Goal: Submit feedback/report problem: Submit feedback/report problem

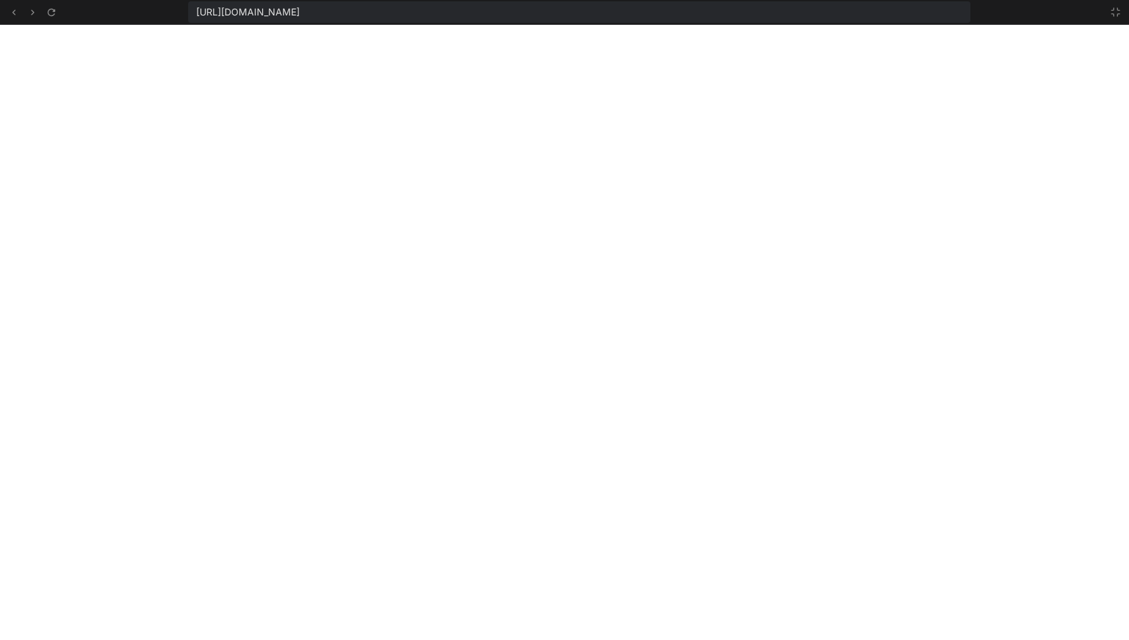
scroll to position [837, 0]
click at [1119, 10] on icon at bounding box center [1116, 12] width 8 height 8
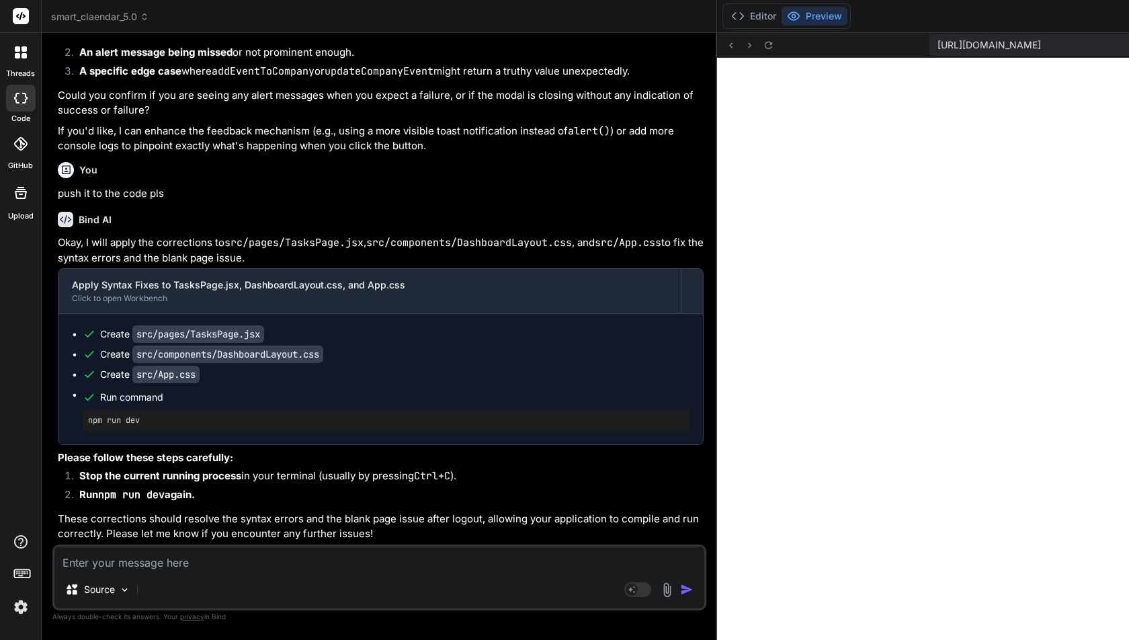
click at [132, 568] on textarea at bounding box center [379, 558] width 650 height 24
type textarea "w"
type textarea "x"
type textarea "wh"
type textarea "x"
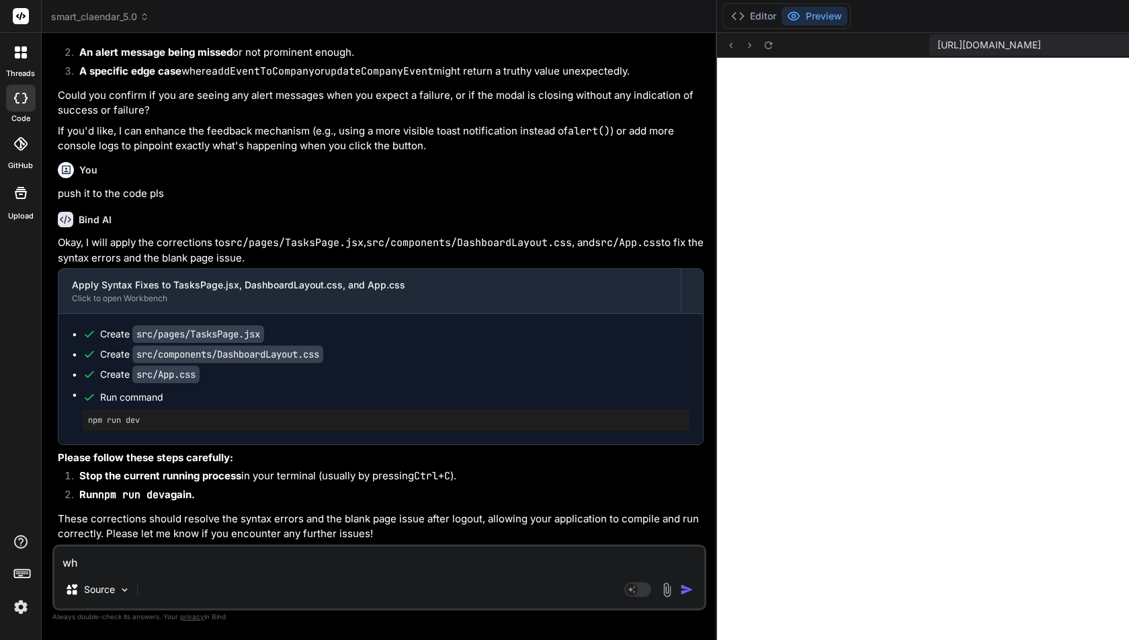
type textarea "whe"
type textarea "x"
type textarea "when"
type textarea "x"
type textarea "when"
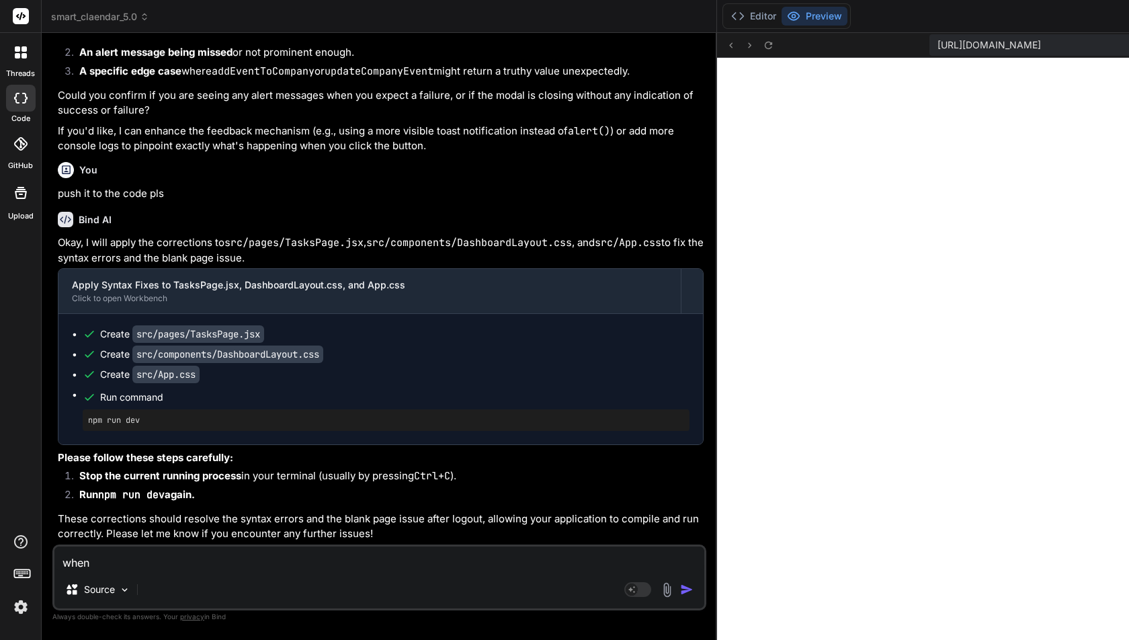
type textarea "x"
type textarea "when c"
type textarea "x"
type textarea "when cl"
type textarea "x"
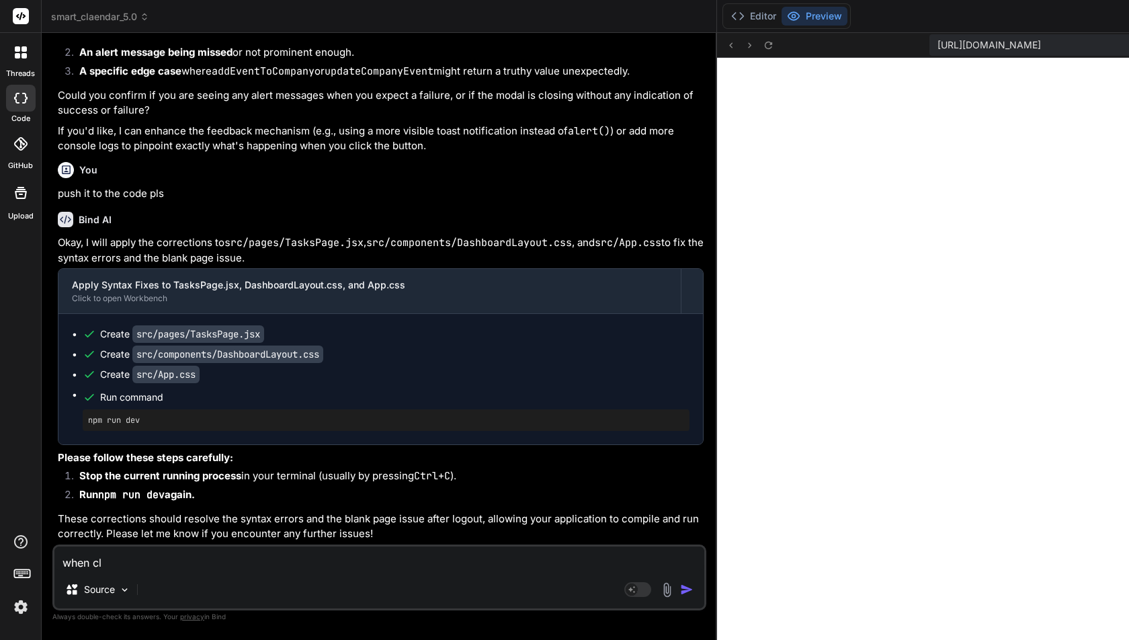
type textarea "when cli"
type textarea "x"
type textarea "when clic"
type textarea "x"
type textarea "when click"
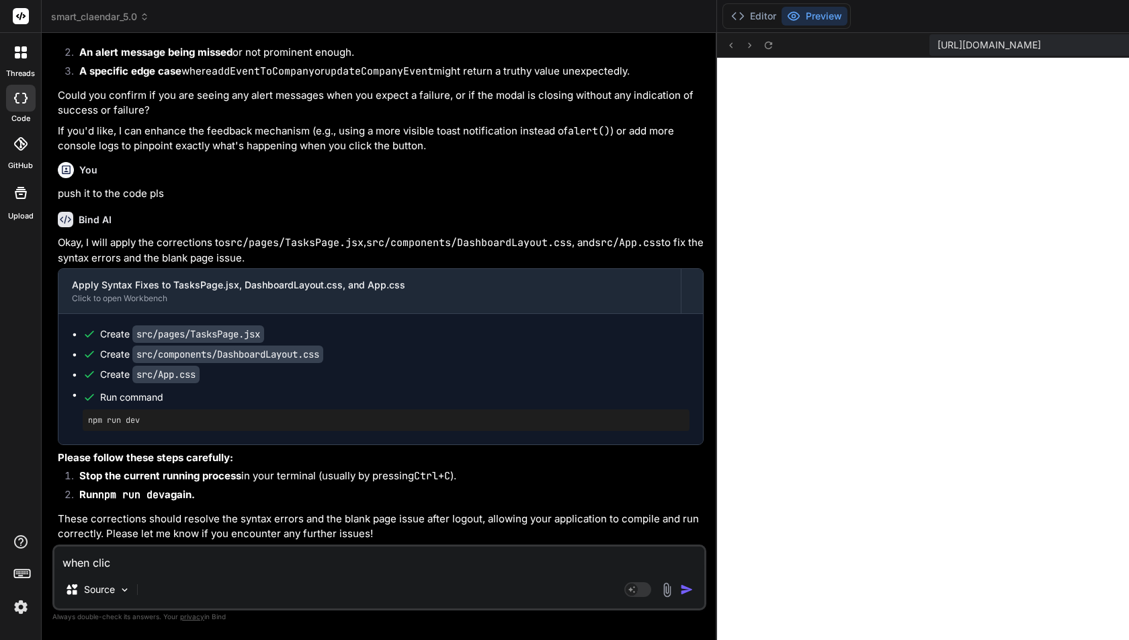
type textarea "x"
type textarea "when clicke"
type textarea "x"
type textarea "when clicked"
type textarea "x"
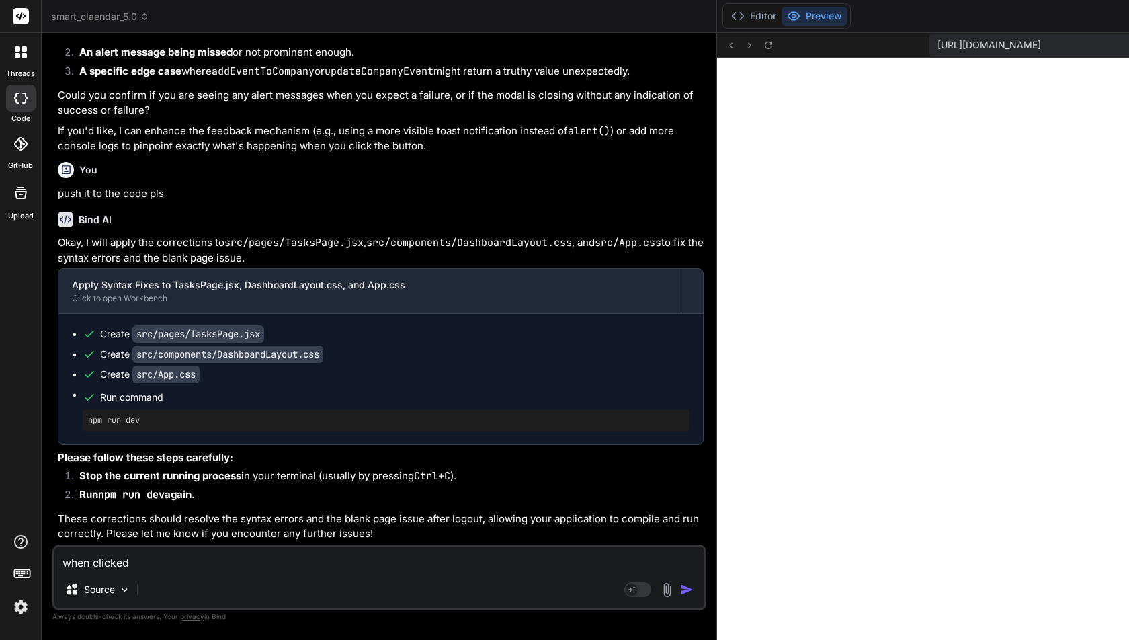
type textarea "when clicked"
type textarea "x"
type textarea "when clicked o"
type textarea "x"
type textarea "when clicked on"
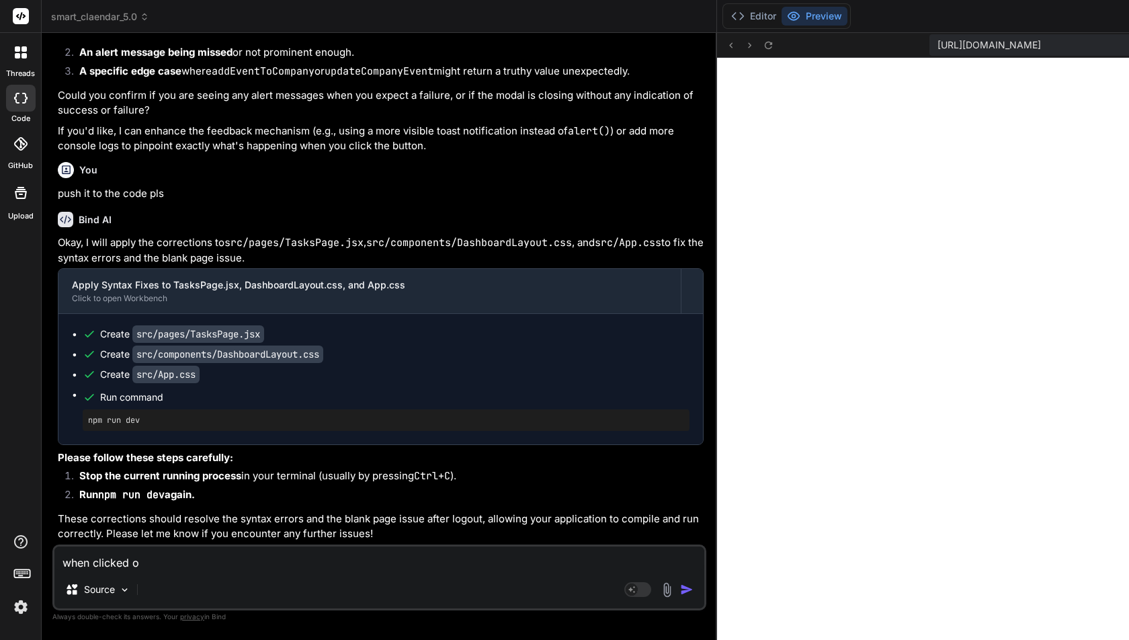
type textarea "x"
type textarea "when clicked on"
type textarea "x"
type textarea "when clicked on s"
type textarea "x"
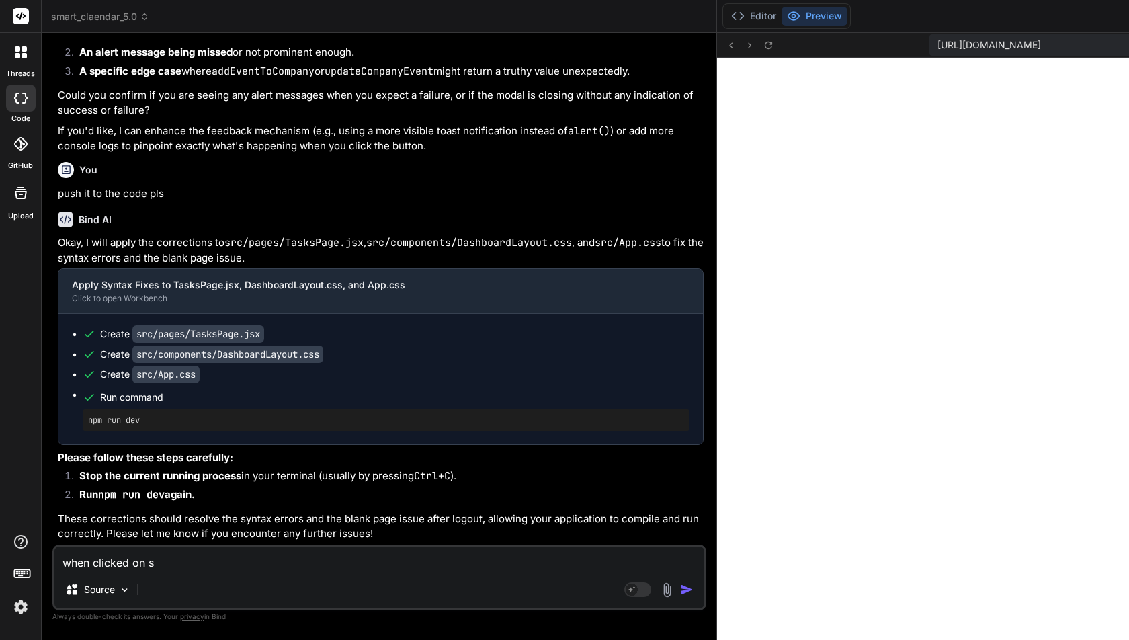
type textarea "when clicked on sm"
type textarea "x"
type textarea "when clicked on sma"
type textarea "x"
type textarea "when clicked on smar"
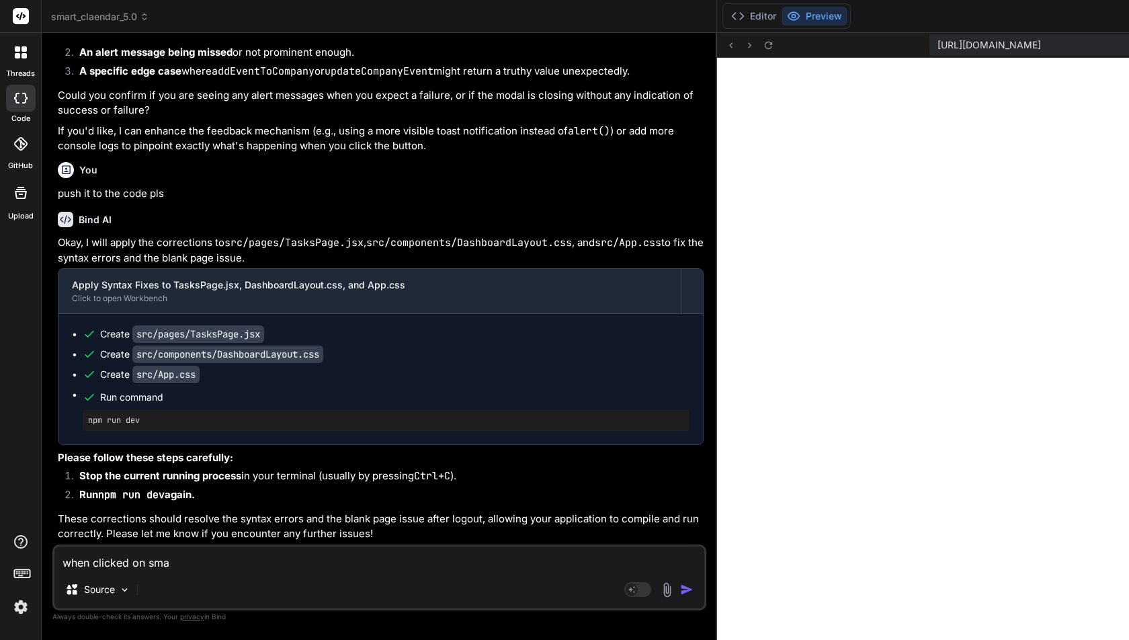
type textarea "x"
type textarea "when clicked on smart"
type textarea "x"
type textarea "when clicked on smart"
type textarea "x"
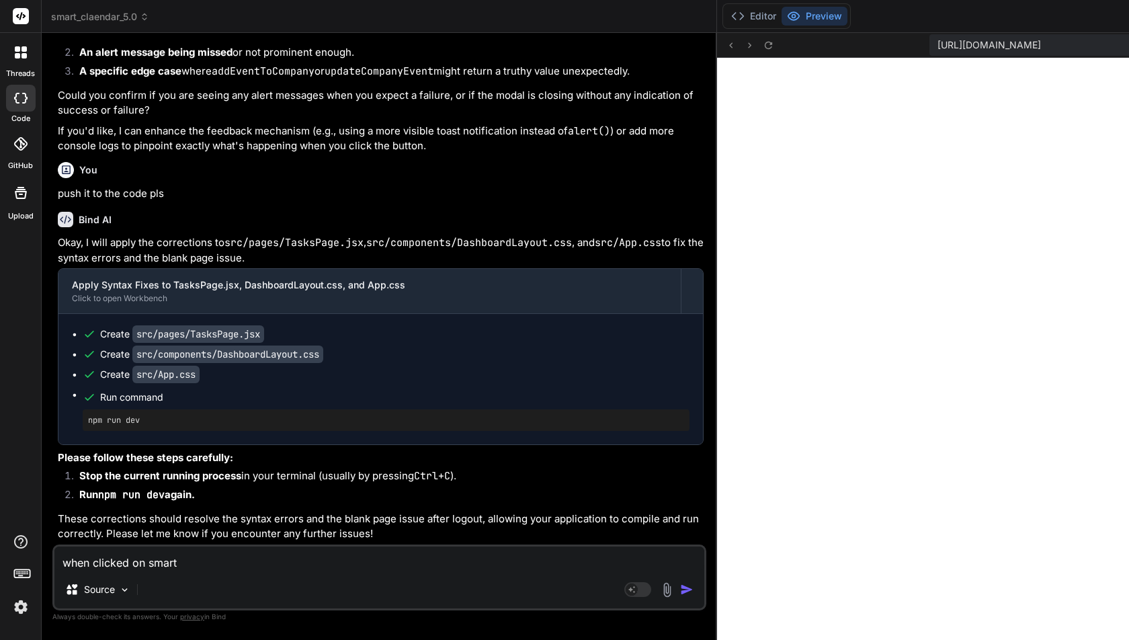
type textarea "when clicked on smart c"
type textarea "x"
type textarea "when clicked on smart ca"
type textarea "x"
type textarea "when clicked on smart cal"
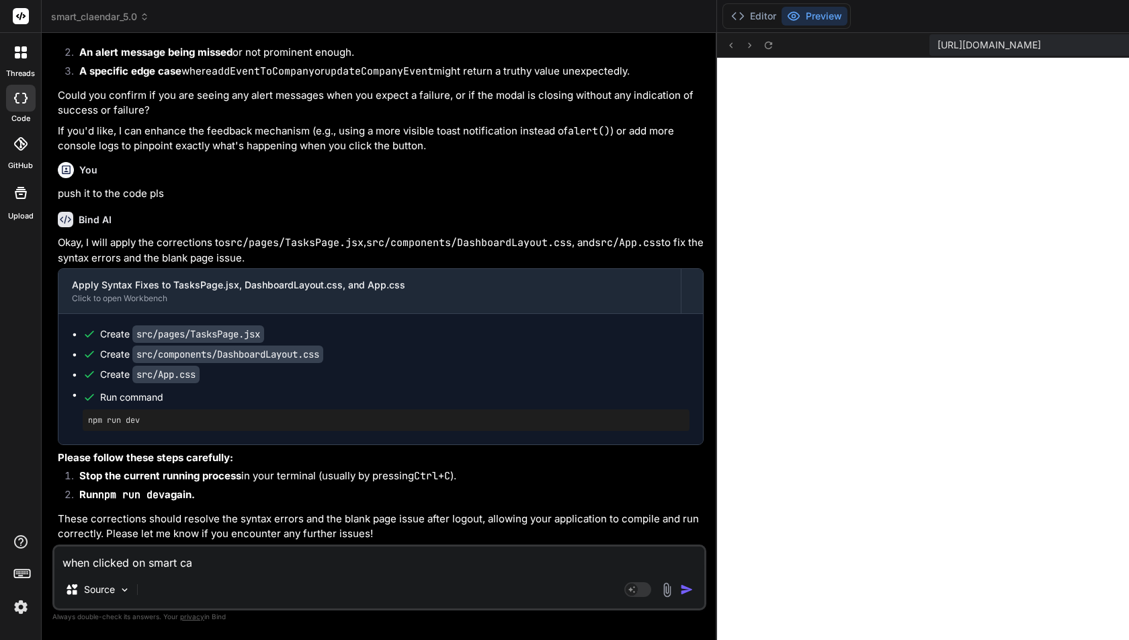
type textarea "x"
type textarea "when clicked on smart cale"
type textarea "x"
type textarea "when clicked on smart calen"
type textarea "x"
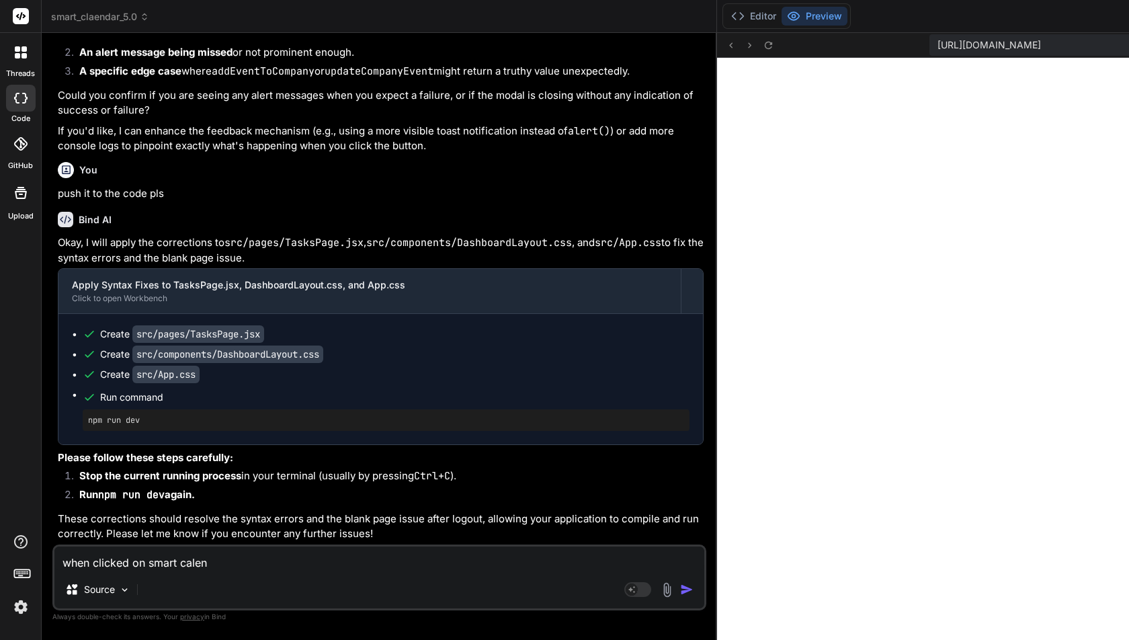
type textarea "when clicked on smart calend"
type textarea "x"
type textarea "when clicked on smart calenda"
type textarea "x"
type textarea "when clicked on smart calendar"
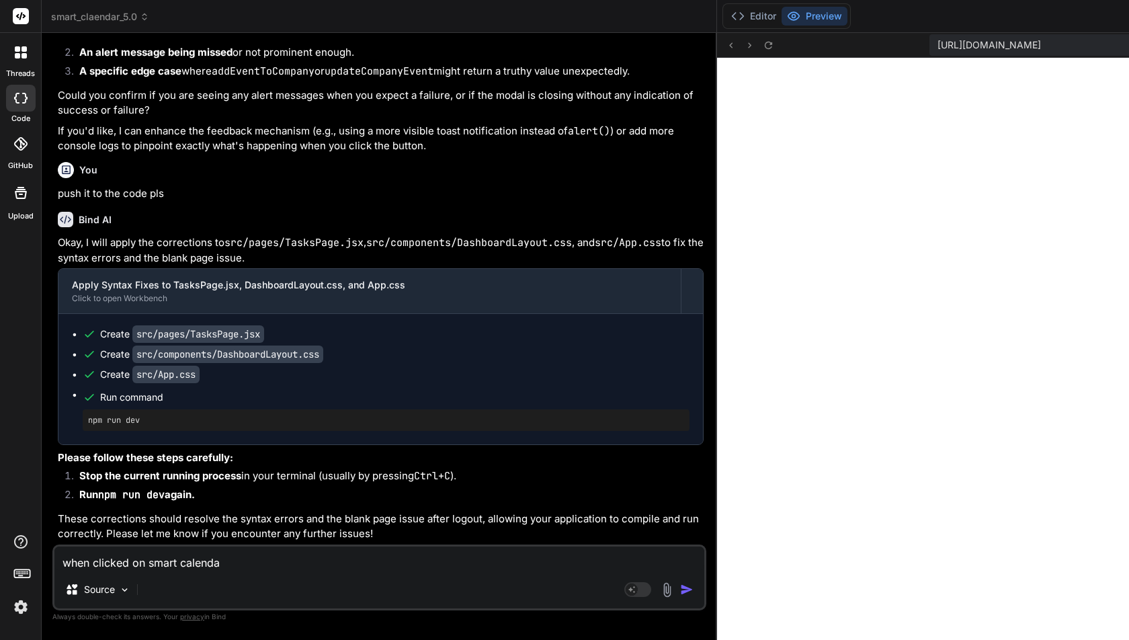
type textarea "x"
type textarea "when clicked on smart calendar"
type textarea "x"
type textarea "when clicked on smart calendar u"
type textarea "x"
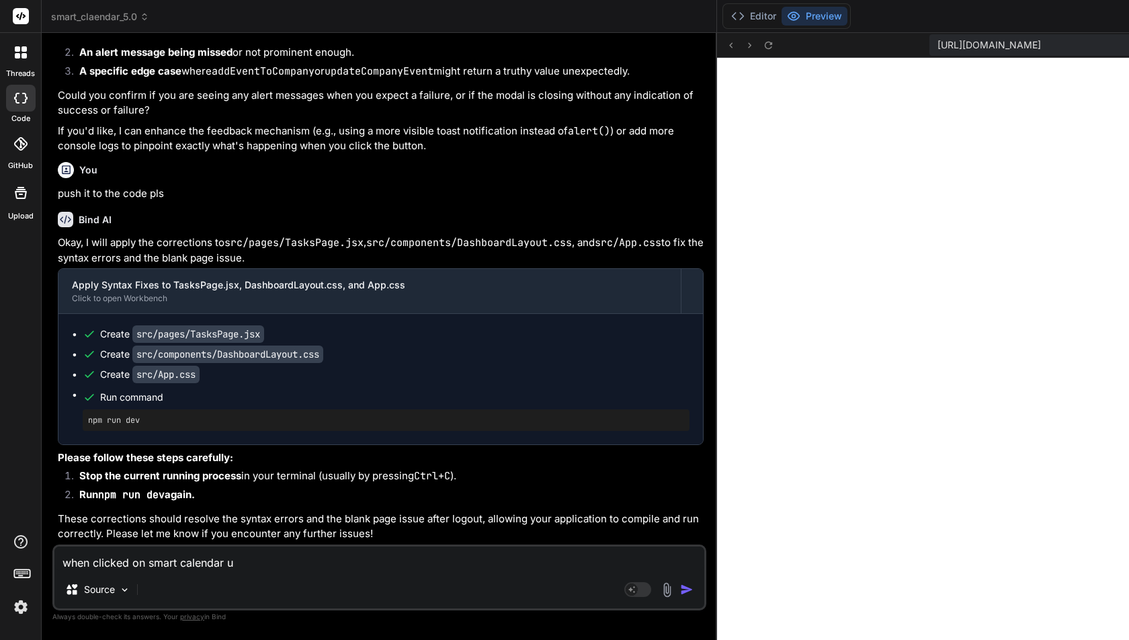
type textarea "when clicked on smart calendar uc"
type textarea "x"
type textarea "when clicked on smart calendar uco"
type textarea "x"
type textarea "when clicked on smart calendar ucon"
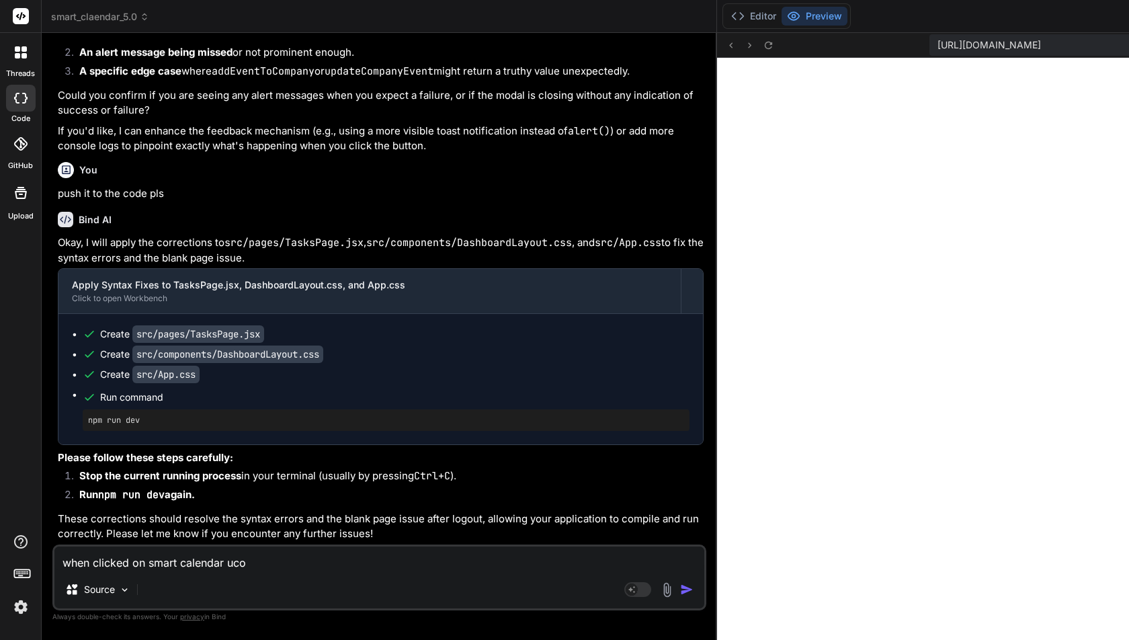
type textarea "x"
type textarea "when clicked on smart calendar uco"
type textarea "x"
type textarea "when clicked on smart calendar uc"
type textarea "x"
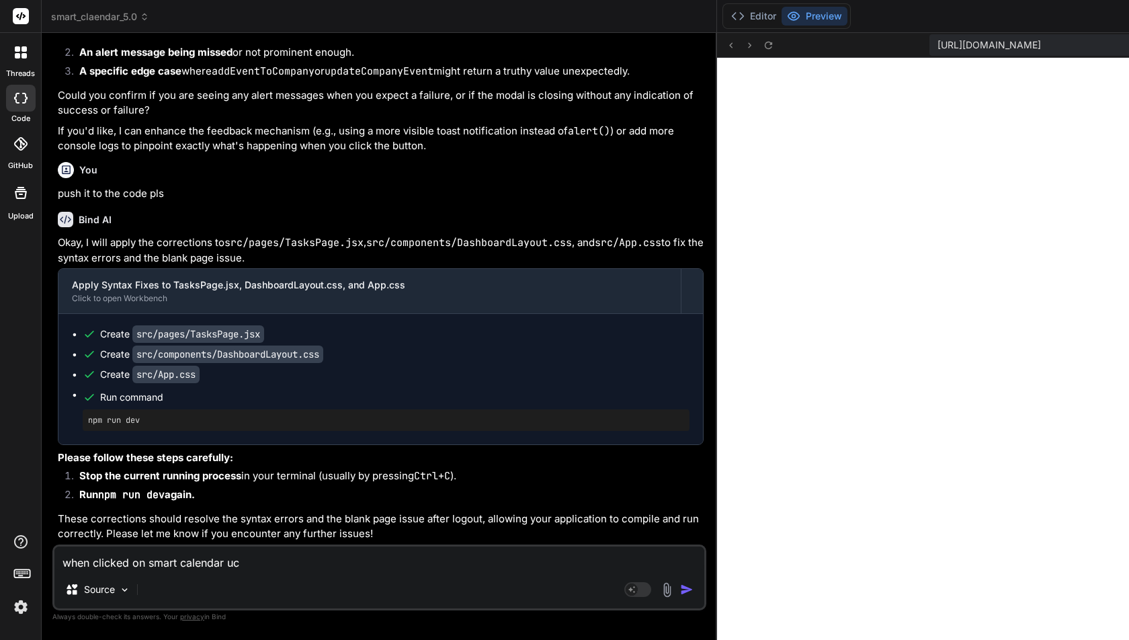
type textarea "when clicked on smart calendar u"
type textarea "x"
type textarea "when clicked on smart calendar"
type textarea "x"
type textarea "when clicked on smart calendar c"
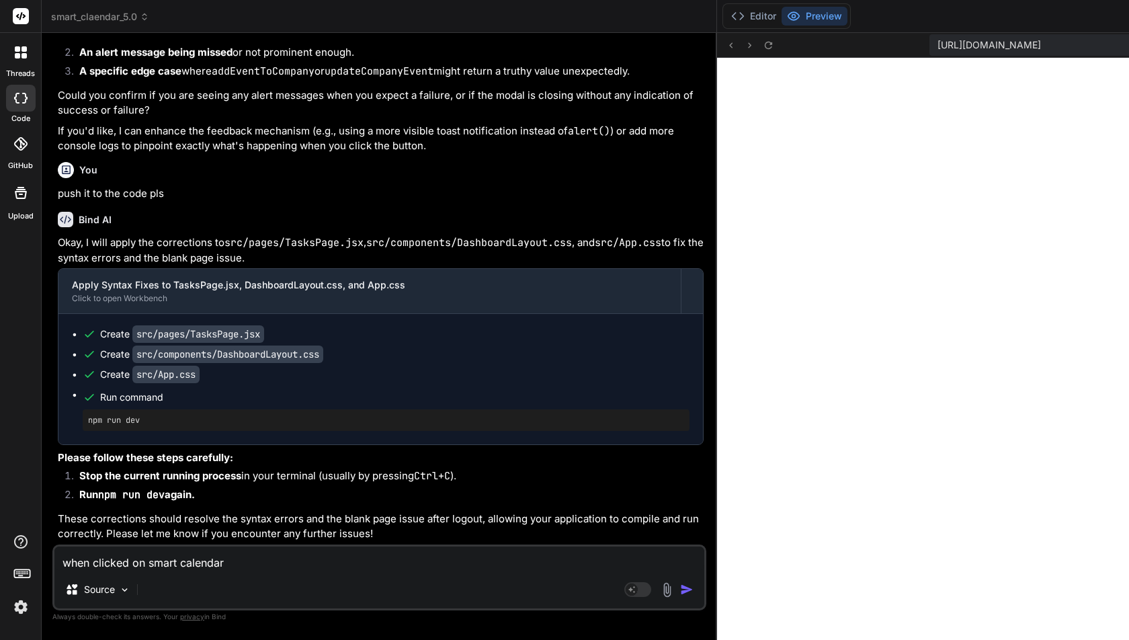
type textarea "x"
type textarea "when clicked on smart calendar"
type textarea "x"
type textarea "when clicked on smart calendar i"
type textarea "x"
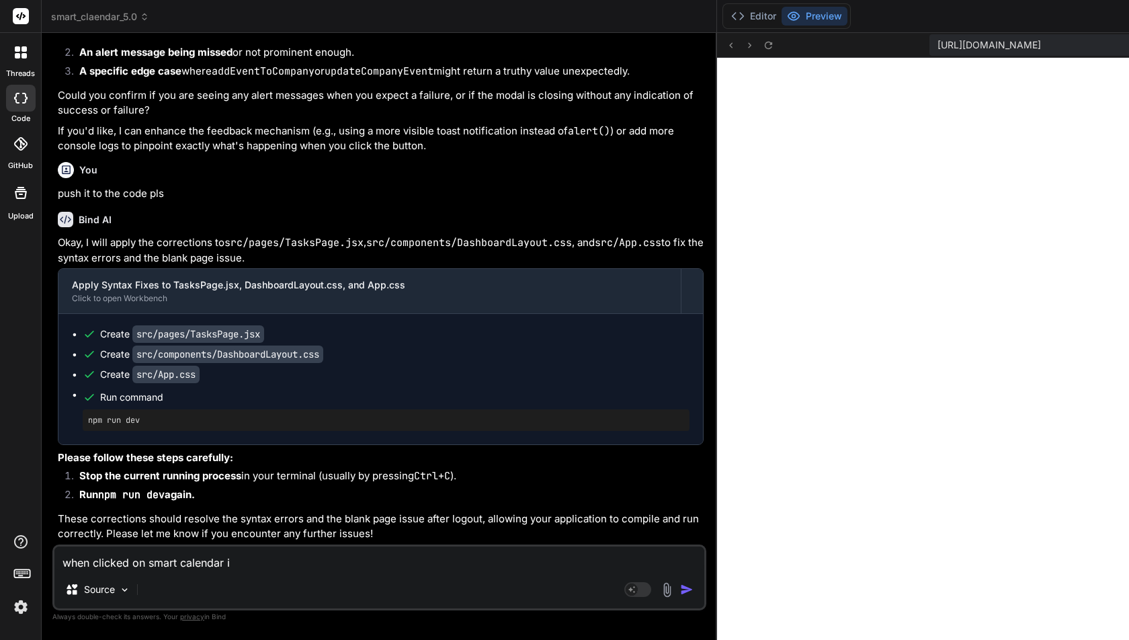
type textarea "when clicked on smart calendar ic"
type textarea "x"
type textarea "when clicked on smart calendar ico"
type textarea "x"
type textarea "when clicked on smart calendar icon"
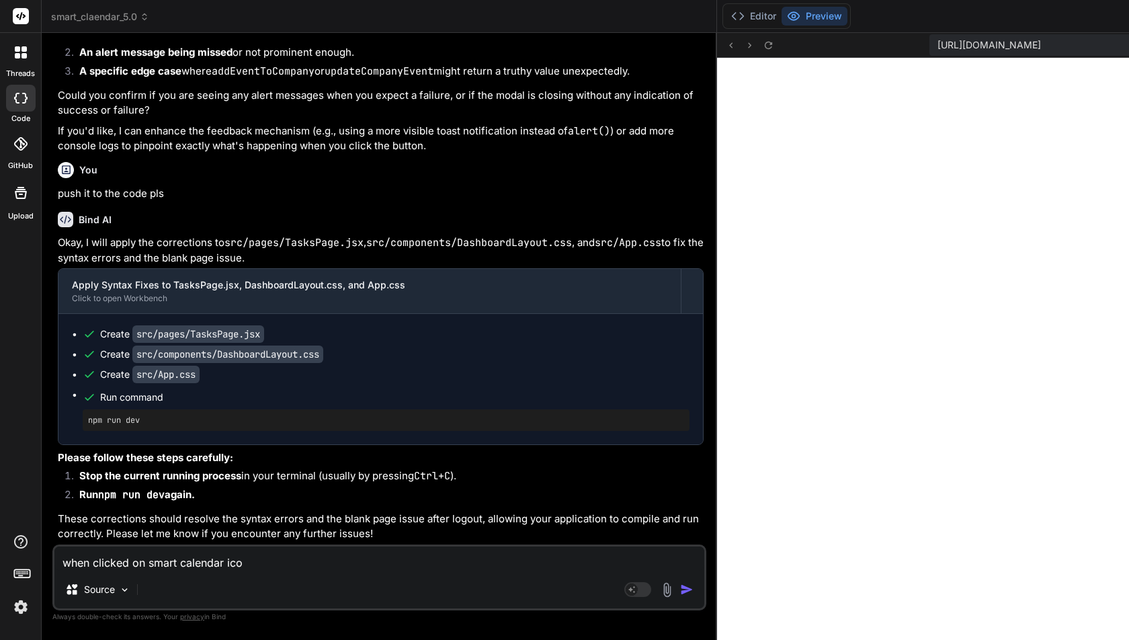
type textarea "x"
type textarea "when clicked on smart calendar icon"
type textarea "x"
type textarea "when clicked on smart calendar icon o"
type textarea "x"
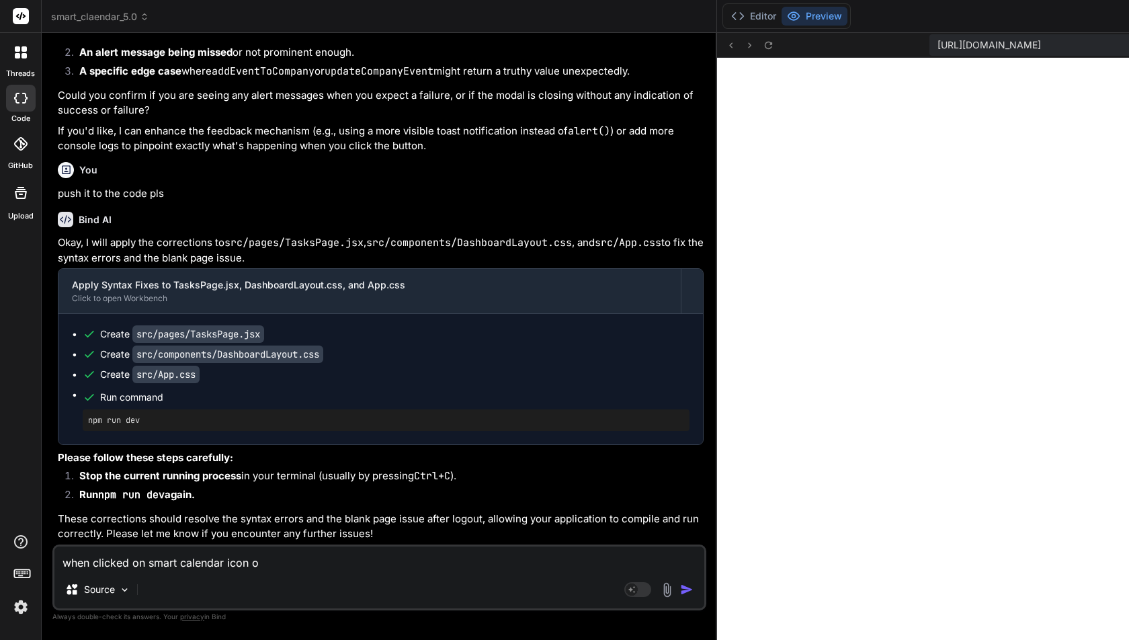
type textarea "when clicked on smart calendar icon on"
type textarea "x"
type textarea "when clicked on smart calendar icon on"
type textarea "x"
type textarea "when clicked on smart calendar icon on t"
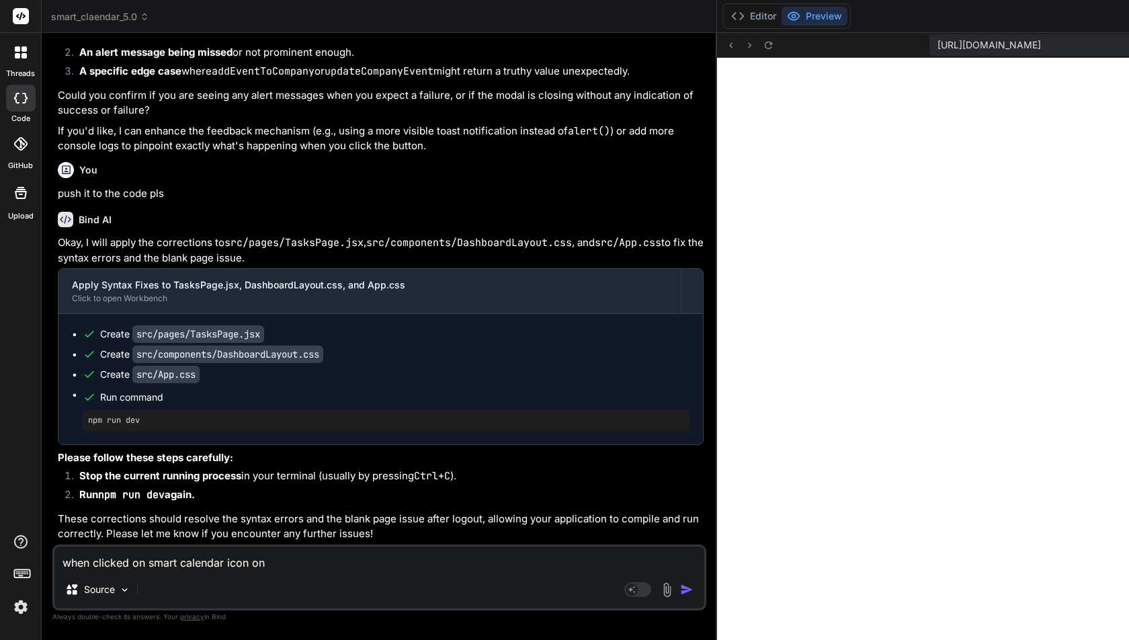
type textarea "x"
type textarea "when clicked on smart calendar icon on th"
type textarea "x"
type textarea "when clicked on smart calendar icon on the"
type textarea "x"
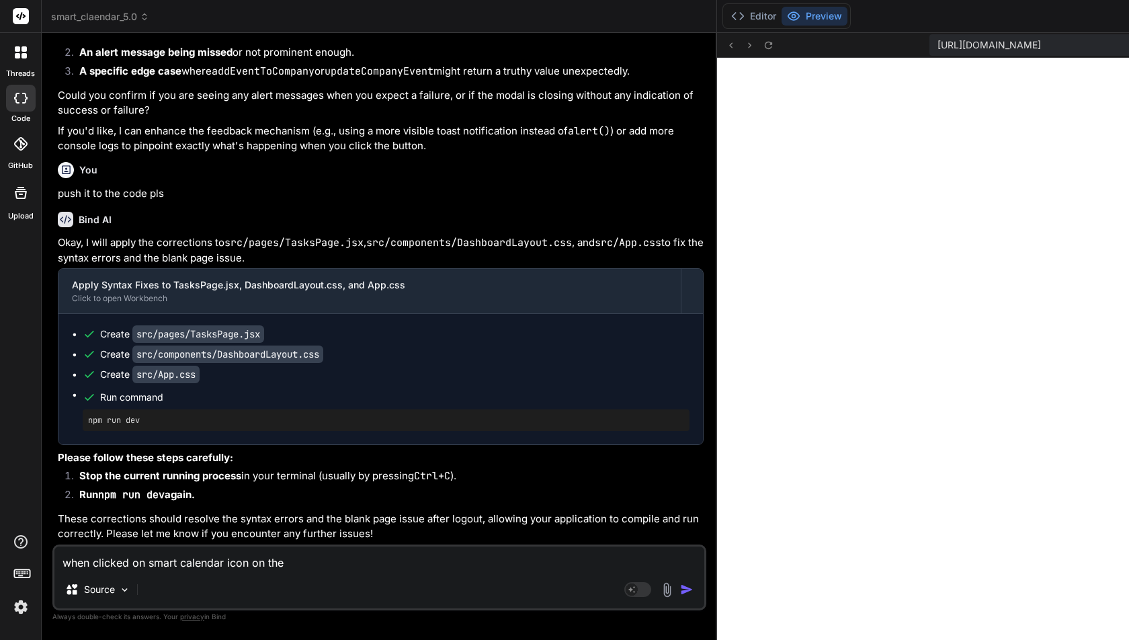
type textarea "when clicked on smart calendar icon on the"
type textarea "x"
type textarea "when clicked on smart calendar icon on the t"
type textarea "x"
type textarea "when clicked on smart calendar icon on the to"
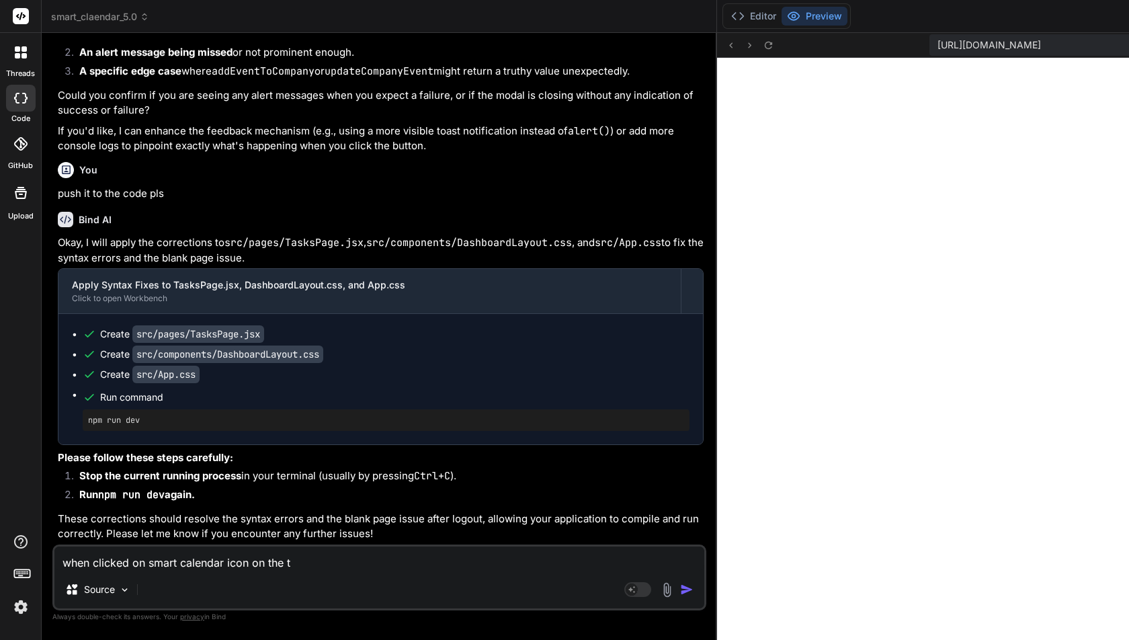
type textarea "x"
type textarea "when clicked on smart calendar icon on the top"
type textarea "x"
type textarea "when clicked on smart calendar icon on the top"
type textarea "x"
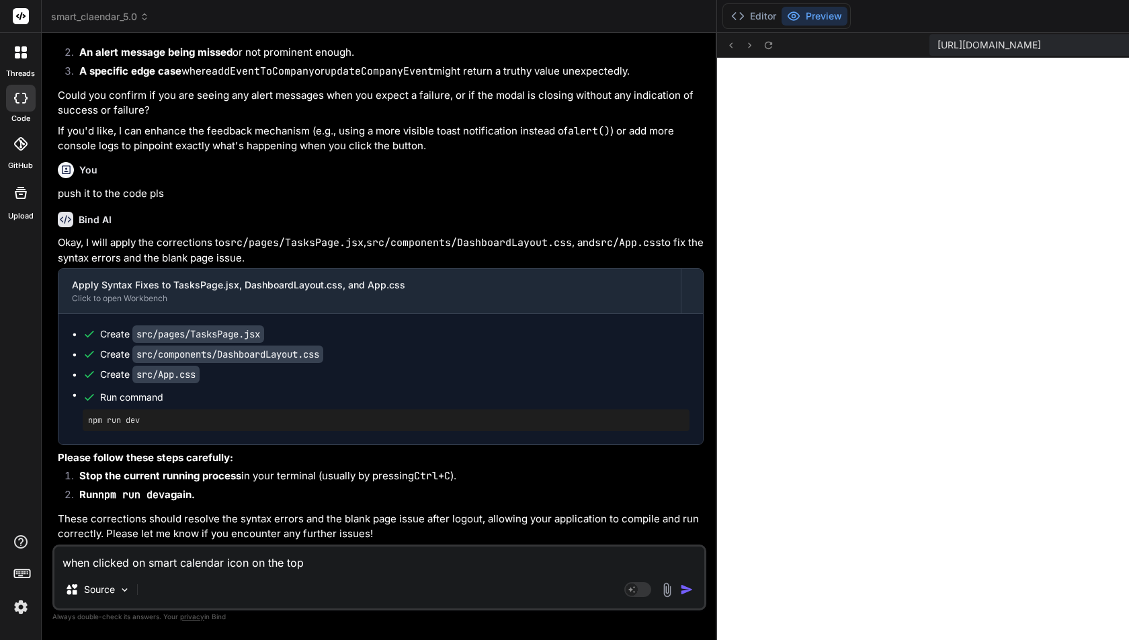
type textarea "when clicked on smart calendar icon on the top"
type textarea "x"
type textarea "when clicked on smart calendar icon on the top,"
type textarea "x"
type textarea "when clicked on smart calendar icon on the top,("
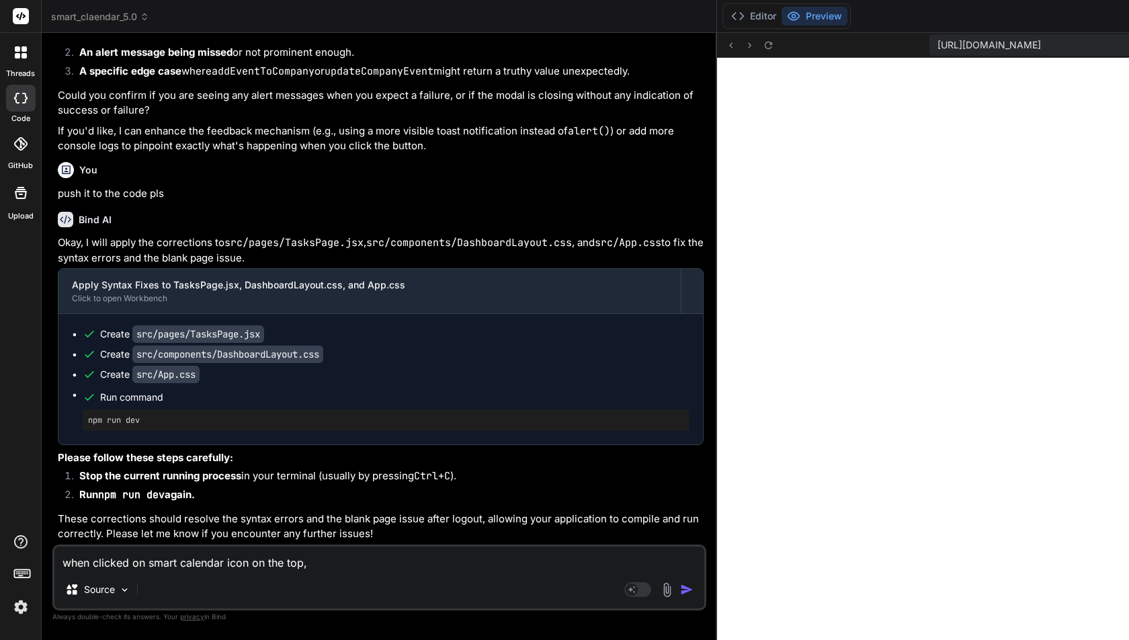
type textarea "x"
type textarea "when clicked on smart calendar icon on the top,(l"
type textarea "x"
type textarea "when clicked on smart calendar icon on the top,(lo"
type textarea "x"
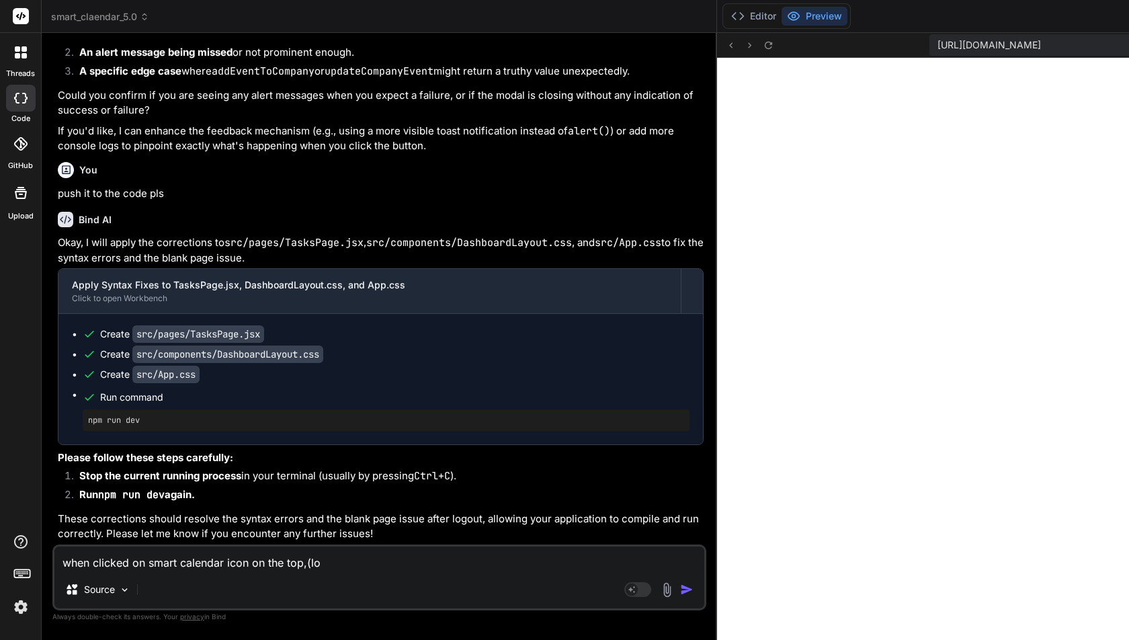
type textarea "when clicked on smart calendar icon on the top,(loo"
type textarea "x"
type textarea "when clicked on smart calendar icon on the top,(lo"
type textarea "x"
type textarea "when clicked on smart calendar icon on the top,(log"
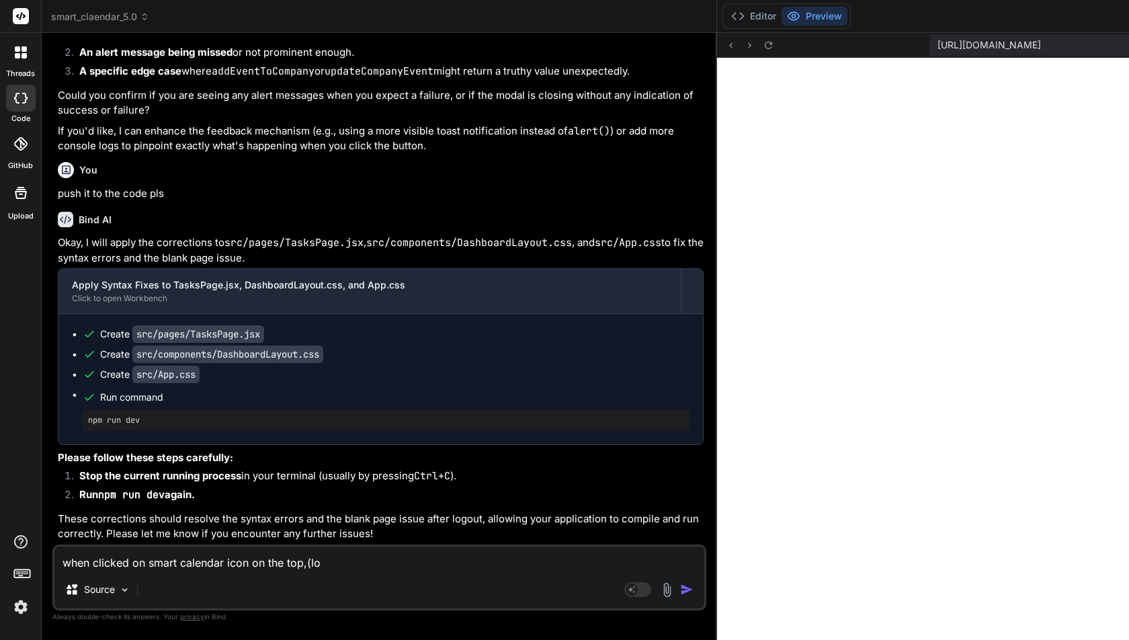
type textarea "x"
type textarea "when clicked on smart calendar icon on the top,(logo"
type textarea "x"
type textarea "when clicked on smart calendar icon on the top,(logo)"
type textarea "x"
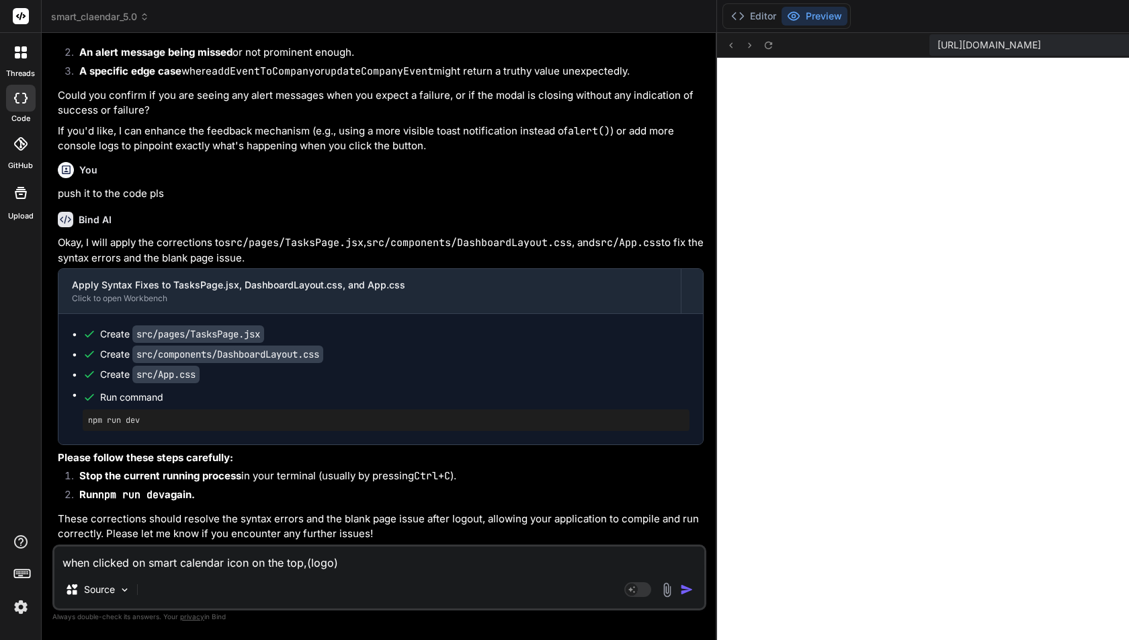
type textarea "when clicked on smart calendar icon on the top,(logo)"
type textarea "x"
type textarea "when clicked on smart calendar icon on the top,(logo) s"
type textarea "x"
type textarea "when clicked on smart calendar icon on the top,(logo) sh"
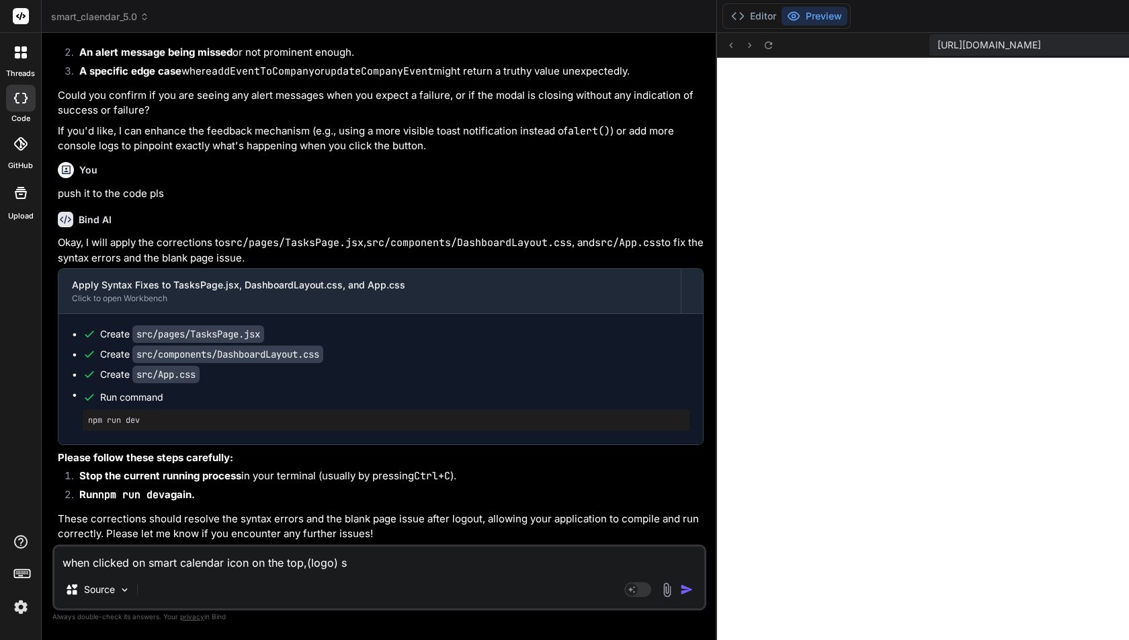
type textarea "x"
type textarea "when clicked on smart calendar icon on the top,(logo) sho"
type textarea "x"
type textarea "when clicked on smart calendar icon on the top,(logo) shou"
type textarea "x"
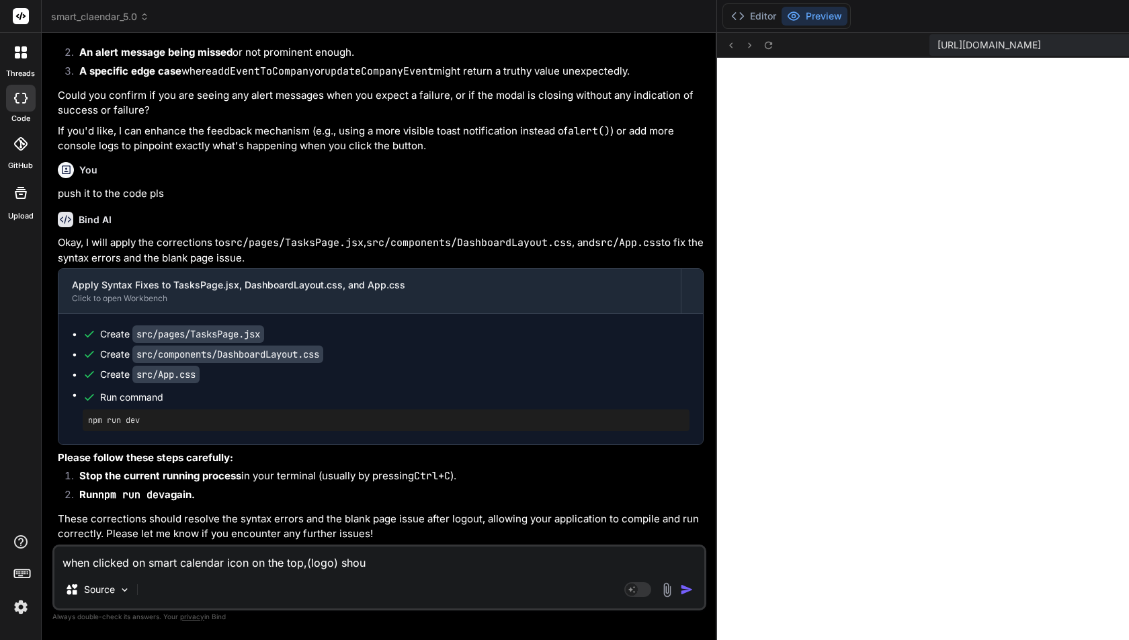
type textarea "when clicked on smart calendar icon on the top,(logo) shoul"
type textarea "x"
type textarea "when clicked on smart calendar icon on the top,(logo) should"
type textarea "x"
type textarea "when clicked on smart calendar icon on the top,(logo) should"
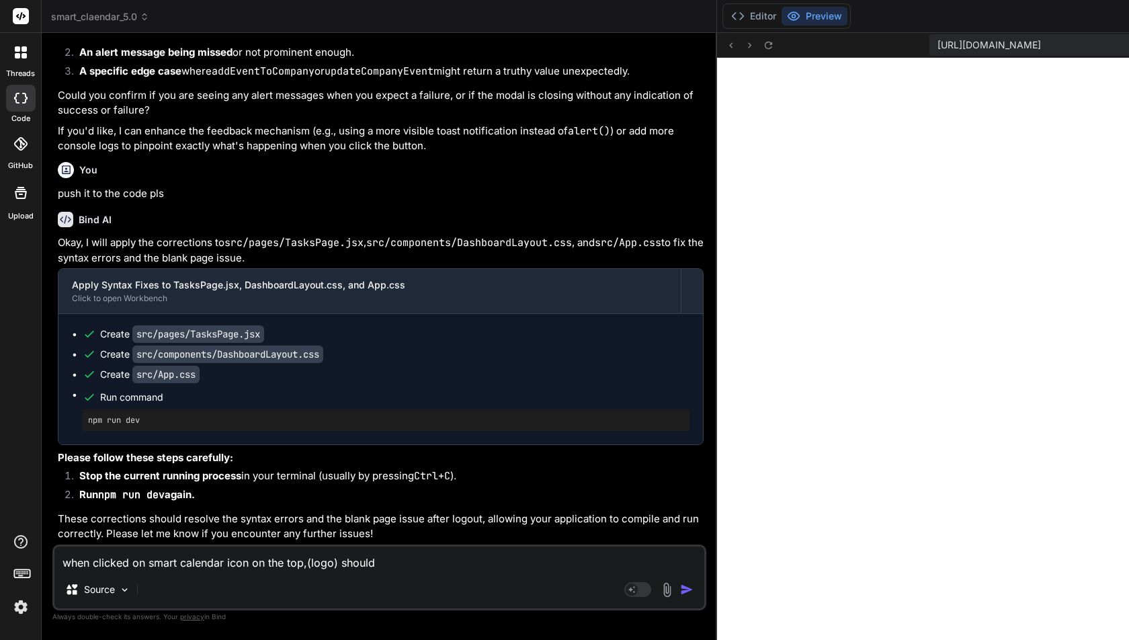
type textarea "x"
type textarea "when clicked on smart calendar icon on the top,(logo) should b"
type textarea "x"
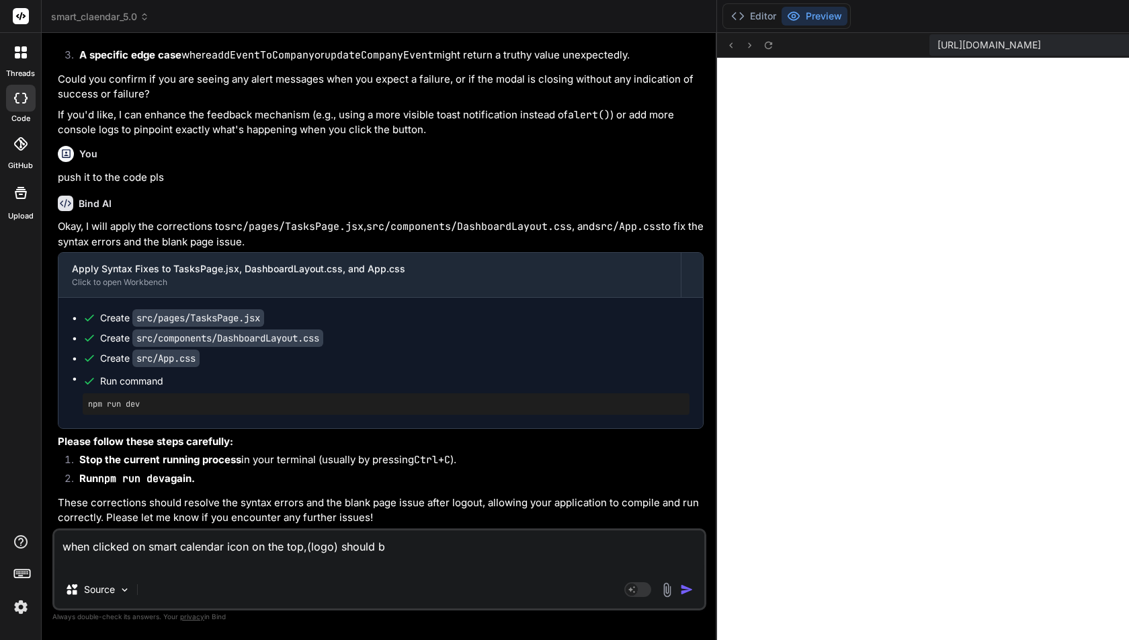
type textarea "when clicked on smart calendar icon on the top,(logo) should br"
type textarea "x"
type textarea "when clicked on smart calendar icon on the top,(logo) should bri"
type textarea "x"
type textarea "when clicked on smart calendar icon on the top,(logo) should brin"
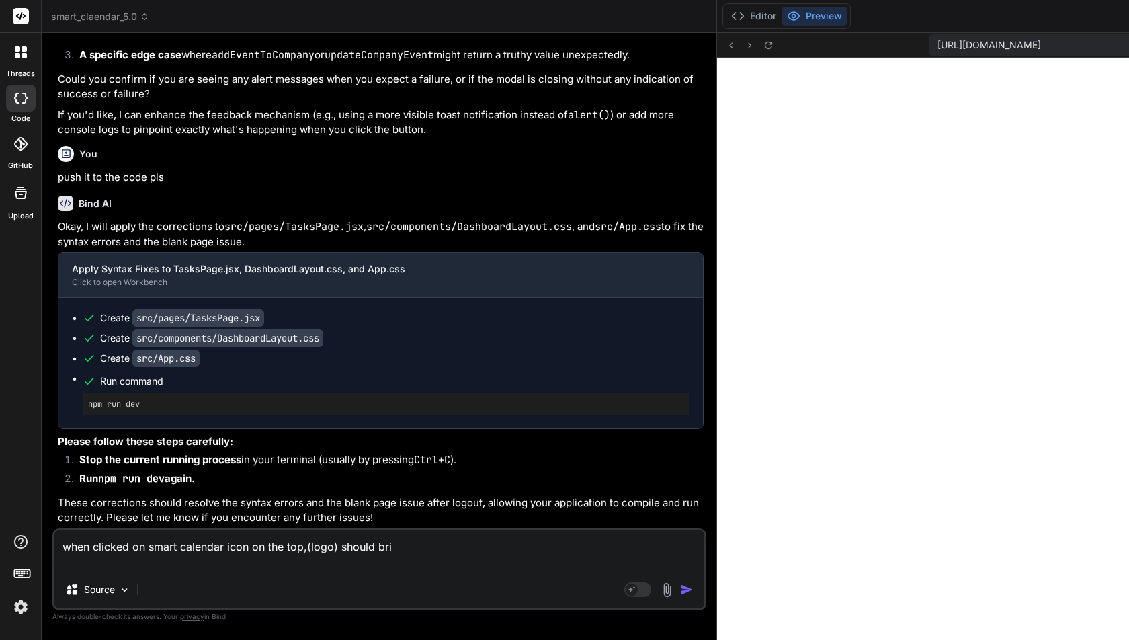
type textarea "x"
type textarea "when clicked on smart calendar icon on the top,(logo) should bring"
type textarea "x"
type textarea "when clicked on smart calendar icon on the top,(logo) should bring"
type textarea "x"
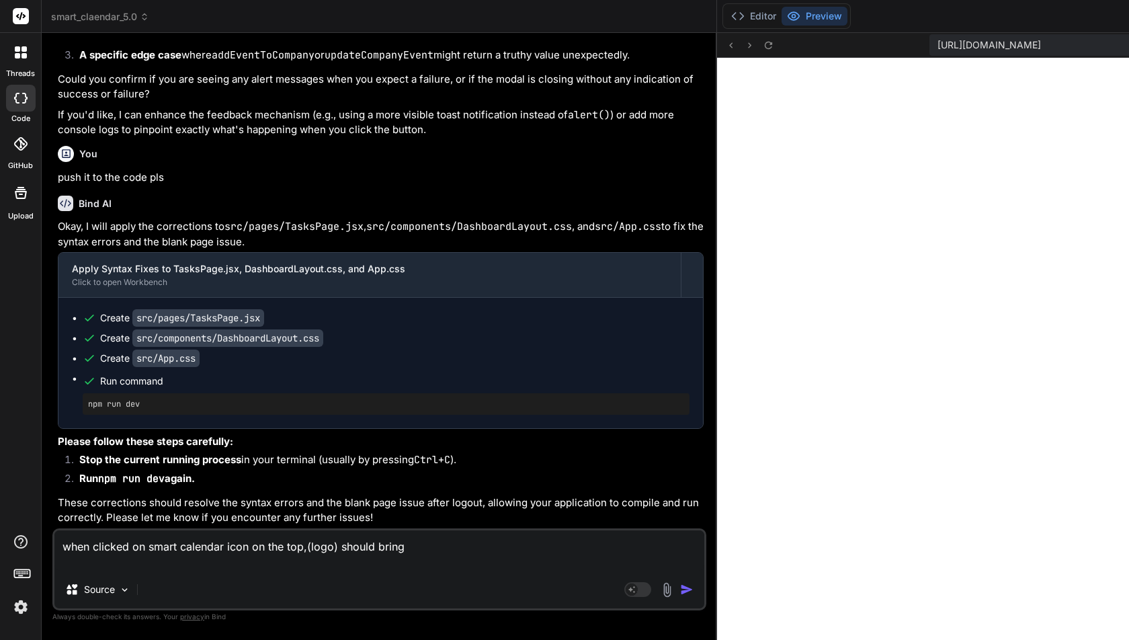
type textarea "when clicked on smart calendar icon on the top,(logo) should bring m"
type textarea "x"
type textarea "when clicked on smart calendar icon on the top,(logo) should bring me"
type textarea "x"
type textarea "when clicked on smart calendar icon on the top,(logo) should bring me"
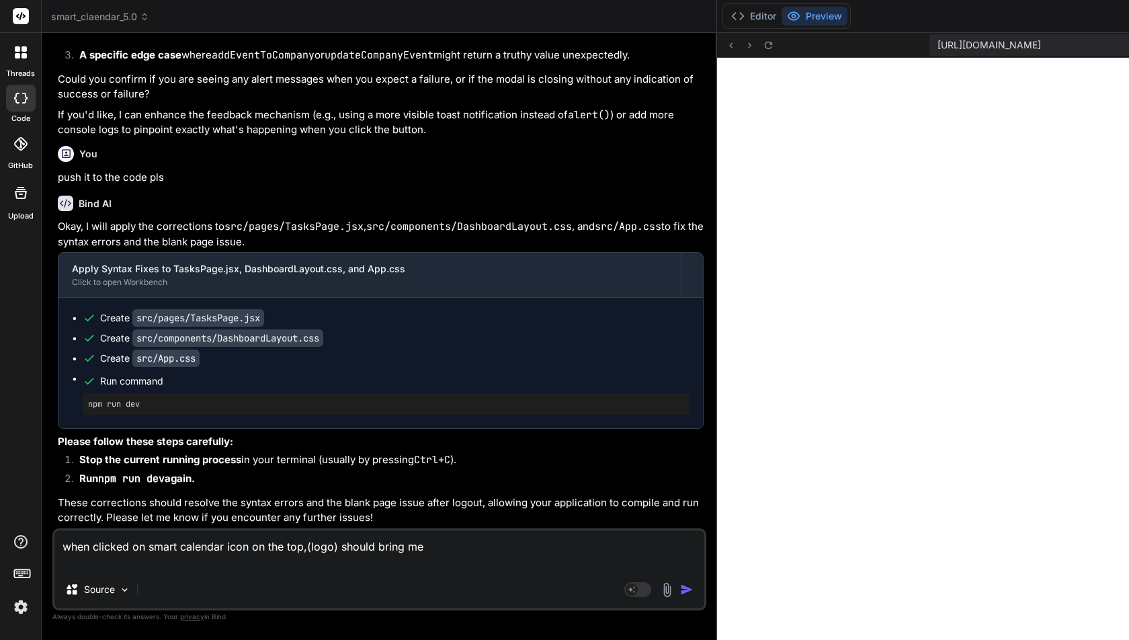
type textarea "x"
type textarea "when clicked on smart calendar icon on the top,(logo) should bring me b"
type textarea "x"
type textarea "when clicked on smart calendar icon on the top,(logo) should bring me ba"
type textarea "x"
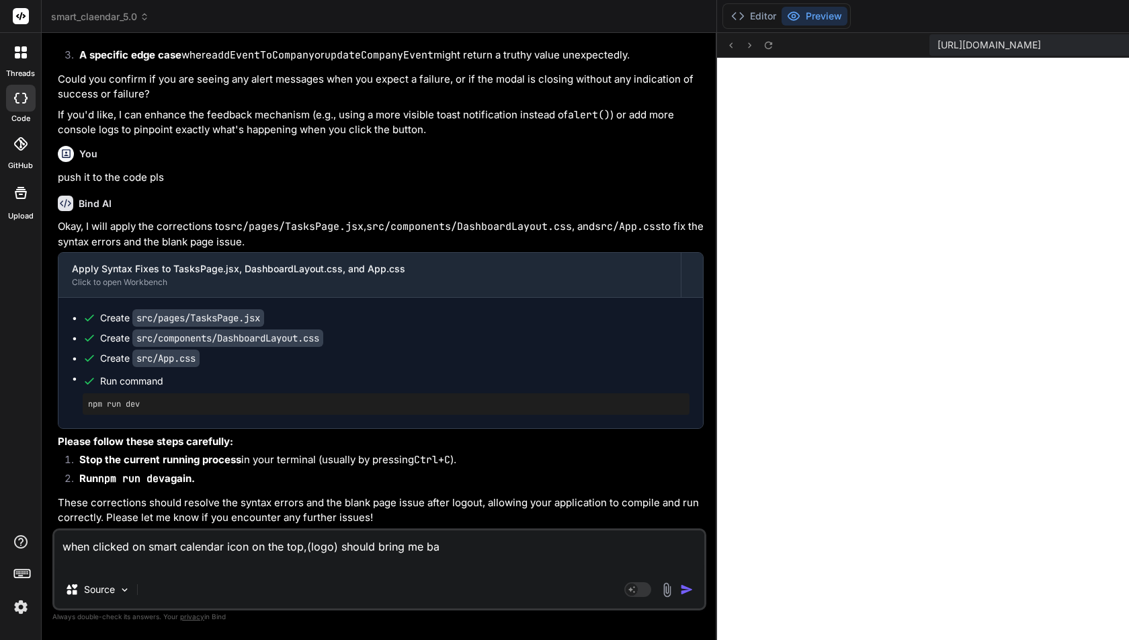
type textarea "when clicked on smart calendar icon on the top,(logo) should bring me bac"
type textarea "x"
type textarea "when clicked on smart calendar icon on the top,(logo) should bring me bac"
type textarea "x"
type textarea "when clicked on smart calendar icon on the top,(logo) should bring me bac"
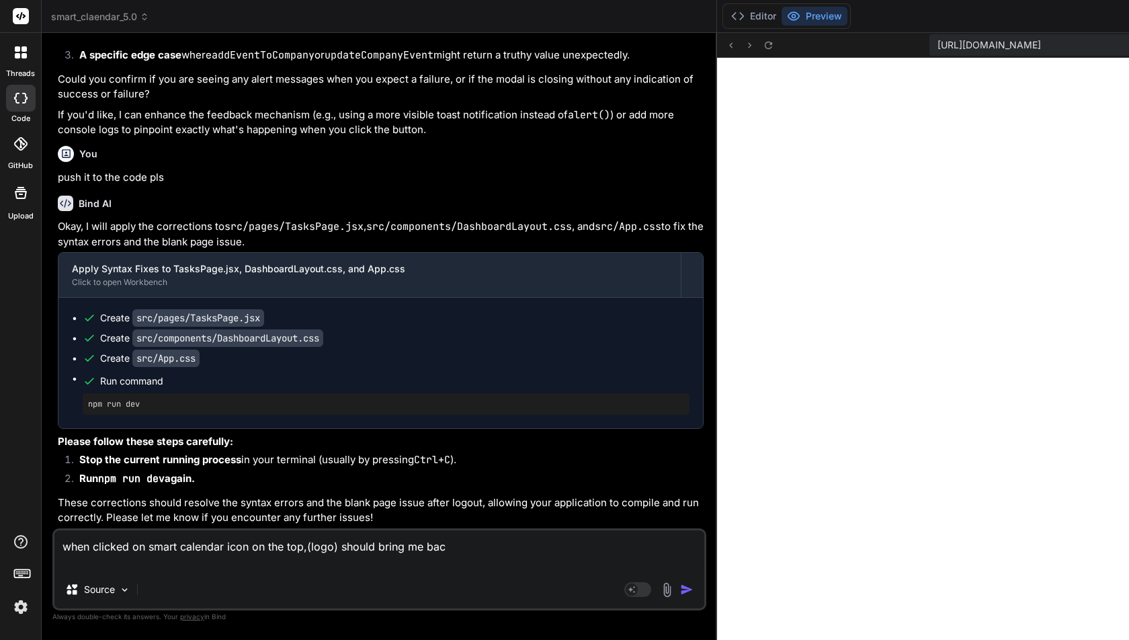
type textarea "x"
type textarea "when clicked on smart calendar icon on the top,(logo) should bring me bacj"
type textarea "x"
type textarea "when clicked on smart calendar icon on the top,(logo) should bring me bacj"
type textarea "x"
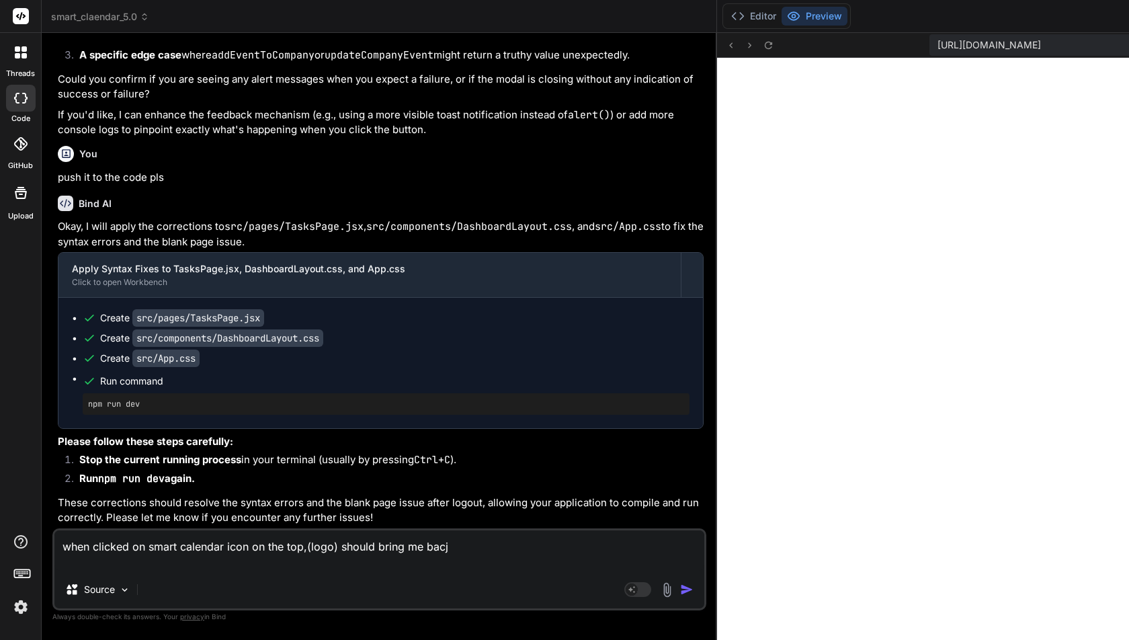
type textarea "when clicked on smart calendar icon on the top,(logo) should bring me bacj t"
type textarea "x"
type textarea "when clicked on smart calendar icon on the top,(logo) should bring me bacj"
type textarea "x"
type textarea "when clicked on smart calendar icon on the top,(logo) should bring me bacj"
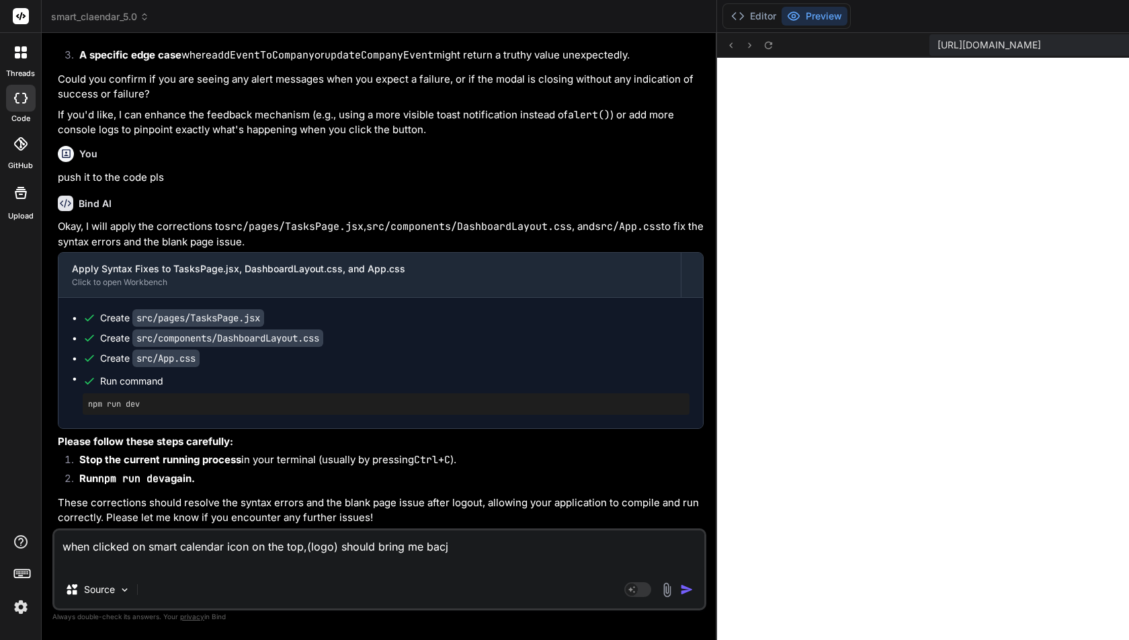
type textarea "x"
type textarea "when clicked on smart calendar icon on the top,(logo) should bring me bacjk"
type textarea "x"
type textarea "when clicked on smart calendar icon on the top,(logo) should bring me bacjk"
type textarea "x"
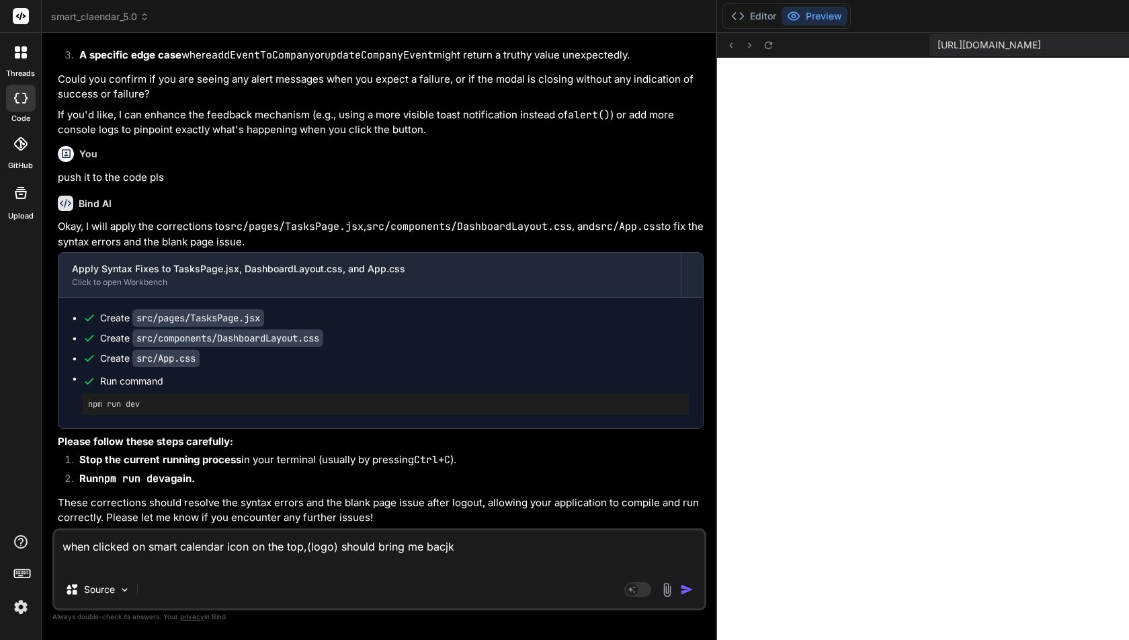
type textarea "when clicked on smart calendar icon on the top,(logo) should bring me bacjk"
type textarea "x"
type textarea "when clicked on smart calendar icon on the top,(logo) should bring me bacj"
type textarea "x"
type textarea "when clicked on smart calendar icon on the top,(logo) should bring me bac"
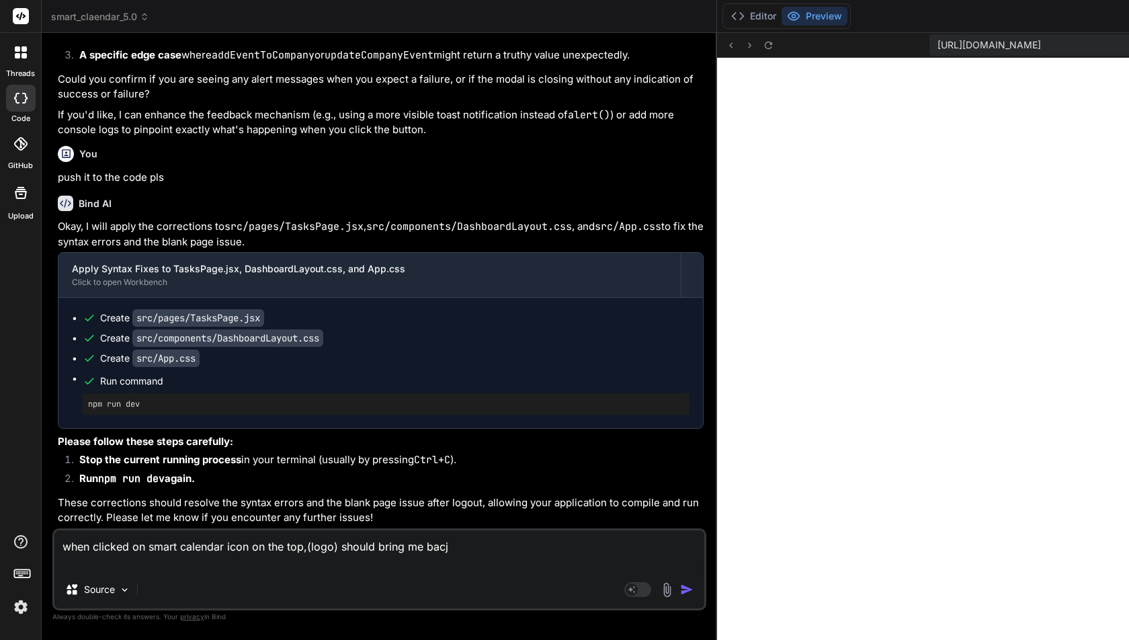
type textarea "x"
type textarea "when clicked on smart calendar icon on the top,(logo) should bring me back"
type textarea "x"
click at [263, 570] on textarea "when clicked on smart calendar icon on the top,(logo) should bring me back to o…" at bounding box center [379, 550] width 650 height 40
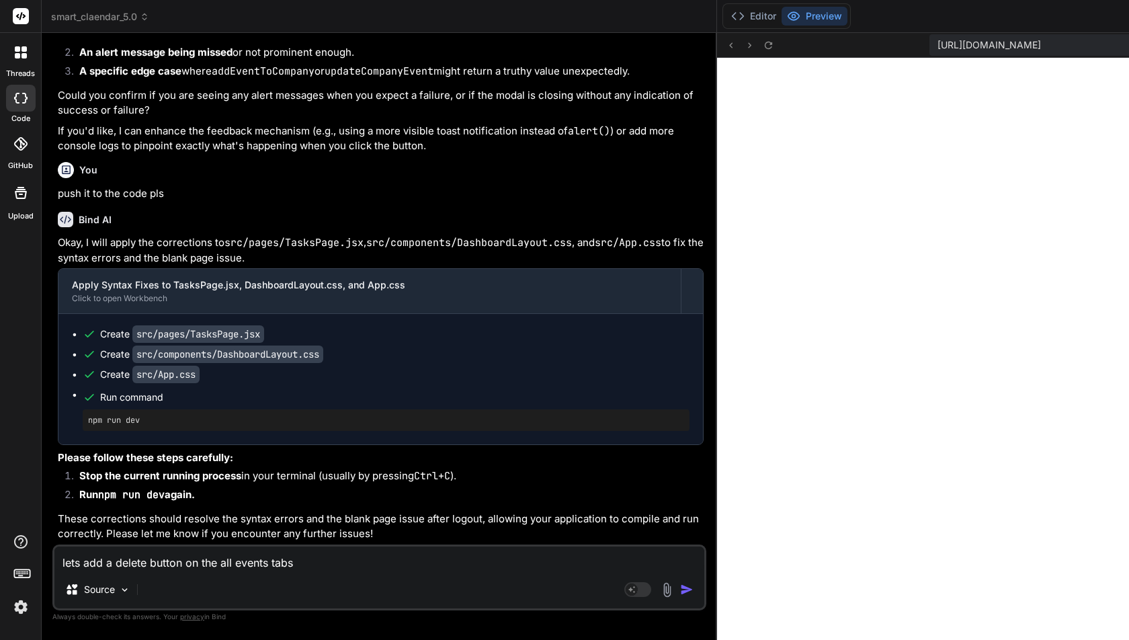
click at [293, 561] on textarea "lets add a delete button on the all events tabs" at bounding box center [379, 558] width 650 height 24
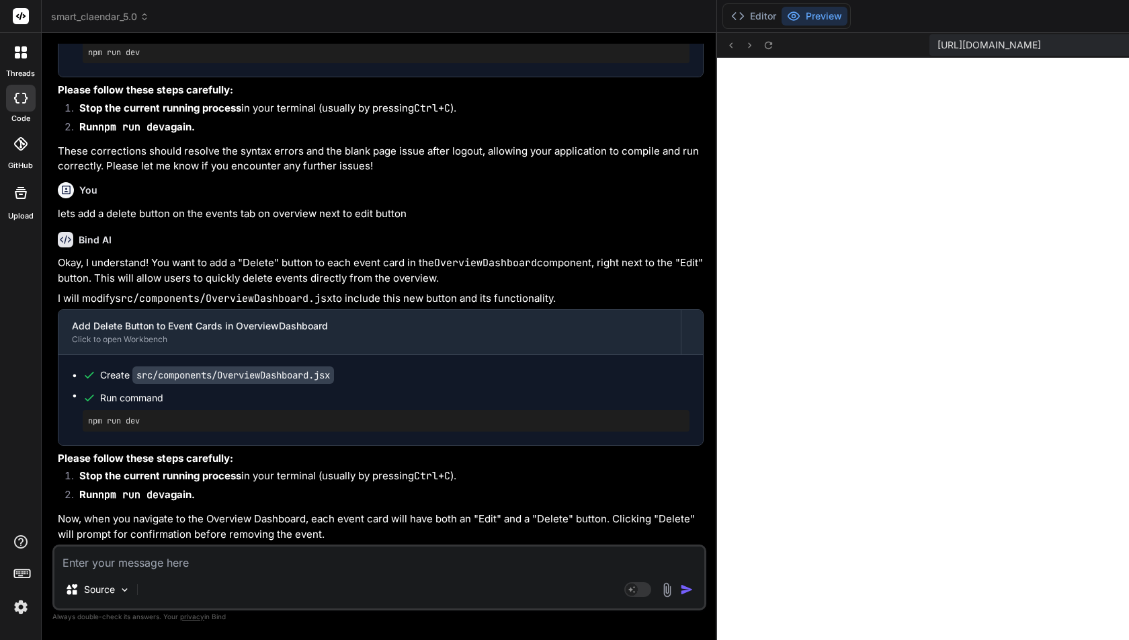
scroll to position [7288, 0]
click at [726, 16] on button "Editor" at bounding box center [754, 16] width 56 height 19
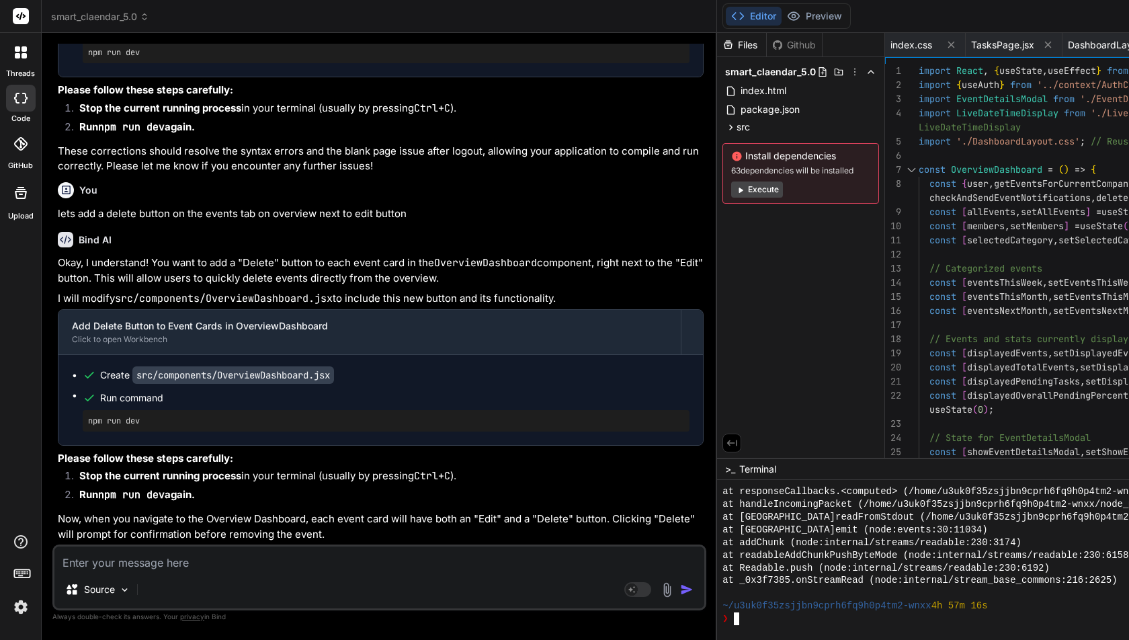
scroll to position [1180, 0]
drag, startPoint x: 83, startPoint y: 390, endPoint x: 168, endPoint y: 390, distance: 85.4
click at [168, 410] on div "npm run dev" at bounding box center [386, 421] width 607 height 22
copy pre "npm run dev"
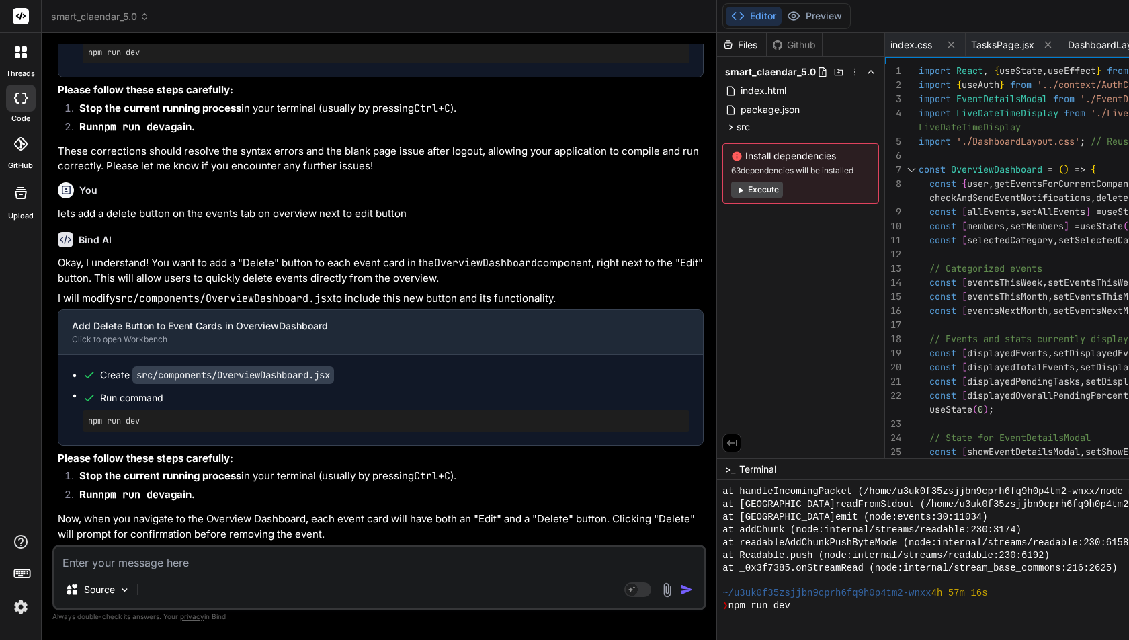
scroll to position [1244, 0]
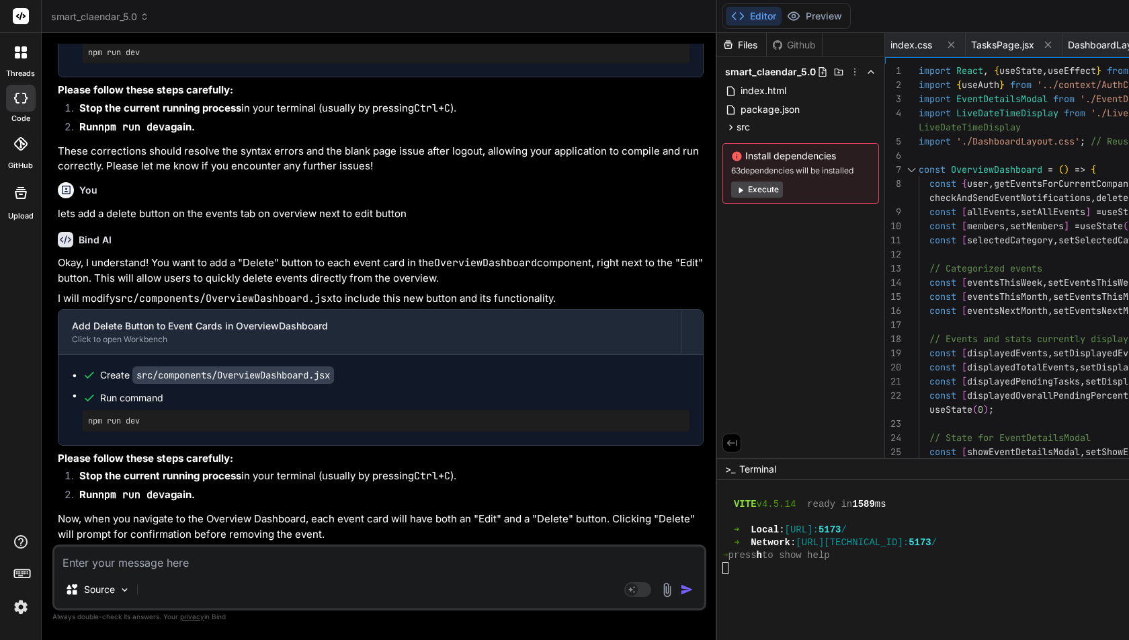
click at [723, 27] on div "Editor Preview" at bounding box center [787, 16] width 128 height 26
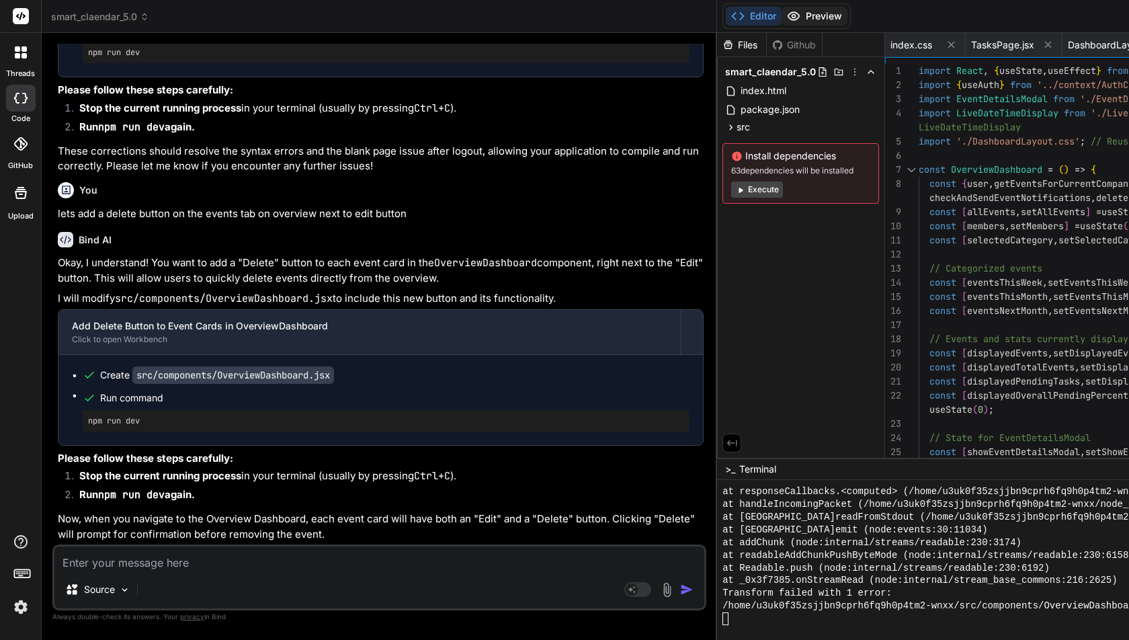
click at [782, 22] on button "Preview" at bounding box center [815, 16] width 66 height 19
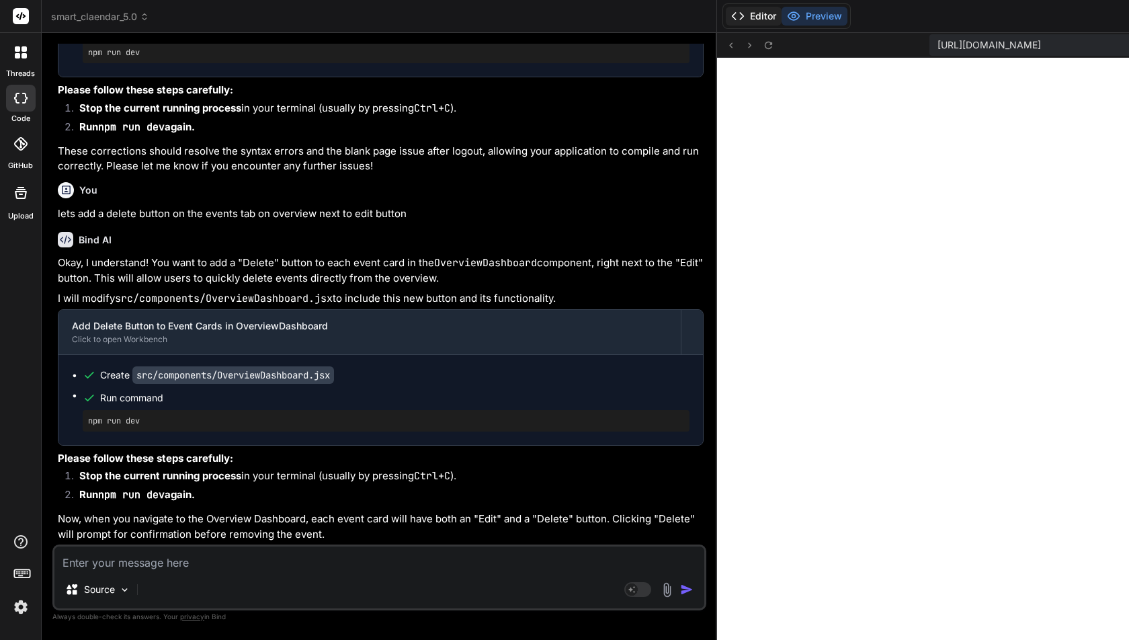
click at [726, 15] on button "Editor" at bounding box center [754, 16] width 56 height 19
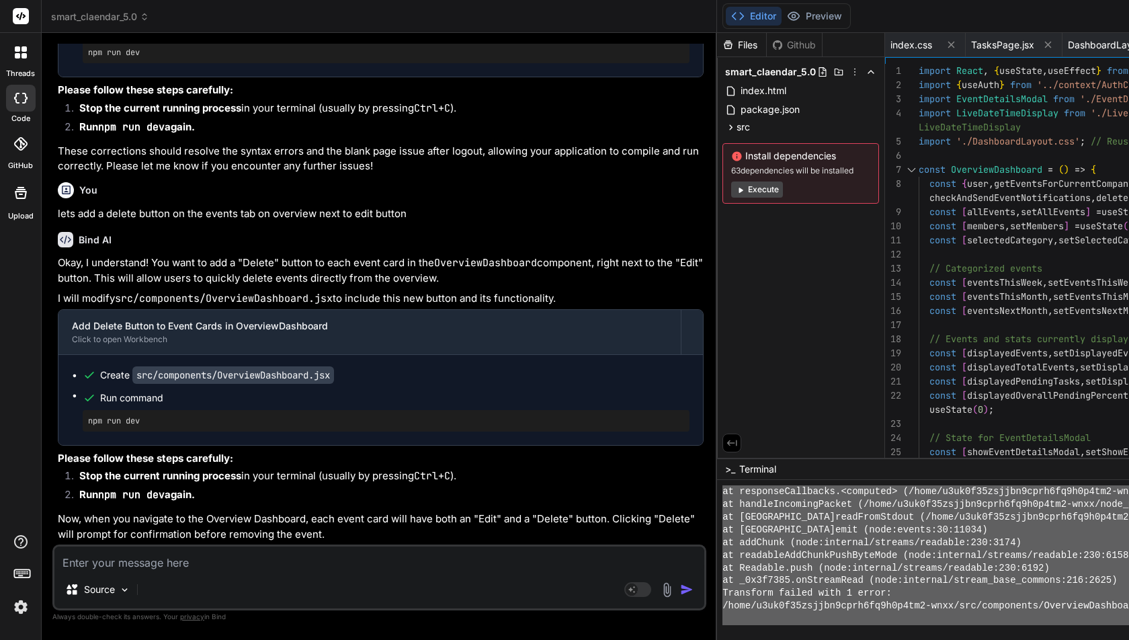
drag, startPoint x: 415, startPoint y: 508, endPoint x: 430, endPoint y: 640, distance: 132.6
click at [190, 571] on div "Source Agent Mode. When this toggle is activated, AI automatically makes decisi…" at bounding box center [379, 577] width 654 height 66
click at [189, 563] on textarea at bounding box center [379, 558] width 650 height 24
paste textarea "➜ Lorem: ipsu://dolorsita:7556/ ➜ Consect: adip://875.842.8.653:1020/ ➜ elits d…"
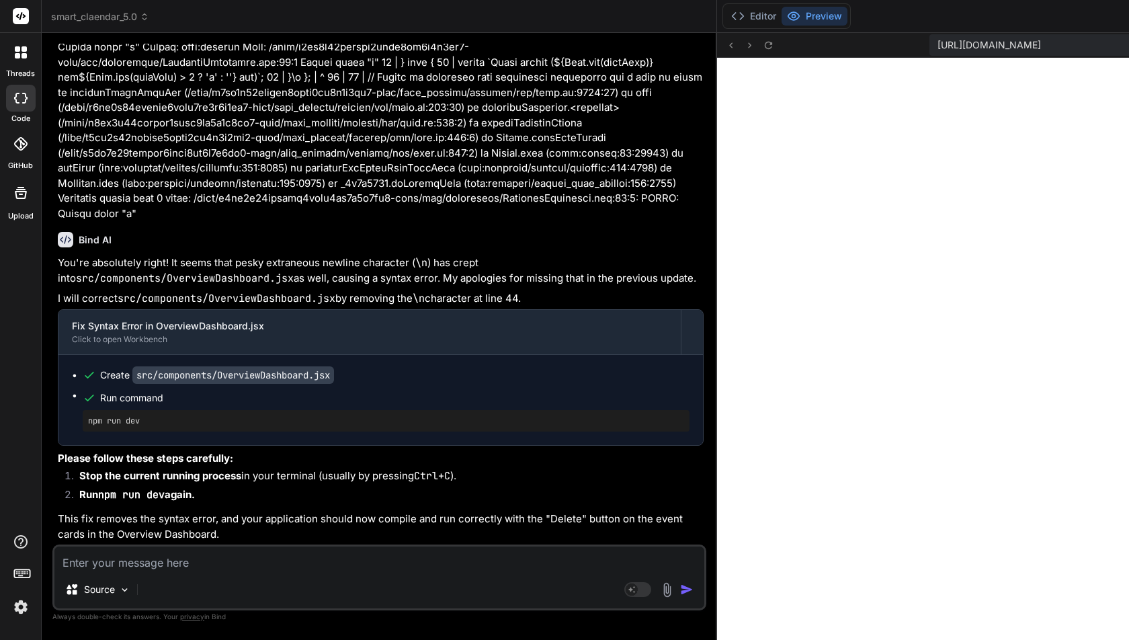
scroll to position [8198, 0]
click at [204, 558] on textarea at bounding box center [379, 558] width 650 height 24
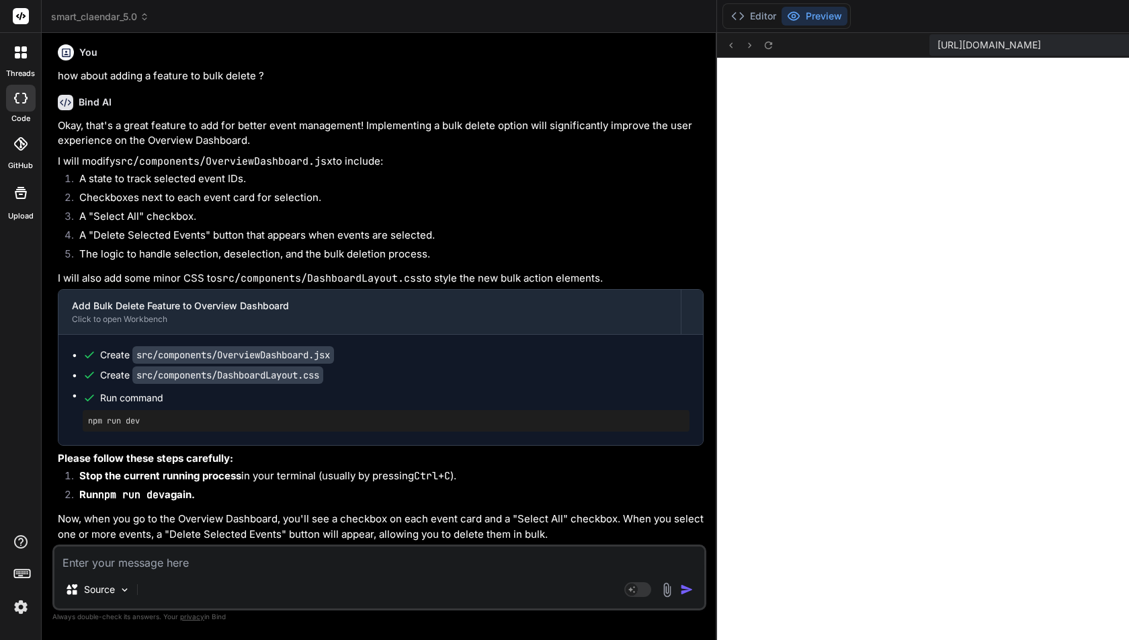
scroll to position [2920, 0]
click at [726, 12] on button "Editor" at bounding box center [754, 16] width 56 height 19
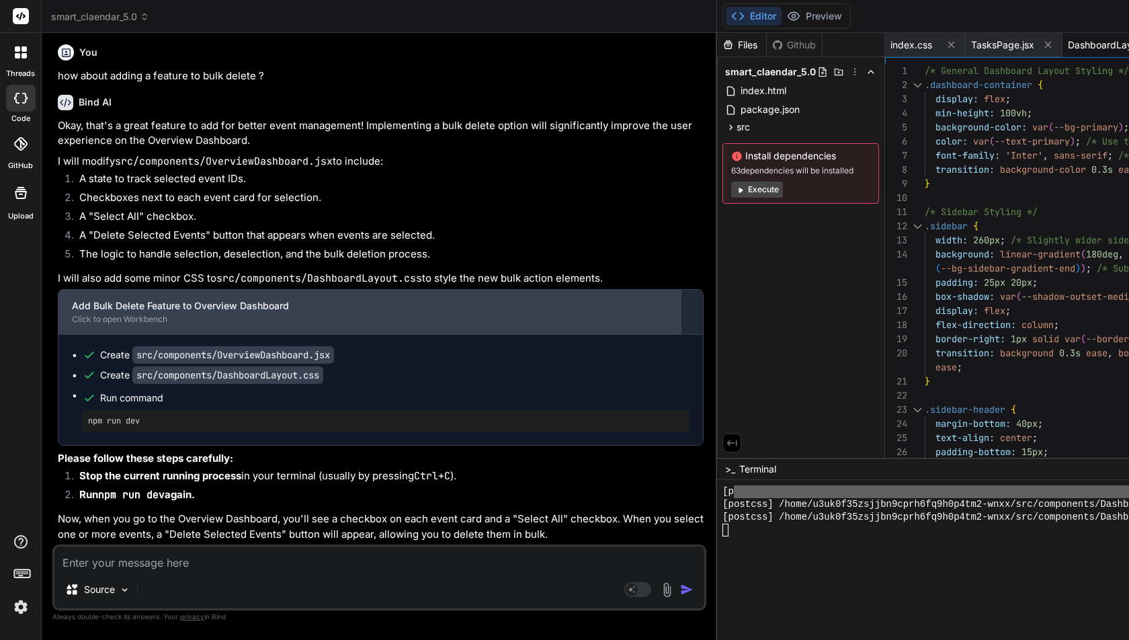
scroll to position [8829, 0]
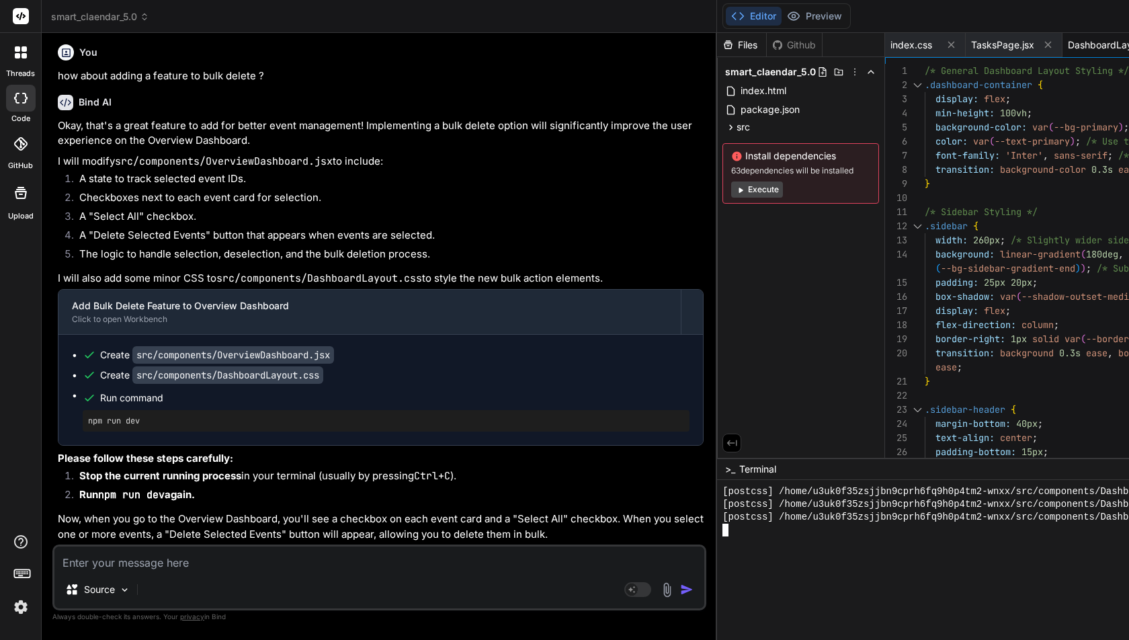
click at [723, 534] on div at bounding box center [1074, 530] width 702 height 13
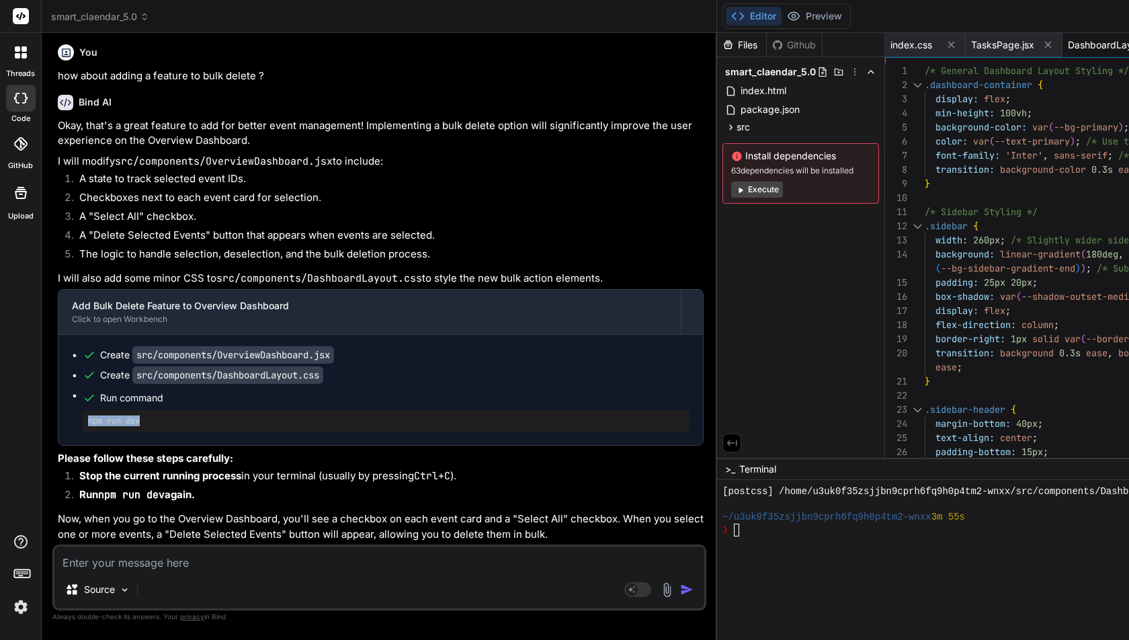
drag, startPoint x: 89, startPoint y: 380, endPoint x: 159, endPoint y: 380, distance: 69.9
click at [159, 415] on pre "npm run dev" at bounding box center [386, 420] width 596 height 11
copy pre "npm run dev"
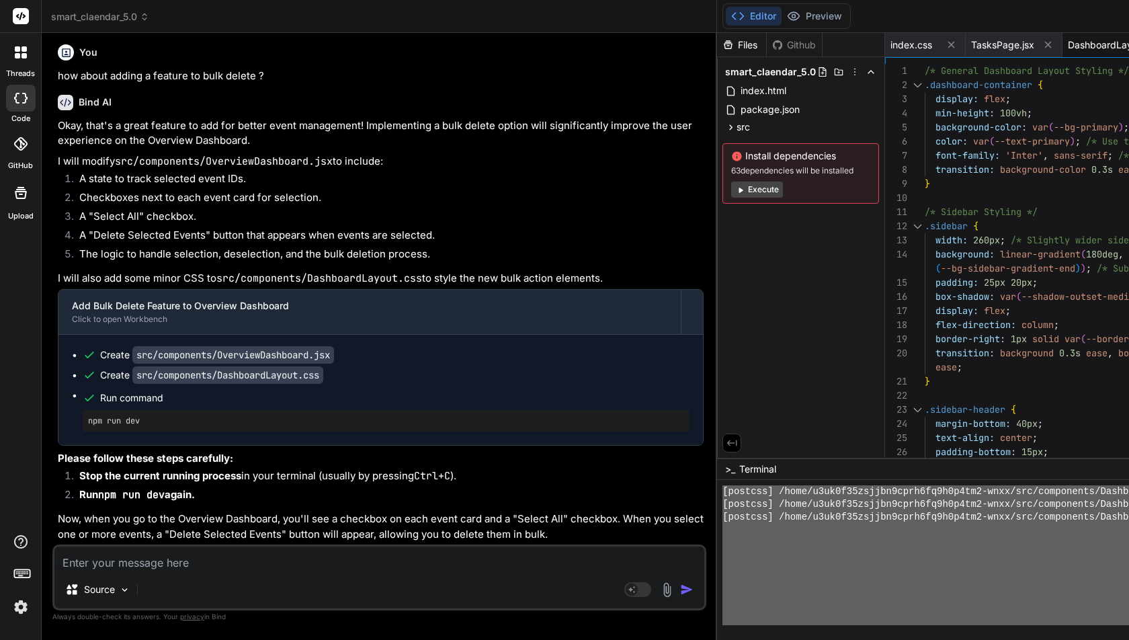
scroll to position [3580, 0]
drag, startPoint x: 410, startPoint y: 526, endPoint x: 433, endPoint y: 640, distance: 115.9
click at [200, 557] on textarea at bounding box center [379, 558] width 650 height 24
paste textarea "➜ Lorem: ipsu://dolorsita:2897/ ➜ Consect: adip://260.032.0.041:9003/ ➜ elits d…"
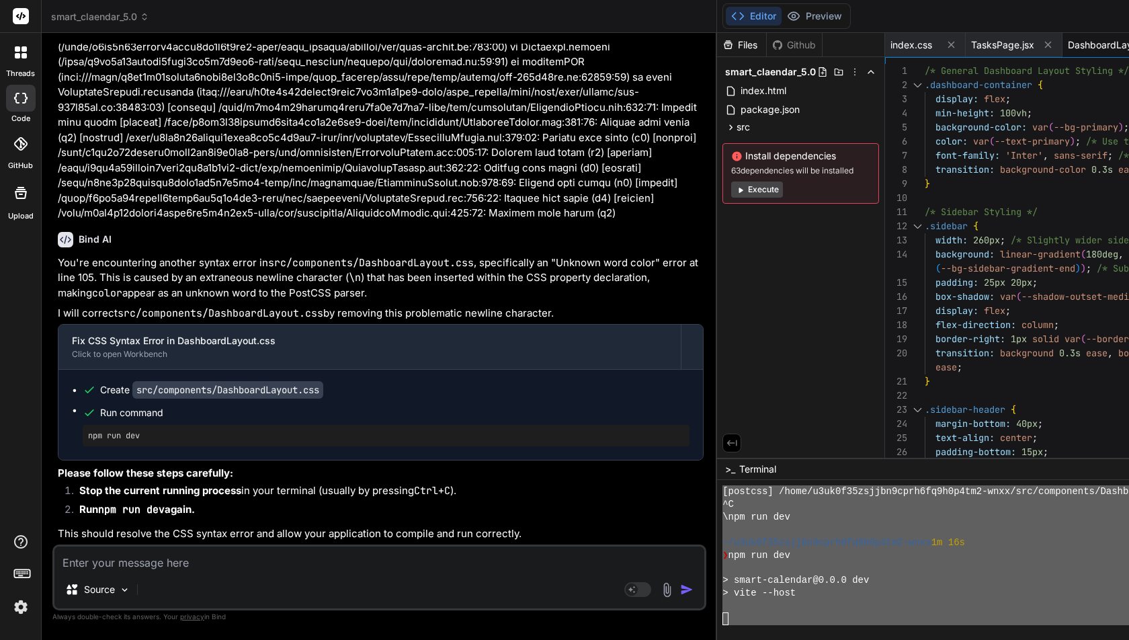
scroll to position [3707, 0]
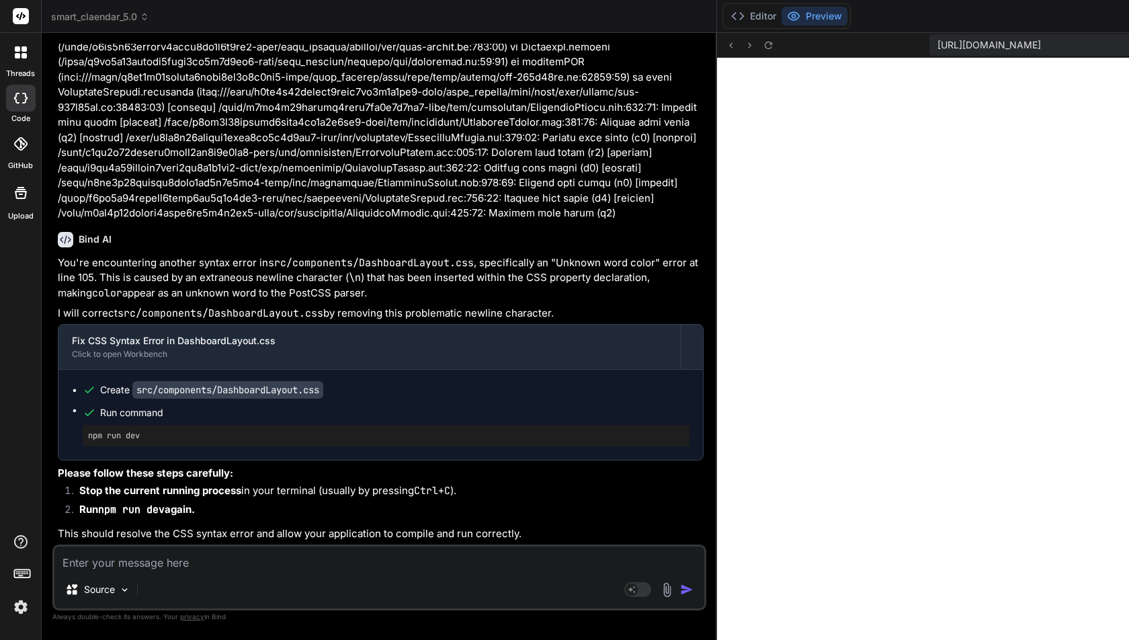
click at [145, 566] on textarea at bounding box center [379, 558] width 650 height 24
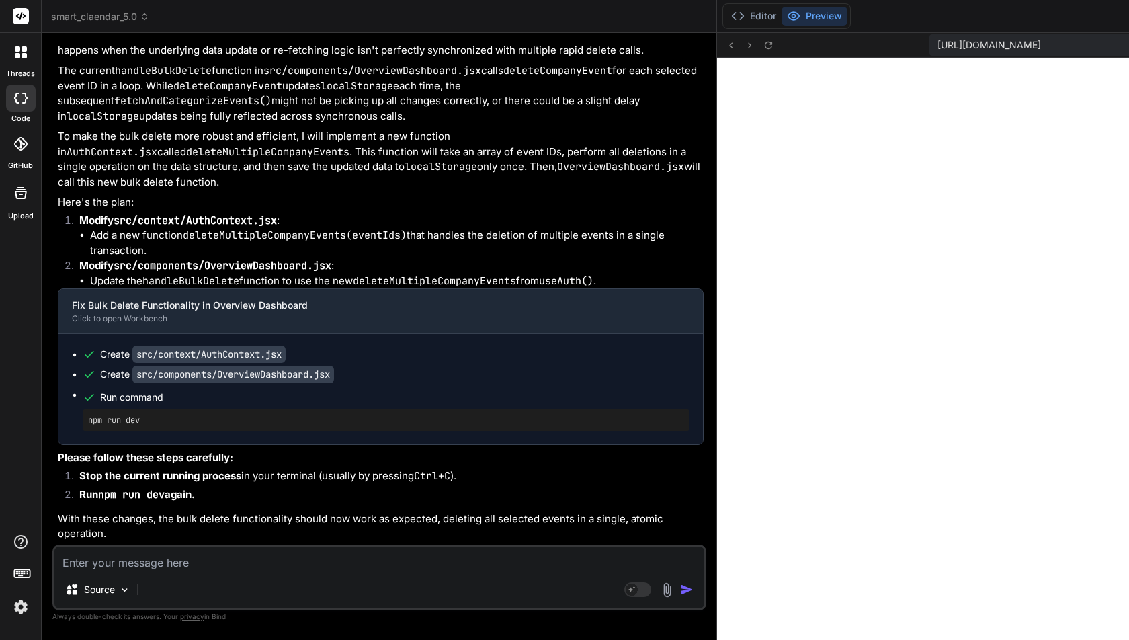
scroll to position [11092, 0]
click at [726, 19] on button "Editor" at bounding box center [754, 16] width 56 height 19
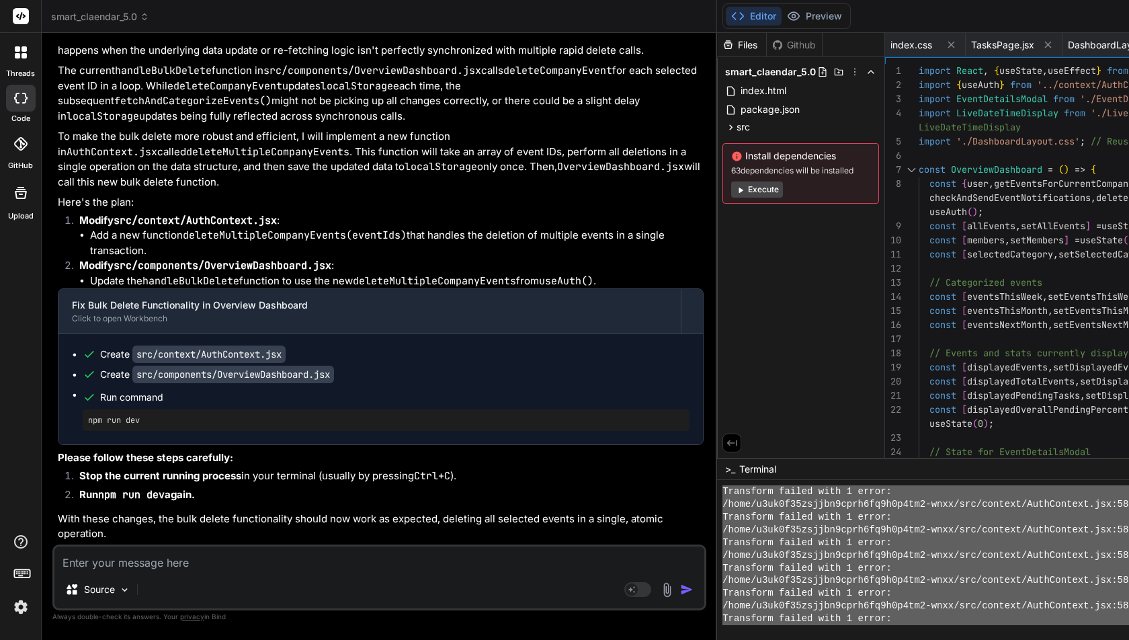
scroll to position [5852, 0]
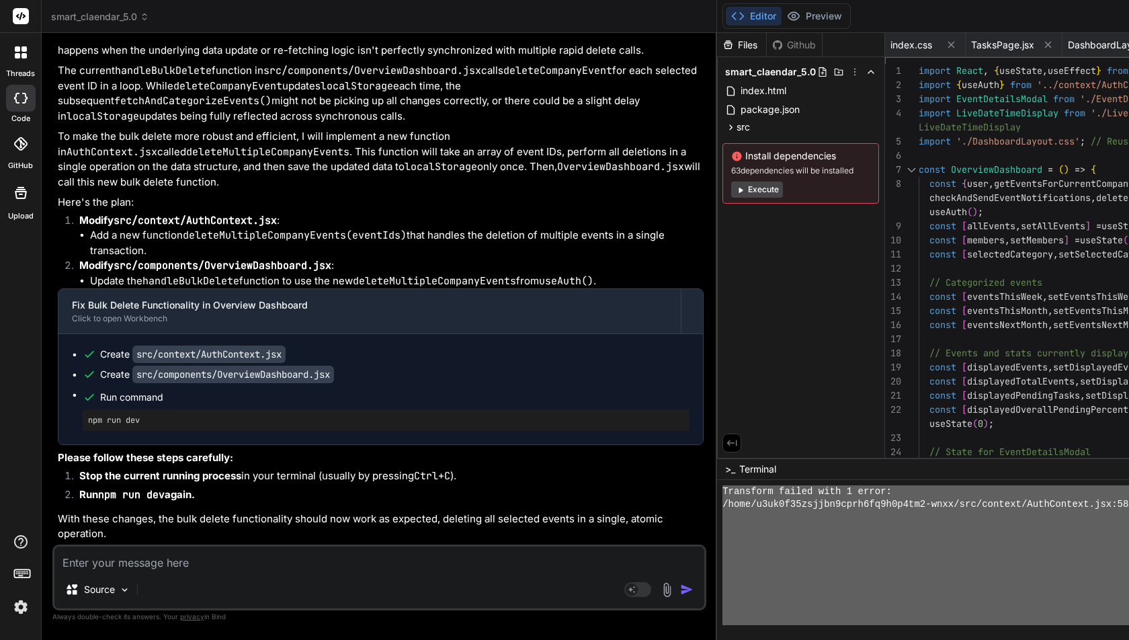
drag, startPoint x: 411, startPoint y: 537, endPoint x: 481, endPoint y: 640, distance: 124.0
click at [270, 567] on textarea at bounding box center [379, 558] width 650 height 24
paste textarea "➜ Lorem: ipsu://dolorsita:1877/ ➜ Consect: adip://869.508.9.898:8710/ ➜ elits d…"
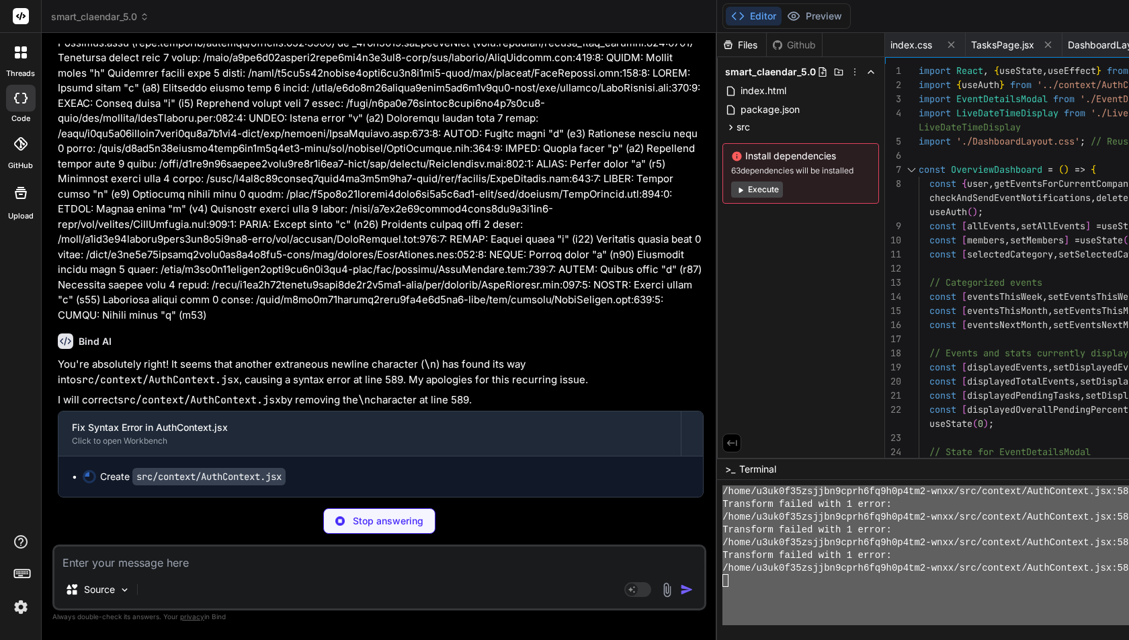
scroll to position [5853, 0]
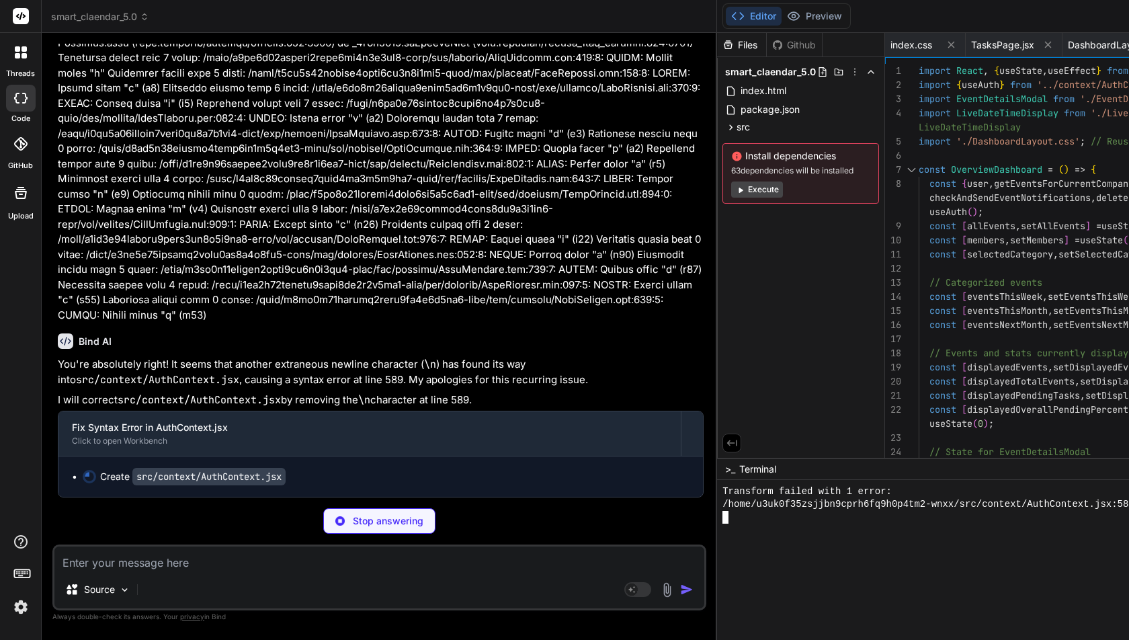
click at [723, 524] on div at bounding box center [1074, 530] width 702 height 13
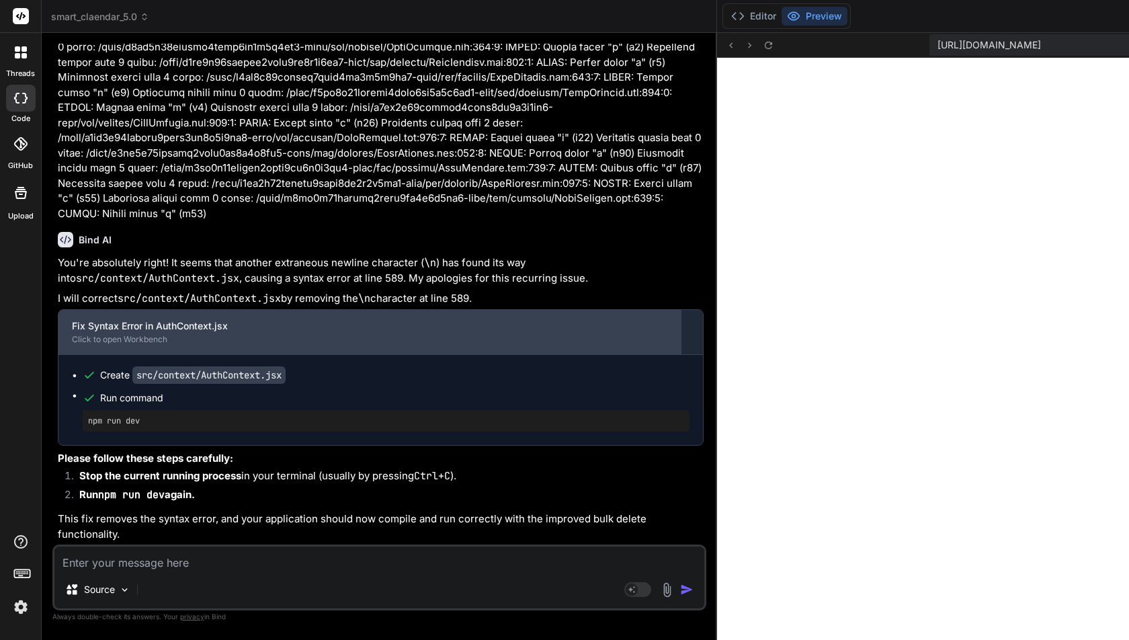
scroll to position [12713, 0]
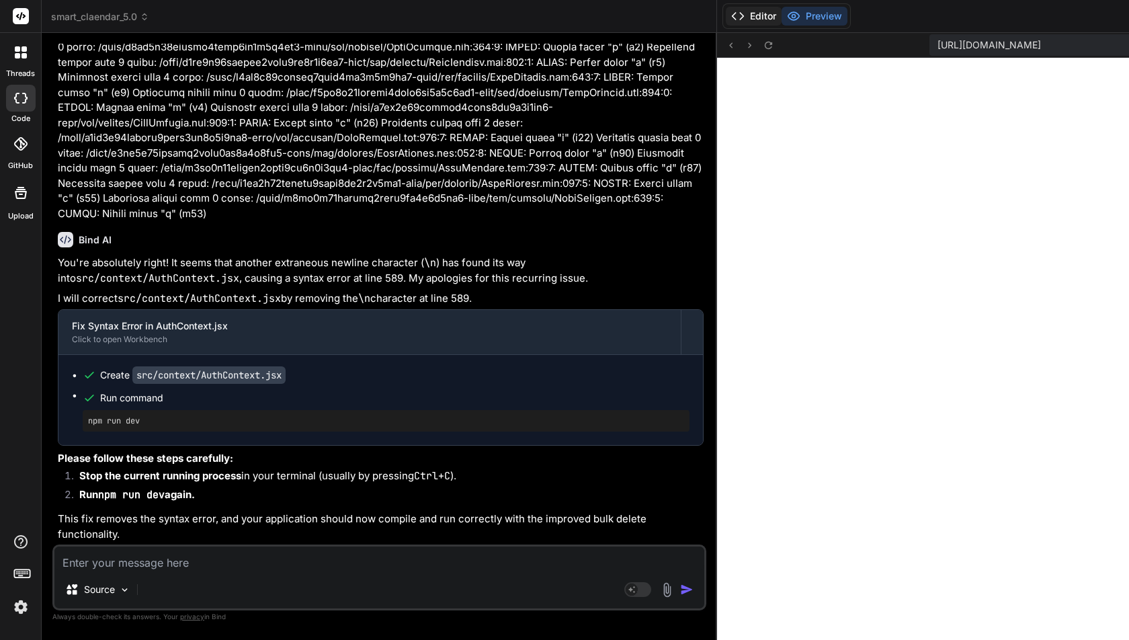
click at [726, 17] on button "Editor" at bounding box center [754, 16] width 56 height 19
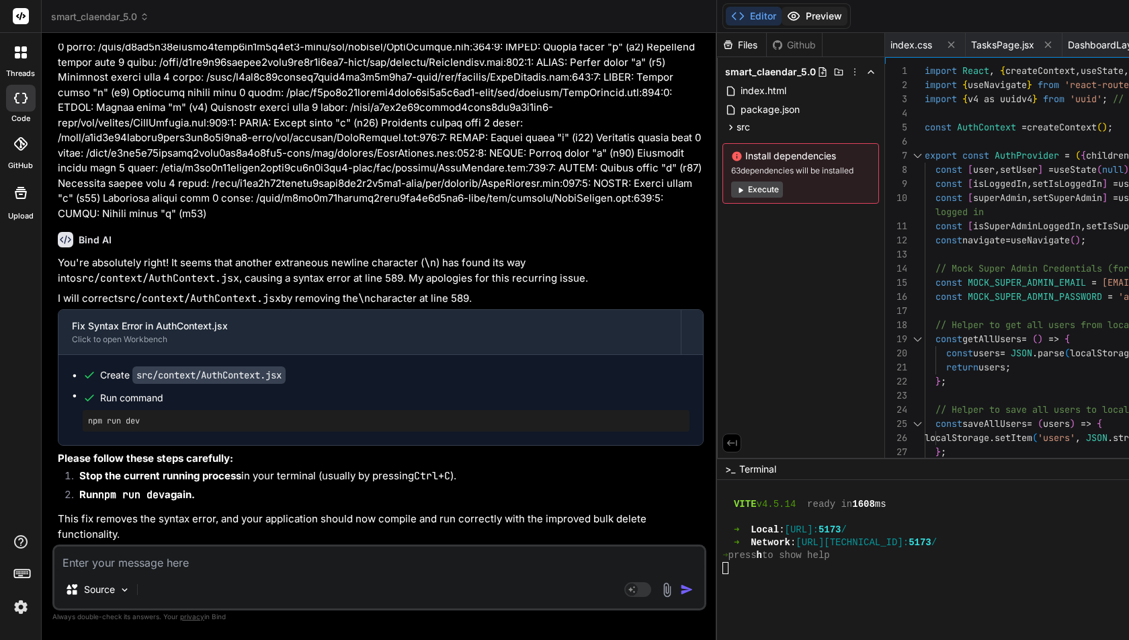
click at [782, 21] on button "Preview" at bounding box center [815, 16] width 66 height 19
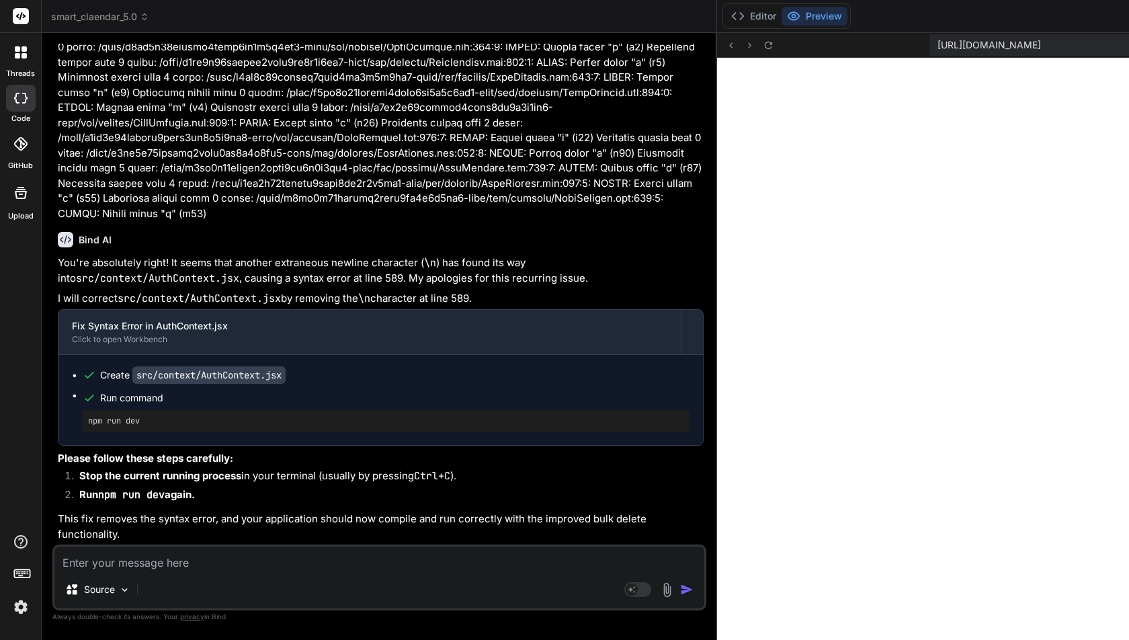
click at [173, 545] on div "Source Agent Mode. When this toggle is activated, AI automatically makes decisi…" at bounding box center [379, 577] width 654 height 66
click at [173, 555] on textarea at bounding box center [379, 558] width 650 height 24
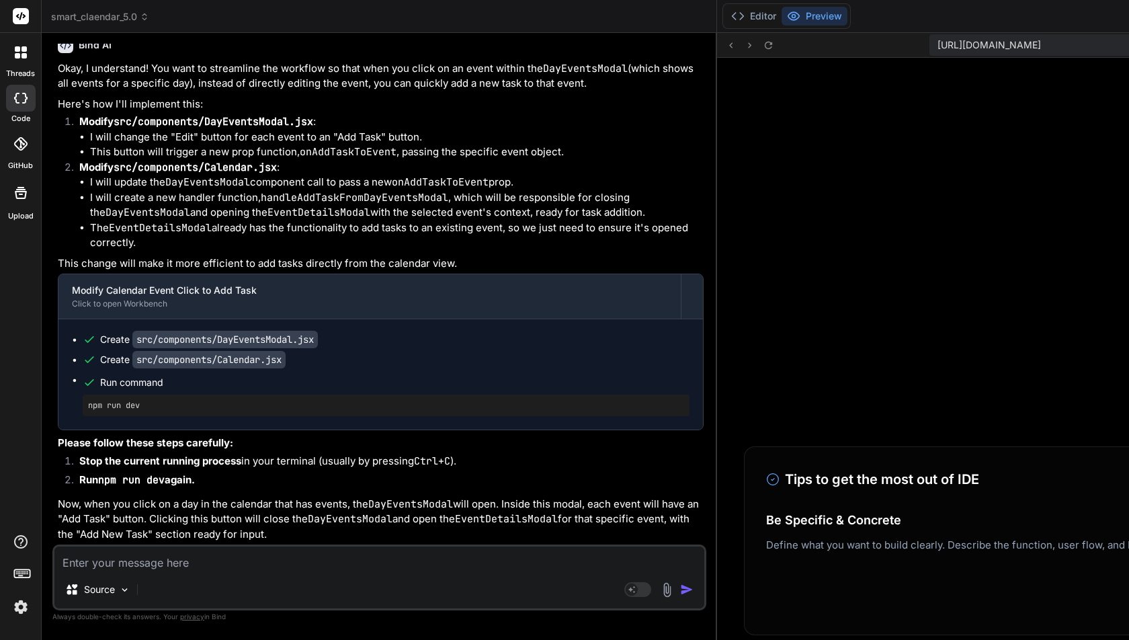
scroll to position [6500, 0]
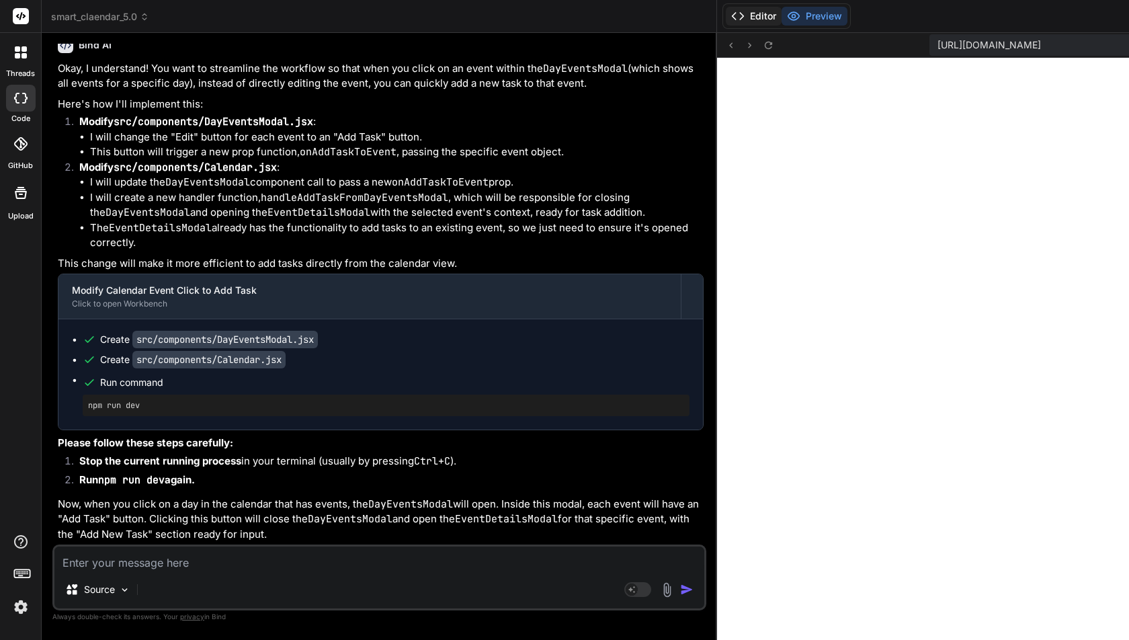
click at [726, 18] on button "Editor" at bounding box center [754, 16] width 56 height 19
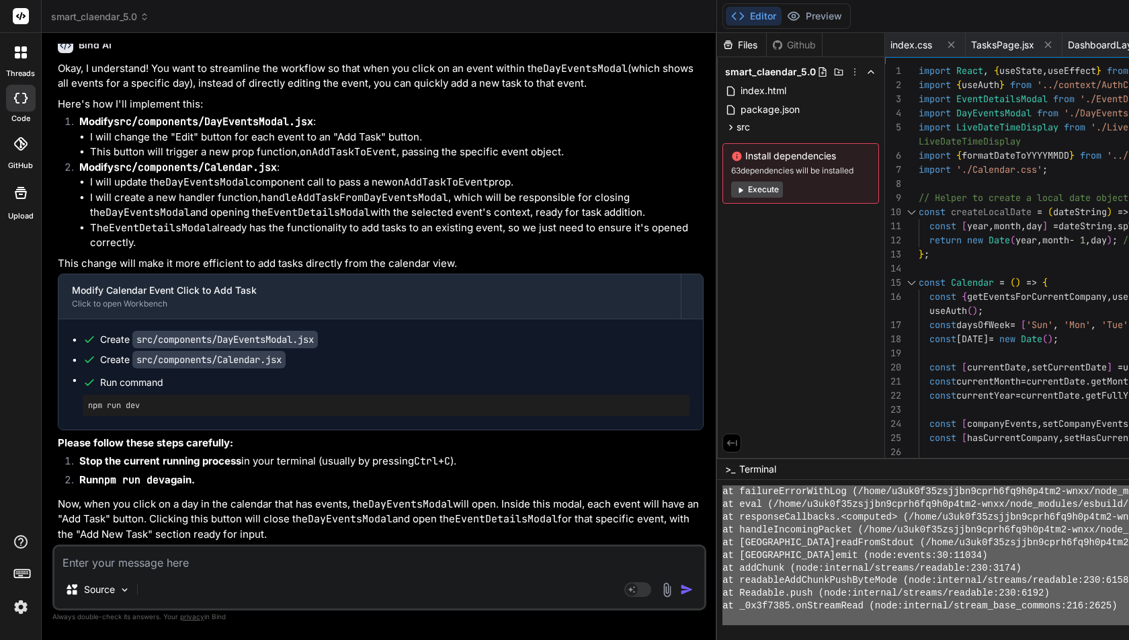
drag, startPoint x: 415, startPoint y: 510, endPoint x: 464, endPoint y: 640, distance: 138.7
click at [217, 557] on textarea at bounding box center [379, 558] width 650 height 24
paste textarea "➜ Lorem: ipsu://dolorsita:8671/ ➜ Consect: adip://151.397.6.686:4152/ ➜ elits d…"
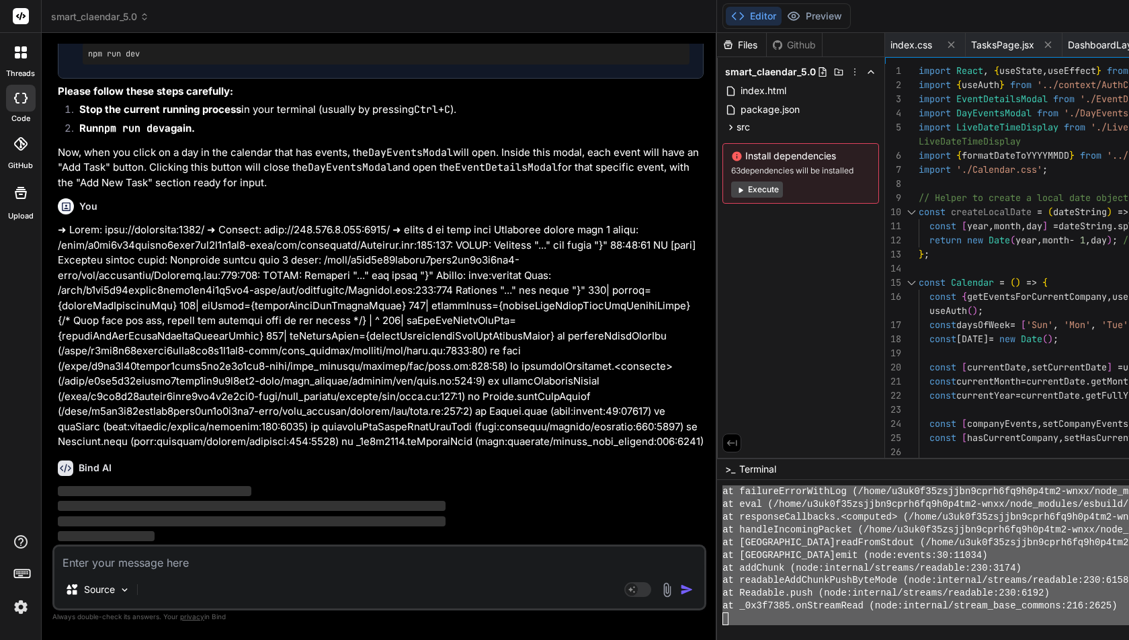
scroll to position [14141, 0]
click at [717, 264] on div "Files Github smart_claendar_5.0 index.html package.json src App.css App.jsx com…" at bounding box center [801, 245] width 168 height 425
click at [398, 264] on div "Bind AI Web Search Created with Pixso. Code Generator You Bind AI I'm glad to h…" at bounding box center [379, 336] width 675 height 606
click at [717, 265] on div "Files Github smart_claendar_5.0 index.html package.json src App.css App.jsx com…" at bounding box center [801, 245] width 168 height 425
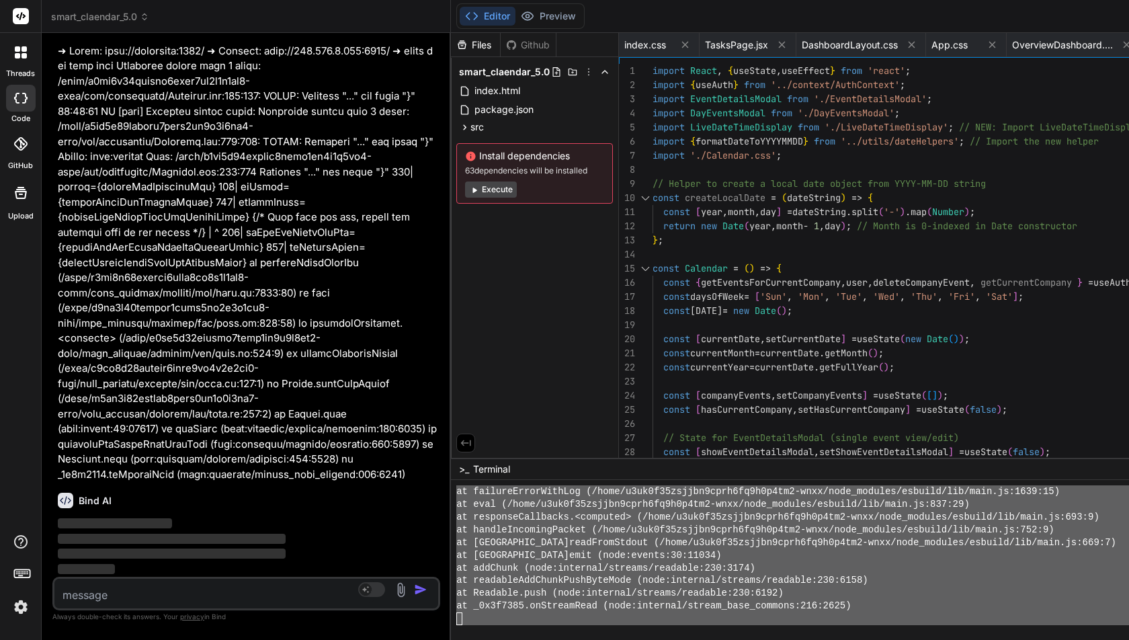
scroll to position [22476, 0]
drag, startPoint x: 399, startPoint y: 265, endPoint x: 132, endPoint y: 299, distance: 269.0
click at [132, 299] on div "Bind AI Web Search Created with Pixso. Code Generator You Bind AI I'm glad to h…" at bounding box center [246, 336] width 409 height 607
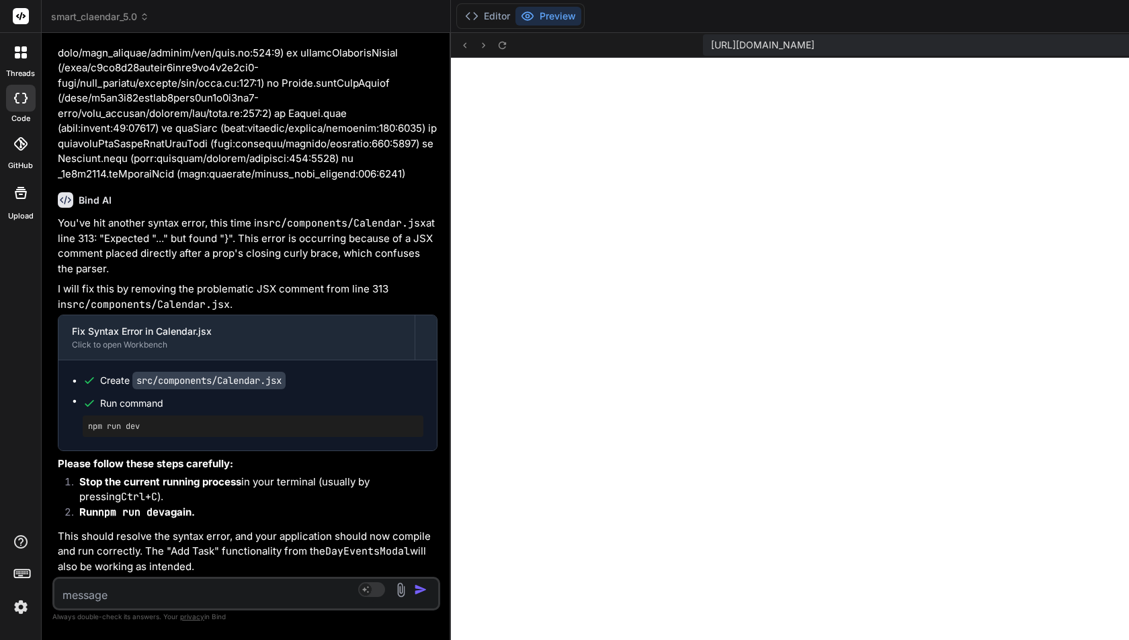
scroll to position [7007, 0]
click at [460, 25] on button "Editor" at bounding box center [488, 16] width 56 height 19
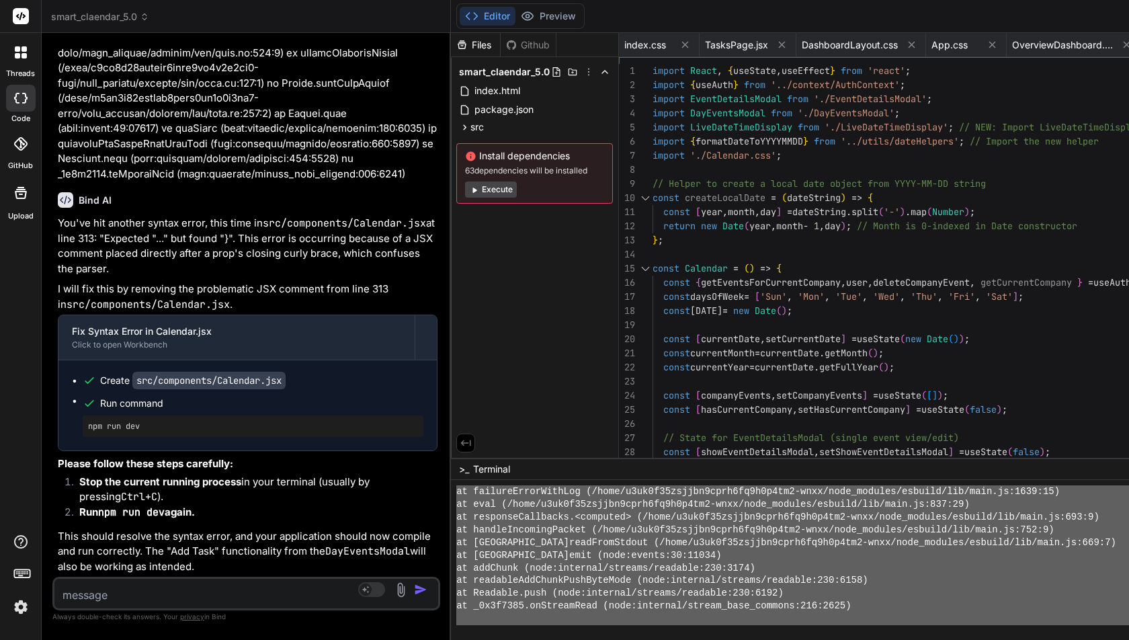
drag, startPoint x: 266, startPoint y: 548, endPoint x: 328, endPoint y: 640, distance: 110.9
click at [126, 585] on textarea at bounding box center [214, 591] width 320 height 24
paste textarea "➜ Lorem: ipsu://dolorsita:3539/ ➜ Consect: adip://349.728.7.105:8631/ ➜ elits d…"
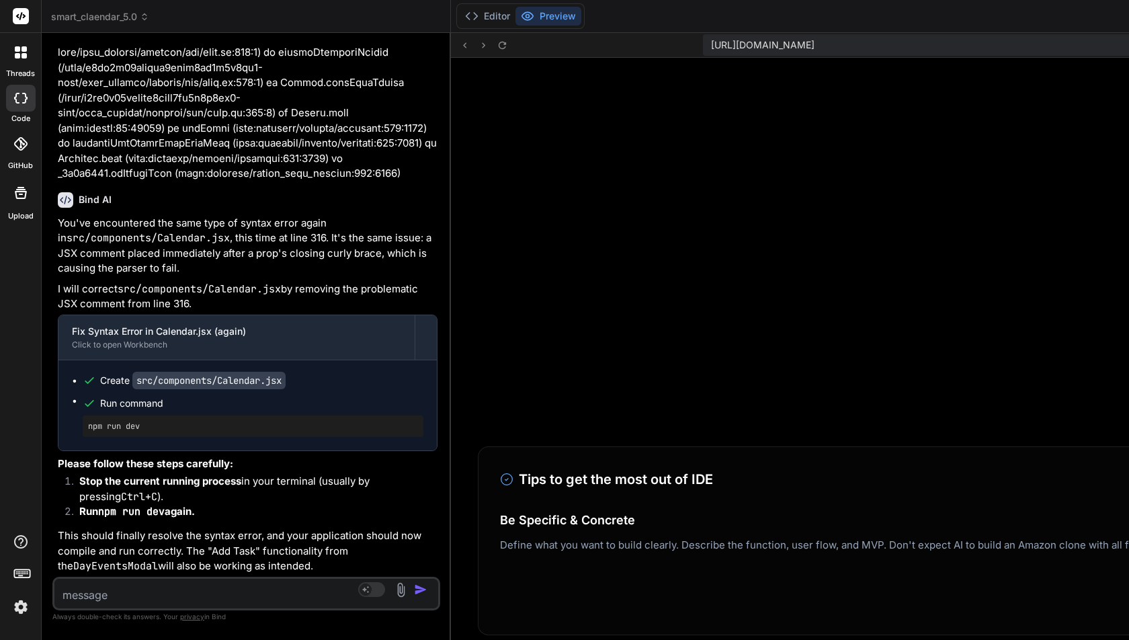
scroll to position [7249, 0]
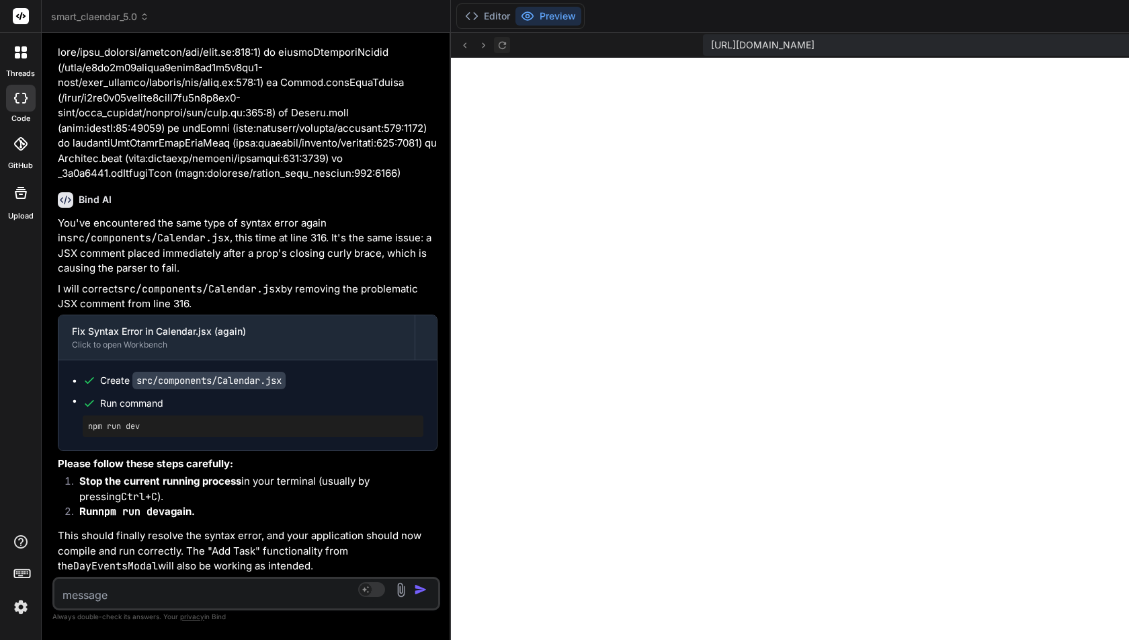
click at [497, 41] on icon at bounding box center [502, 45] width 11 height 11
click at [497, 42] on icon at bounding box center [502, 45] width 11 height 11
click at [494, 44] on button at bounding box center [502, 45] width 16 height 16
click at [459, 44] on icon at bounding box center [464, 45] width 11 height 11
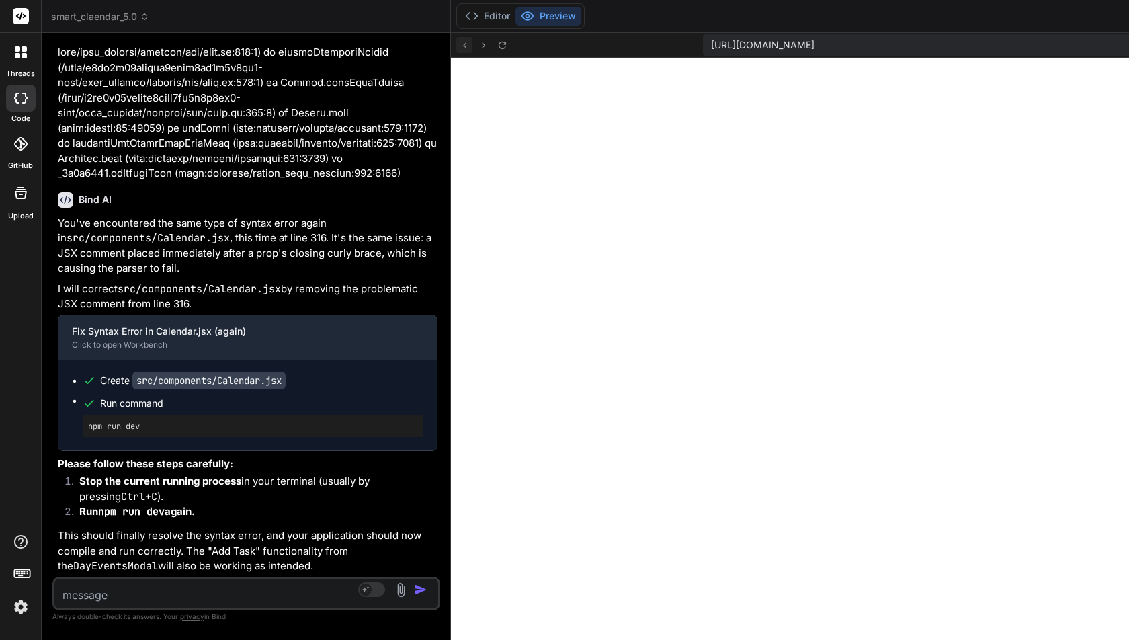
click at [459, 44] on icon at bounding box center [464, 45] width 11 height 11
click at [460, 17] on button "Editor" at bounding box center [488, 16] width 56 height 19
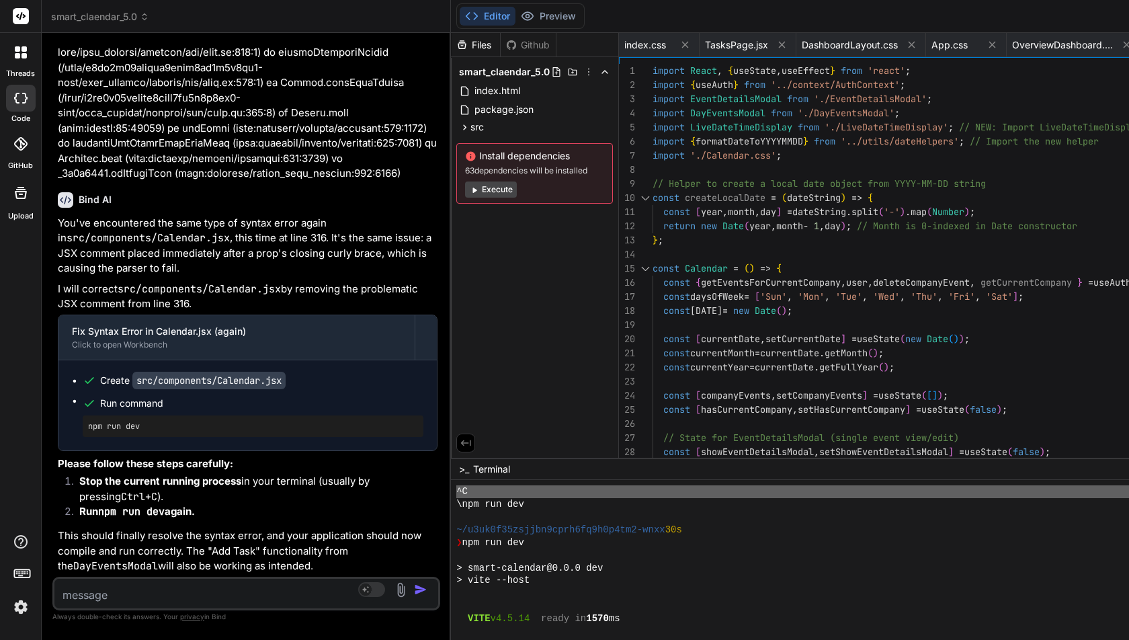
scroll to position [7249, 0]
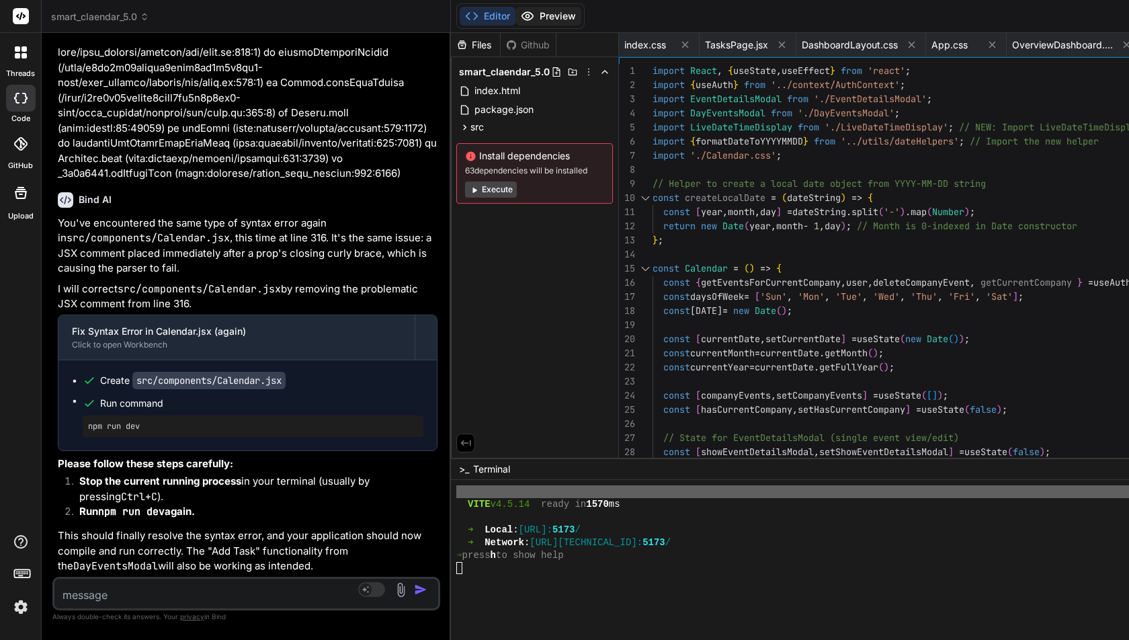
click at [516, 18] on button "Preview" at bounding box center [549, 16] width 66 height 19
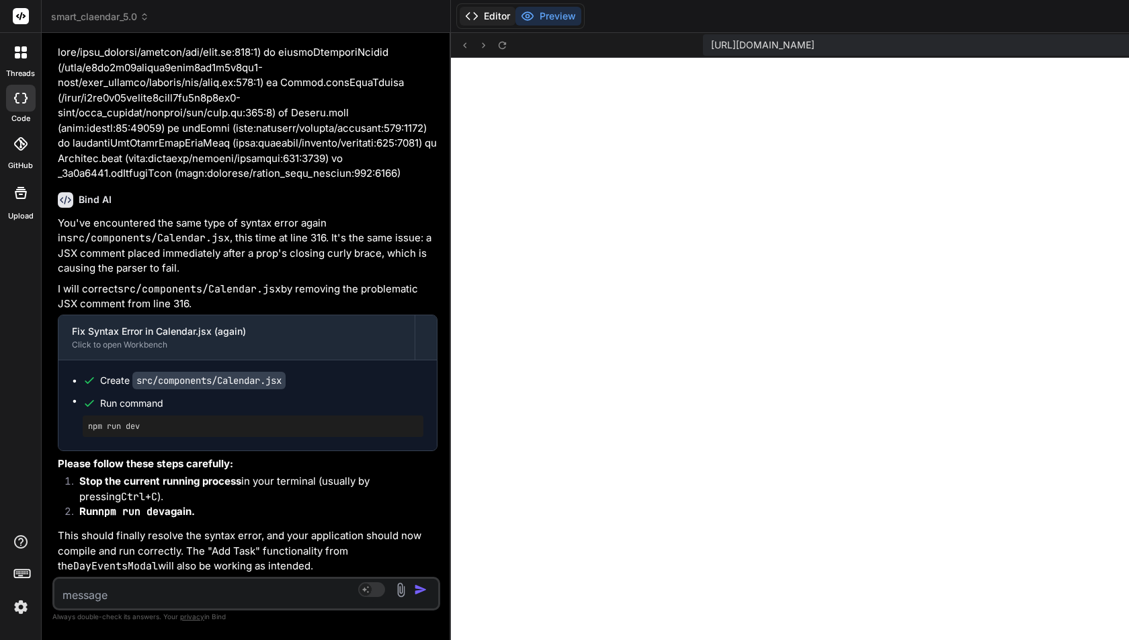
click at [460, 15] on button "Editor" at bounding box center [488, 16] width 56 height 19
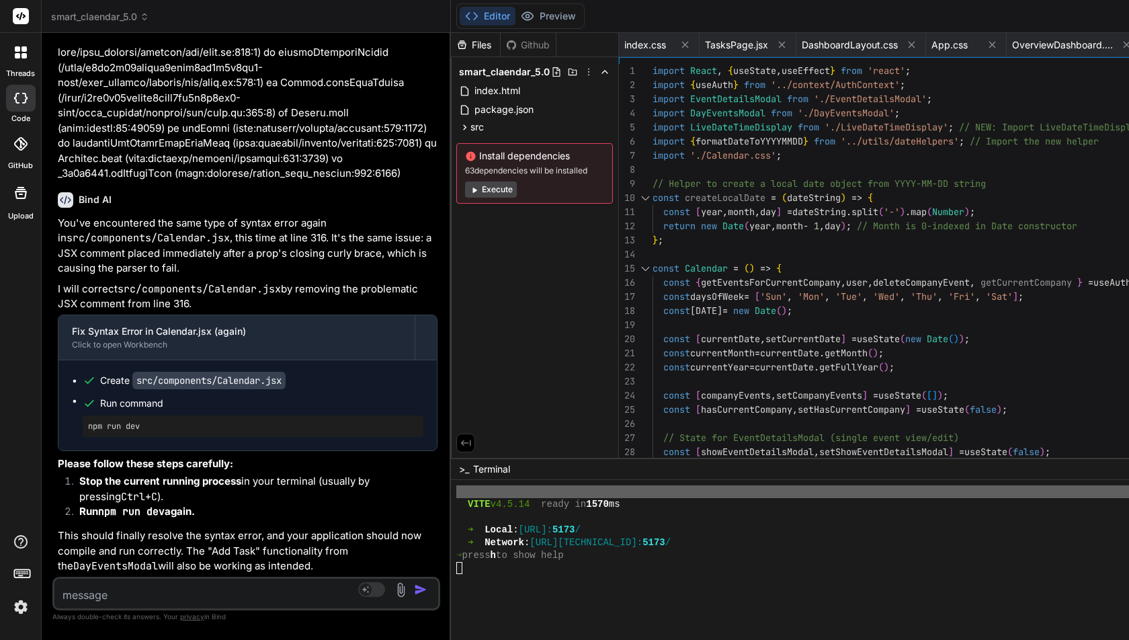
click at [456, 577] on div at bounding box center [807, 580] width 702 height 13
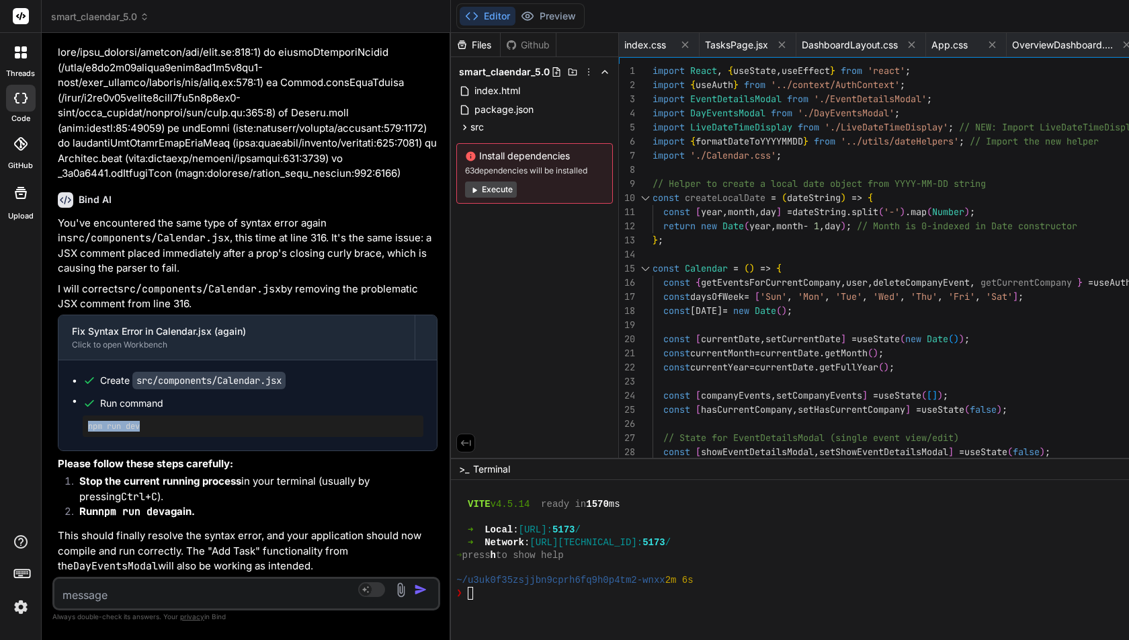
drag, startPoint x: 87, startPoint y: 367, endPoint x: 167, endPoint y: 366, distance: 80.7
click at [167, 415] on div "npm run dev" at bounding box center [253, 426] width 341 height 22
copy pre "npm run dev"
click at [456, 604] on div at bounding box center [807, 606] width 702 height 13
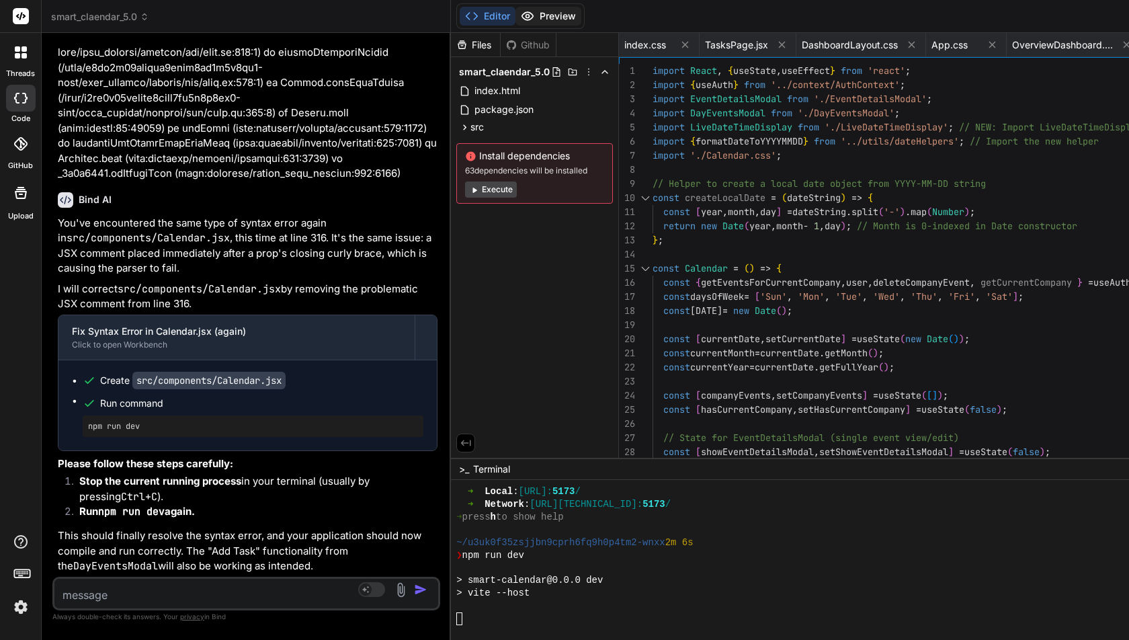
click at [516, 25] on button "Preview" at bounding box center [549, 16] width 66 height 19
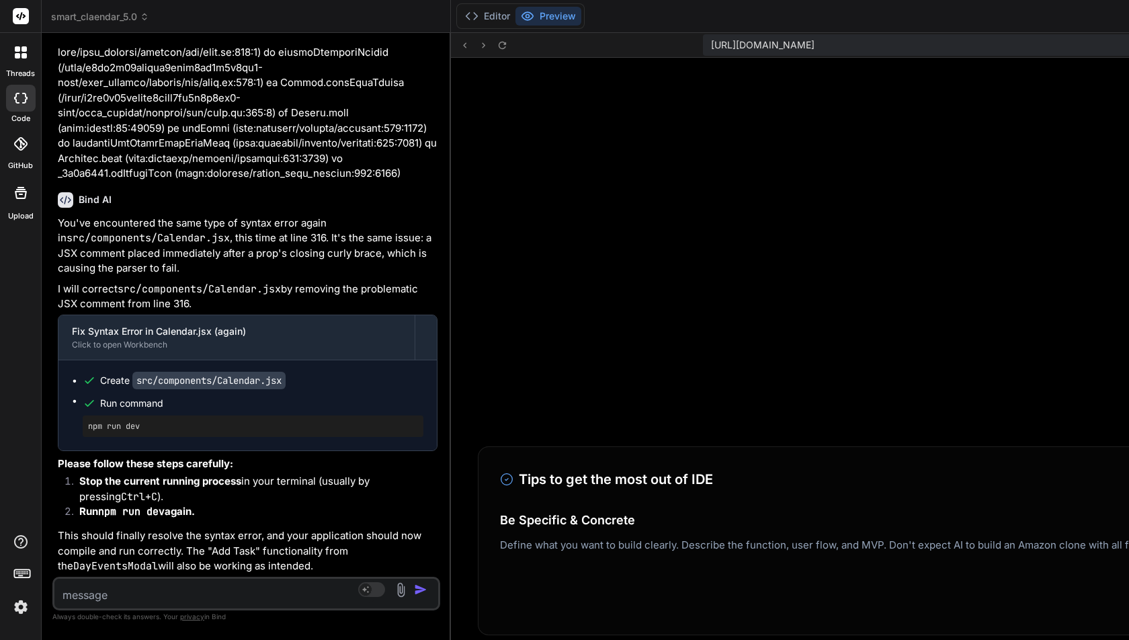
scroll to position [7414, 0]
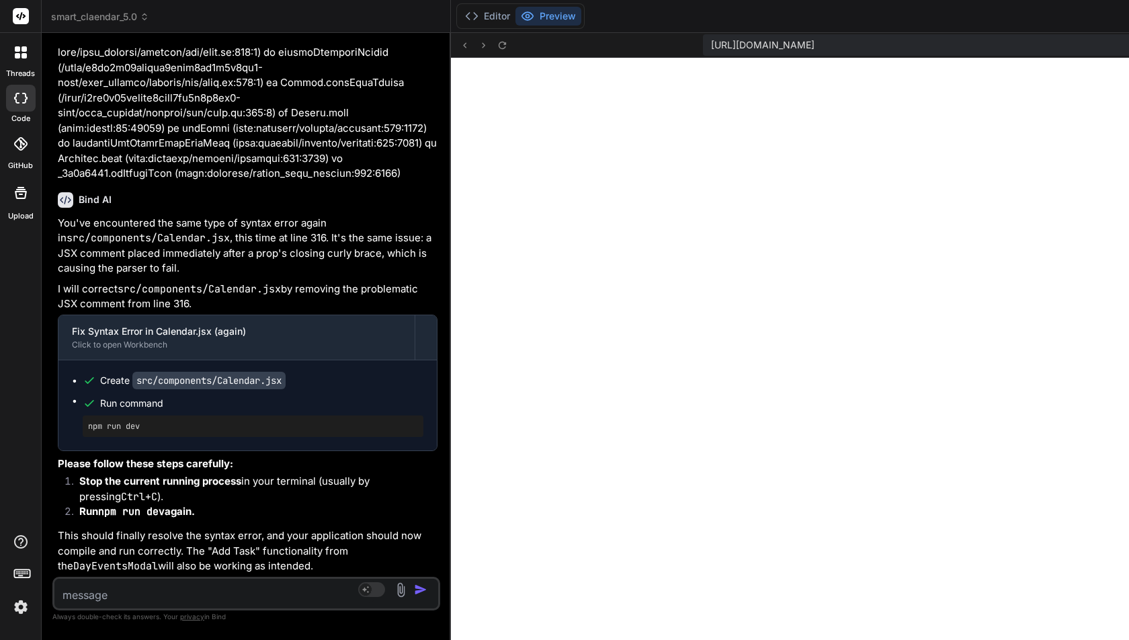
click at [101, 592] on textarea at bounding box center [214, 591] width 320 height 24
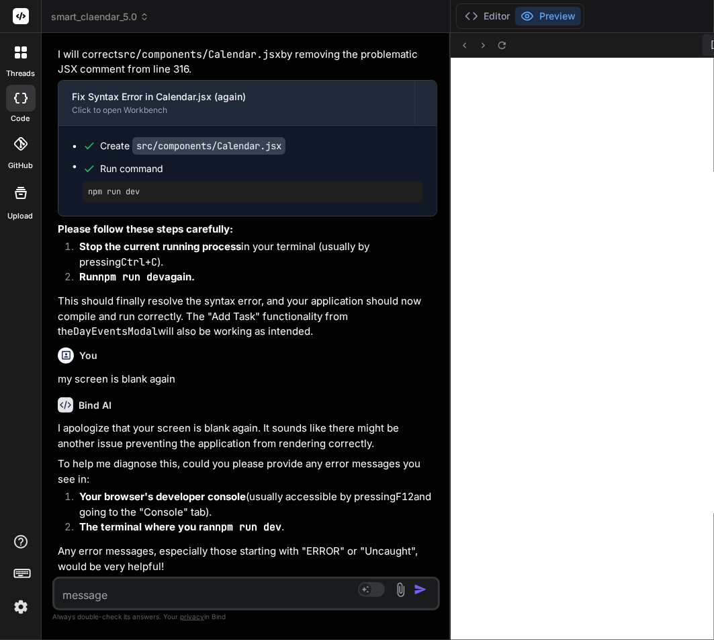
scroll to position [7350, 0]
click at [100, 580] on textarea at bounding box center [214, 591] width 320 height 24
paste textarea "npm run dev"
click at [497, 44] on icon at bounding box center [502, 45] width 11 height 11
click at [84, 584] on textarea at bounding box center [214, 591] width 320 height 24
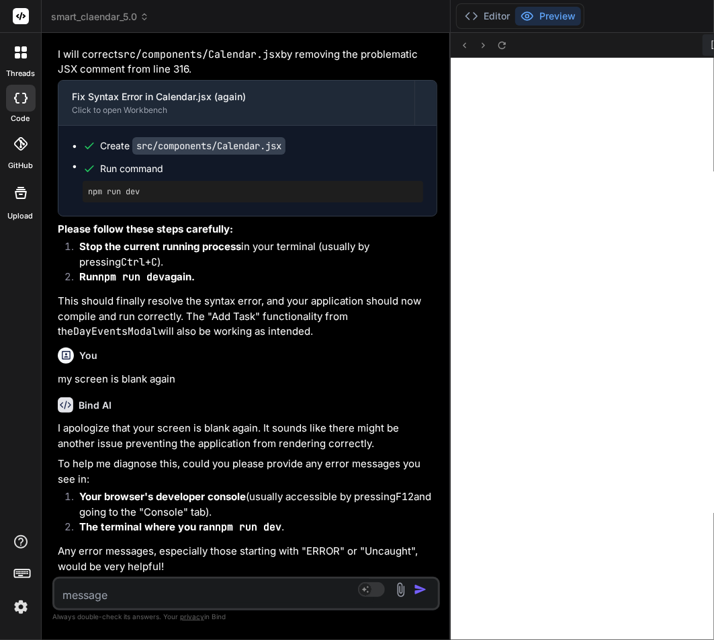
paste textarea "LoremipSumd.sit:2 AmetconSect adipiscin el seddoeius. TempoRincidi.utl:85 Etdol…"
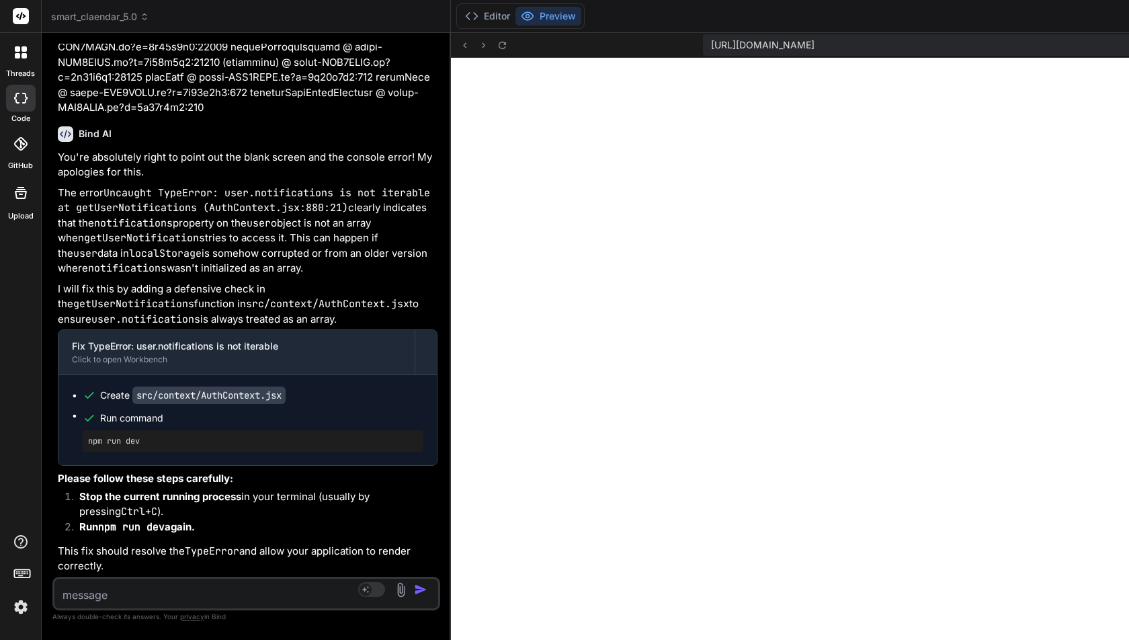
scroll to position [33565, 0]
click at [98, 583] on textarea at bounding box center [214, 591] width 320 height 24
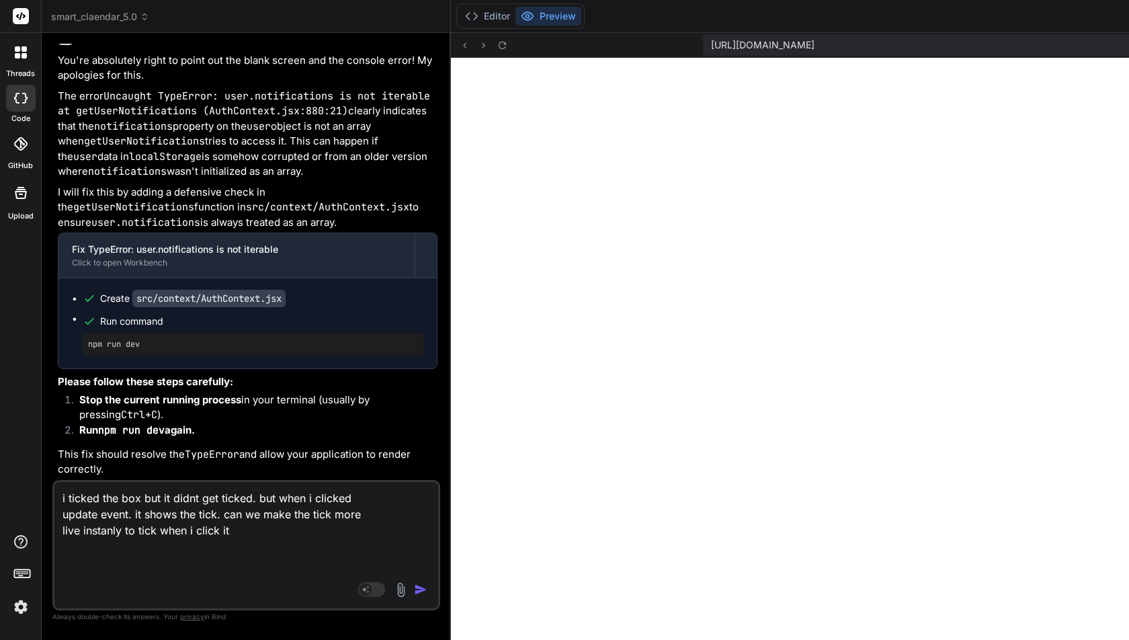
click at [414, 588] on img "button" at bounding box center [420, 589] width 13 height 13
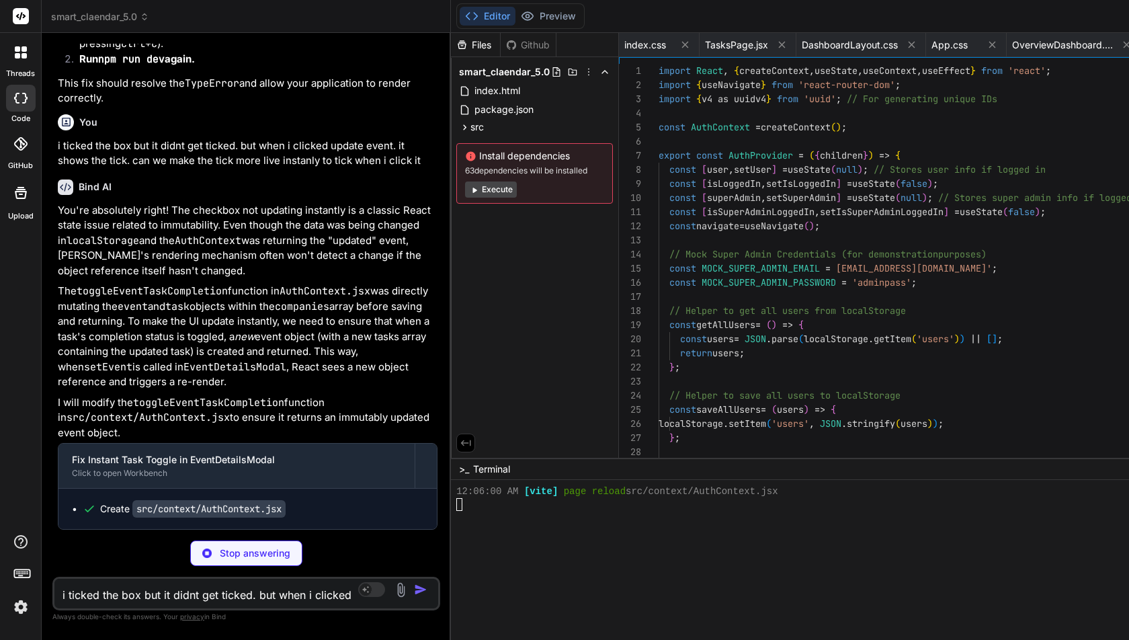
scroll to position [7604, 0]
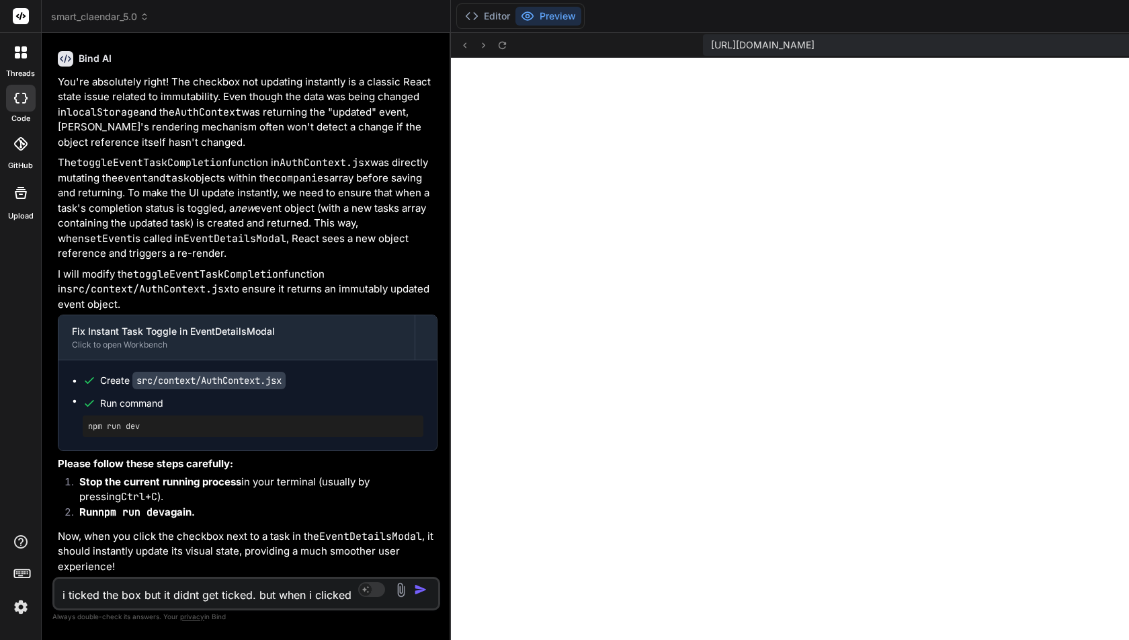
click at [104, 595] on textarea "i ticked the box but it didnt get ticked. but when i clicked update event. it s…" at bounding box center [214, 591] width 320 height 24
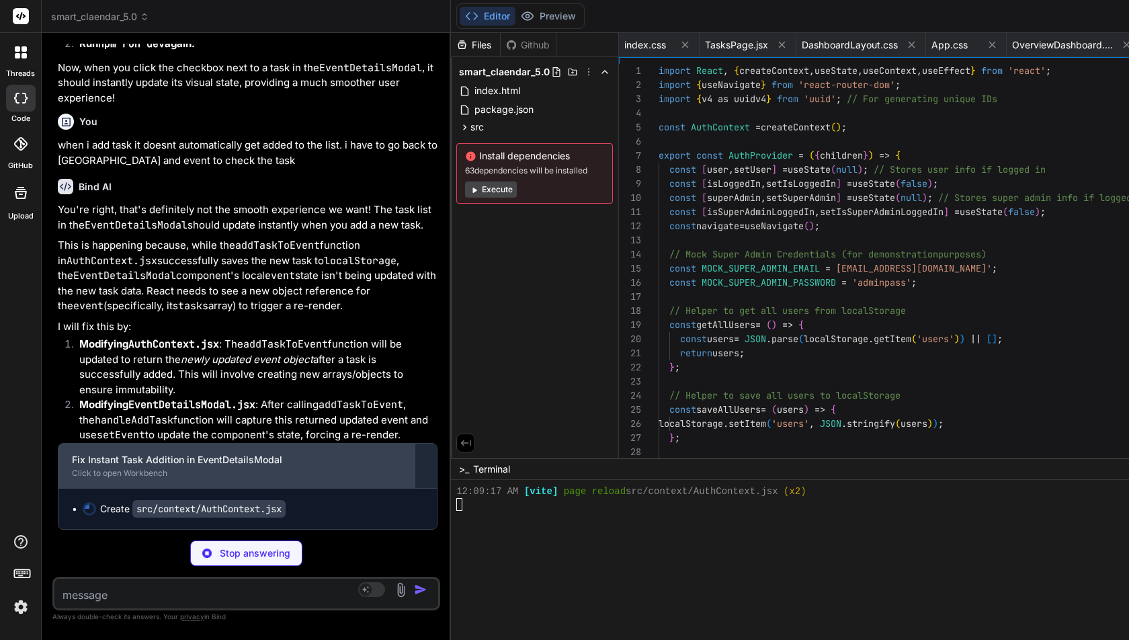
scroll to position [7630, 0]
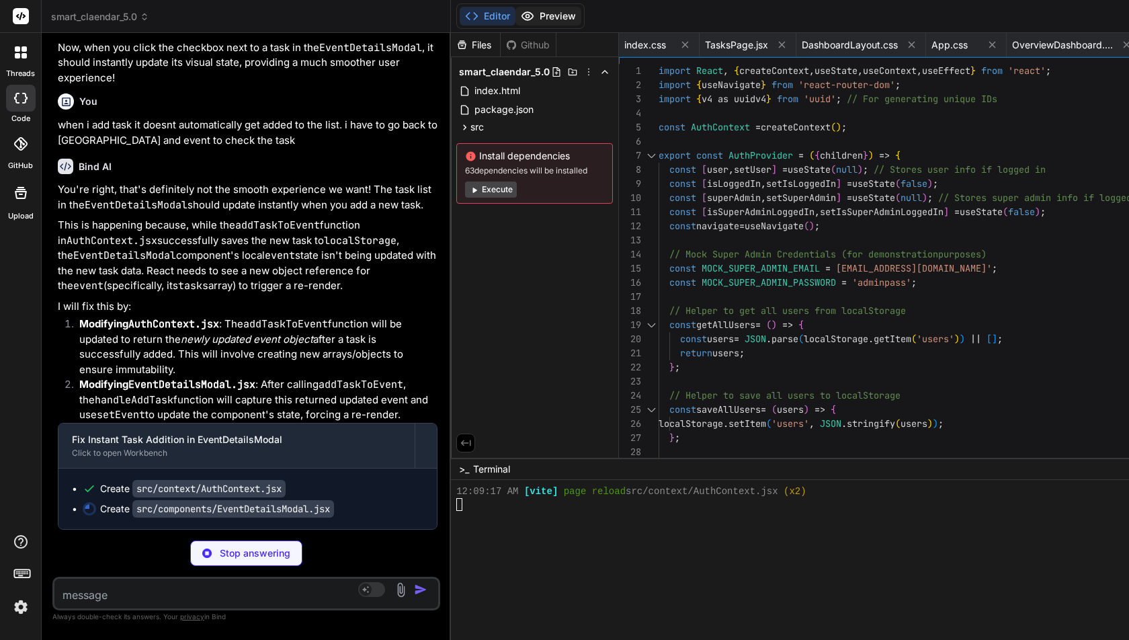
click at [516, 19] on button "Preview" at bounding box center [549, 16] width 66 height 19
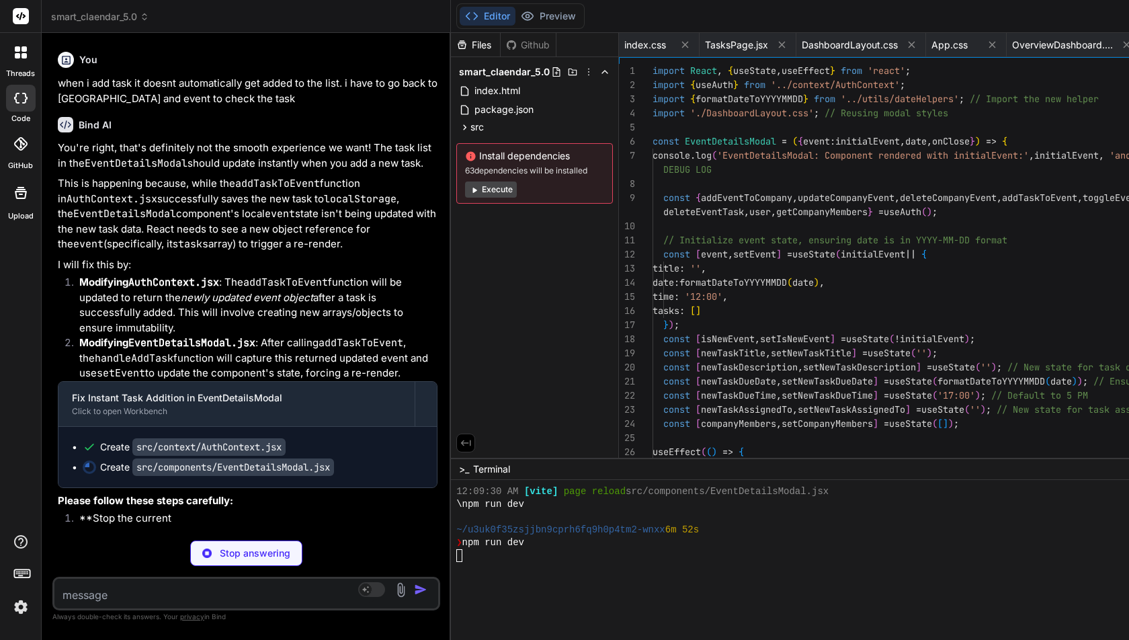
scroll to position [7655, 0]
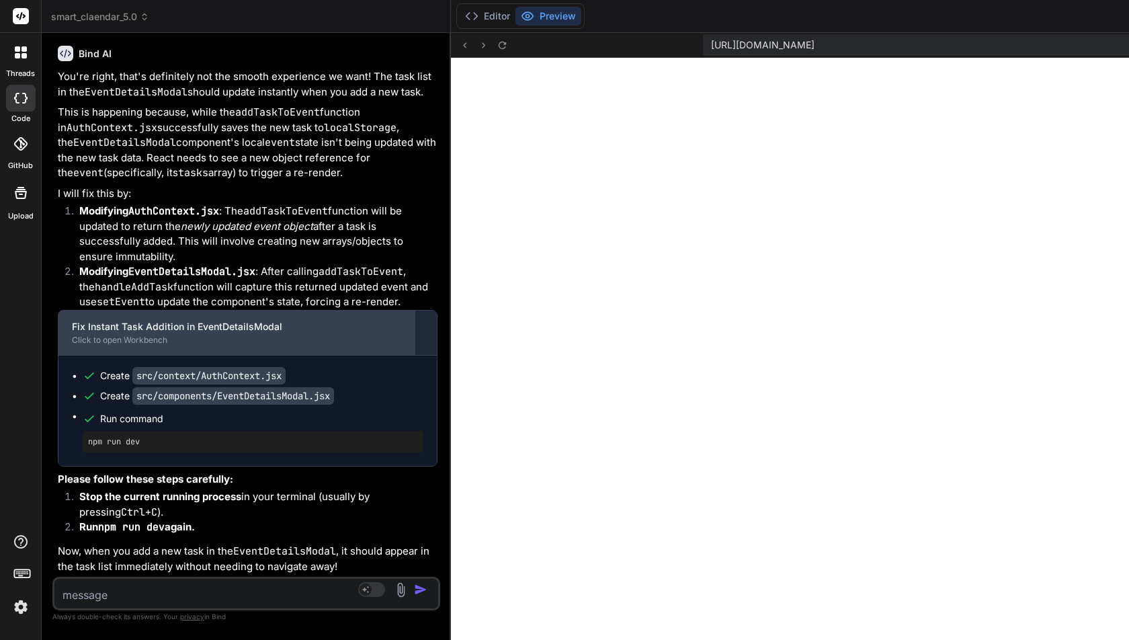
scroll to position [35474, 0]
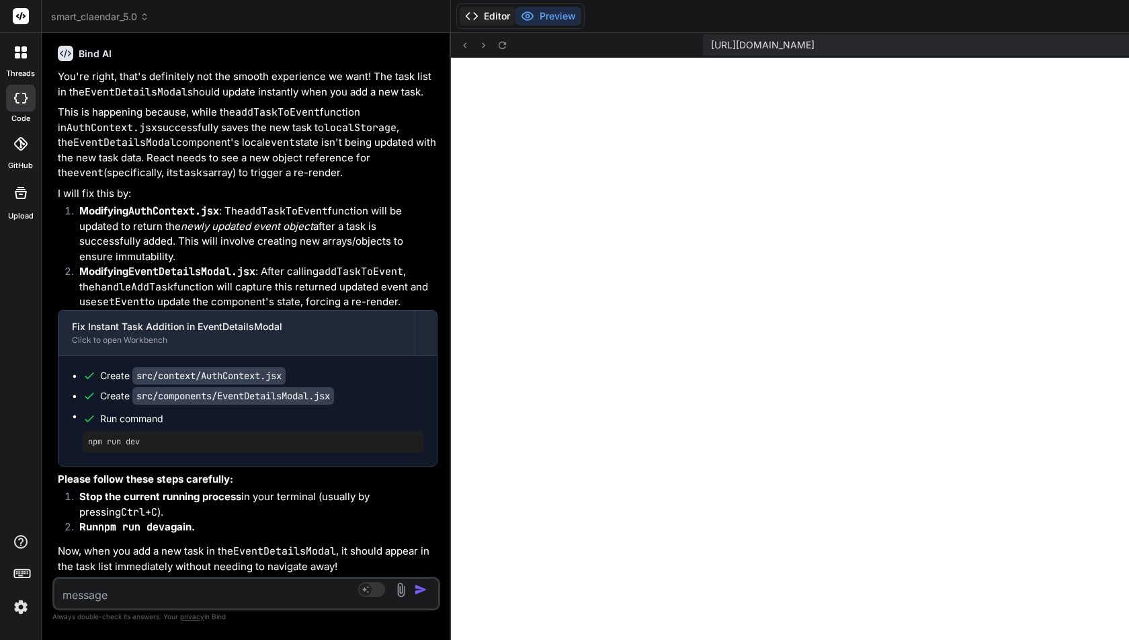
click at [460, 20] on button "Editor" at bounding box center [488, 16] width 56 height 19
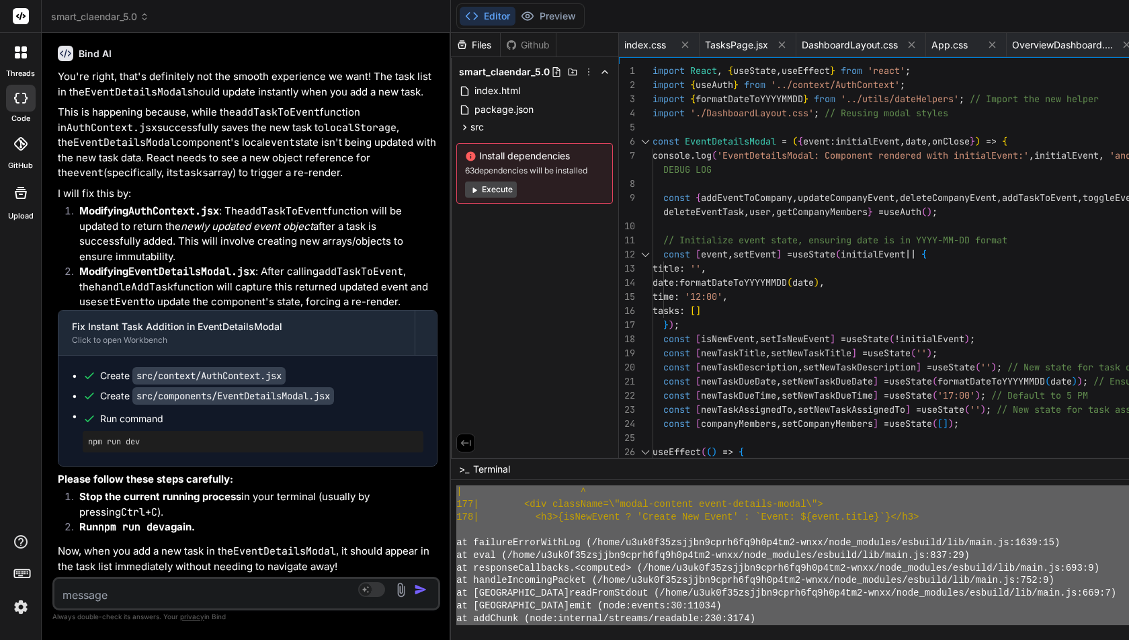
scroll to position [8061, 0]
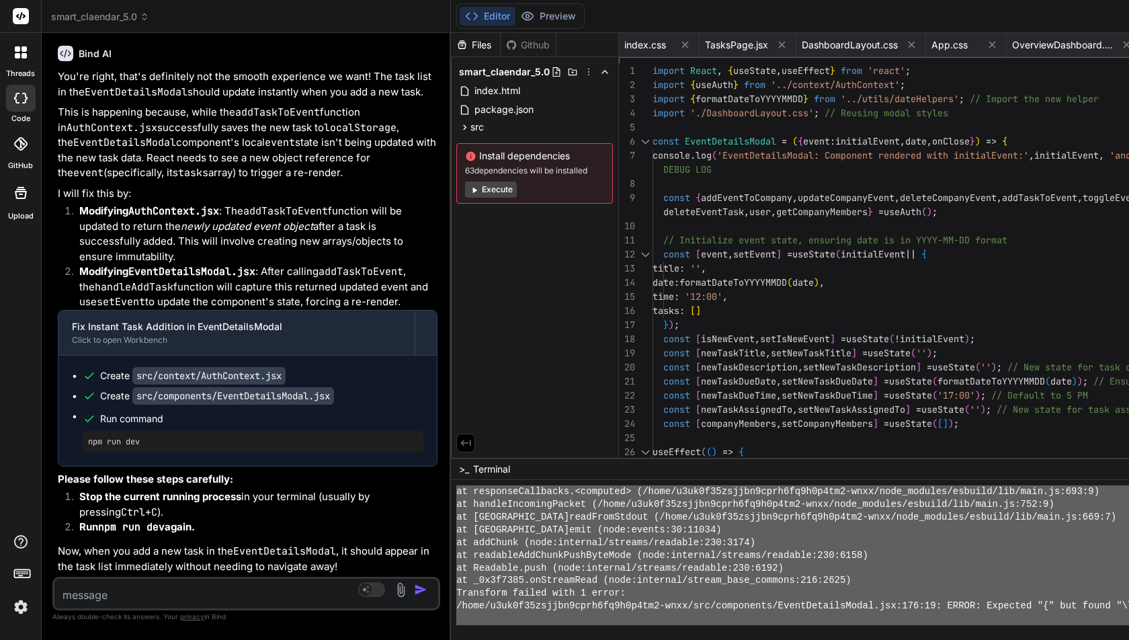
drag, startPoint x: 275, startPoint y: 548, endPoint x: 305, endPoint y: 638, distance: 95.0
click at [121, 600] on textarea at bounding box center [214, 591] width 320 height 24
paste textarea "LORE i3.6.96 dolor si 7962 am ➜ Conse: adip://elitseddo:2961/ ➜ Eiusmod: temp:/…"
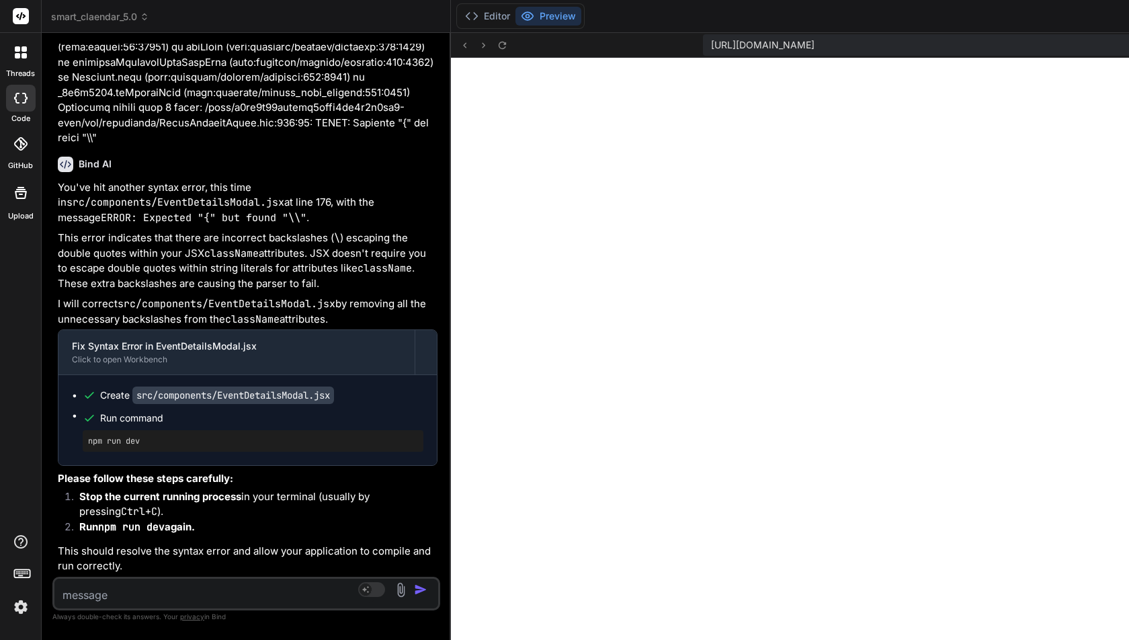
scroll to position [37114, 0]
click at [101, 592] on textarea at bounding box center [214, 591] width 320 height 24
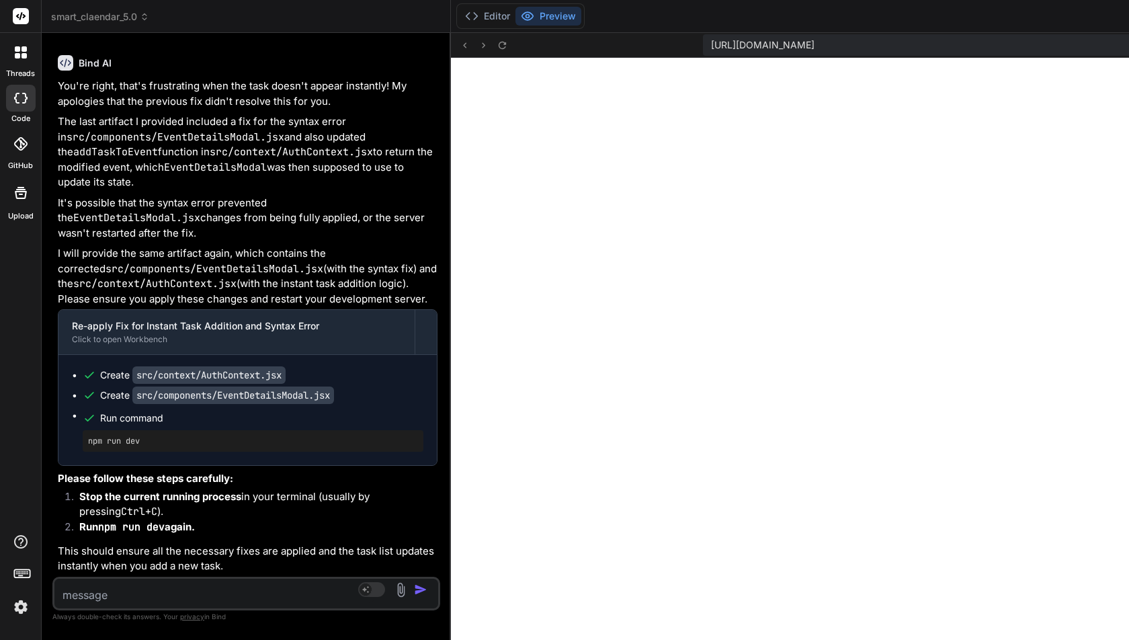
scroll to position [37976, 0]
click at [112, 592] on textarea at bounding box center [214, 591] width 320 height 24
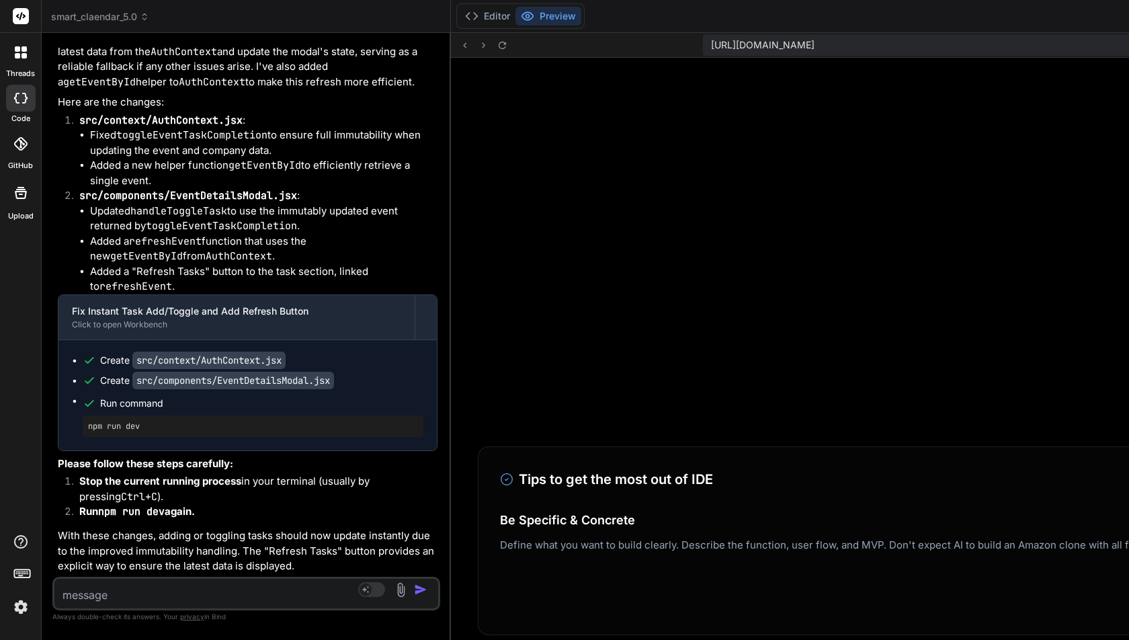
scroll to position [8734, 0]
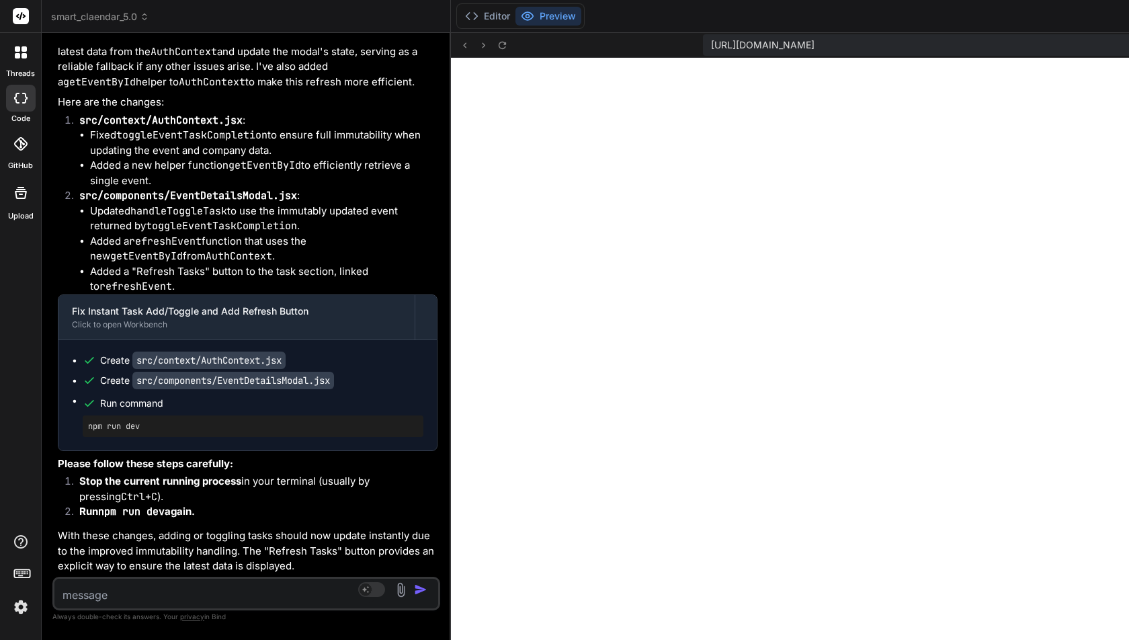
click at [91, 589] on textarea at bounding box center [214, 591] width 320 height 24
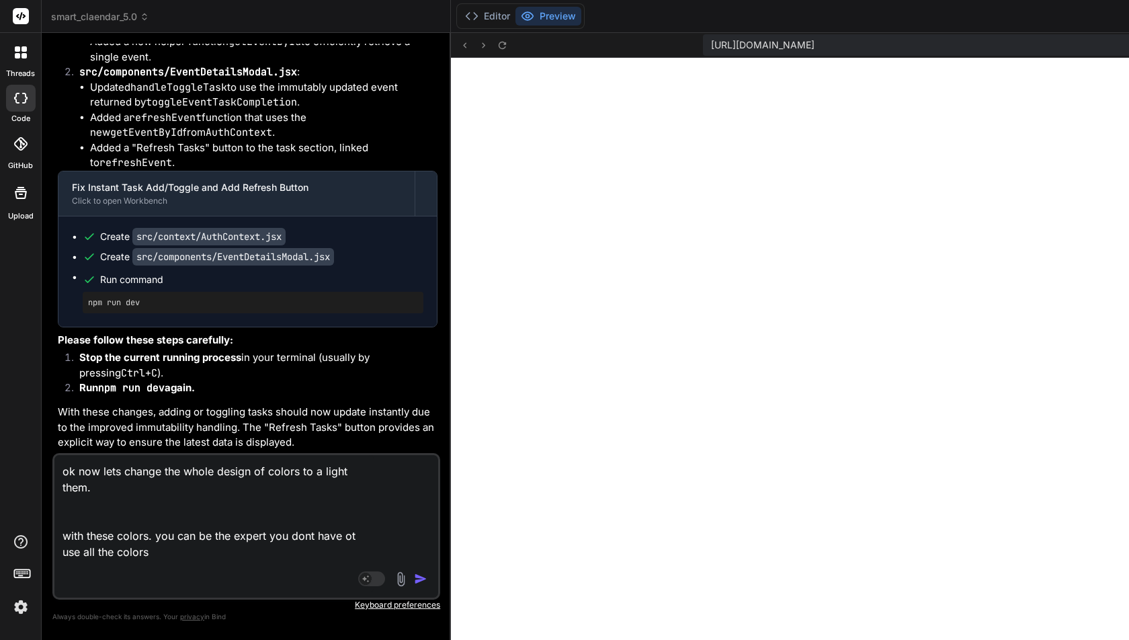
click at [75, 586] on textarea "ok now lets change the whole design of colors to a light them. with these color…" at bounding box center [214, 523] width 320 height 137
click at [161, 588] on textarea "ok now lets change the whole design of colors to a light them. with these color…" at bounding box center [214, 523] width 320 height 137
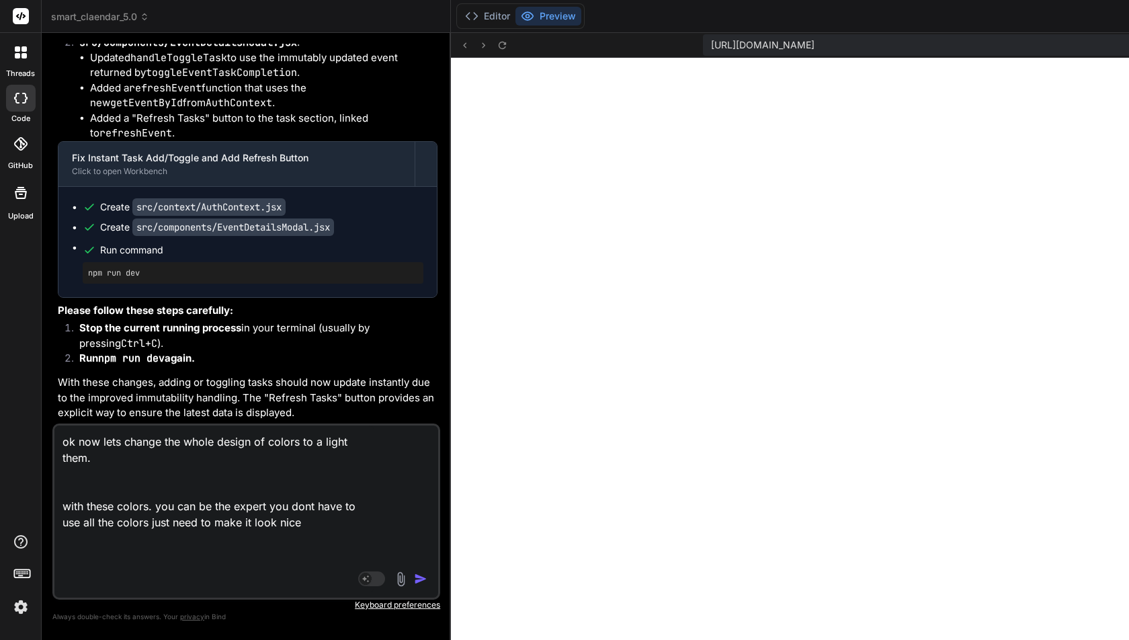
paste textarea "Forest Green (#2E7D32), Light Green (#81C784), Grey (#F5F5F5), Urgency Orange (…"
click at [414, 577] on img "button" at bounding box center [420, 578] width 13 height 13
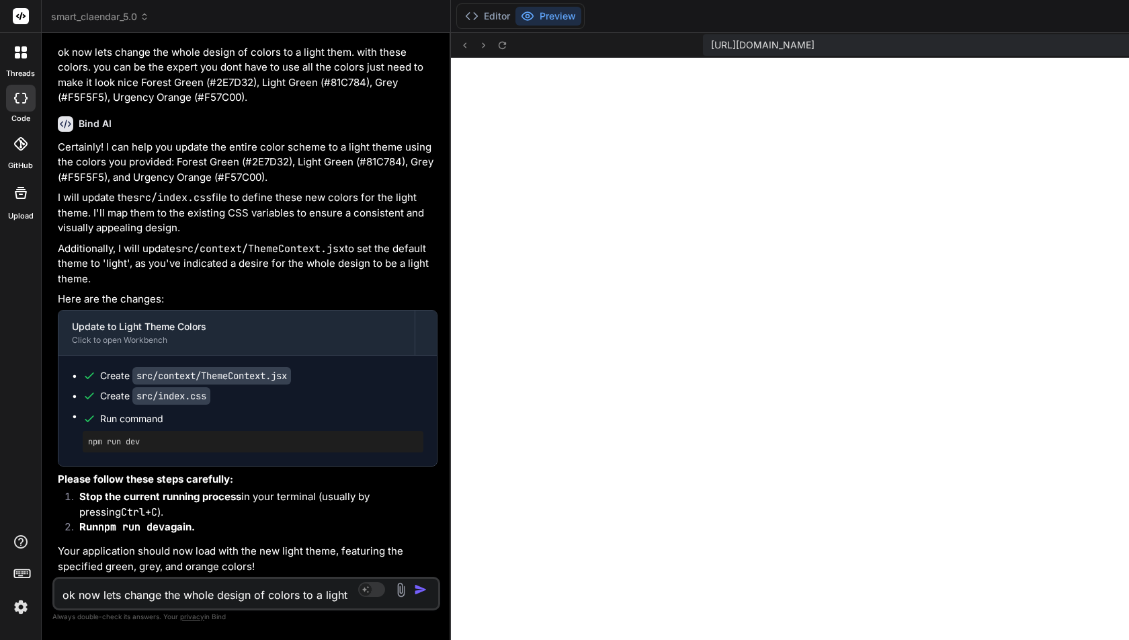
scroll to position [40084, 0]
click at [460, 19] on button "Editor" at bounding box center [488, 16] width 56 height 19
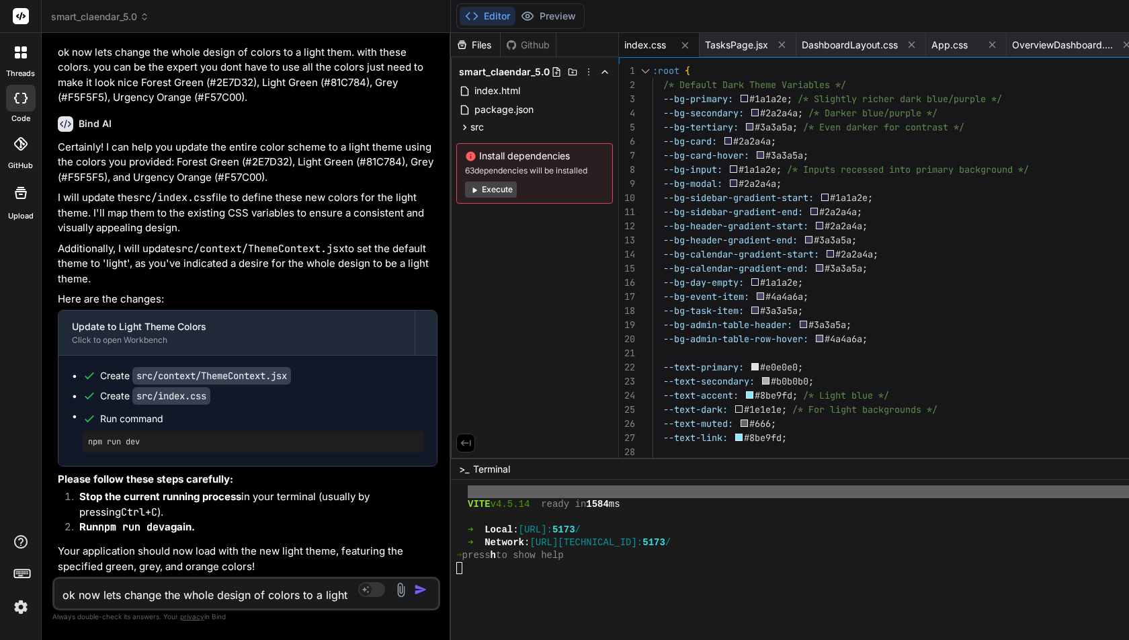
click at [456, 576] on div at bounding box center [878, 580] width 844 height 13
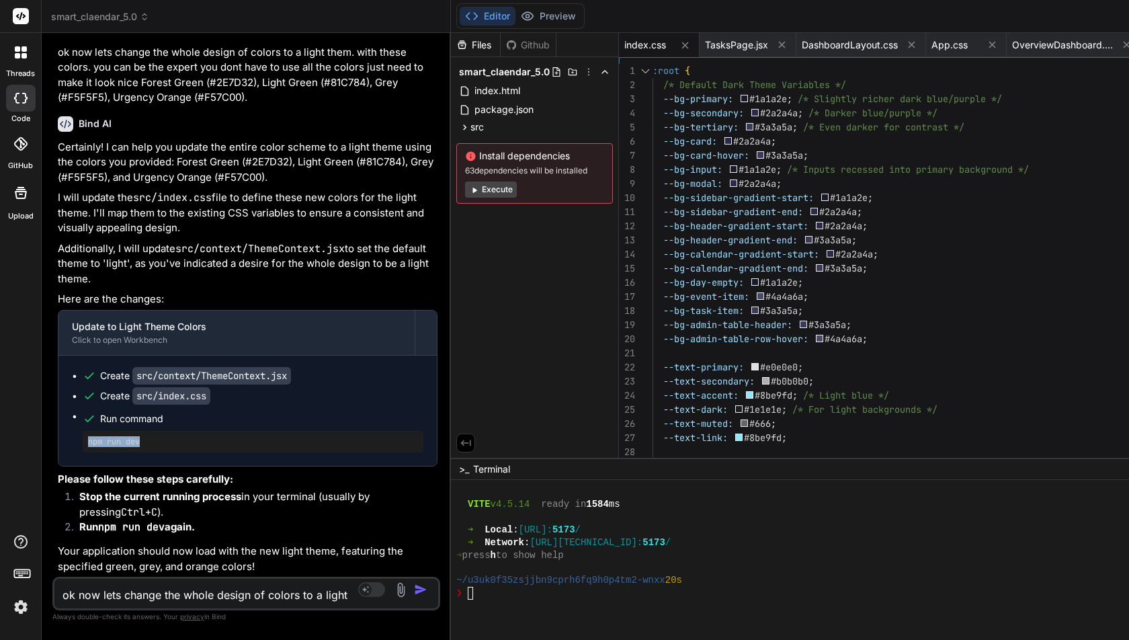
drag, startPoint x: 86, startPoint y: 399, endPoint x: 159, endPoint y: 398, distance: 73.3
click at [159, 431] on div "npm run dev" at bounding box center [253, 442] width 341 height 22
copy pre "npm run dev"
click at [456, 603] on div at bounding box center [878, 606] width 844 height 13
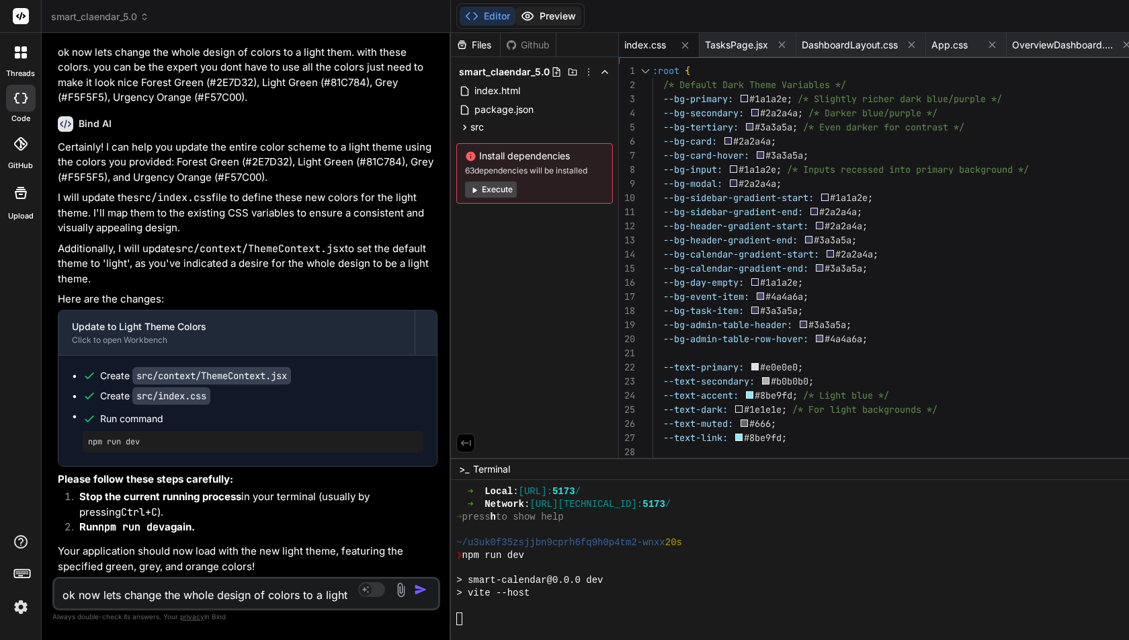
click at [516, 15] on button "Preview" at bounding box center [549, 16] width 66 height 19
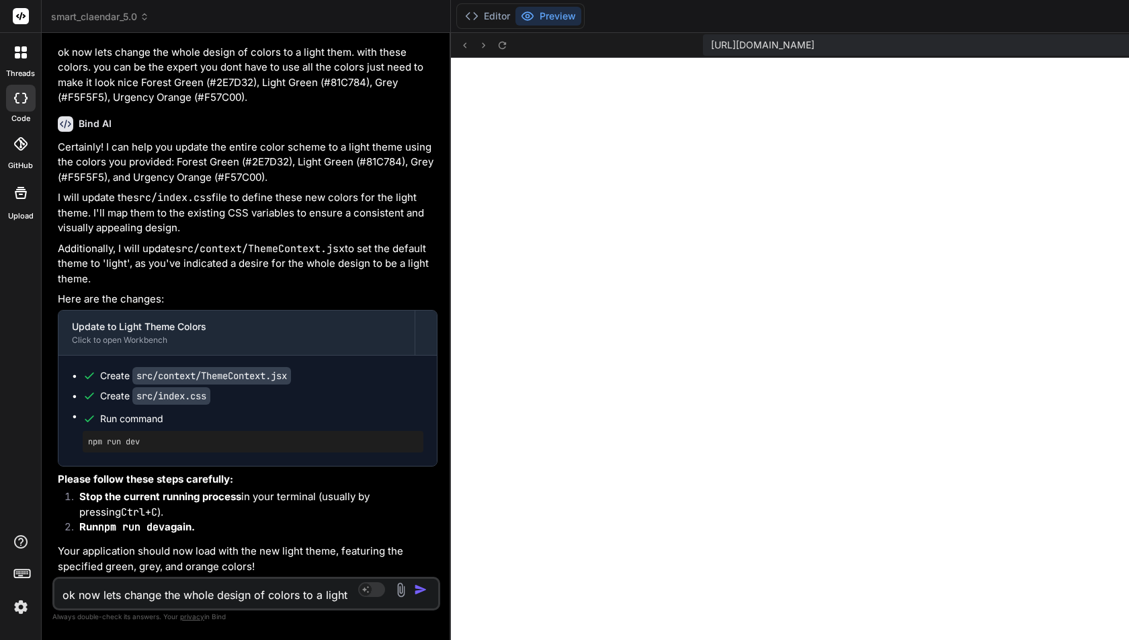
click at [103, 602] on textarea "ok now lets change the whole design of colors to a light them. with these color…" at bounding box center [214, 591] width 320 height 24
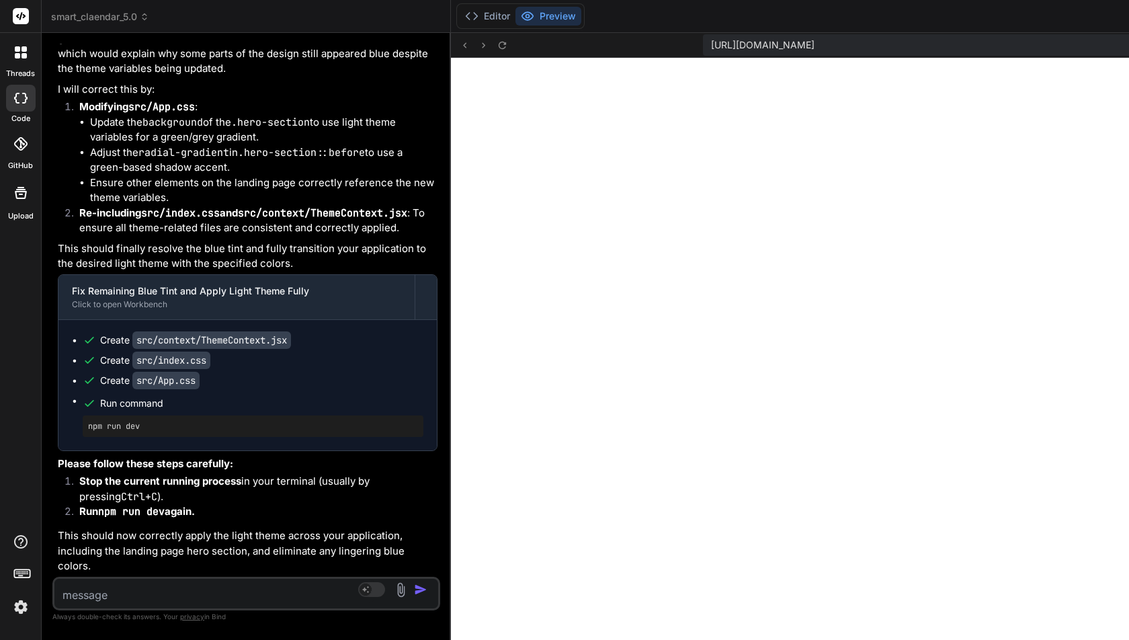
scroll to position [41026, 0]
click at [494, 44] on button at bounding box center [502, 45] width 16 height 16
click at [497, 46] on icon at bounding box center [502, 45] width 11 height 11
click at [104, 589] on textarea at bounding box center [214, 591] width 320 height 24
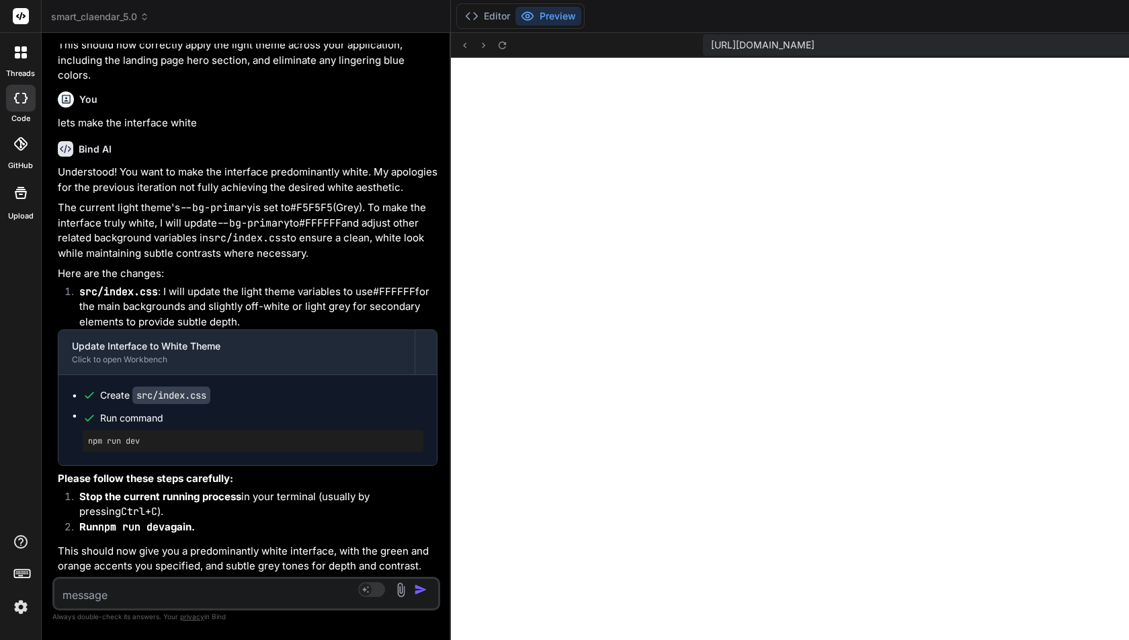
scroll to position [41743, 0]
click at [123, 600] on textarea at bounding box center [214, 591] width 320 height 24
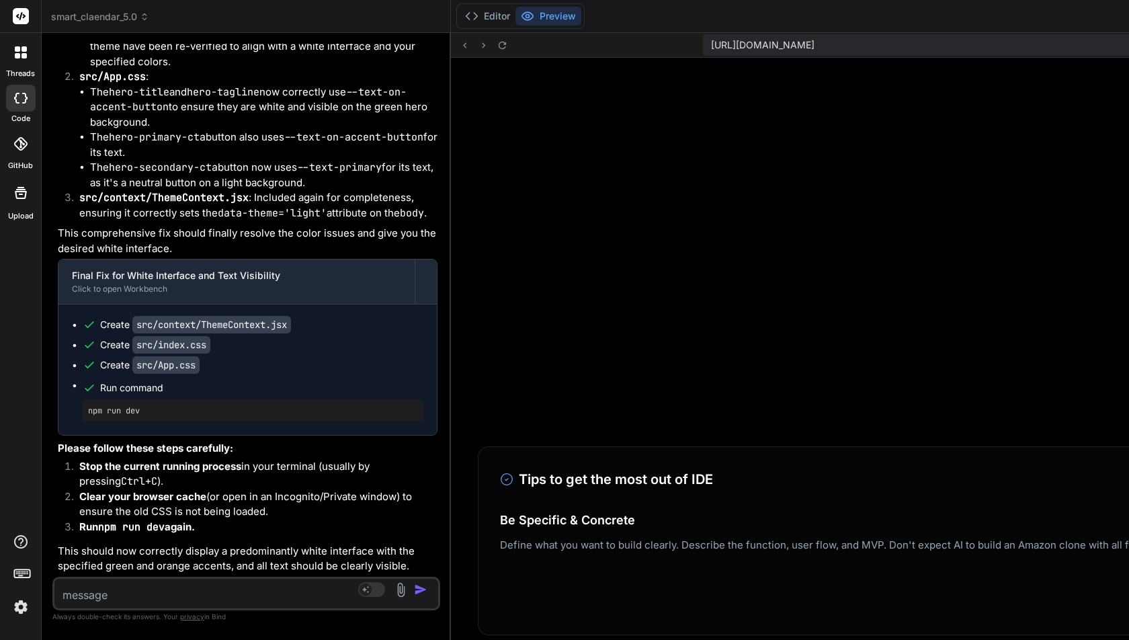
scroll to position [9775, 0]
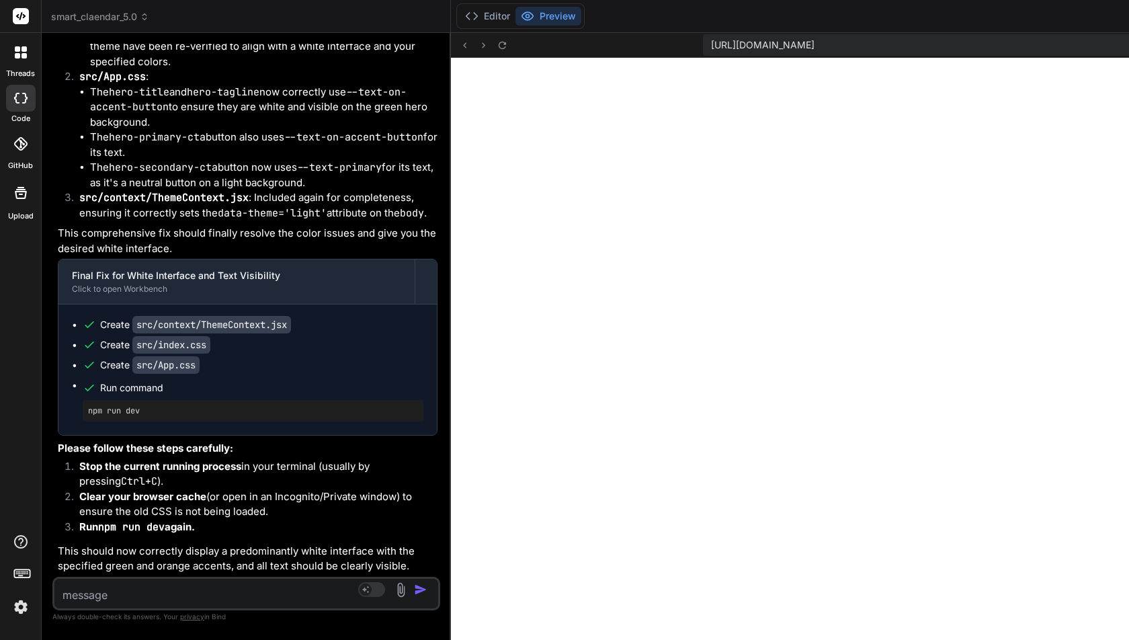
click at [112, 593] on textarea at bounding box center [214, 591] width 320 height 24
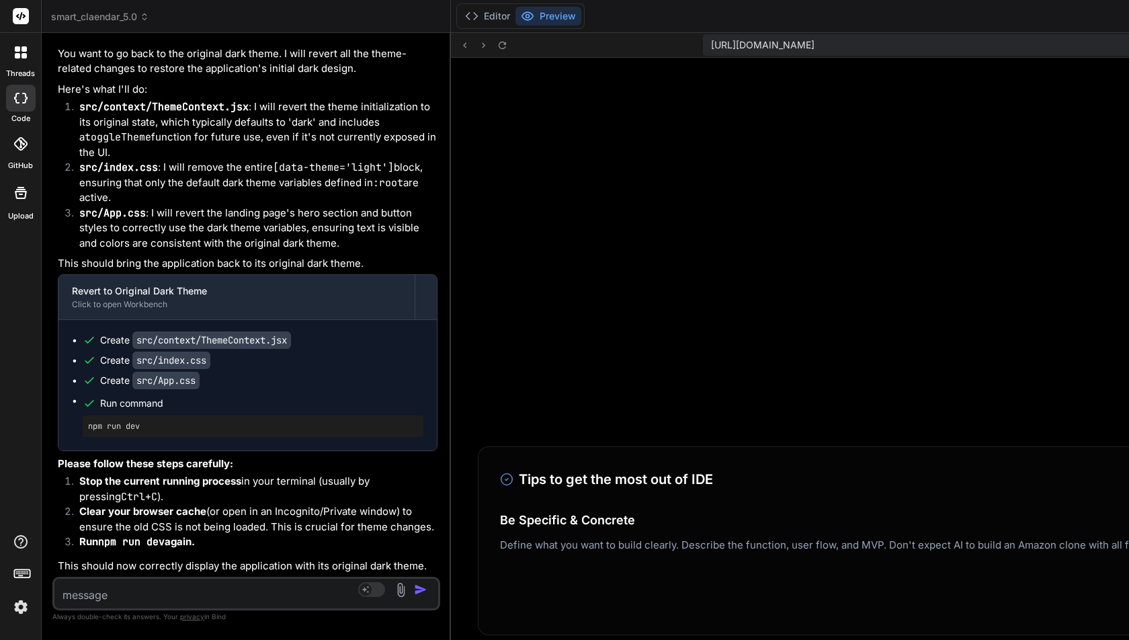
scroll to position [10004, 0]
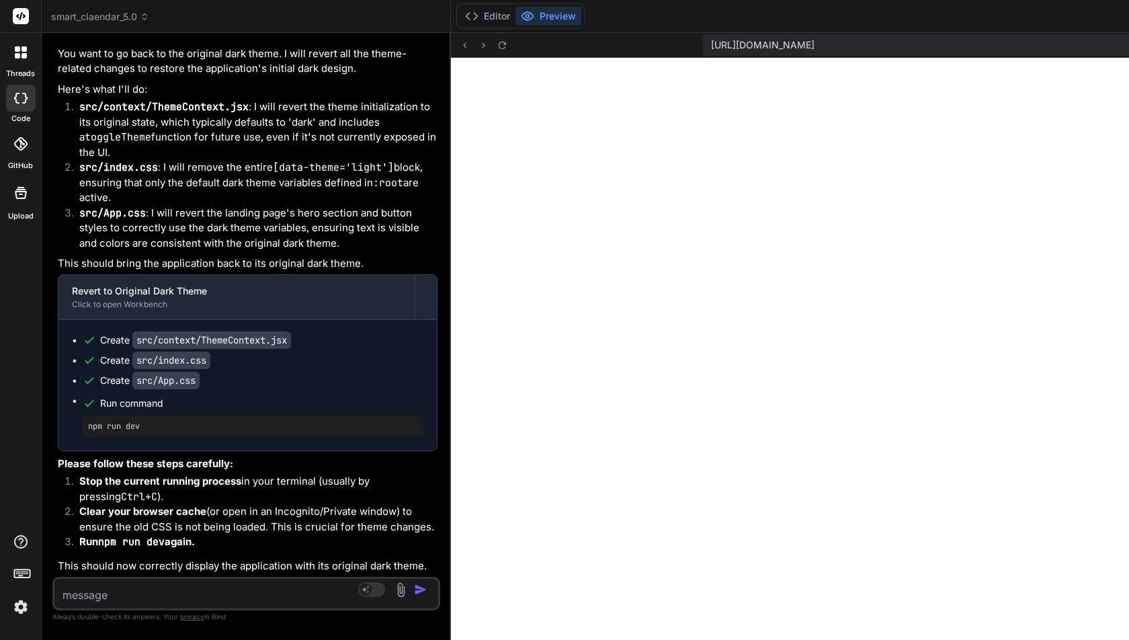
click at [111, 595] on textarea at bounding box center [214, 591] width 320 height 24
click at [95, 591] on textarea at bounding box center [214, 591] width 320 height 24
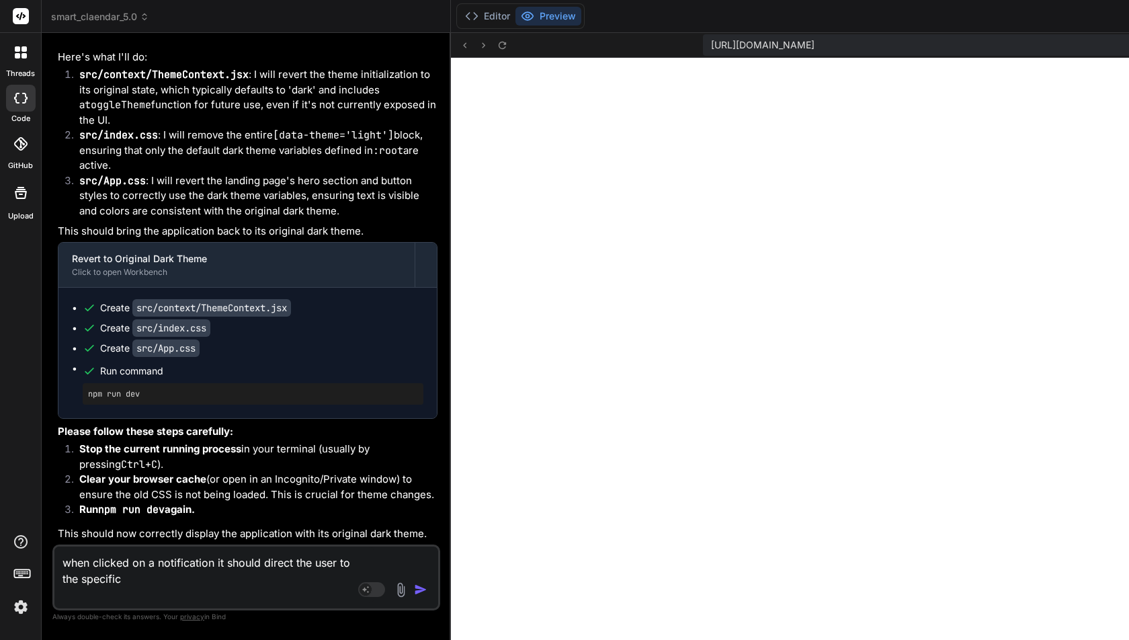
click at [148, 597] on textarea "when clicked on a notification it should direct the user to the specific" at bounding box center [214, 574] width 320 height 56
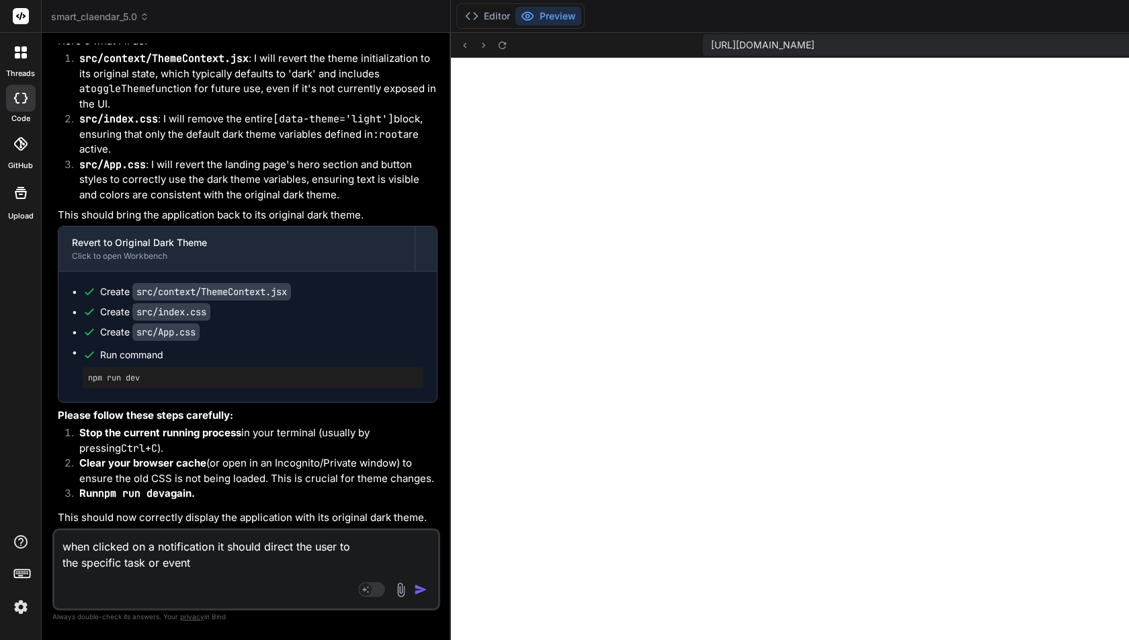
click at [414, 588] on img "button" at bounding box center [420, 589] width 13 height 13
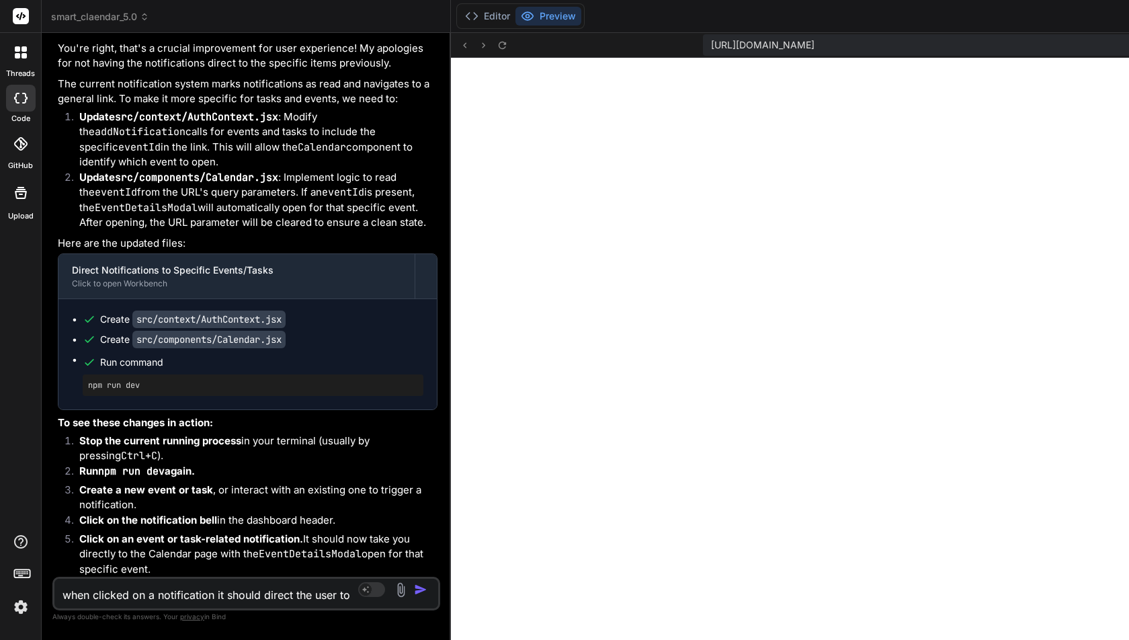
scroll to position [45068, 0]
click at [460, 15] on button "Editor" at bounding box center [488, 16] width 56 height 19
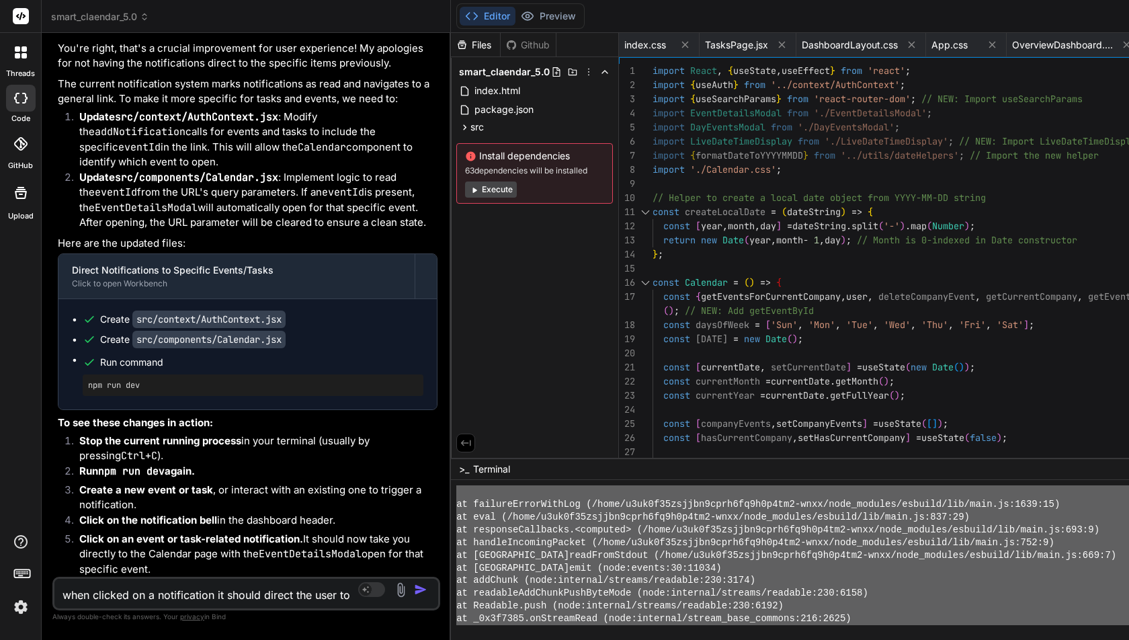
scroll to position [12695, 0]
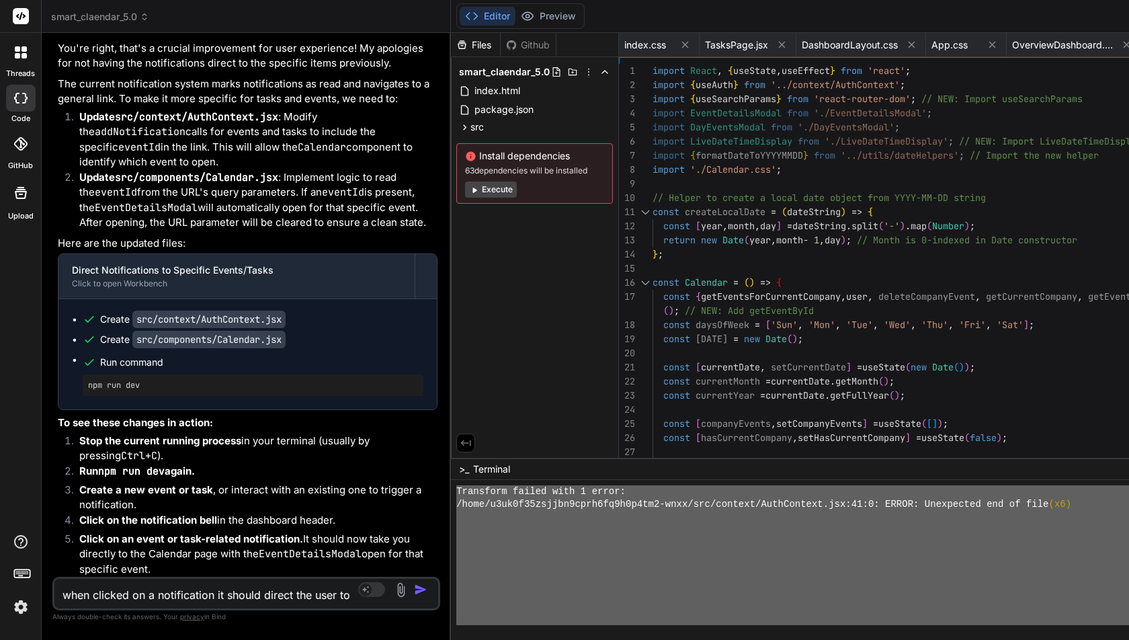
drag, startPoint x: 270, startPoint y: 544, endPoint x: 270, endPoint y: 640, distance: 95.4
click at [87, 592] on textarea "when clicked on a notification it should direct the user to the specific task o…" at bounding box center [214, 591] width 320 height 24
paste textarea "LORE i9.7.30 dolor si 3907 am ➜ Conse: adip://elitseddo:9087/ ➜ Eiusmod: temp:/…"
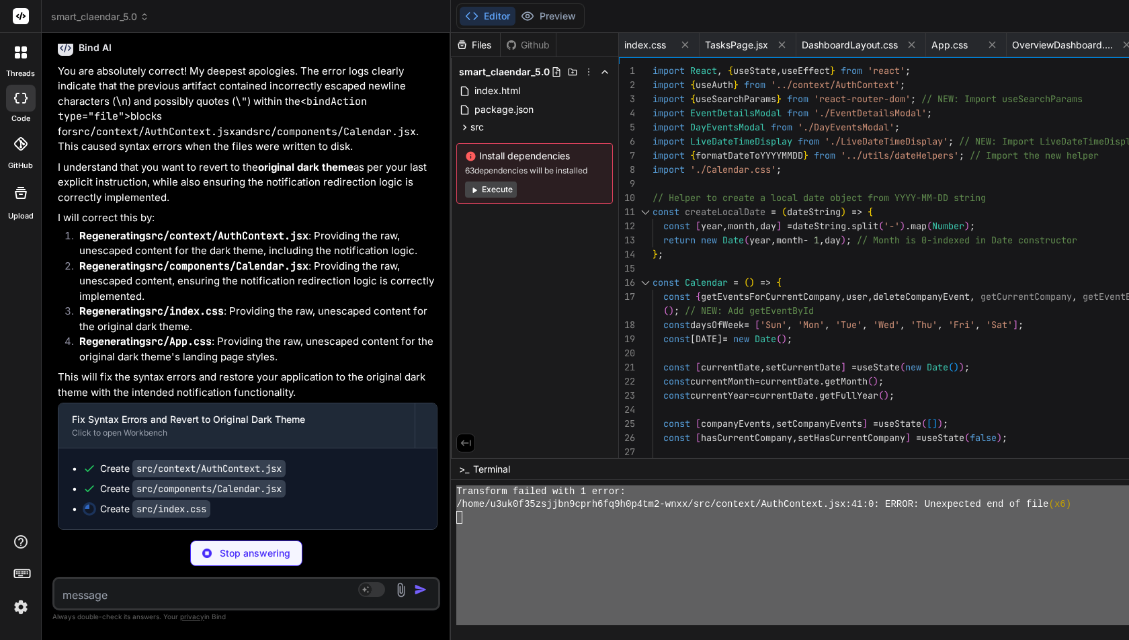
scroll to position [0, 0]
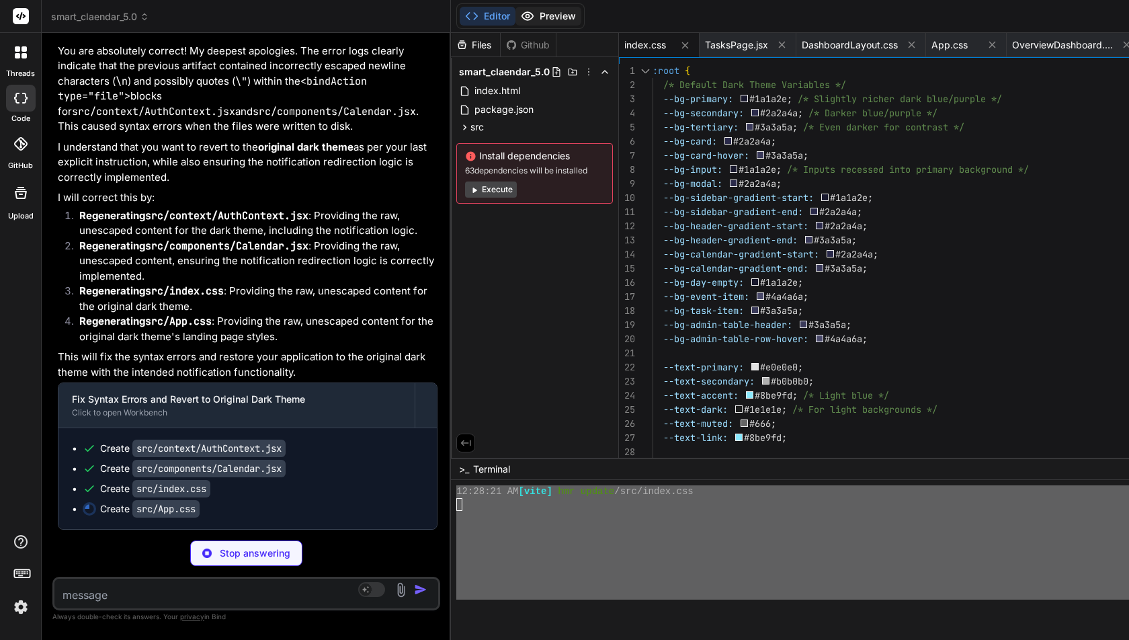
click at [516, 11] on button "Preview" at bounding box center [549, 16] width 66 height 19
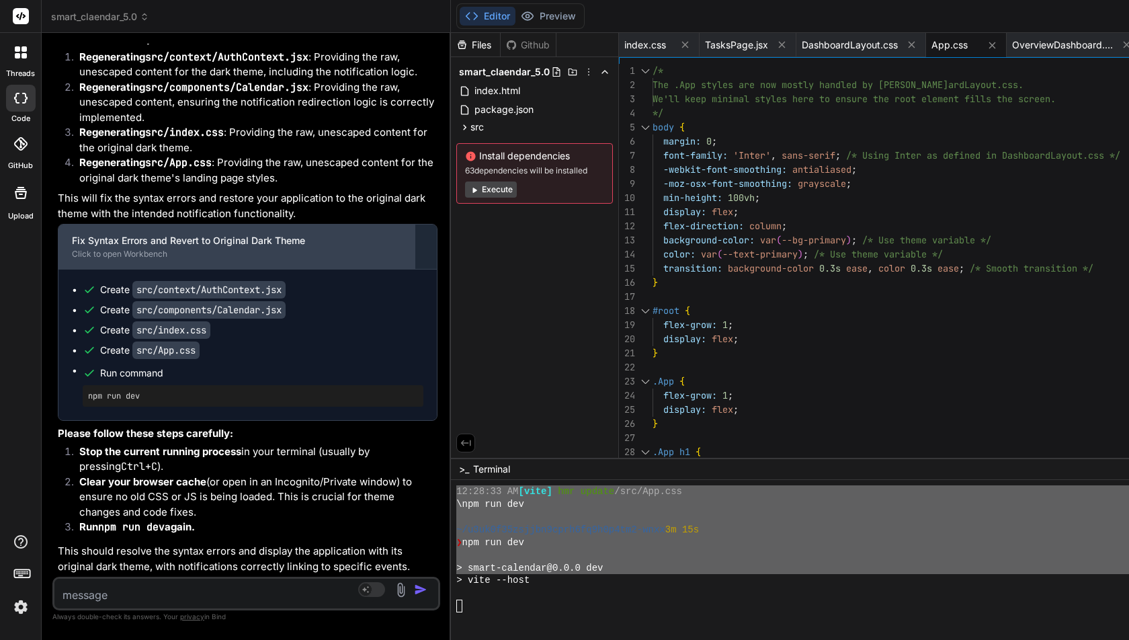
scroll to position [76321, 0]
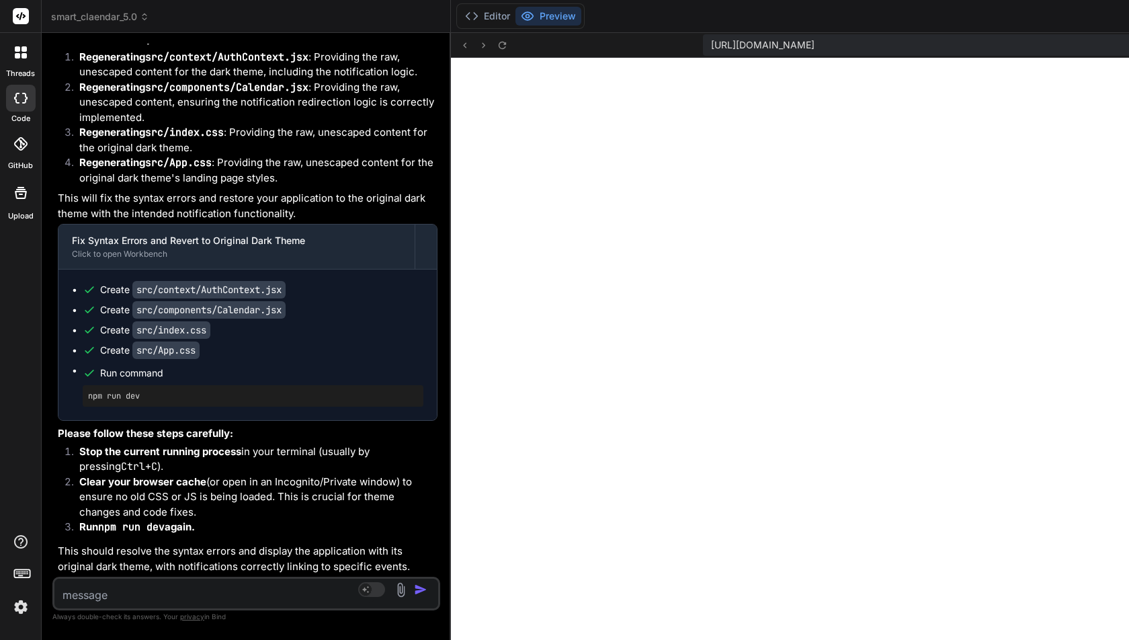
click at [113, 575] on div "Bind AI You are absolutely correct! My deepest apologies. The error logs clearl…" at bounding box center [248, 214] width 380 height 727
click at [106, 596] on textarea at bounding box center [214, 591] width 320 height 24
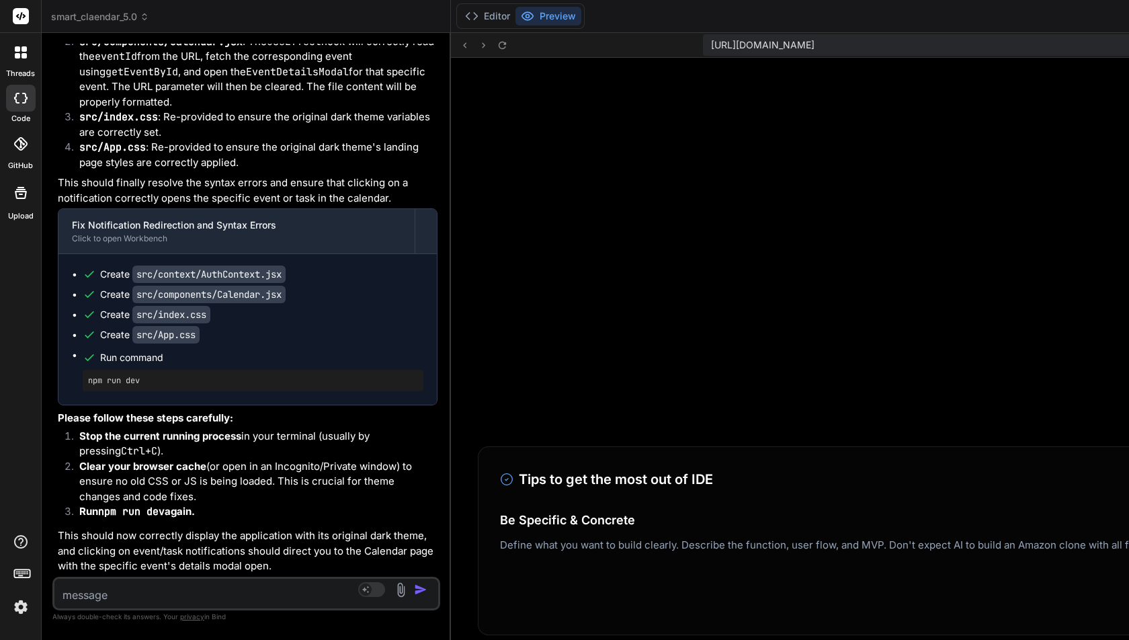
scroll to position [77666, 0]
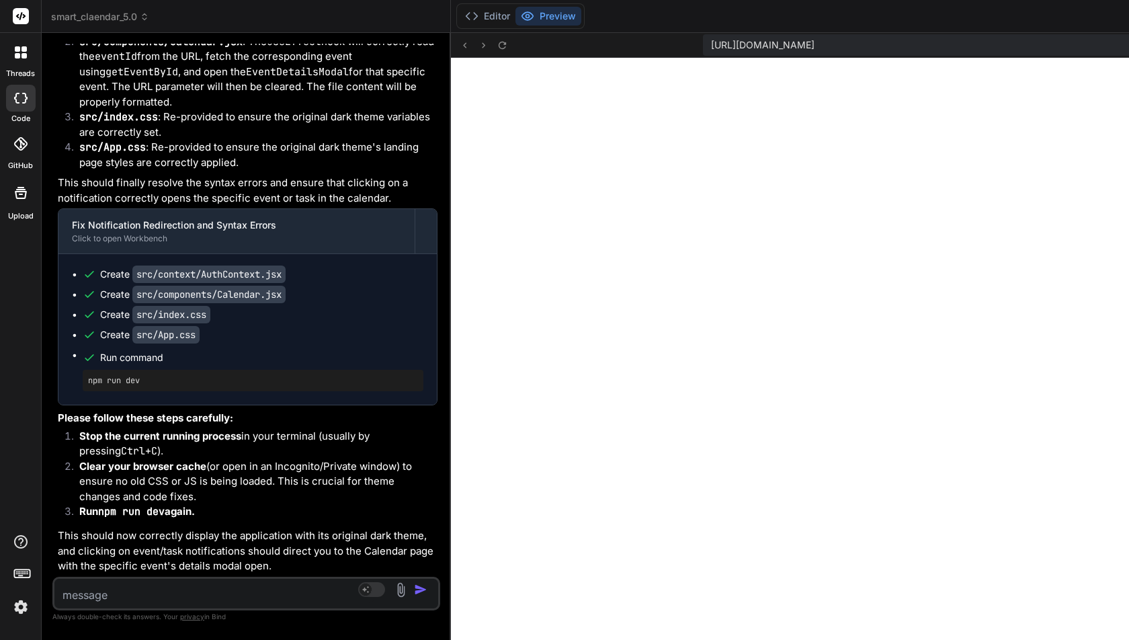
click at [117, 589] on textarea at bounding box center [214, 591] width 320 height 24
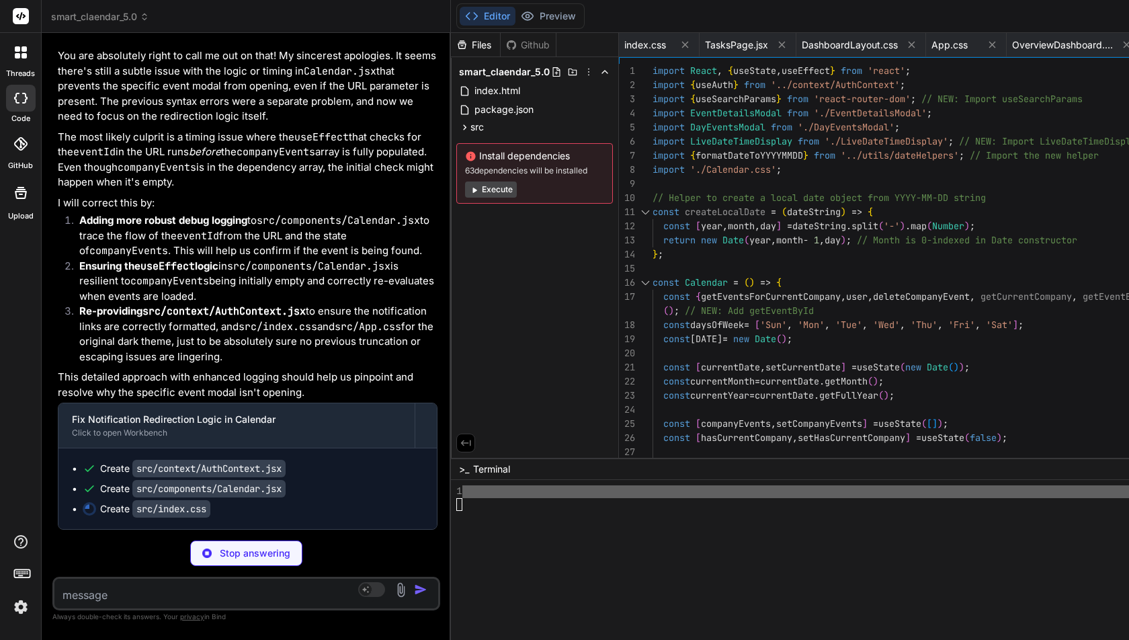
scroll to position [0, 0]
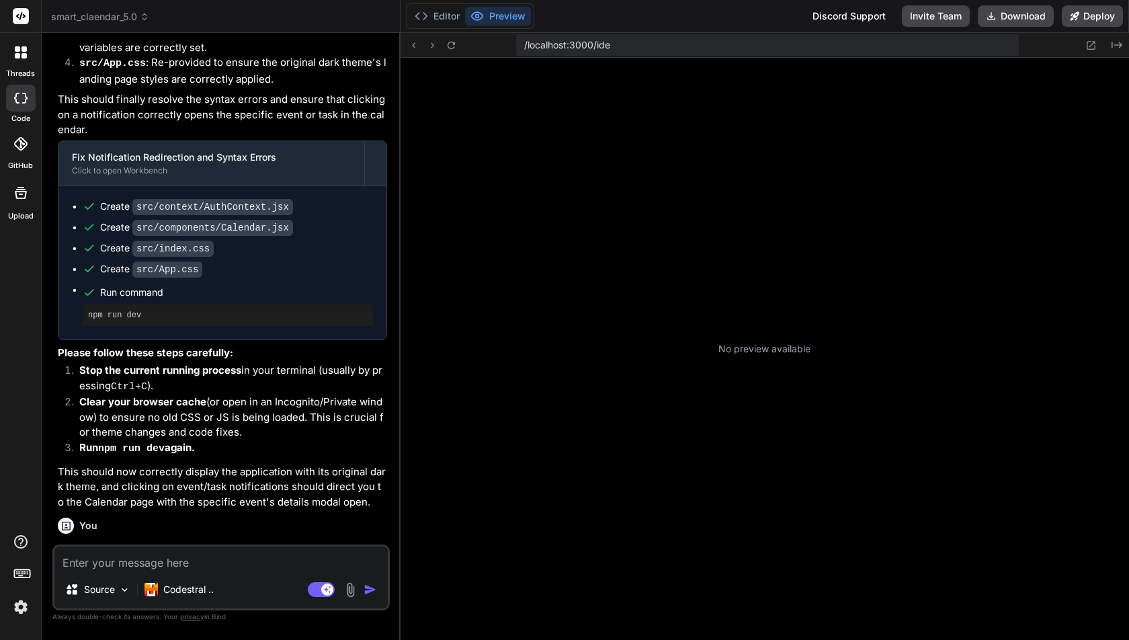
scroll to position [126, 0]
type textarea "x"
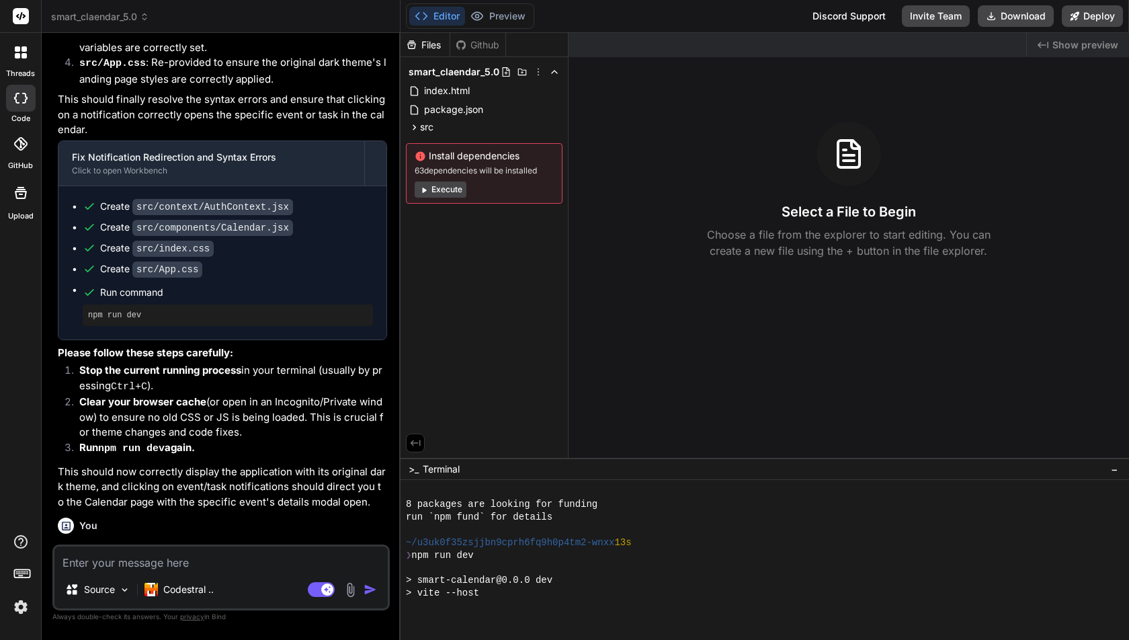
scroll to position [253, 0]
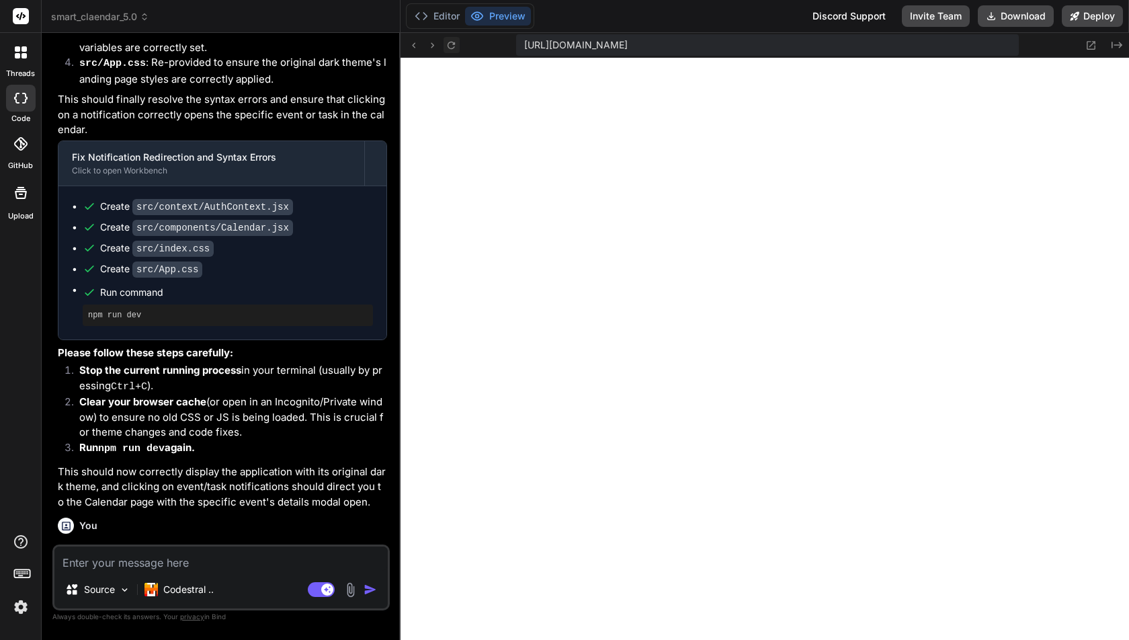
click at [454, 48] on icon at bounding box center [451, 45] width 11 height 11
click at [456, 46] on icon at bounding box center [451, 45] width 11 height 11
click at [168, 551] on textarea at bounding box center [220, 558] width 333 height 24
type textarea "t"
type textarea "x"
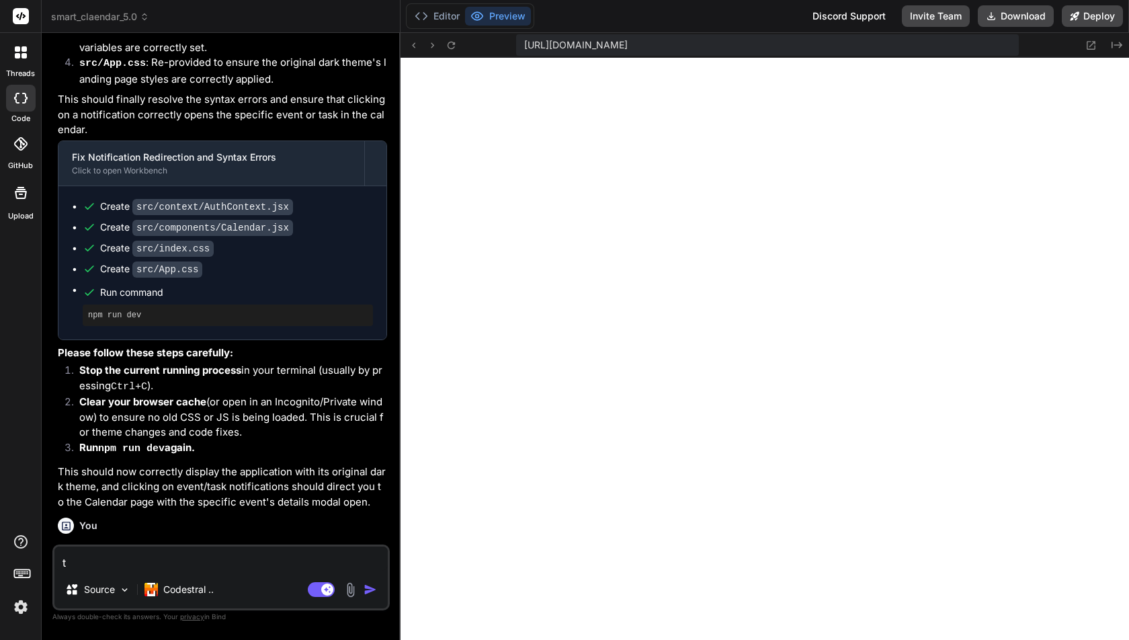
type textarea "th"
type textarea "x"
type textarea "the"
type textarea "x"
type textarea "the"
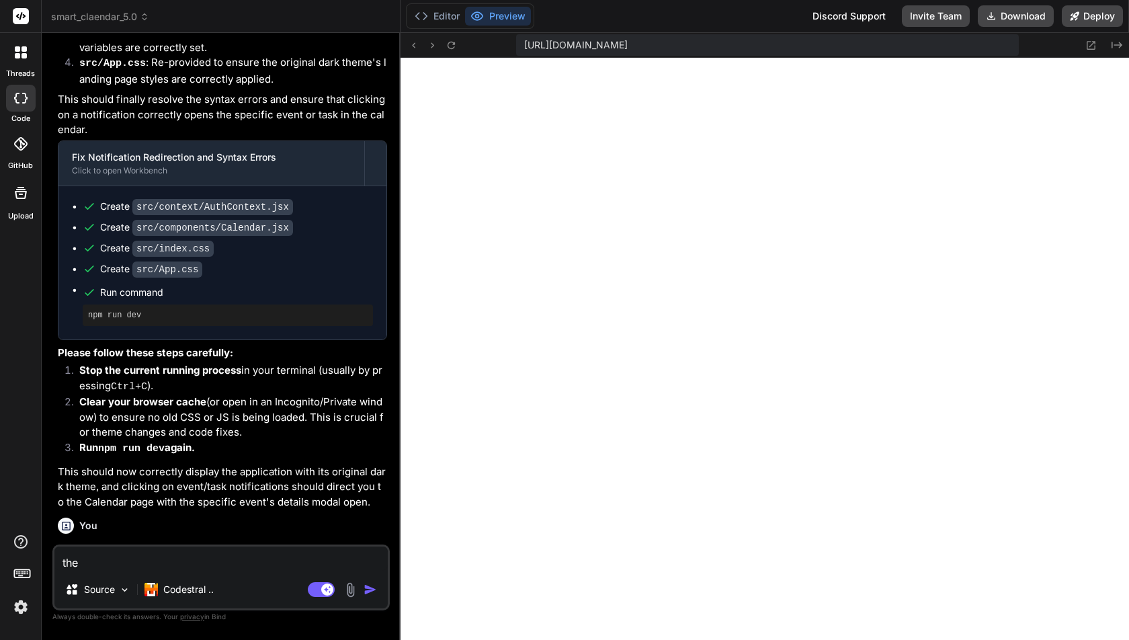
type textarea "x"
type textarea "the i"
type textarea "x"
type textarea "the it"
type textarea "x"
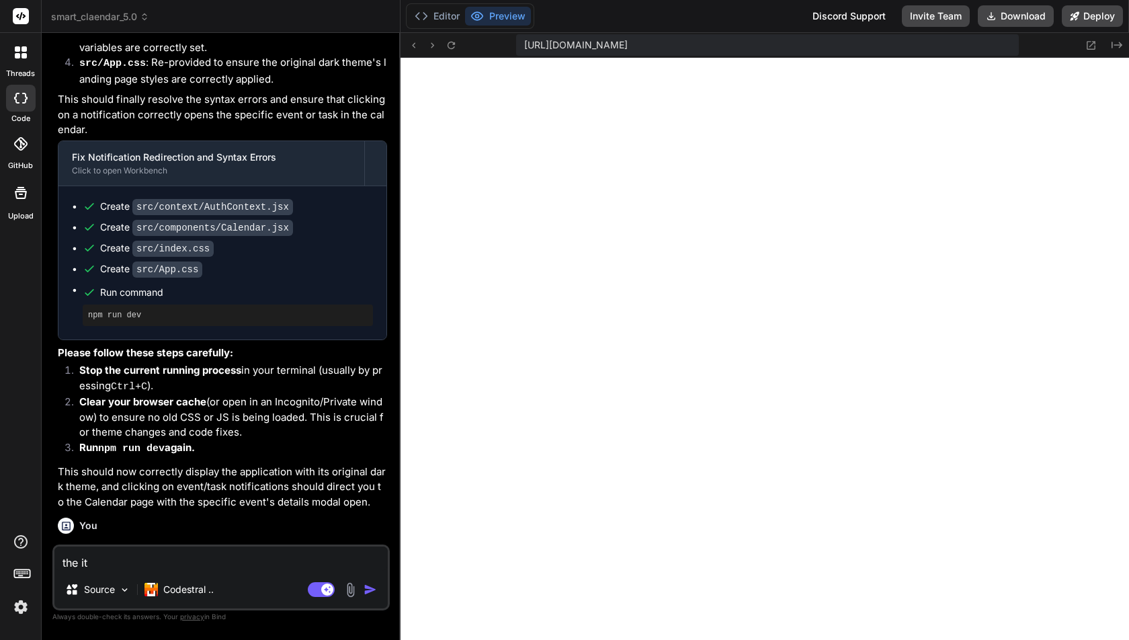
type textarea "the ite"
type textarea "x"
type textarea "the item"
type textarea "x"
type textarea "the item"
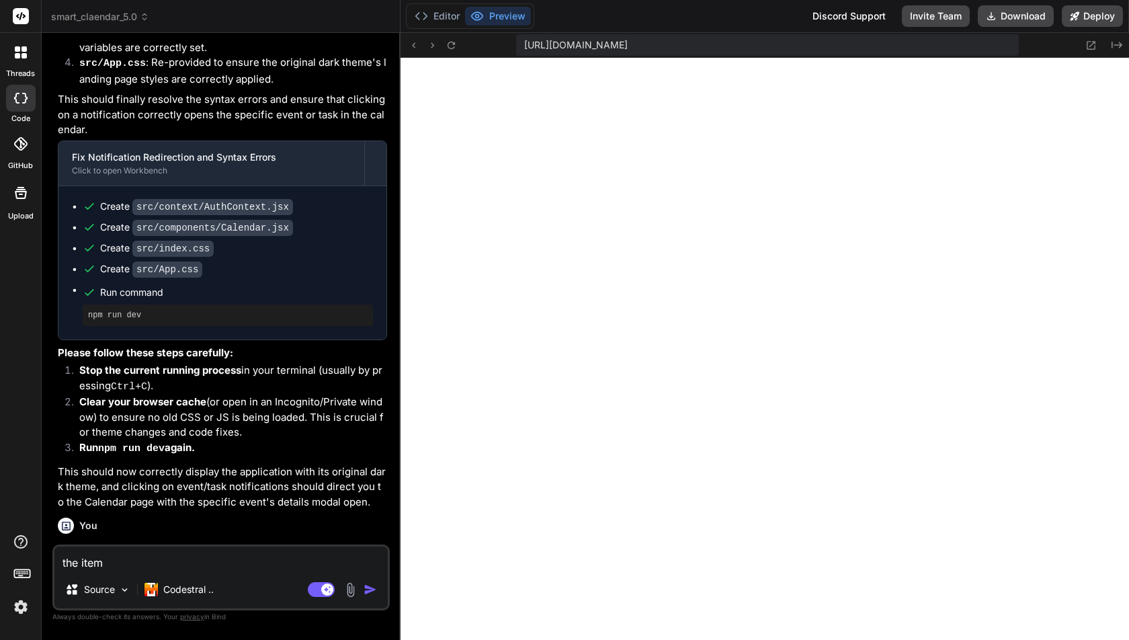
type textarea "x"
type textarea "the item t"
type textarea "x"
type textarea "the item th"
type textarea "x"
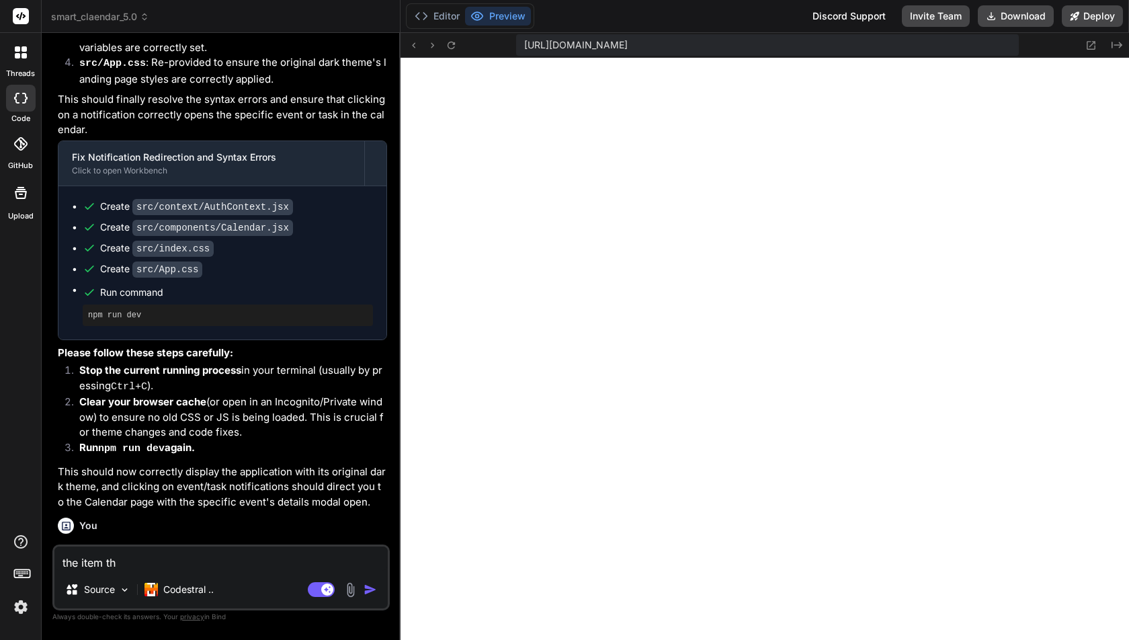
type textarea "the item tha"
type textarea "x"
type textarea "the item that"
type textarea "x"
type textarea "the item that"
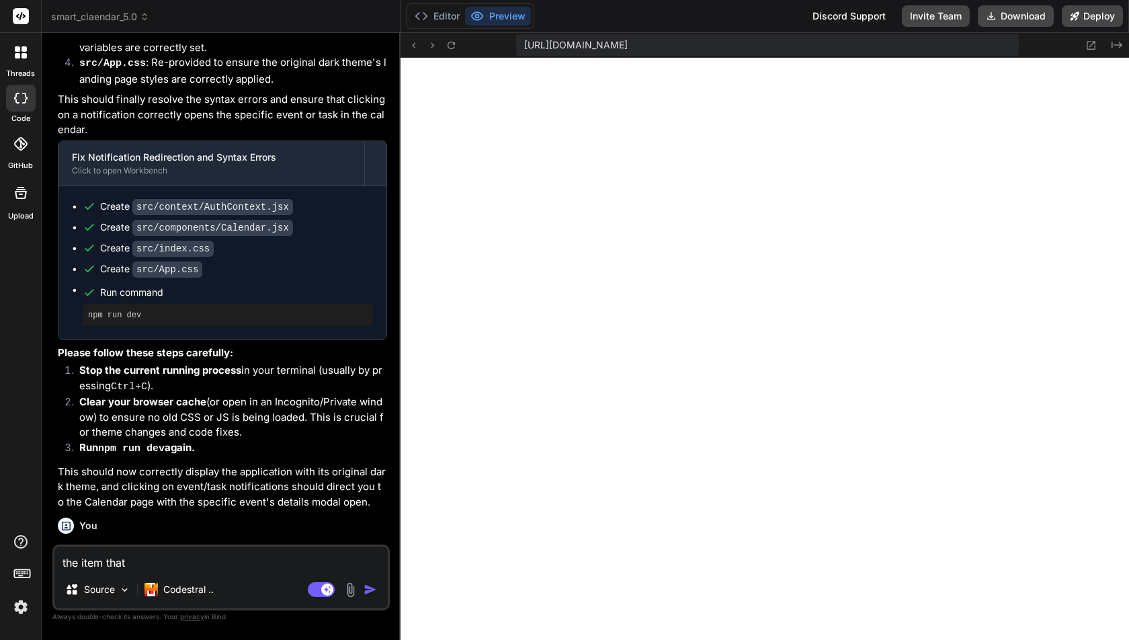
type textarea "x"
type textarea "the item that i"
type textarea "x"
type textarea "the item that is"
type textarea "x"
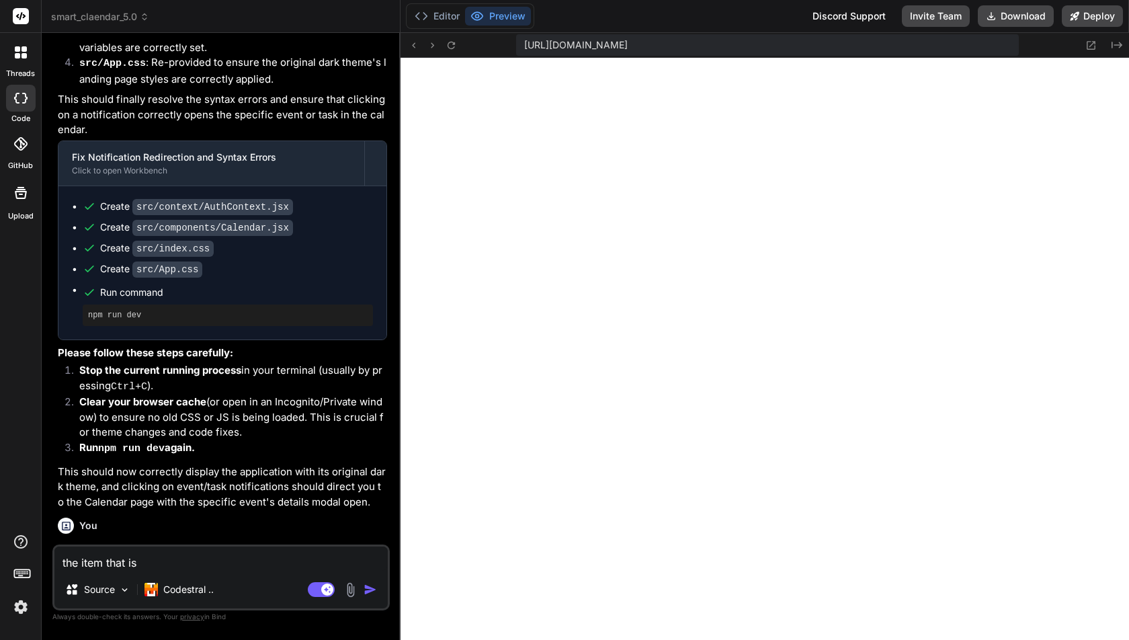
type textarea "the item that is"
type textarea "x"
type textarea "the item that is d"
type textarea "x"
type textarea "the item that is du"
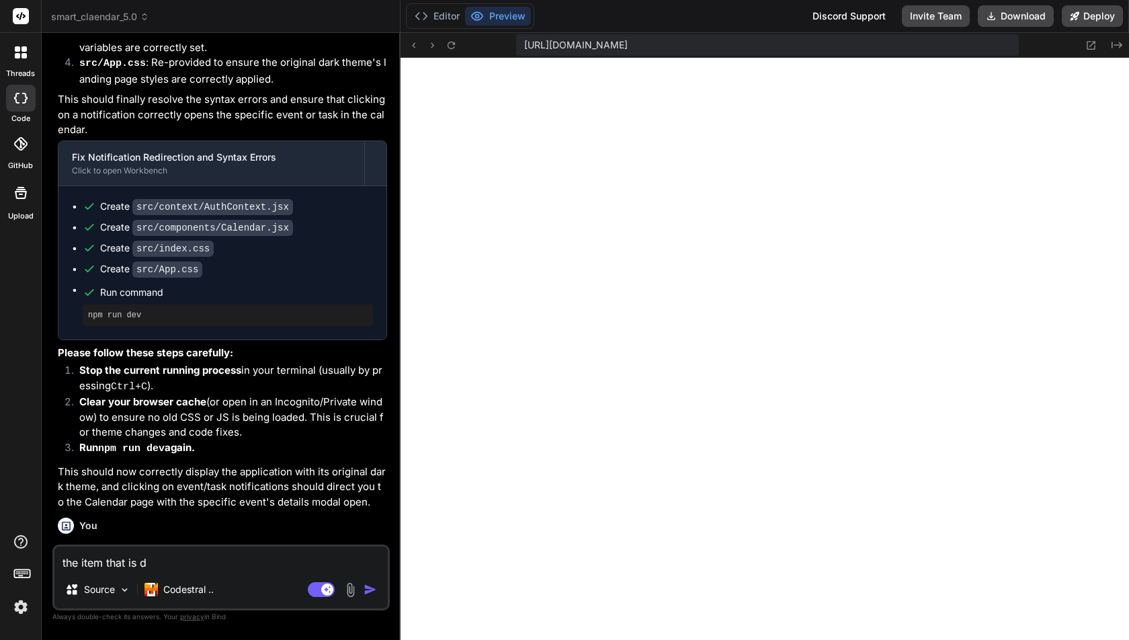
type textarea "x"
type textarea "the item that is due"
type textarea "x"
type textarea "the item that is due"
type textarea "x"
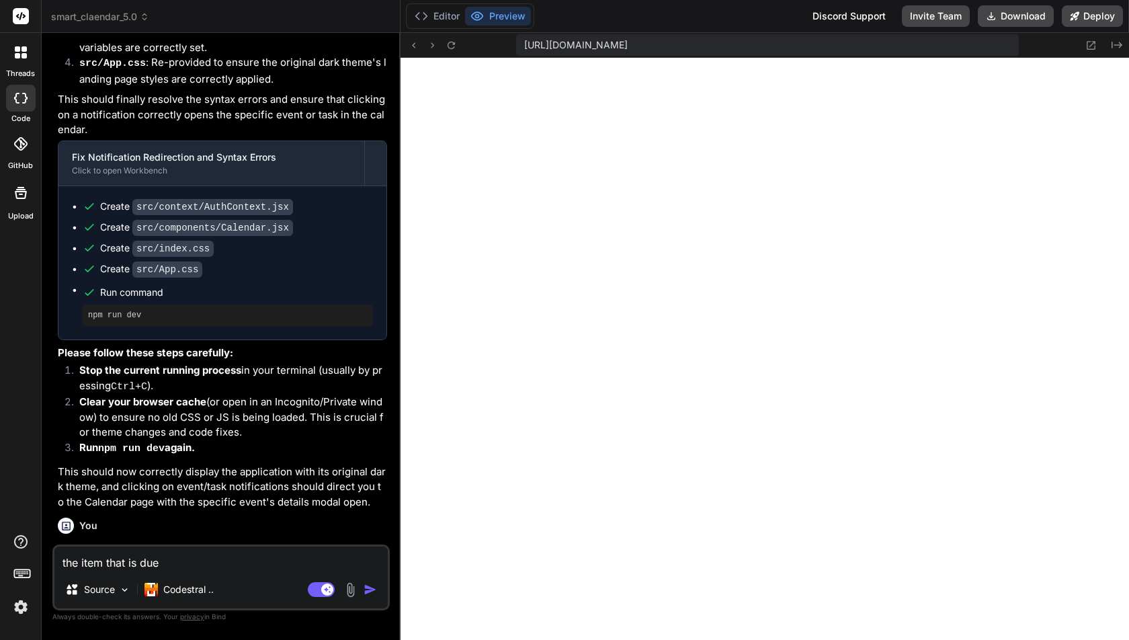
type textarea "the item that is due t"
type textarea "x"
type textarea "the item that is due to"
type textarea "x"
type textarea "the item that is due tod"
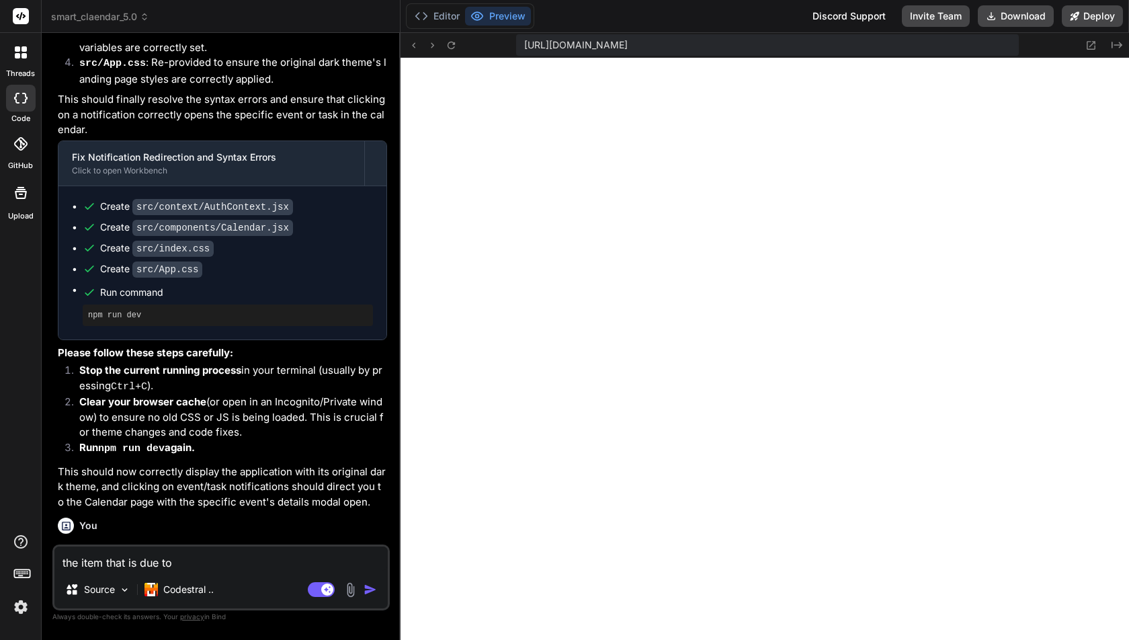
type textarea "x"
type textarea "the item that is due toda"
type textarea "x"
type textarea "the item that is due today"
type textarea "x"
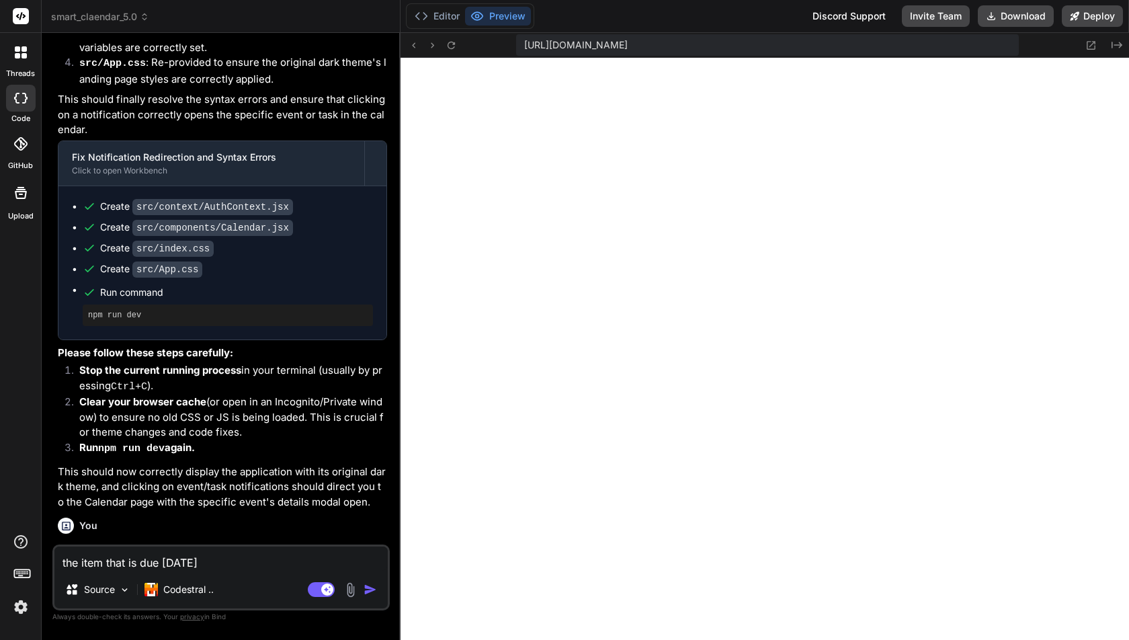
type textarea "the item that is due today"
type textarea "x"
type textarea "the item that is due today"
type textarea "x"
type textarea "the item that is due todaym"
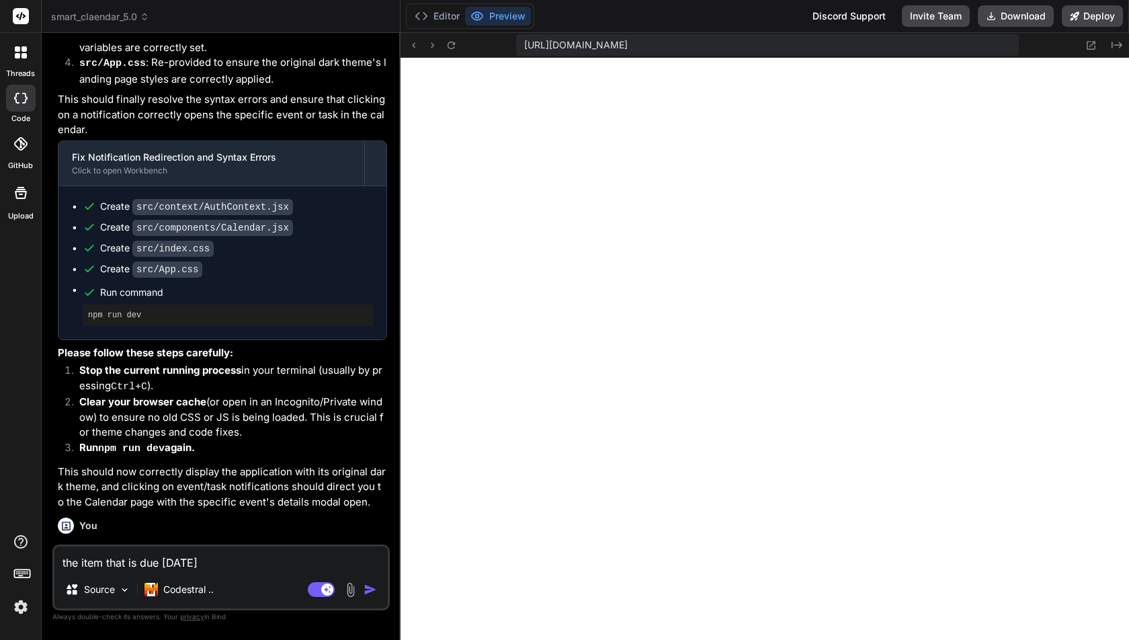
type textarea "x"
type textarea "the item that is due today"
type textarea "x"
type textarea "the item that is due todaym"
type textarea "x"
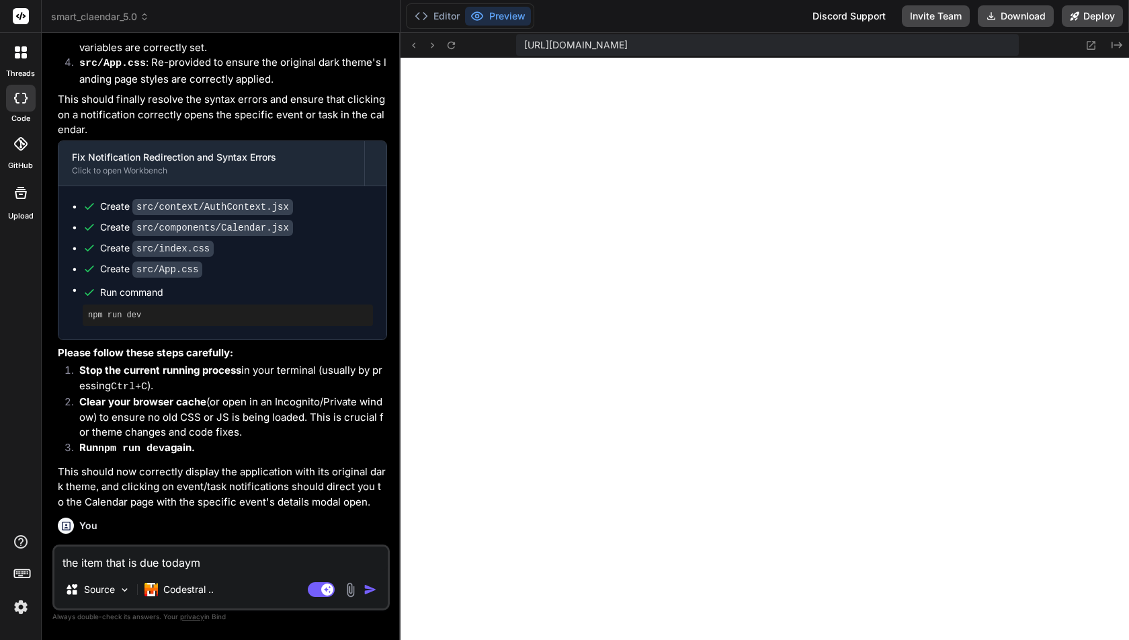
type textarea "the item that is due today"
type textarea "x"
type textarea "the item that is due today,"
type textarea "x"
click at [239, 571] on div "the item that is due today, Source Codestral .. Agent Mode. When this toggle is…" at bounding box center [220, 577] width 337 height 66
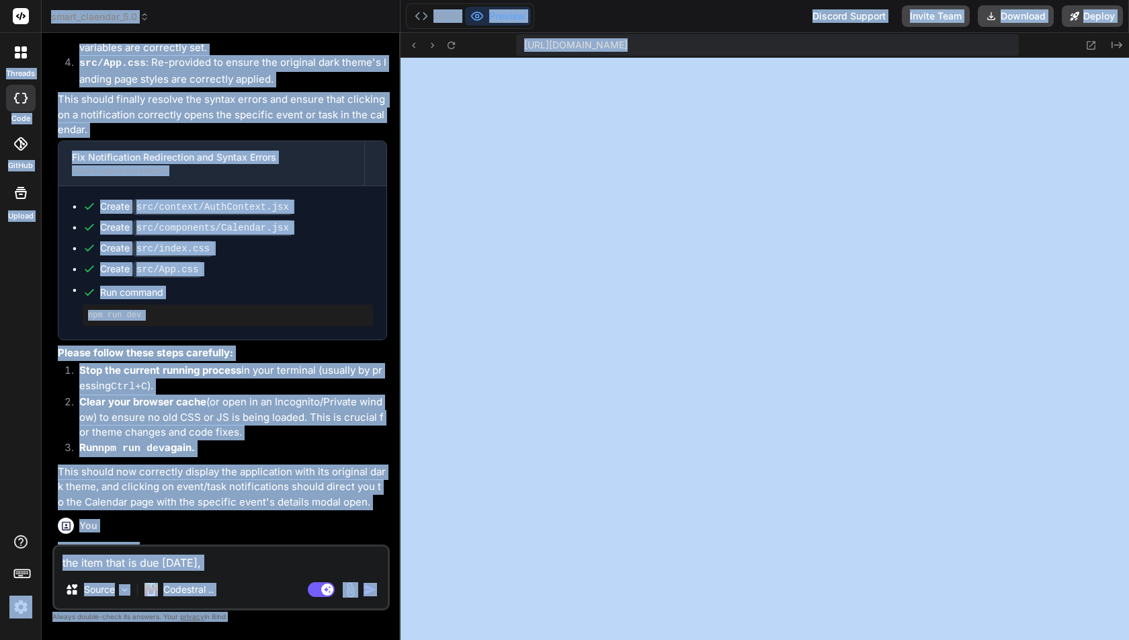
click at [236, 566] on textarea "the item that is due today," at bounding box center [220, 558] width 333 height 24
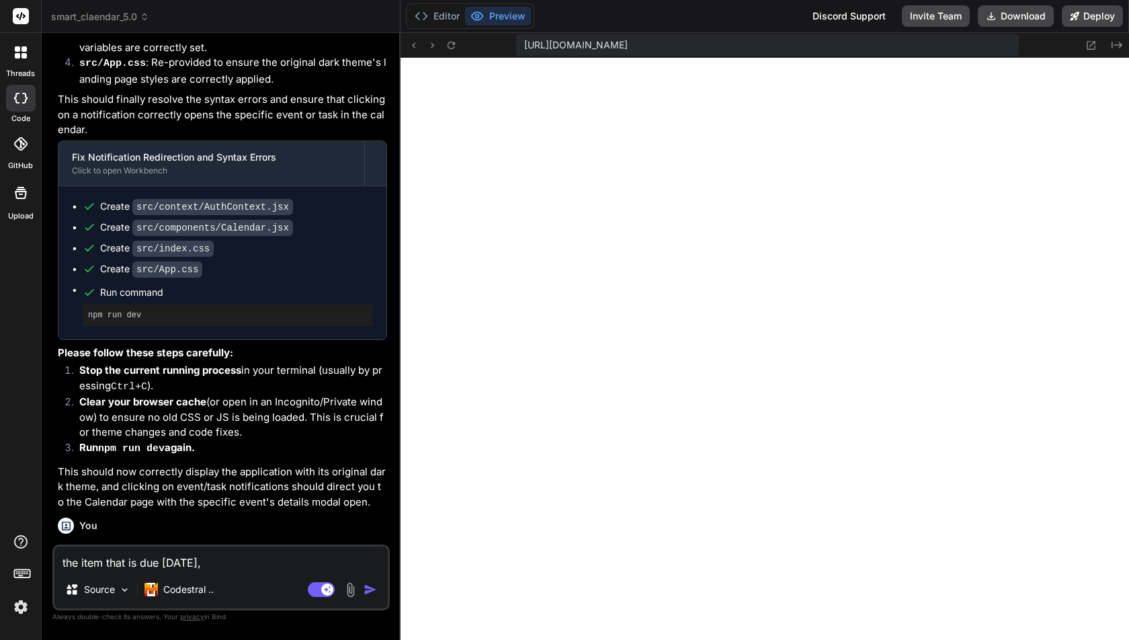
type textarea "the item that is due today,"
type textarea "x"
type textarea "the item that is due today, a"
type textarea "x"
type textarea "the item that is due today, ar"
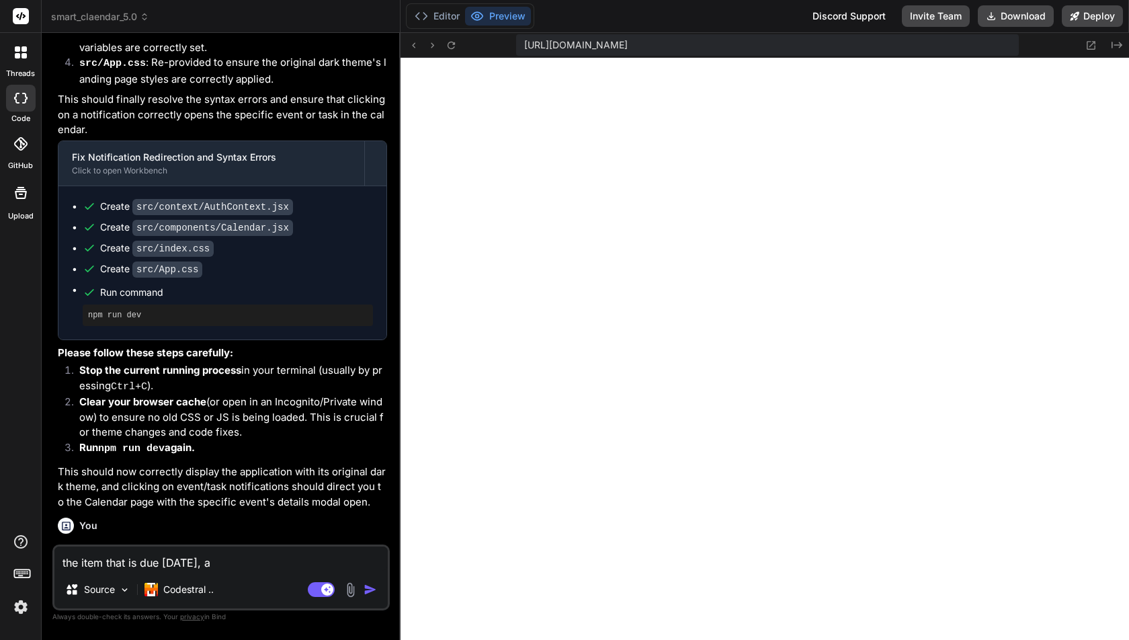
type textarea "x"
type textarea "the item that is due today, are"
type textarea "x"
type textarea "the item that is due today, are"
type textarea "x"
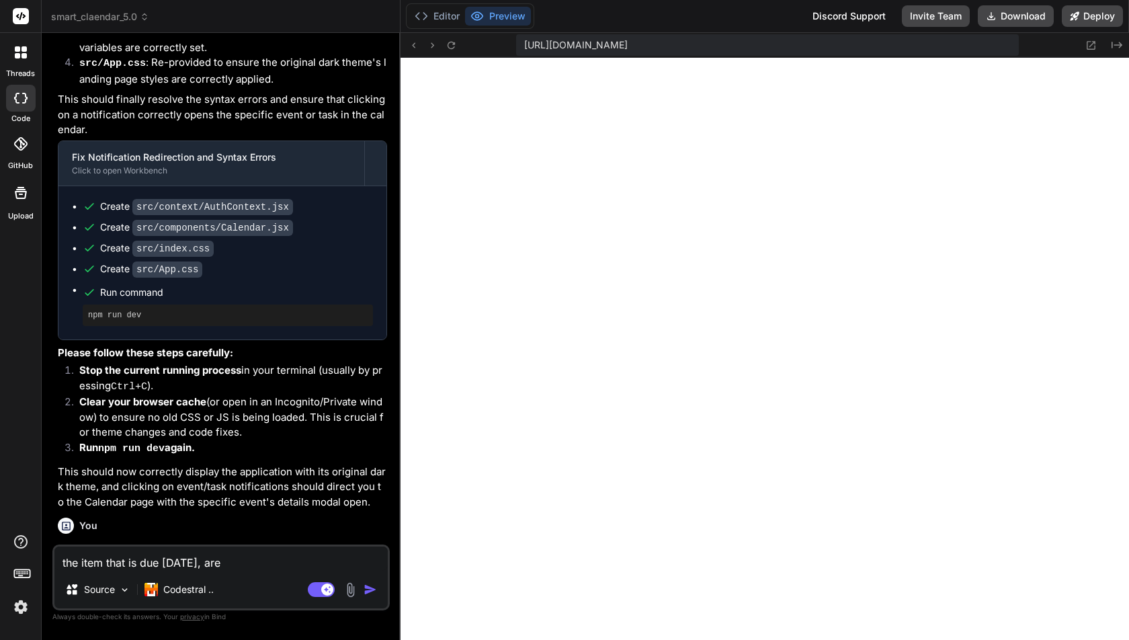
type textarea "the item that is due today, are b"
type textarea "x"
type textarea "the item that is due today, are bi"
type textarea "x"
type textarea "the item that is due today, are bit"
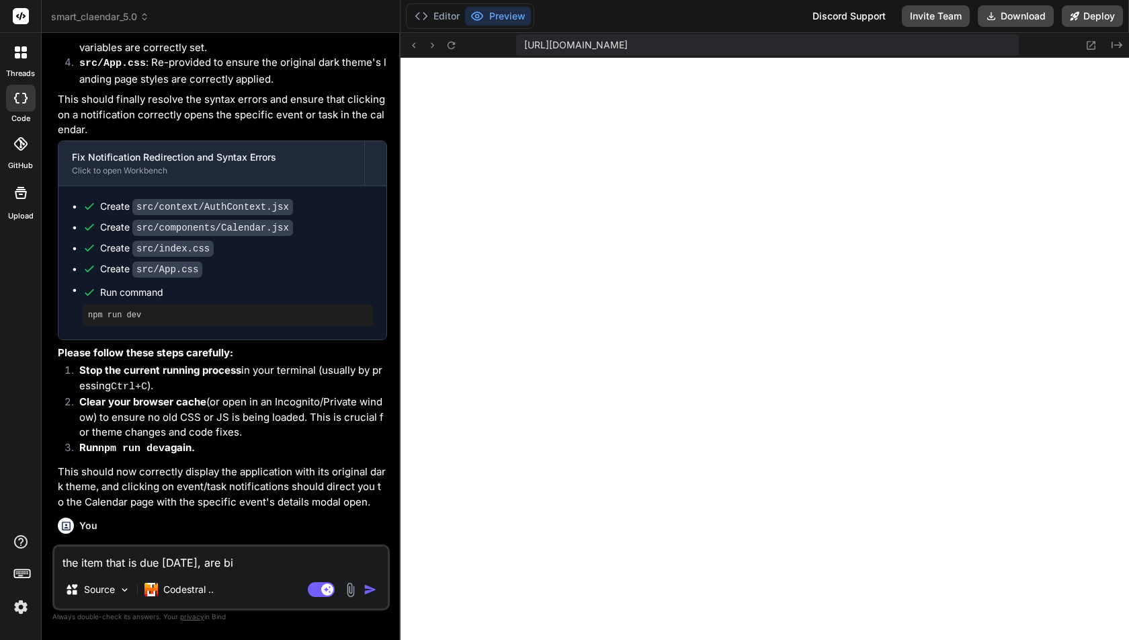
type textarea "x"
type textarea "the item that is due today, are bit"
type textarea "x"
type textarea "the item that is due today, are bit f"
type textarea "x"
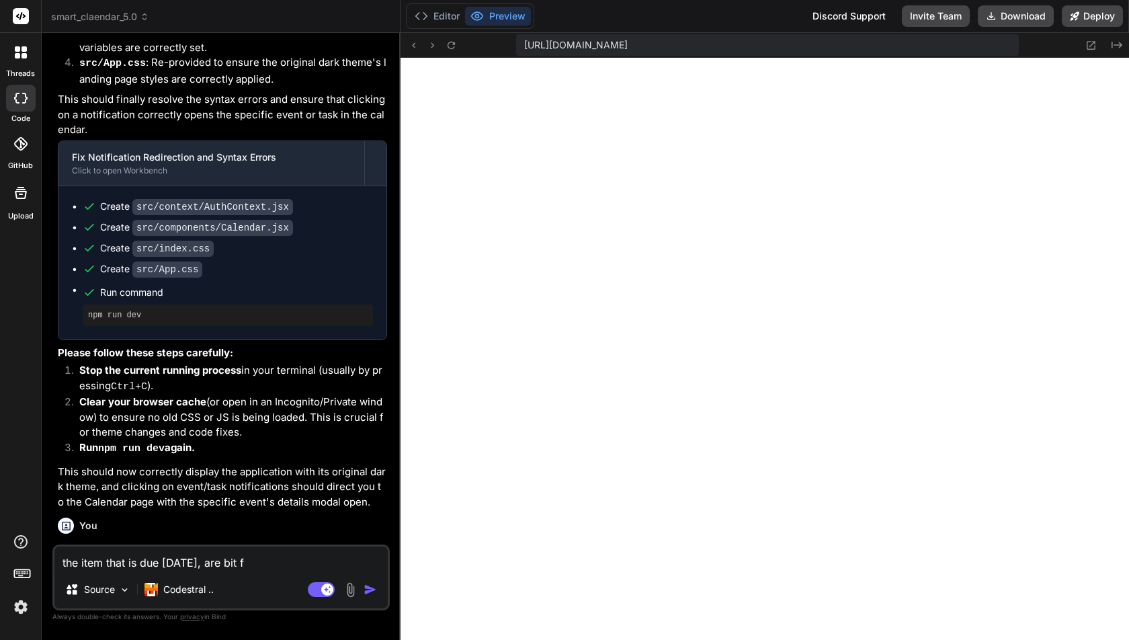
type textarea "the item that is due today, are bit fe"
type textarea "x"
type textarea "the item that is due today, are bit fer"
type textarea "x"
type textarea "the item that is due today, are bit ferr"
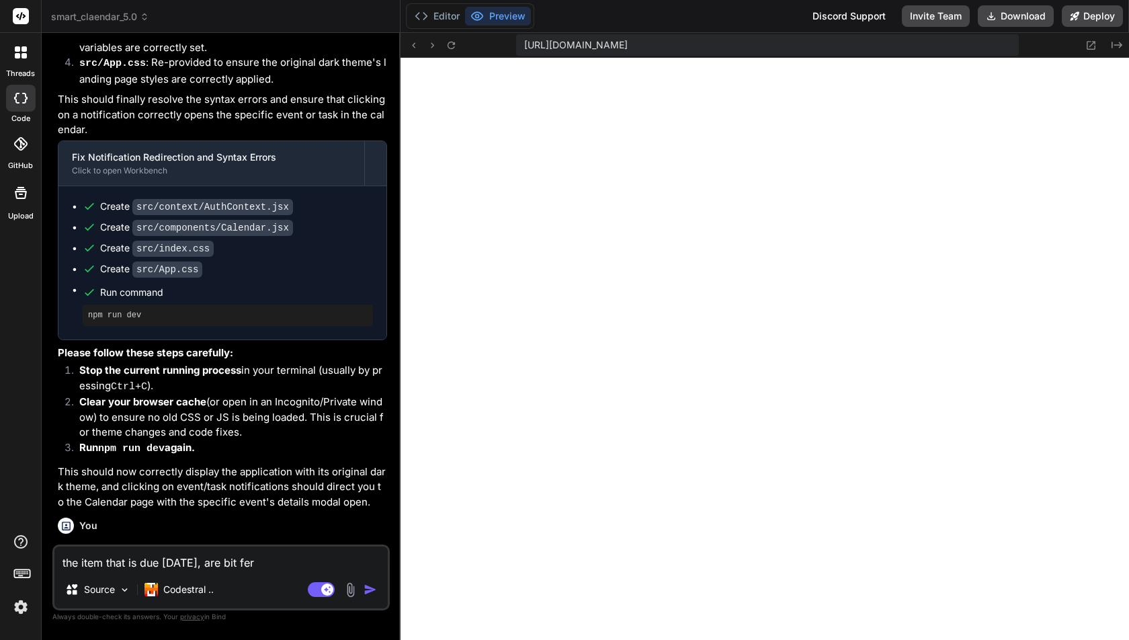
type textarea "x"
type textarea "the item that is due today, are bit fer"
type textarea "x"
type textarea "the item that is due today, are bit fe"
type textarea "x"
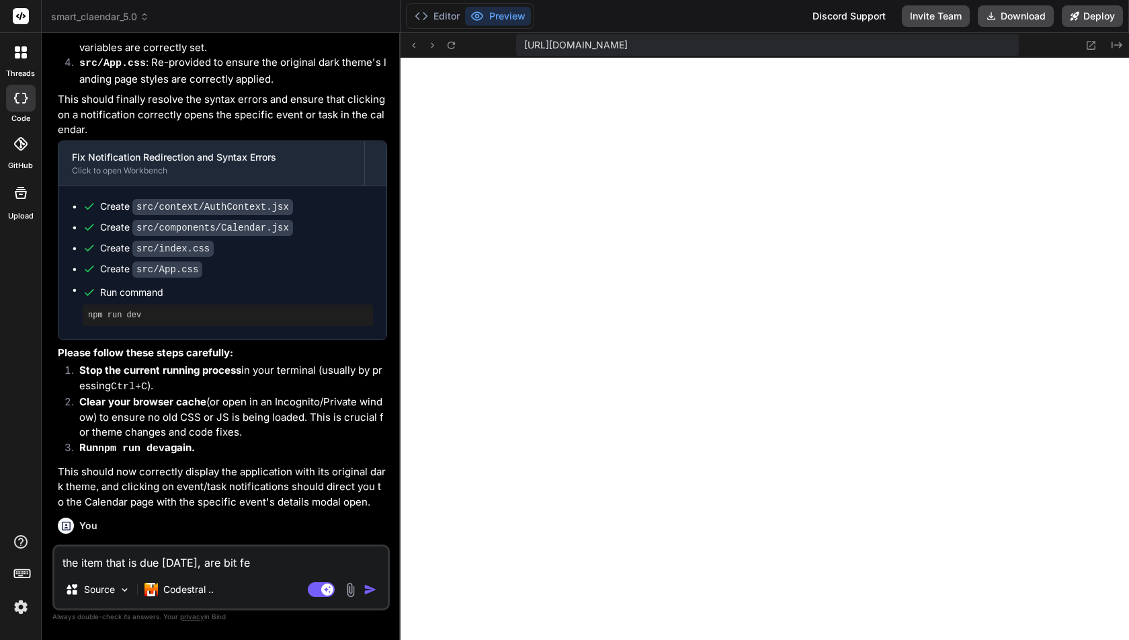
type textarea "the item that is due today, are bit f"
type textarea "x"
type textarea "the item that is due today, are bit"
type textarea "x"
type textarea "the item that is due today, are bit"
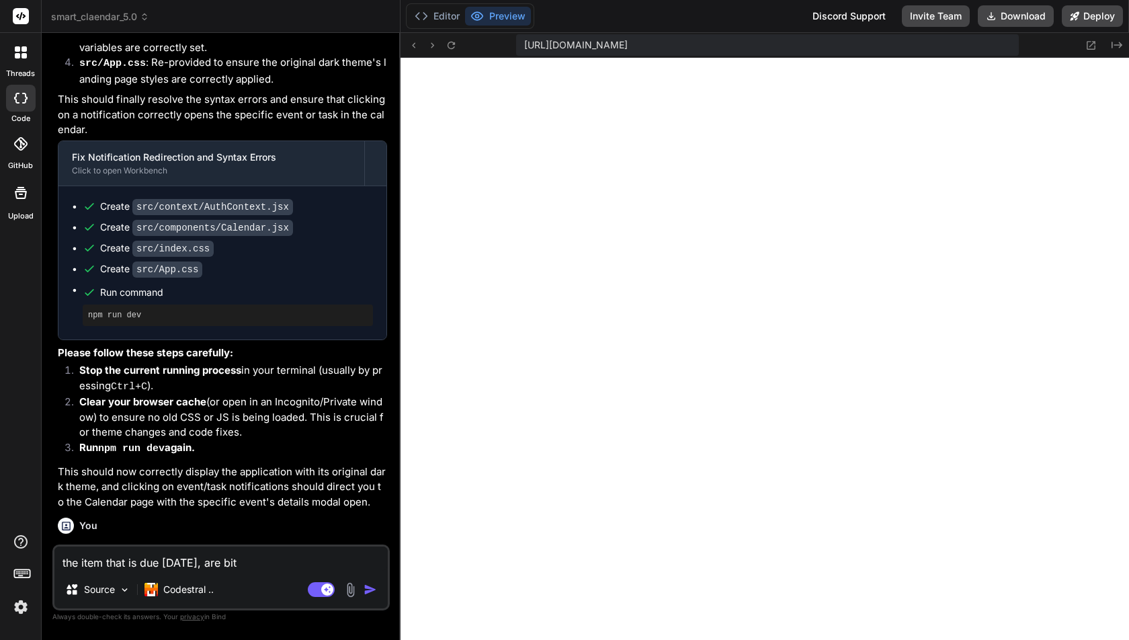
type textarea "x"
type textarea "the item that is due today, are bi"
type textarea "x"
type textarea "the item that is due today, are b"
type textarea "x"
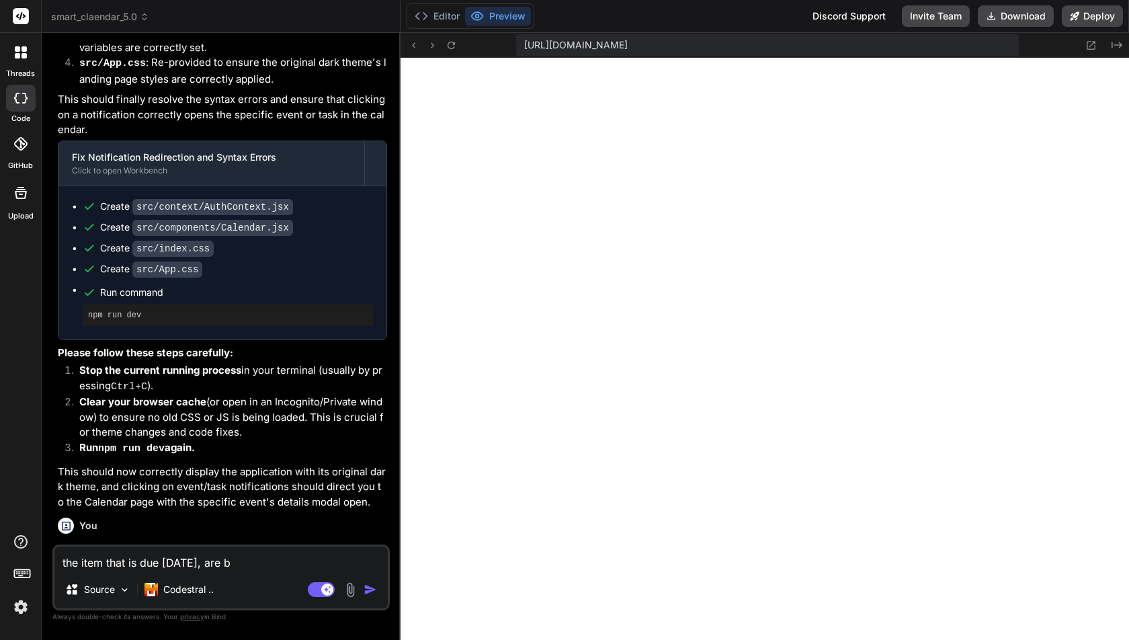
type textarea "the item that is due today, are"
type textarea "x"
type textarea "the item that is due today, are"
type textarea "x"
type textarea "the item that is due today, ar"
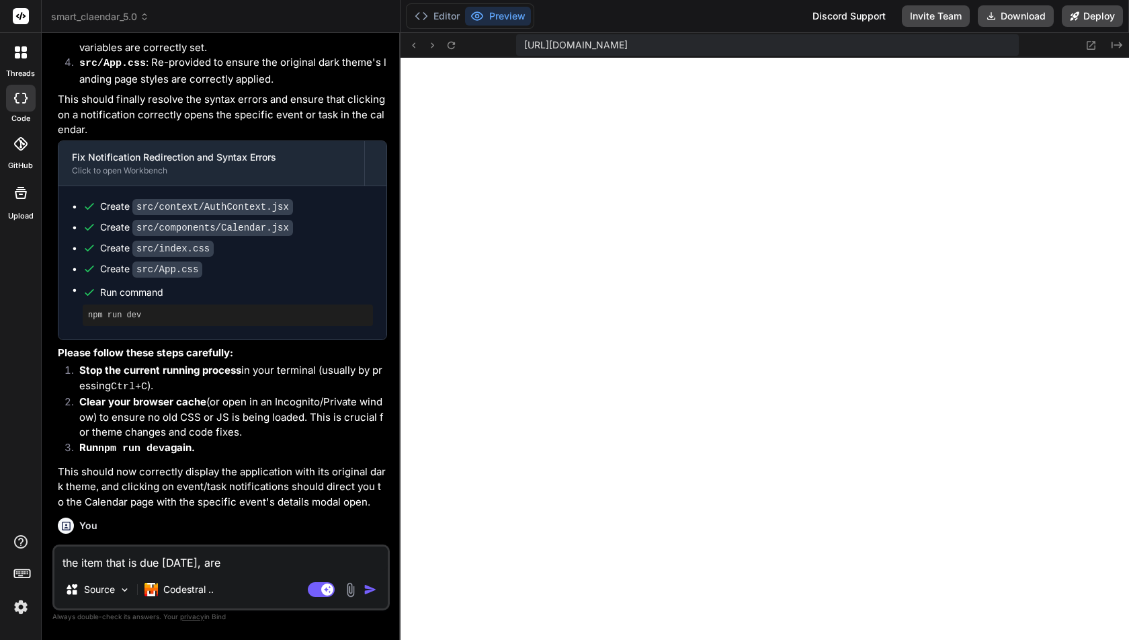
type textarea "x"
type textarea "the item that is due today, a"
type textarea "x"
type textarea "the item that is due today,"
type textarea "x"
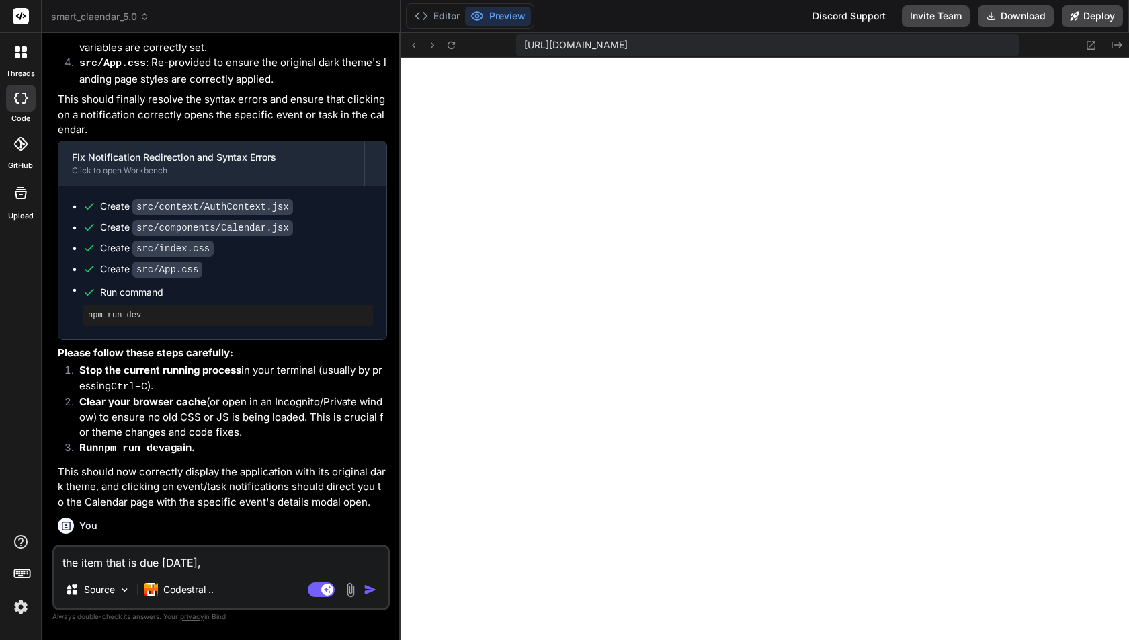
type textarea "the item that is due today, i"
type textarea "x"
type textarea "the item that is due today, is"
type textarea "x"
type textarea "the item that is due today, is"
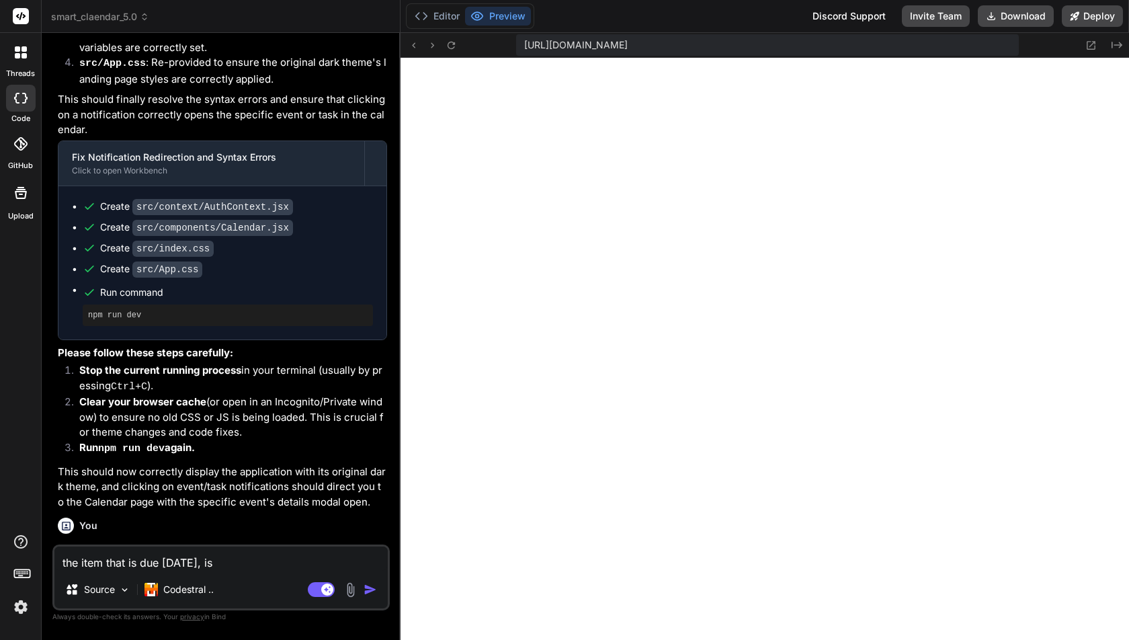
type textarea "x"
type textarea "the item that is due today, is n"
type textarea "x"
type textarea "the item that is due today, is no"
type textarea "x"
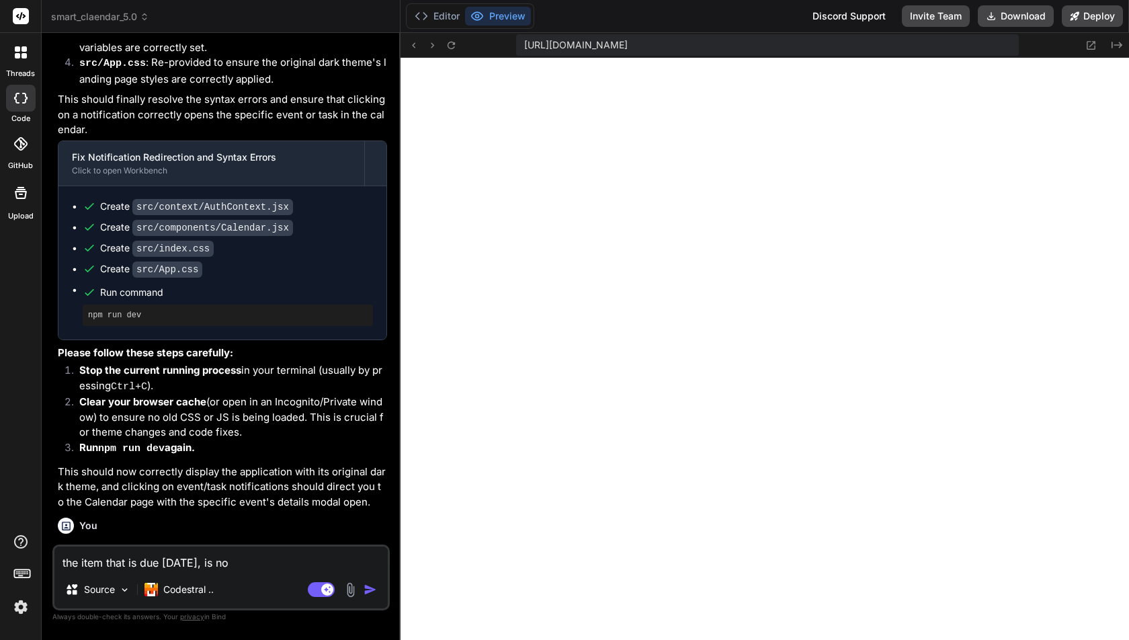
type textarea "the item that is due today, is not"
type textarea "x"
type textarea "the item that is due today, is not"
type textarea "x"
type textarea "the item that is due today, is not g"
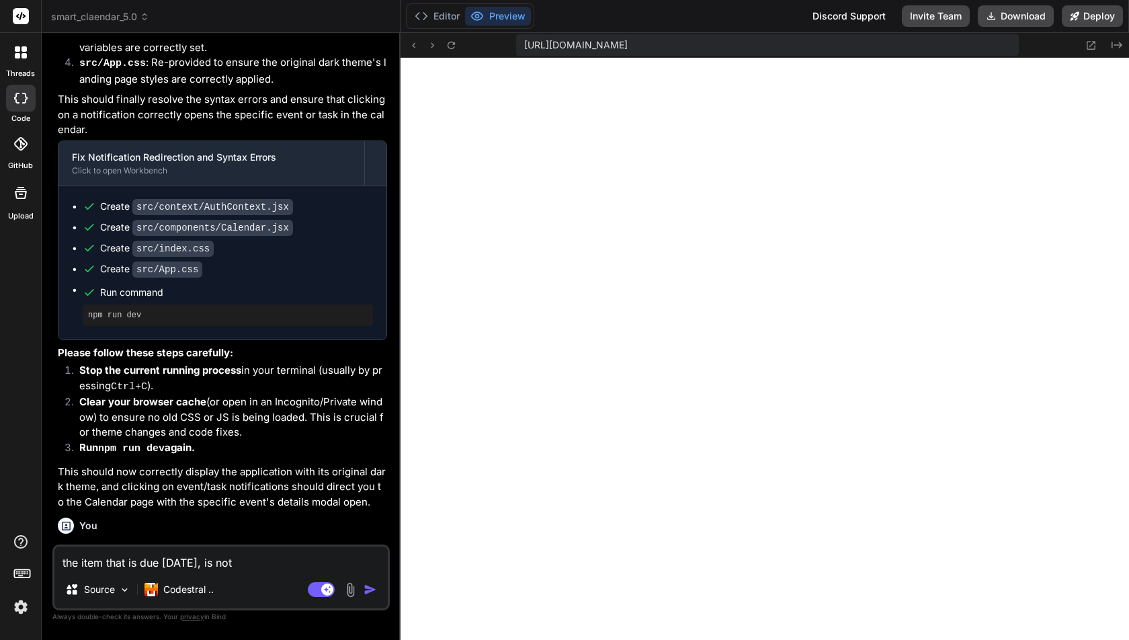
type textarea "x"
type textarea "the item that is due today, is not ge"
type textarea "x"
type textarea "the item that is due today, is not get"
type textarea "x"
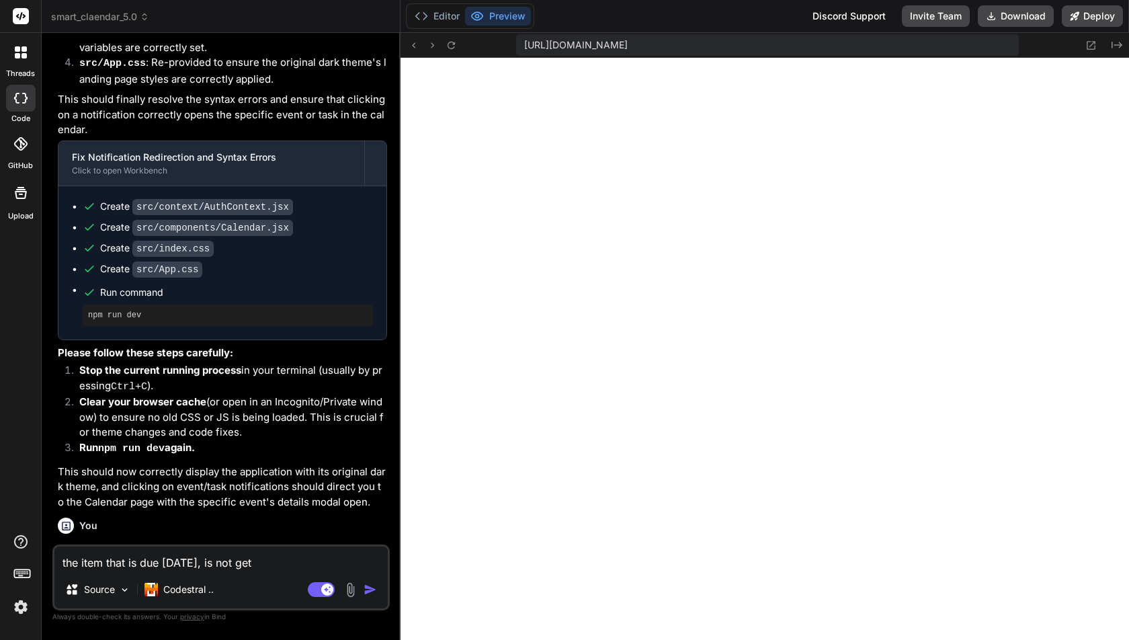
type textarea "the item that is due today, is not gett"
type textarea "x"
type textarea "the item that is due today, is not getti"
type textarea "x"
type textarea "the item that is due today, is not gettin"
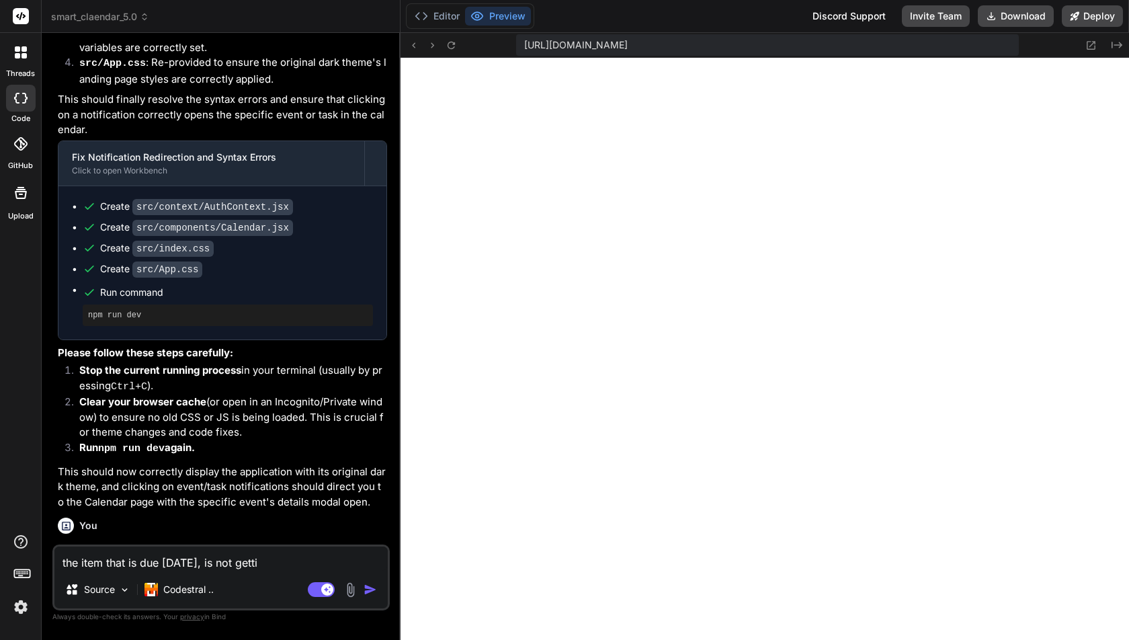
type textarea "x"
type textarea "the item that is due today, is not getting"
type textarea "x"
type textarea "the item that is due today, is not getting"
type textarea "x"
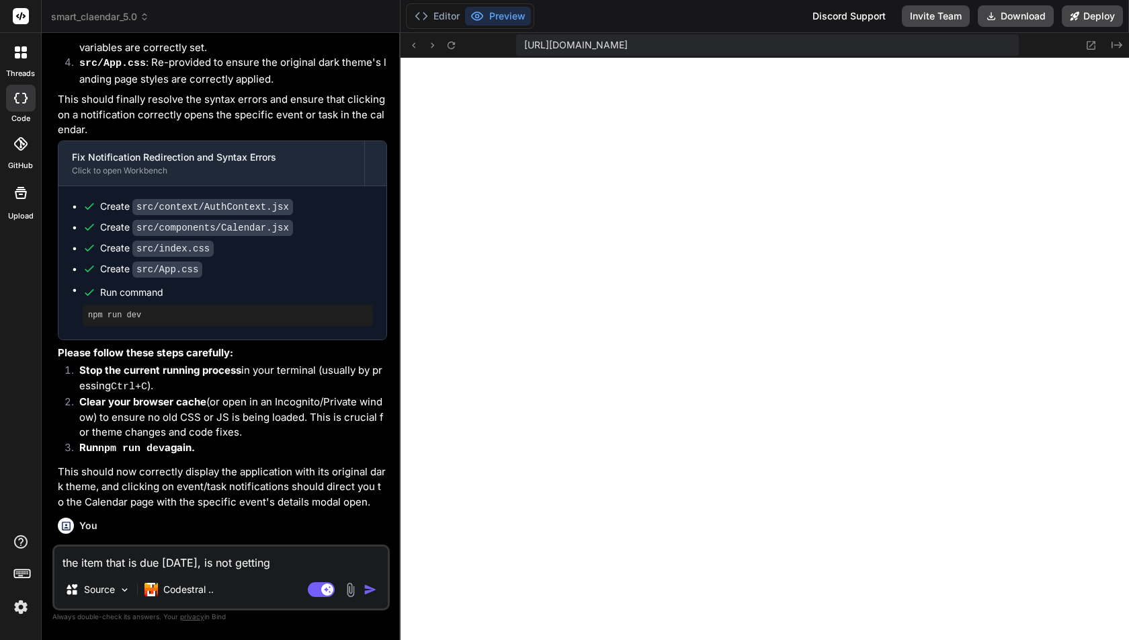
type textarea "the item that is due today, is not getting u"
type textarea "x"
type textarea "the item that is due today, is not getting up"
type textarea "x"
type textarea "the item that is due today, is not getting upd"
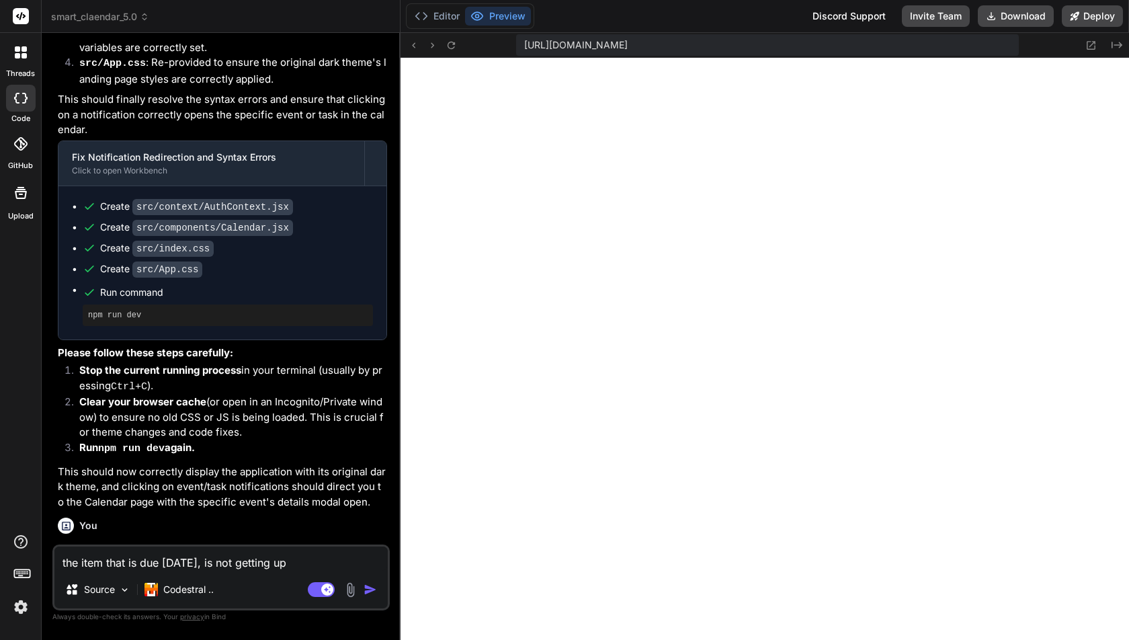
type textarea "x"
type textarea "the item that is due today, is not getting upda"
type textarea "x"
type textarea "the item that is due today, is not getting updat"
type textarea "x"
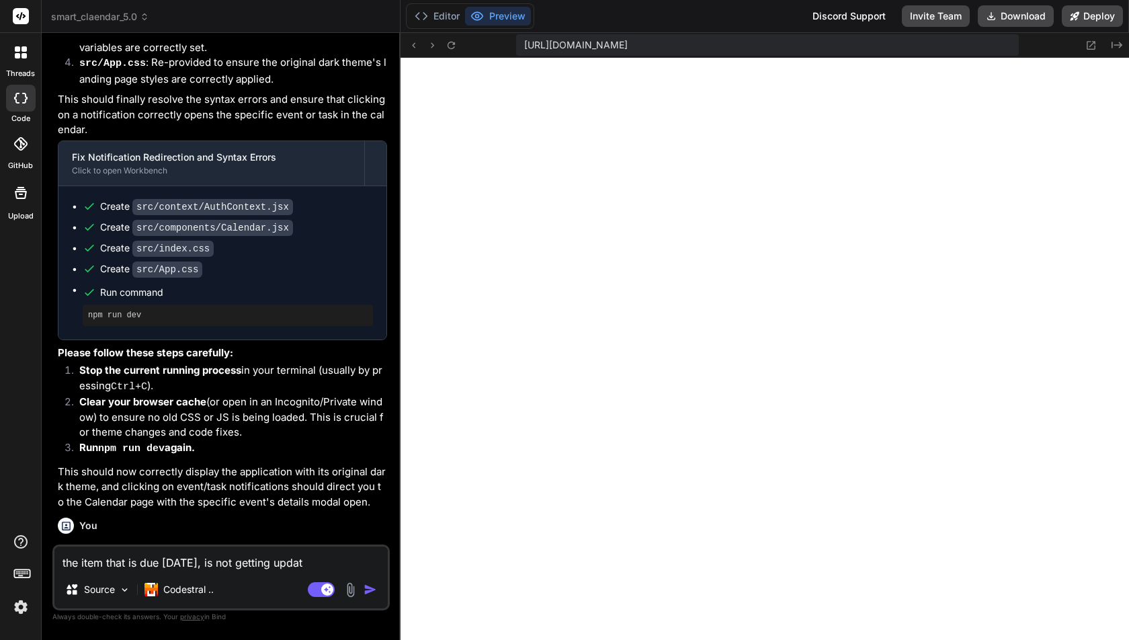
type textarea "the item that is due today, is not getting update"
type textarea "x"
type textarea "the item that is due today, is not getting updated"
type textarea "x"
type textarea "the item that is due today, is not getting updated"
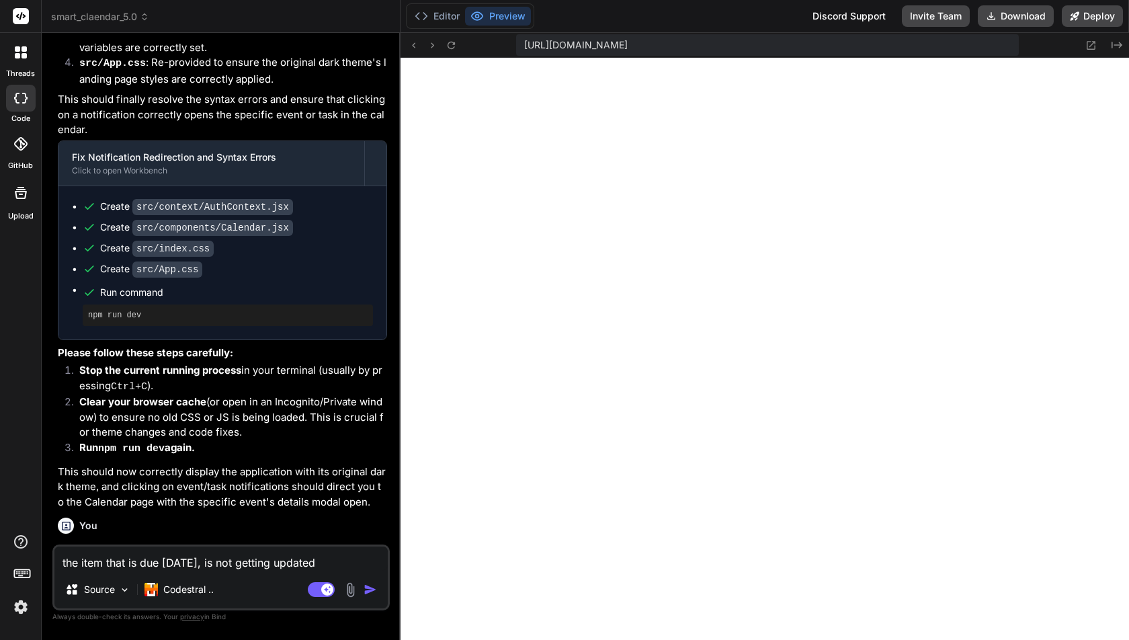
type textarea "x"
type textarea "the item that is due today, is not getting updated e"
type textarea "x"
type textarea "the item that is due today, is not getting updated ev"
type textarea "x"
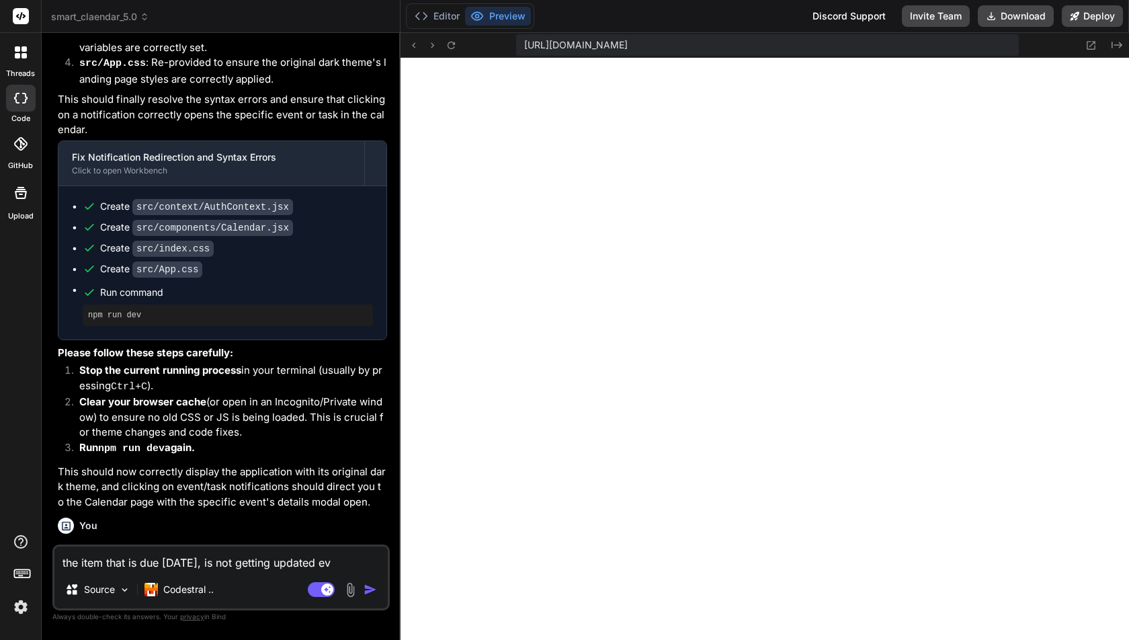
type textarea "the item that is due today, is not getting updated eve"
type textarea "x"
type textarea "the item that is due today, is not getting updated even"
type textarea "x"
type textarea "the item that is due today, is not getting updated even"
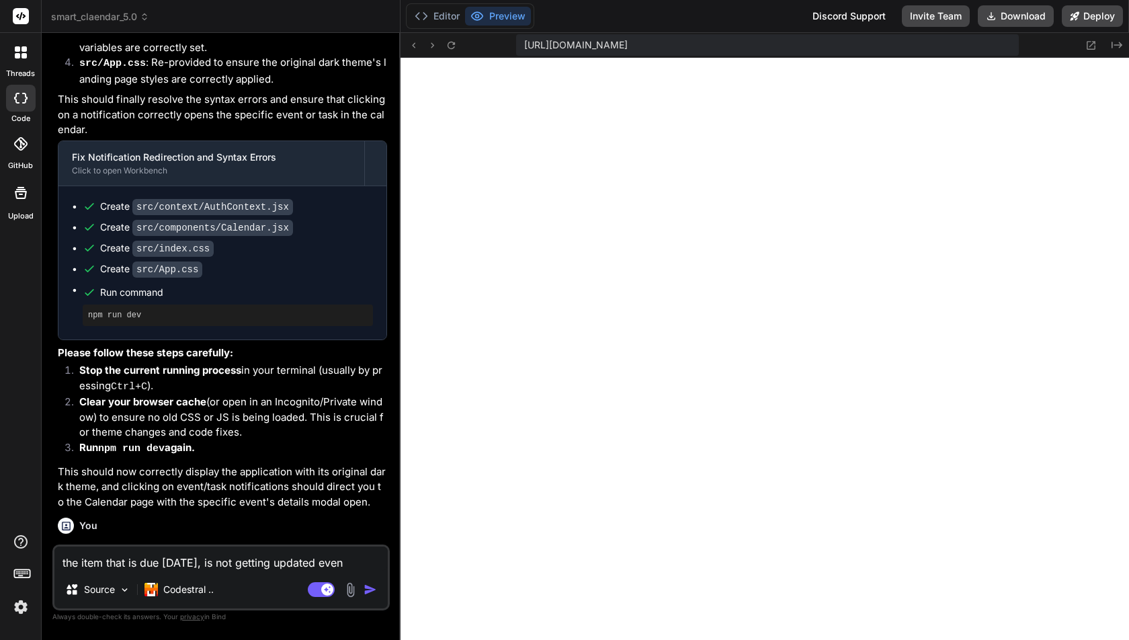
type textarea "x"
type textarea "the item that is due today, is not getting updated even w"
type textarea "x"
type textarea "the item that is due today, is not getting updated even wh"
type textarea "x"
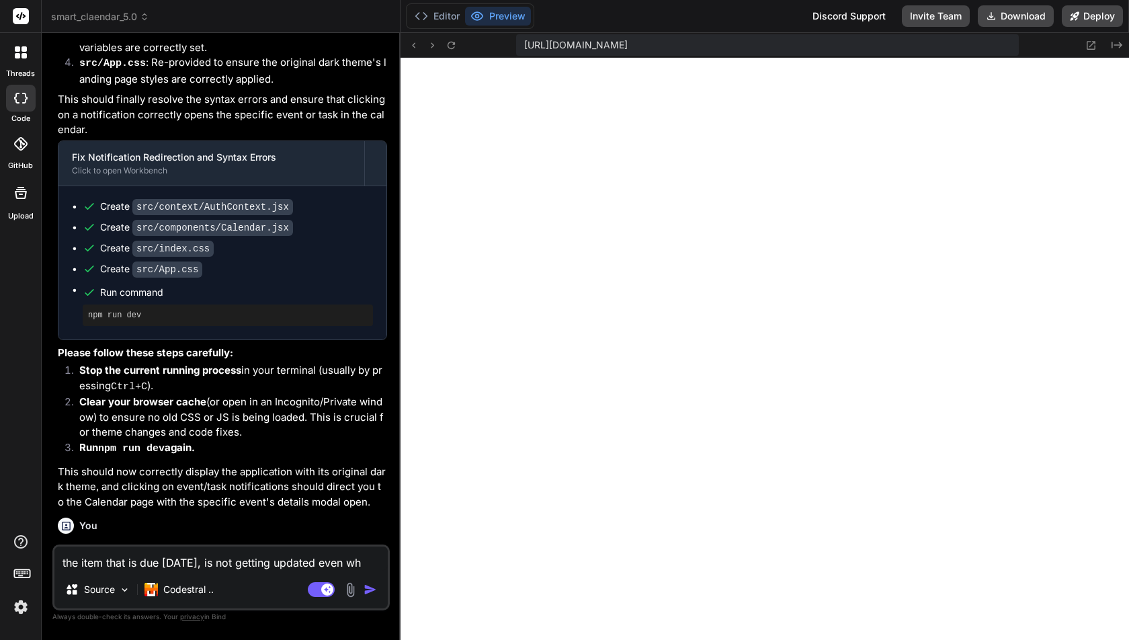
type textarea "the item that is due today, is not getting updated even whe"
type textarea "x"
type textarea "the item that is due today, is not getting updated even when"
type textarea "x"
type textarea "the item that is due today, is not getting updated even when"
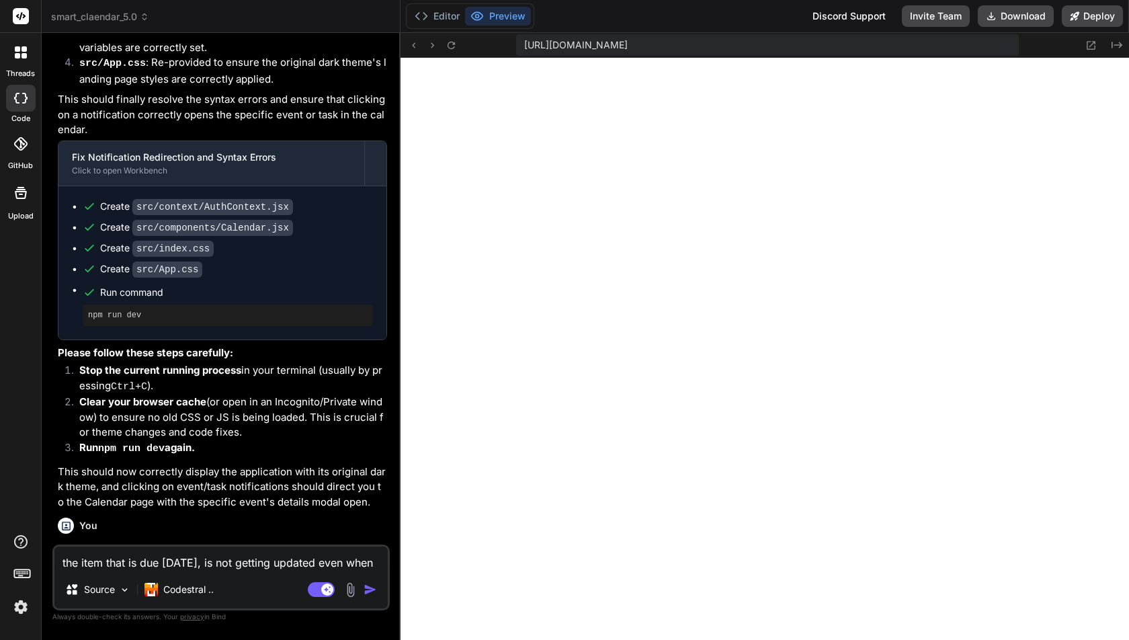
type textarea "x"
type textarea "the item that is due today, is not getting updated even when i"
type textarea "x"
type textarea "the item that is due today, is not getting updated even when i"
type textarea "x"
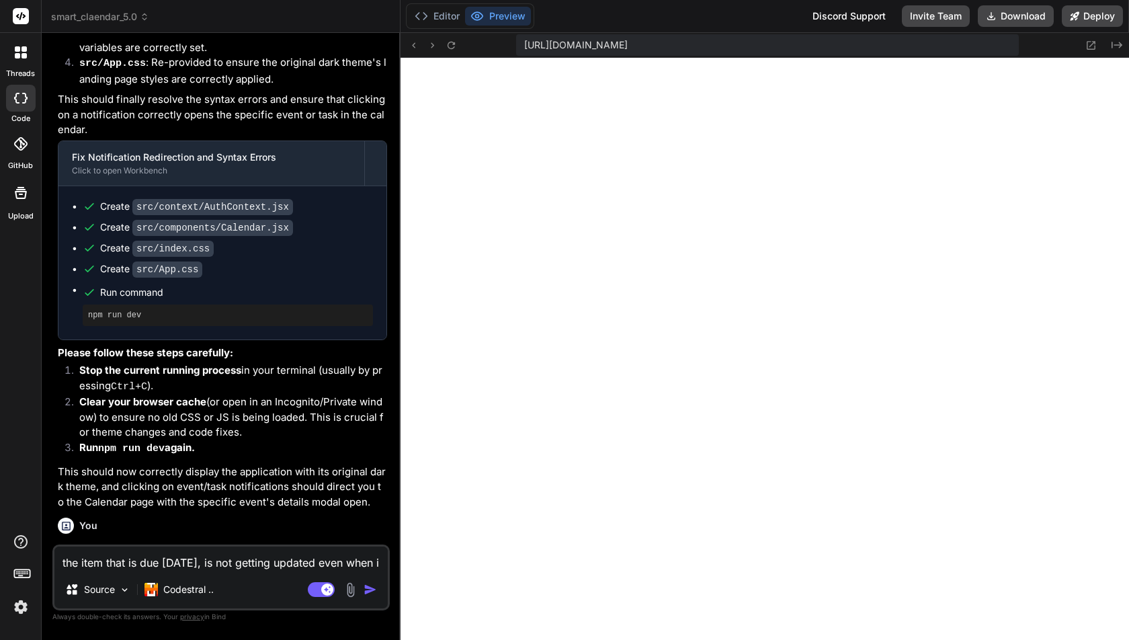
type textarea "the item that is due today, is not getting updated even when i c"
type textarea "x"
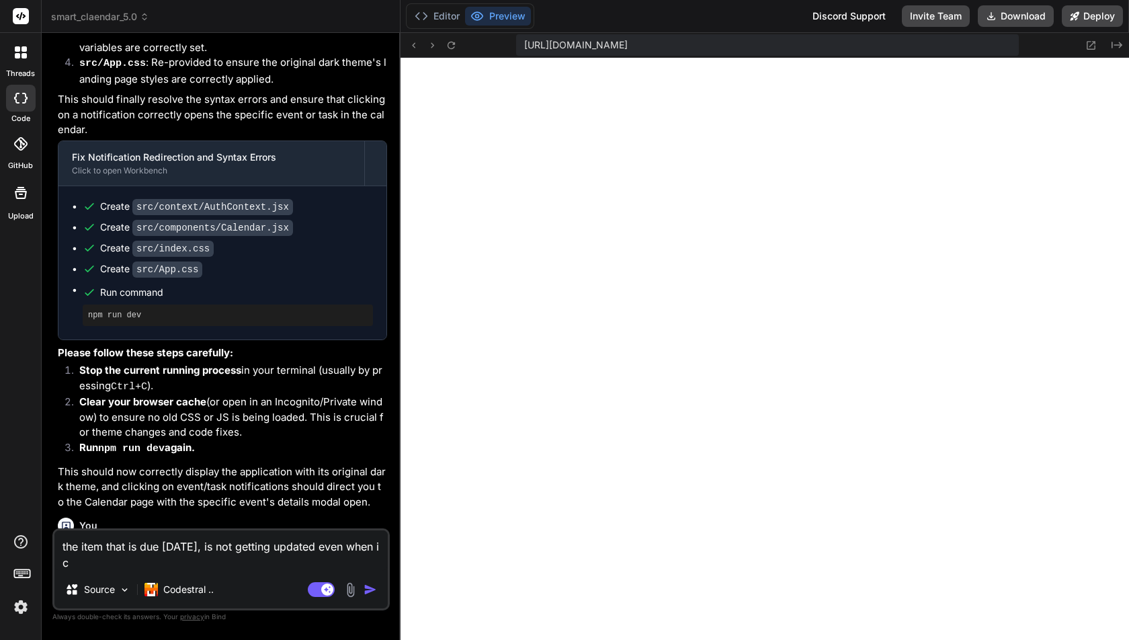
type textarea "the item that is due today, is not getting updated even when i cl"
type textarea "x"
type textarea "the item that is due today, is not getting updated even when i cli"
type textarea "x"
type textarea "the item that is due today, is not getting updated even when i clic"
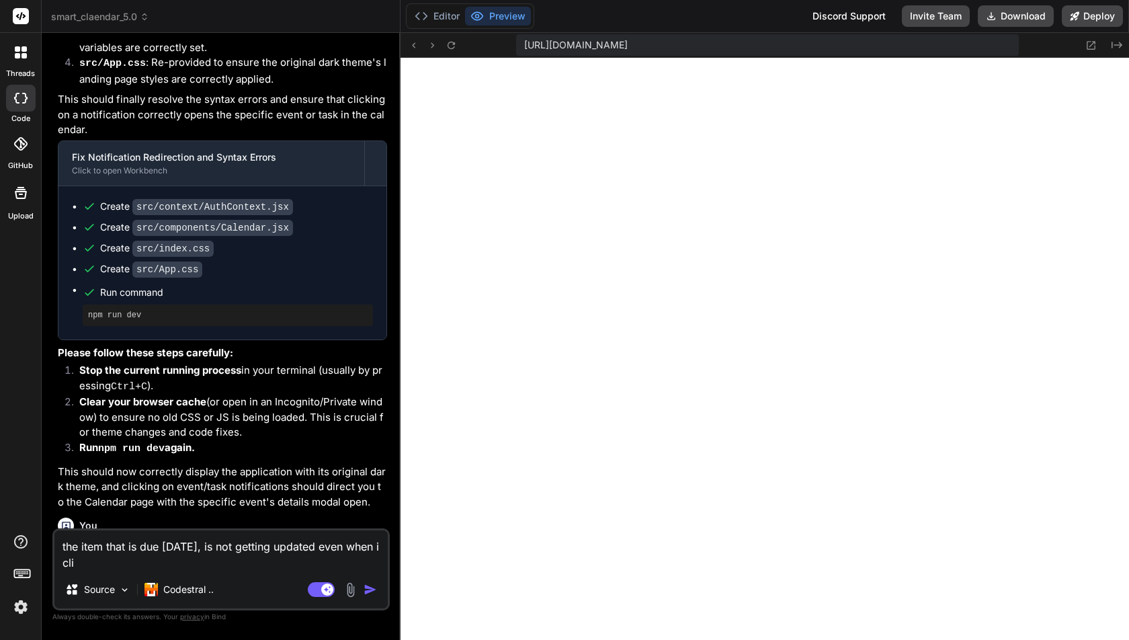
type textarea "x"
type textarea "the item that is due today, is not getting updated even when i click"
type textarea "x"
type textarea "the item that is due today, is not getting updated even when i click"
type textarea "x"
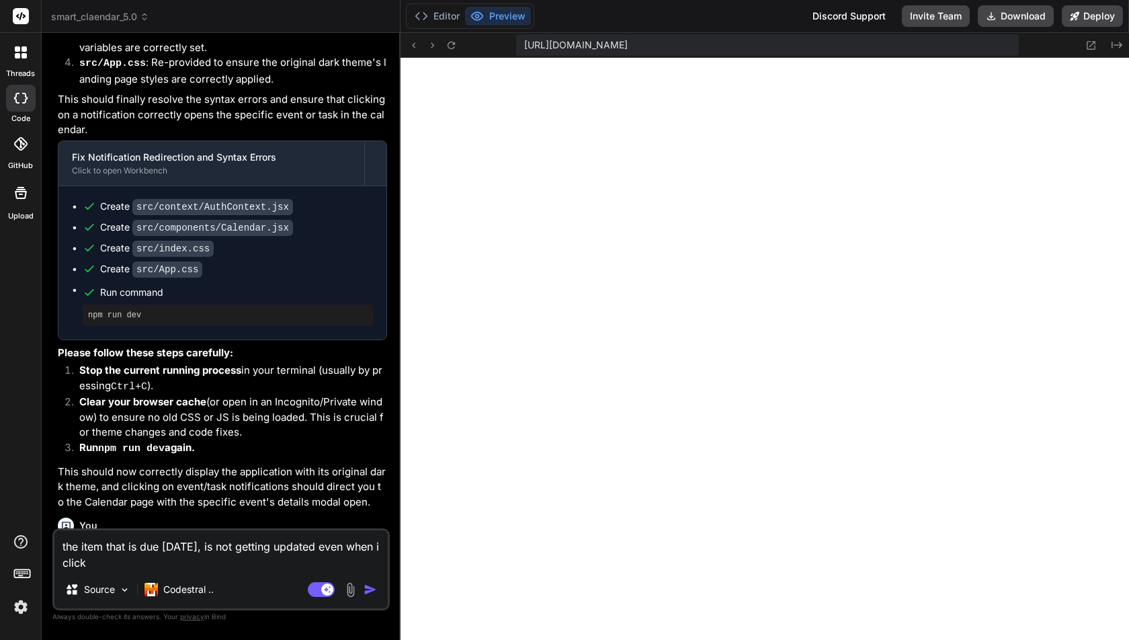
type textarea "the item that is due today, is not getting updated even when i click m"
click at [360, 593] on div "Agent Mode. When this toggle is activated, AI automatically makes decisions, re…" at bounding box center [343, 589] width 77 height 16
click at [369, 592] on img "button" at bounding box center [370, 589] width 13 height 13
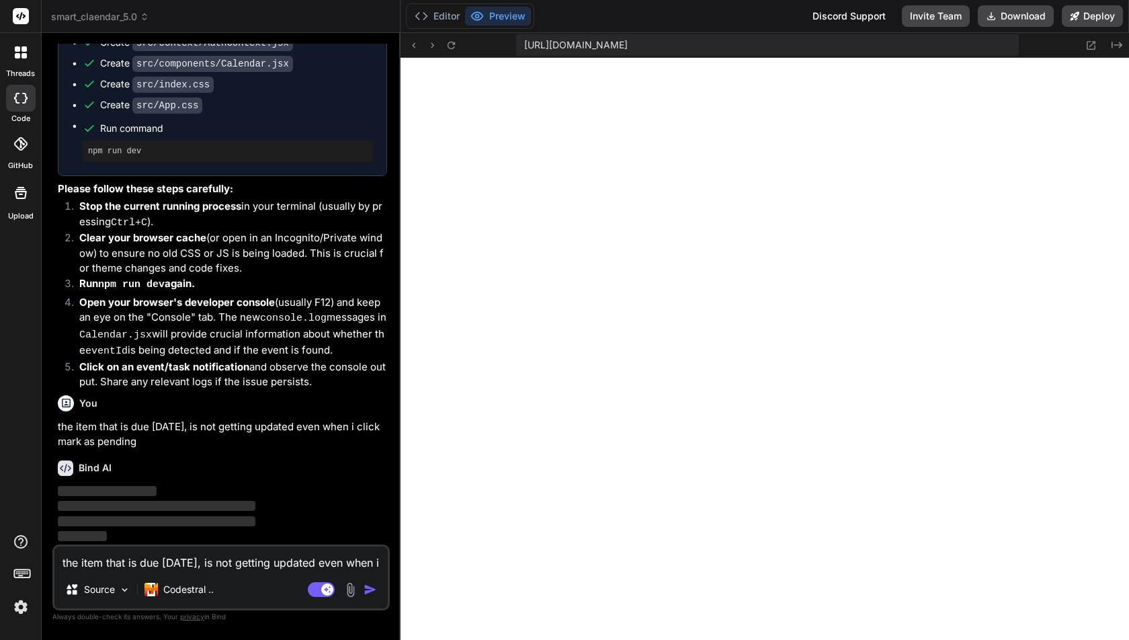
scroll to position [17693, 0]
click at [319, 580] on div "Source Codestral .." at bounding box center [220, 592] width 333 height 32
click at [319, 586] on rect at bounding box center [321, 589] width 27 height 15
click at [17, 607] on img at bounding box center [20, 606] width 23 height 23
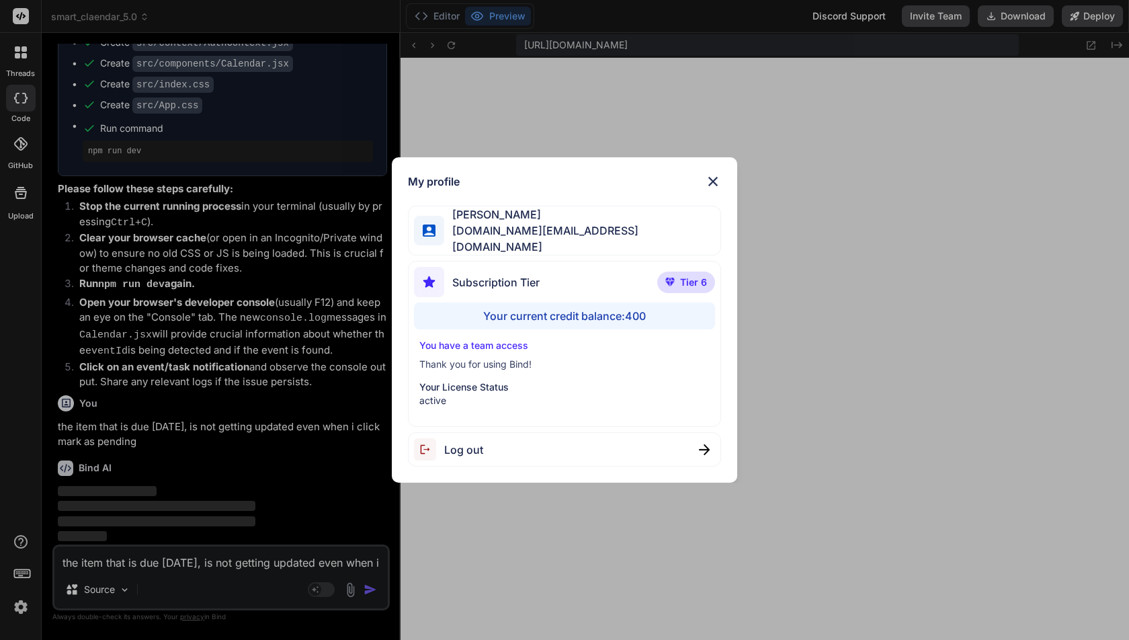
scroll to position [17633, 0]
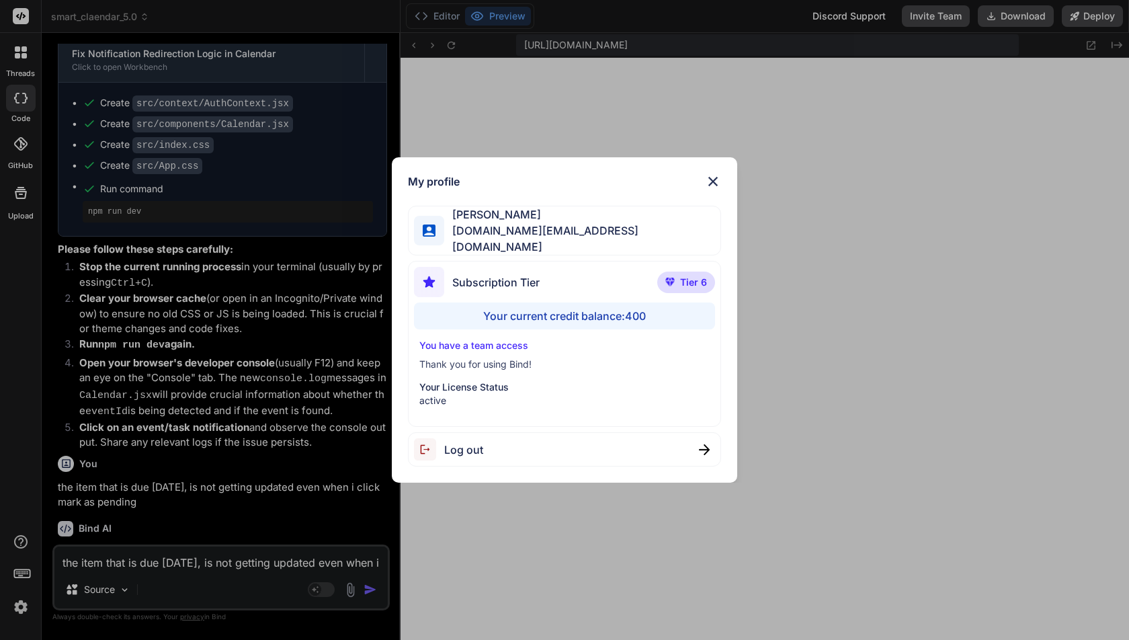
click at [715, 187] on img at bounding box center [713, 181] width 16 height 16
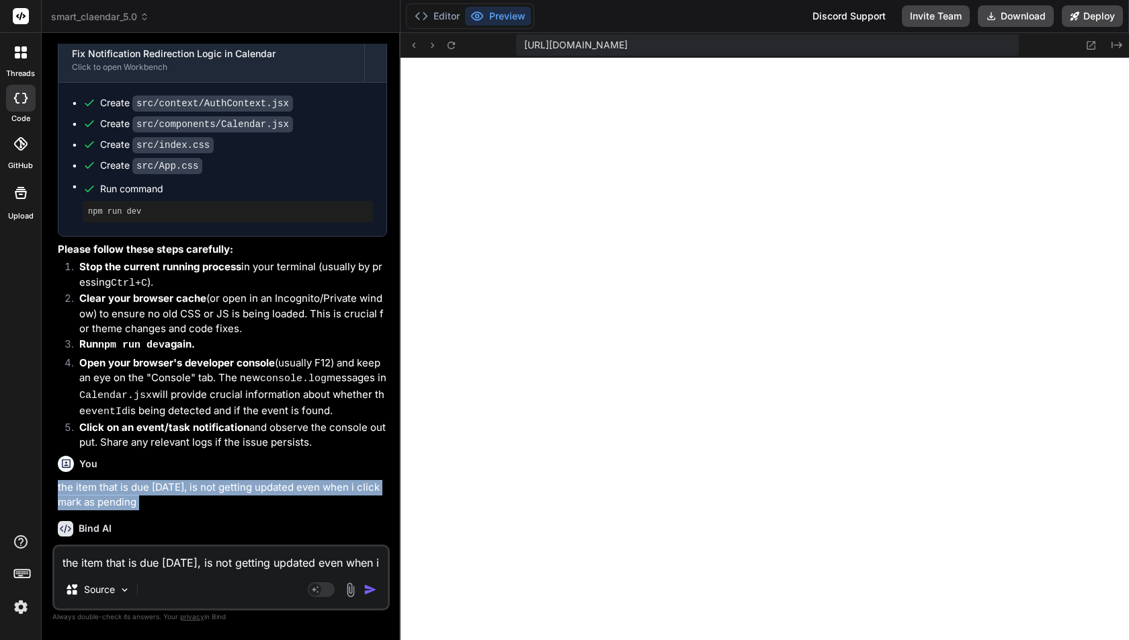
drag, startPoint x: 57, startPoint y: 489, endPoint x: 145, endPoint y: 513, distance: 91.5
click at [145, 513] on div "You no this looks back lets go back to original Bind AI My apologies for the pe…" at bounding box center [222, 294] width 335 height 501
copy div "the item that is due today, is not getting updated even when i click mark as pe…"
click at [149, 573] on div "the item that is due today, is not getting updated even when i click mark as pe…" at bounding box center [220, 577] width 337 height 66
click at [149, 567] on textarea "the item that is due today, is not getting updated even when i click mark as pe…" at bounding box center [220, 558] width 333 height 24
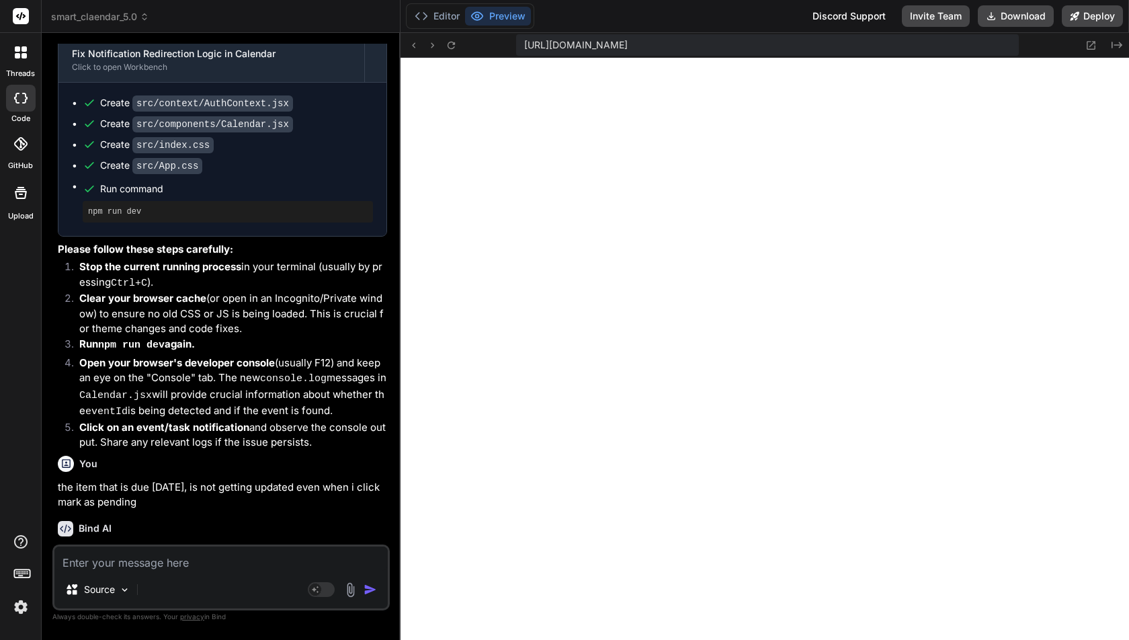
paste textarea "the item that is due today, is not getting updated even when i click mark as pe…"
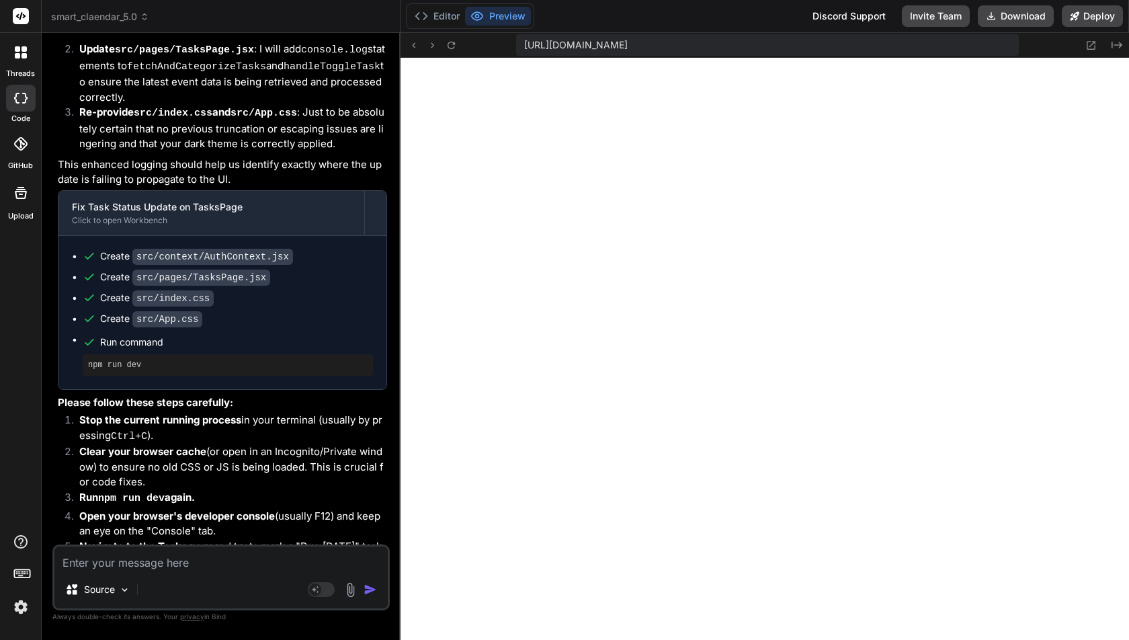
scroll to position [18545, 0]
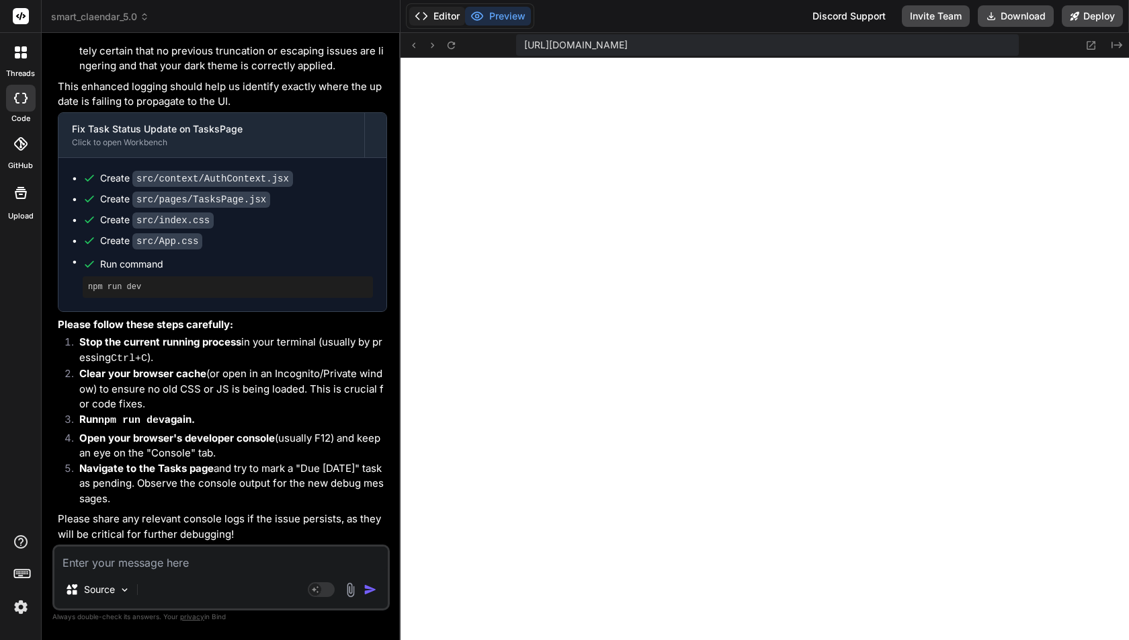
click at [444, 14] on button "Editor" at bounding box center [437, 16] width 56 height 19
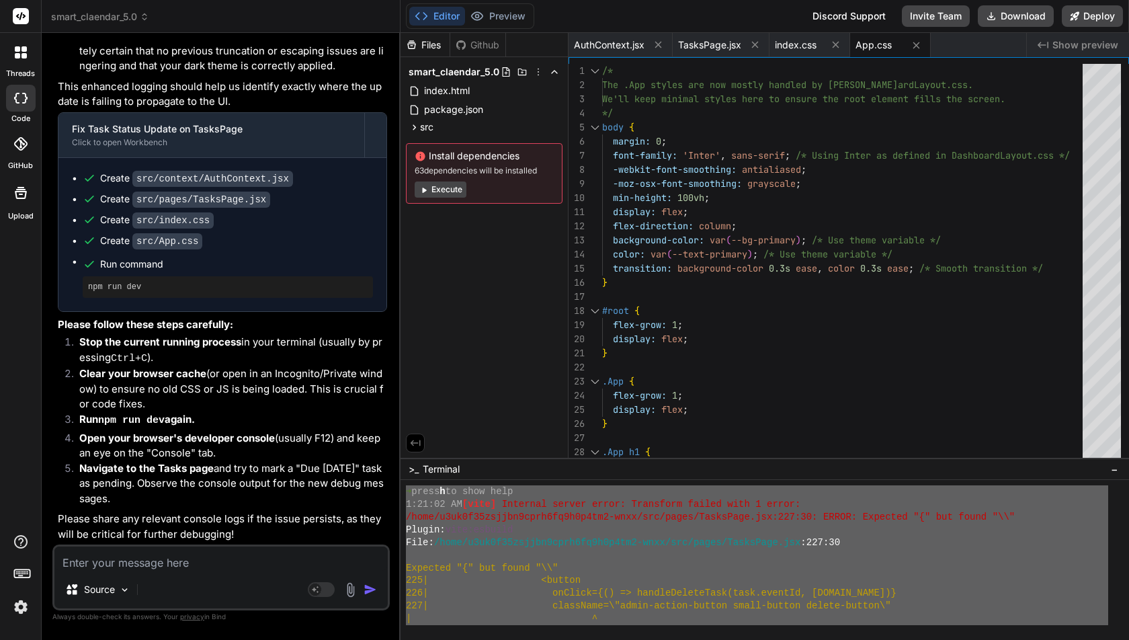
scroll to position [1383, 0]
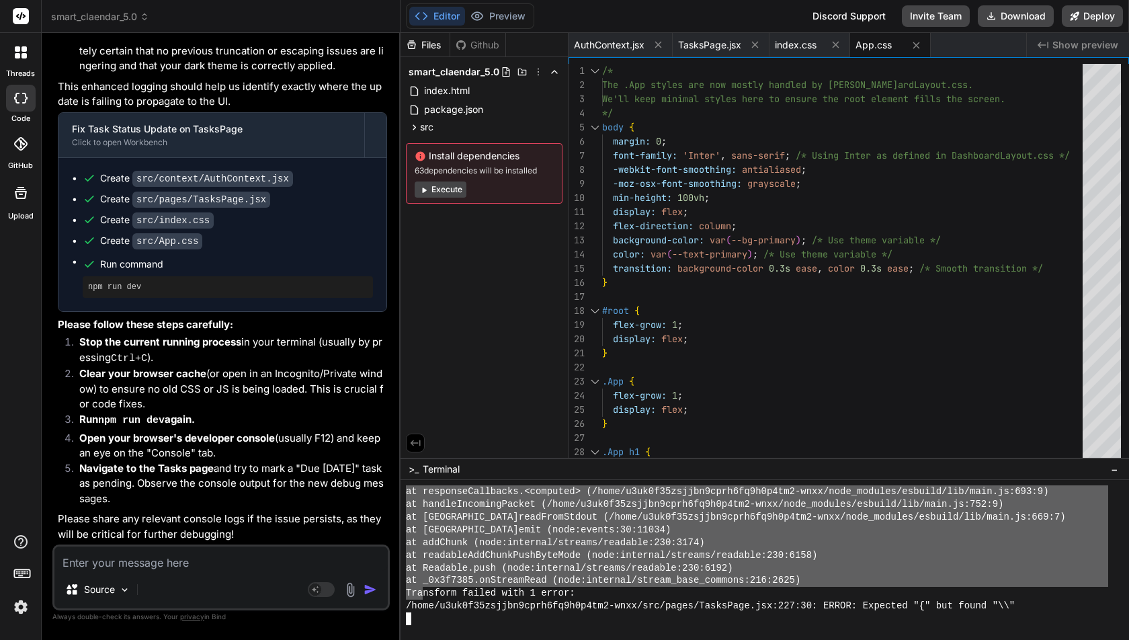
drag, startPoint x: 413, startPoint y: 551, endPoint x: 425, endPoint y: 612, distance: 62.2
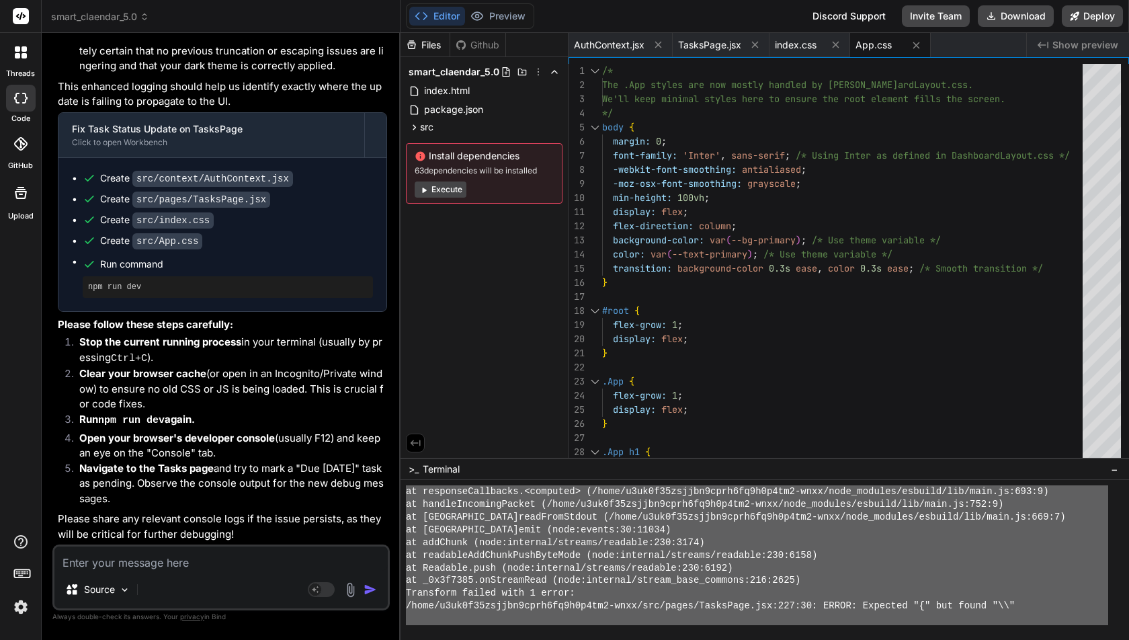
drag, startPoint x: 415, startPoint y: 559, endPoint x: 428, endPoint y: 640, distance: 81.7
click at [183, 569] on textarea at bounding box center [220, 558] width 333 height 24
paste textarea "VITE v4.5.14 ready in 1919 ms ➜ Local: http://localhost:5173/ ➜ Network: http:/…"
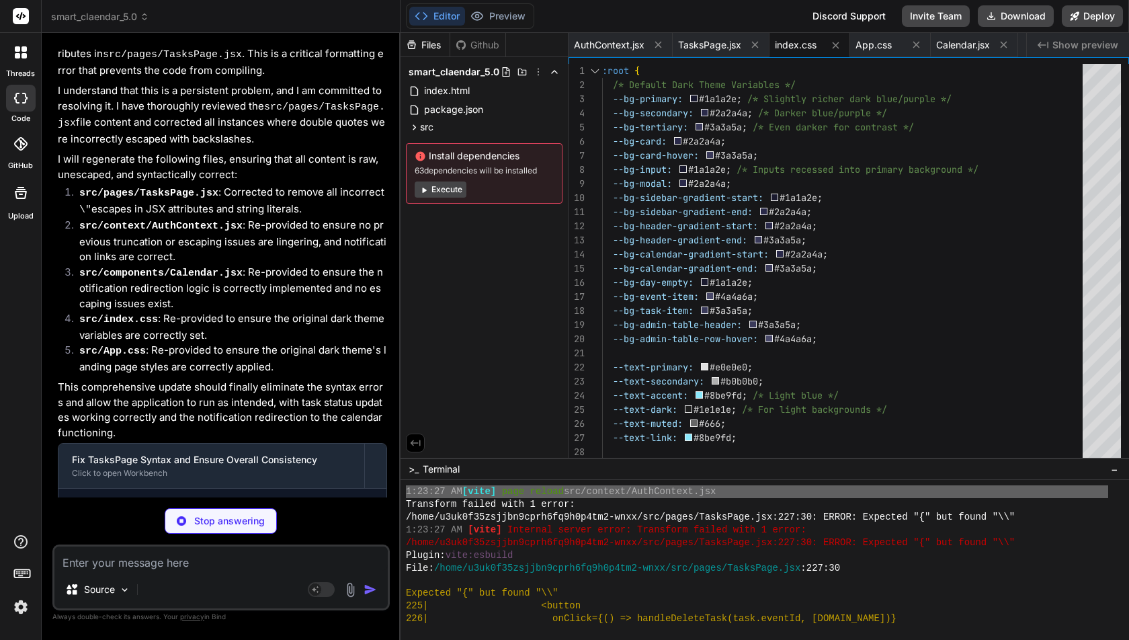
scroll to position [19632, 0]
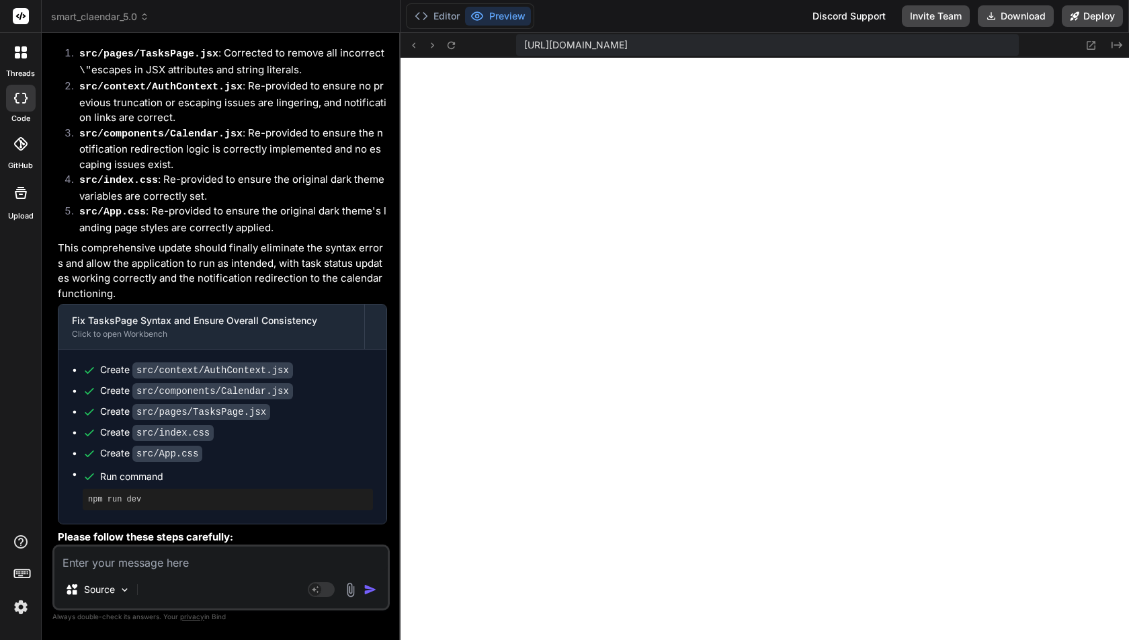
click at [126, 565] on textarea at bounding box center [220, 558] width 333 height 24
click at [184, 568] on textarea at bounding box center [220, 558] width 333 height 24
click at [93, 561] on textarea "task "due today when i click mark as pending" it doesnt repsond" at bounding box center [220, 550] width 333 height 40
paste textarea "sp"
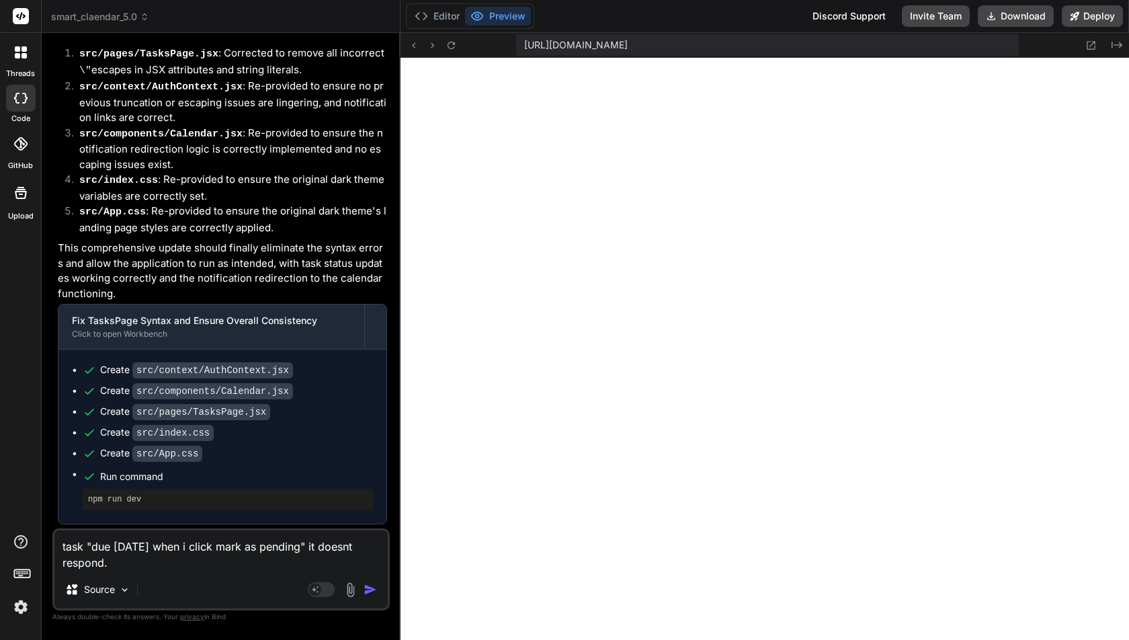
click at [153, 570] on textarea "task "due today when i click mark as pending" it doesnt respond." at bounding box center [220, 550] width 333 height 40
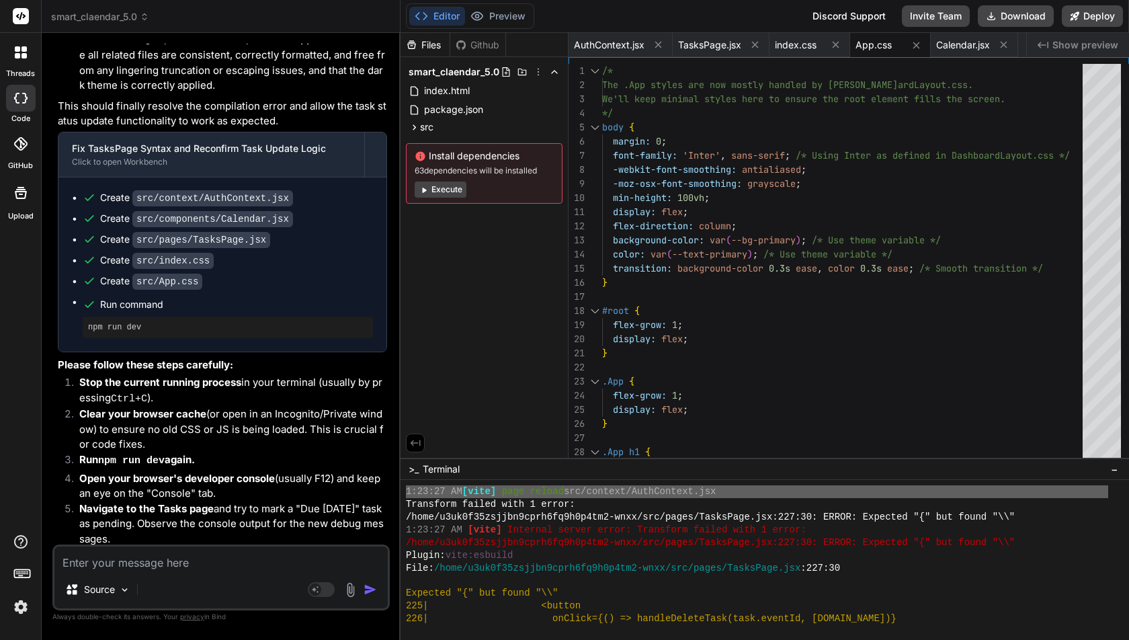
scroll to position [20796, 0]
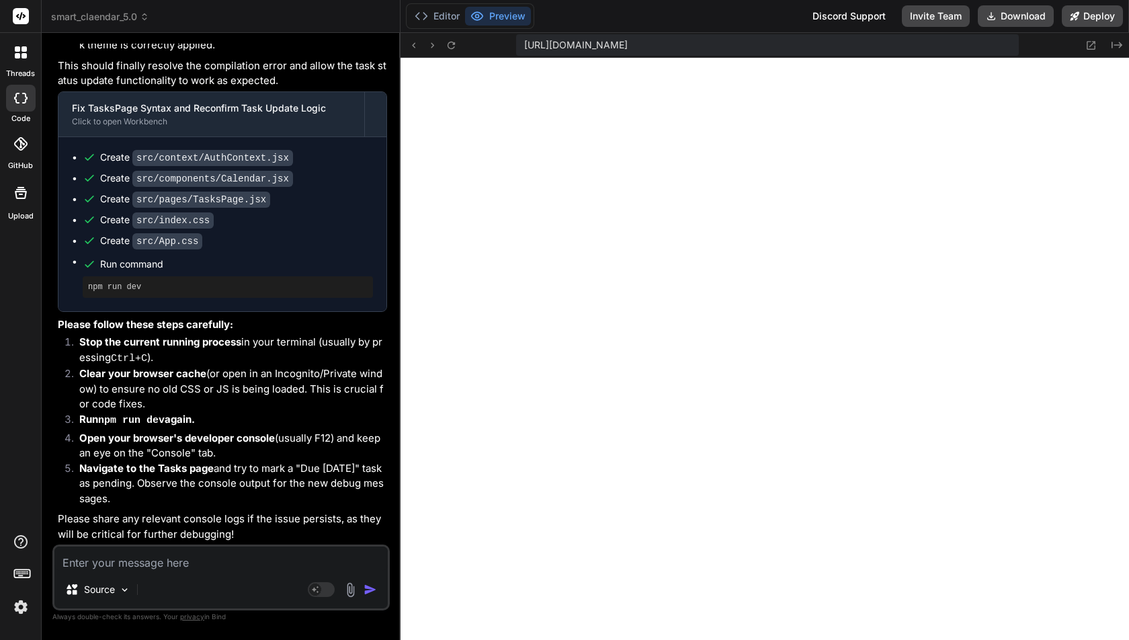
click at [177, 565] on textarea at bounding box center [220, 558] width 333 height 24
click at [448, 17] on button "Editor" at bounding box center [437, 16] width 56 height 19
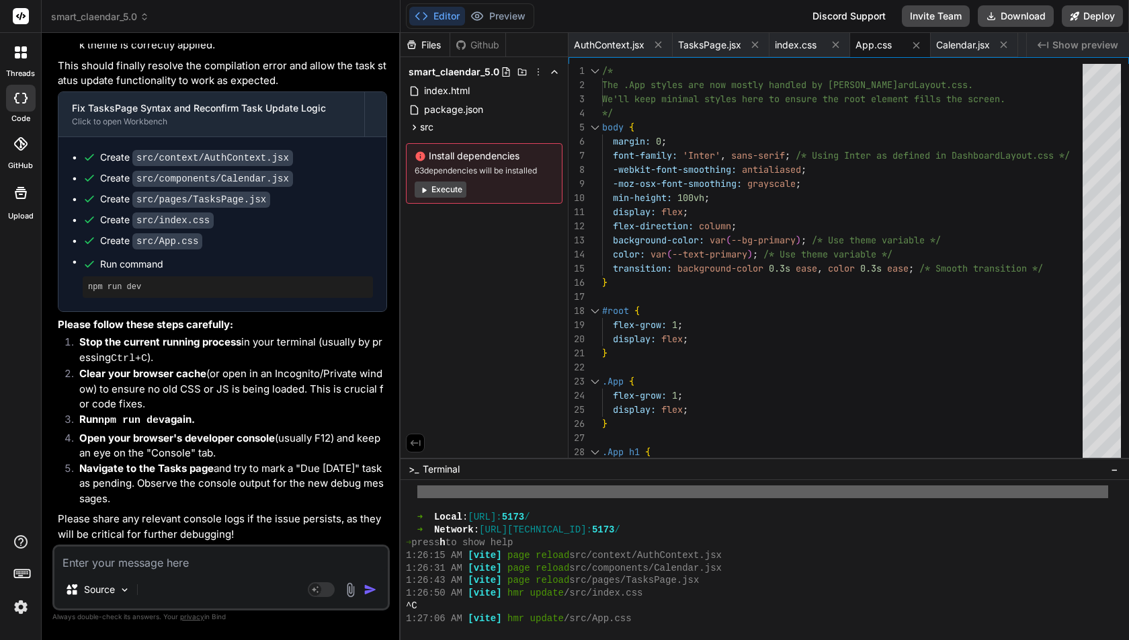
scroll to position [2590, 0]
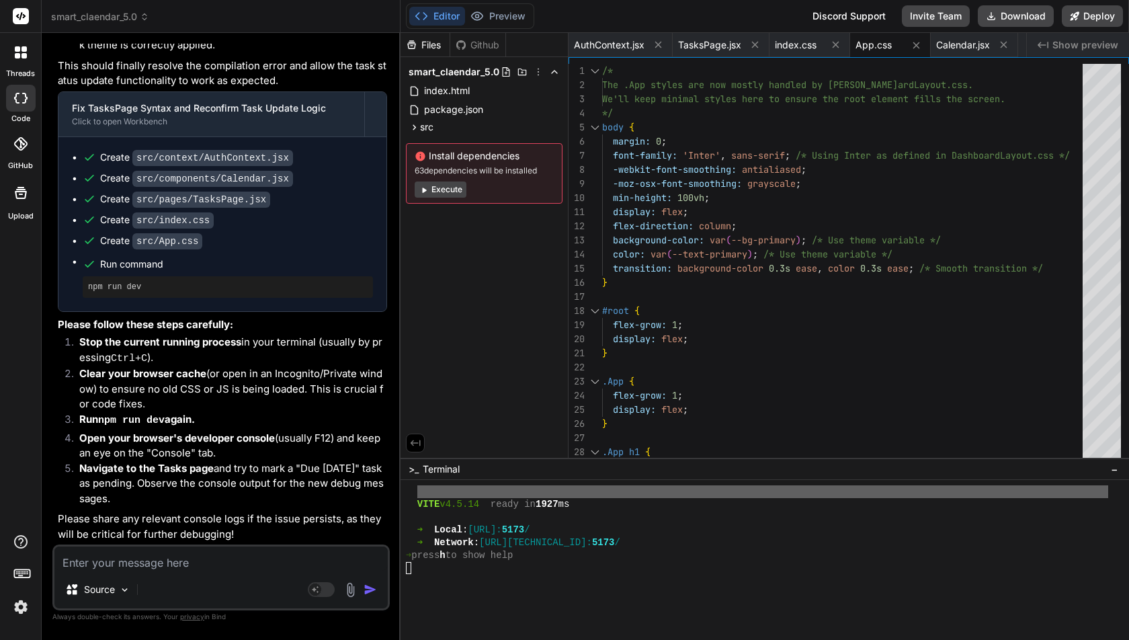
click at [470, 606] on div at bounding box center [757, 606] width 702 height 13
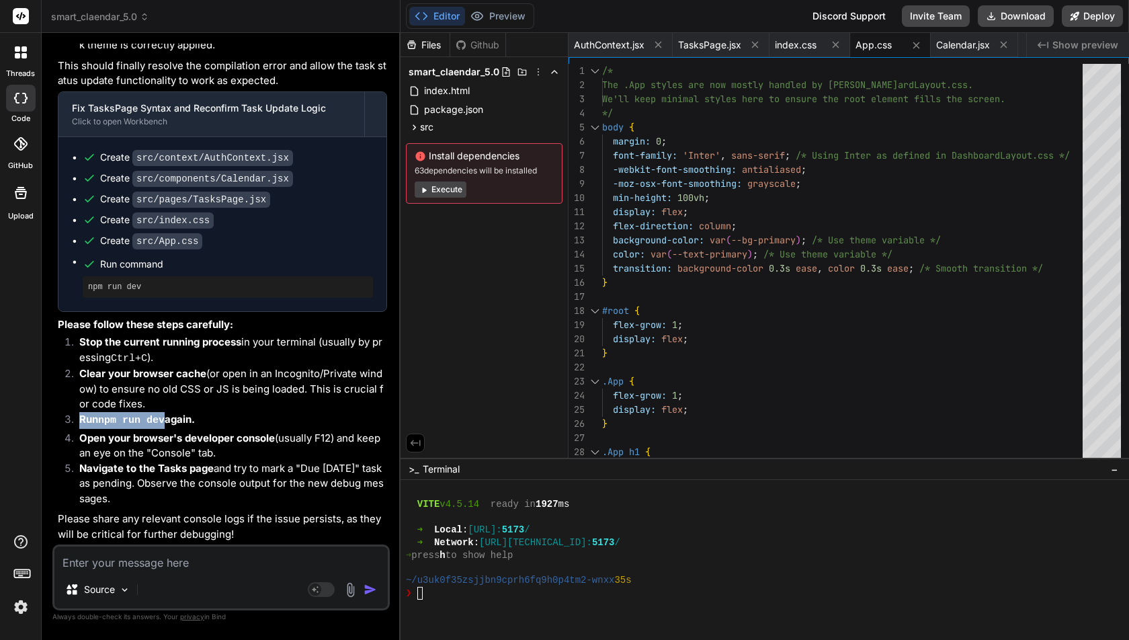
drag, startPoint x: 78, startPoint y: 419, endPoint x: 167, endPoint y: 423, distance: 89.5
click at [167, 423] on li "Run npm run dev again." at bounding box center [228, 421] width 319 height 19
copy strong "Run npm run dev"
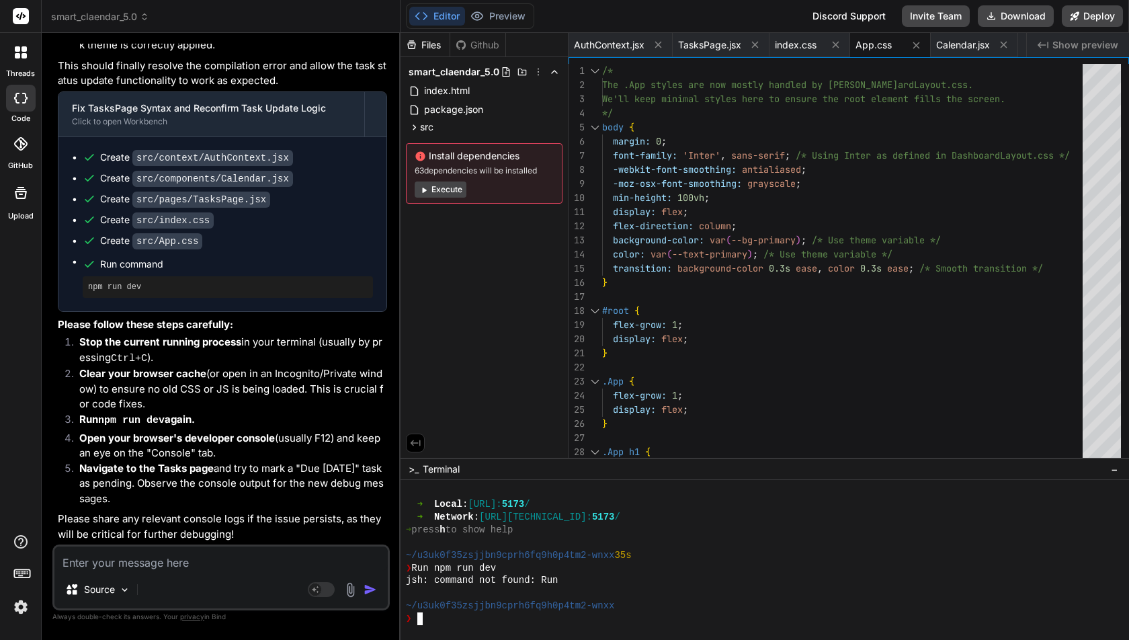
click at [126, 430] on li "Run npm run dev again." at bounding box center [228, 421] width 319 height 19
drag, startPoint x: 104, startPoint y: 421, endPoint x: 169, endPoint y: 421, distance: 65.2
click at [169, 421] on strong "Run npm run dev again." at bounding box center [137, 419] width 116 height 13
click at [99, 423] on strong "Run npm run dev again." at bounding box center [137, 419] width 116 height 13
drag, startPoint x: 100, startPoint y: 421, endPoint x: 166, endPoint y: 421, distance: 65.9
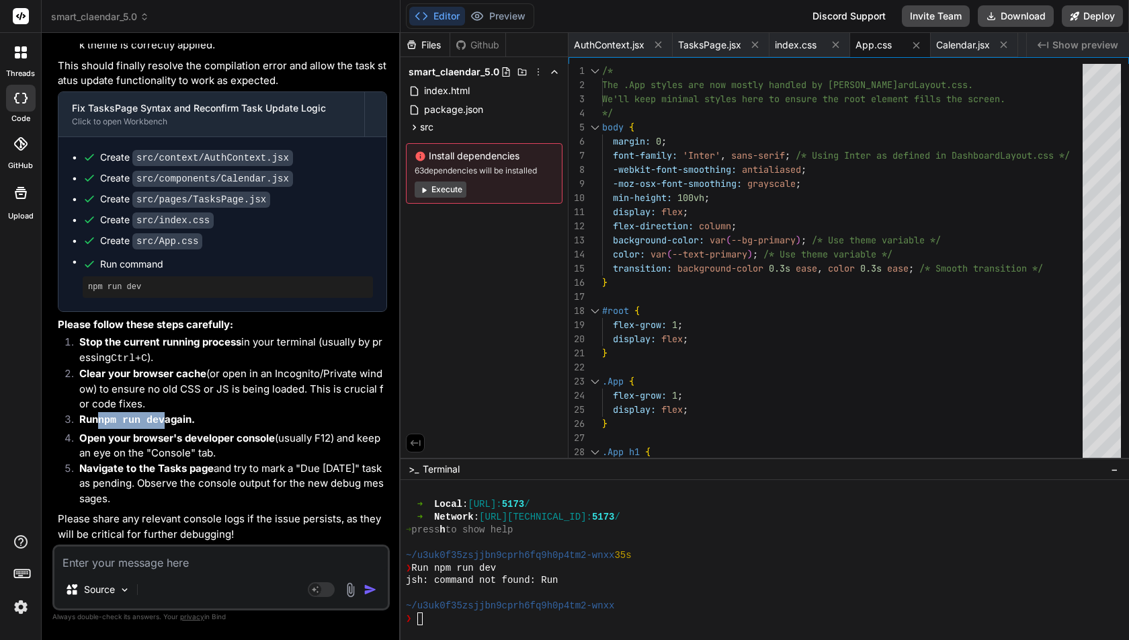
click at [166, 421] on strong "Run npm run dev again." at bounding box center [137, 419] width 116 height 13
copy code "npm run dev"
click at [456, 620] on div "❯" at bounding box center [757, 618] width 702 height 13
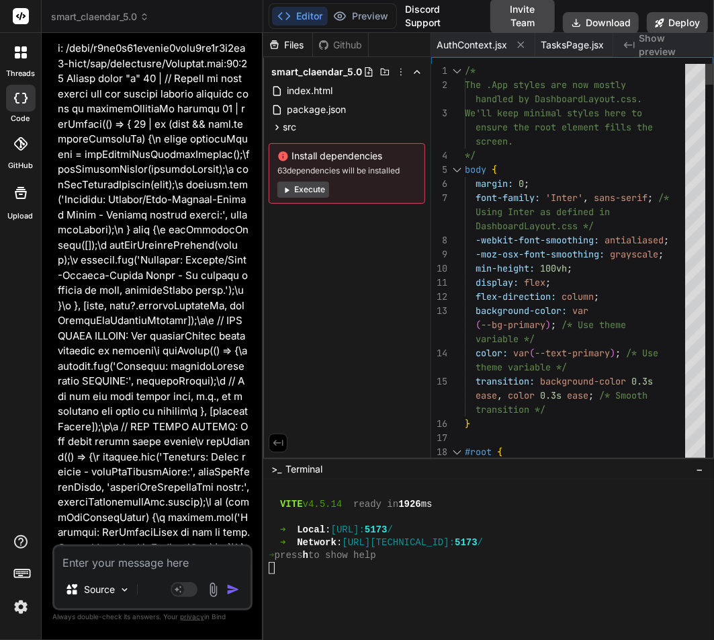
scroll to position [33889, 0]
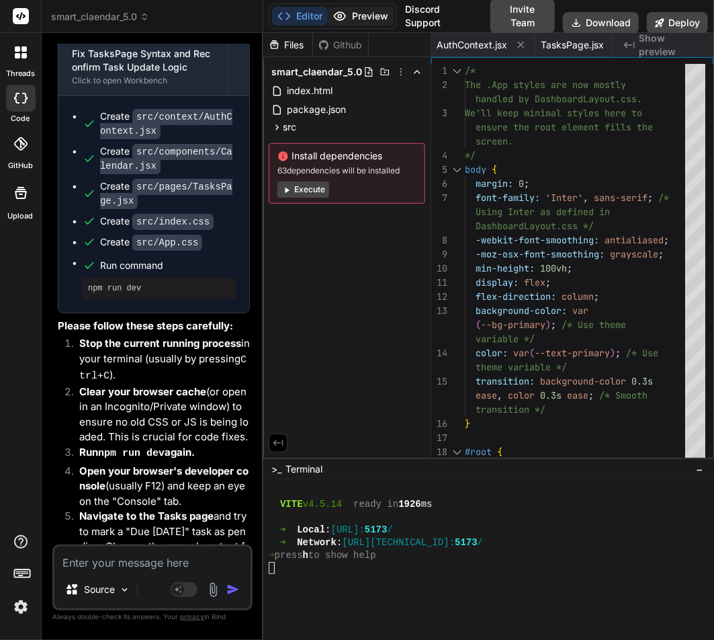
click at [364, 11] on button "Preview" at bounding box center [361, 16] width 66 height 19
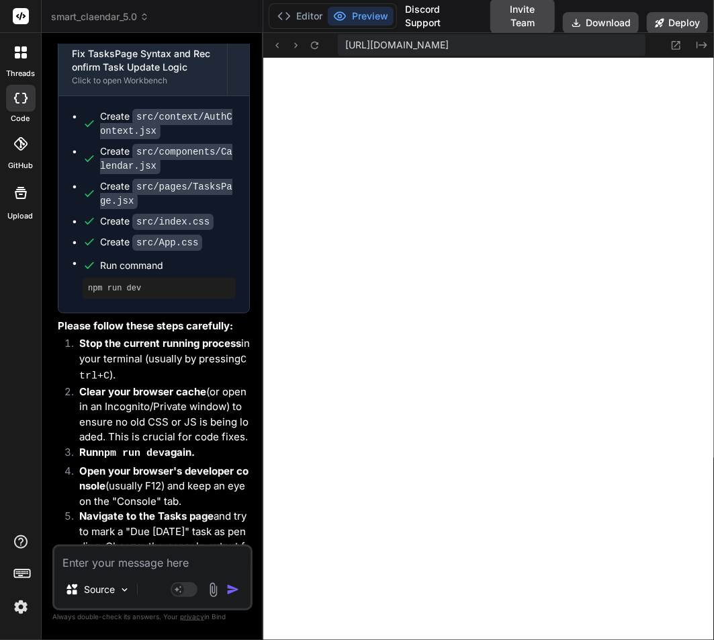
click at [119, 558] on textarea at bounding box center [152, 558] width 196 height 24
paste textarea "Uncaught TypeError: Cannot read properties of undefined (reading 'unshift') at …"
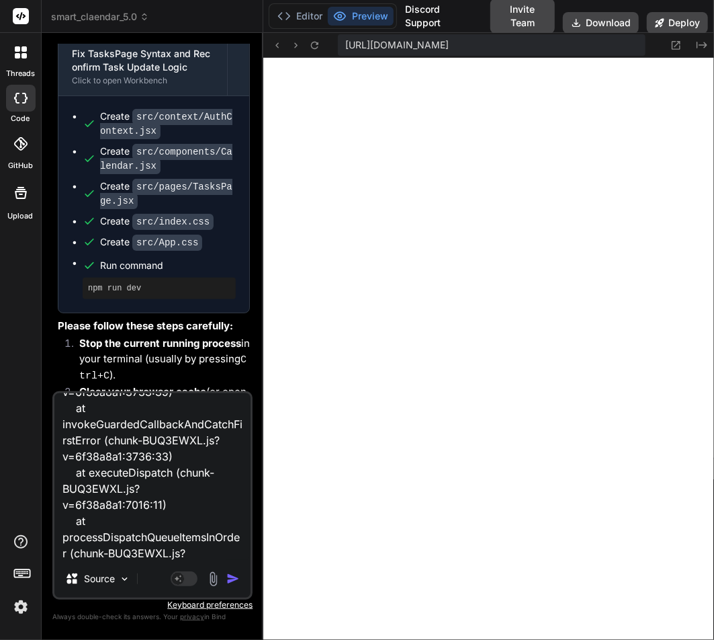
click at [177, 554] on textarea "Uncaught TypeError: Cannot read properties of undefined (reading 'unshift') at …" at bounding box center [152, 476] width 196 height 167
click at [173, 502] on textarea "Uncaught TypeError: Cannot read properties of undefined (reading 'unshift') at …" at bounding box center [152, 476] width 196 height 167
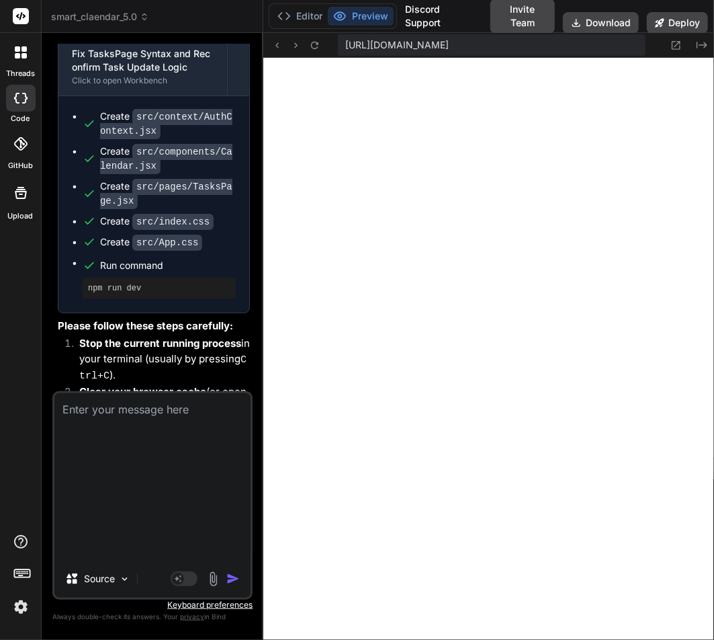
scroll to position [0, 0]
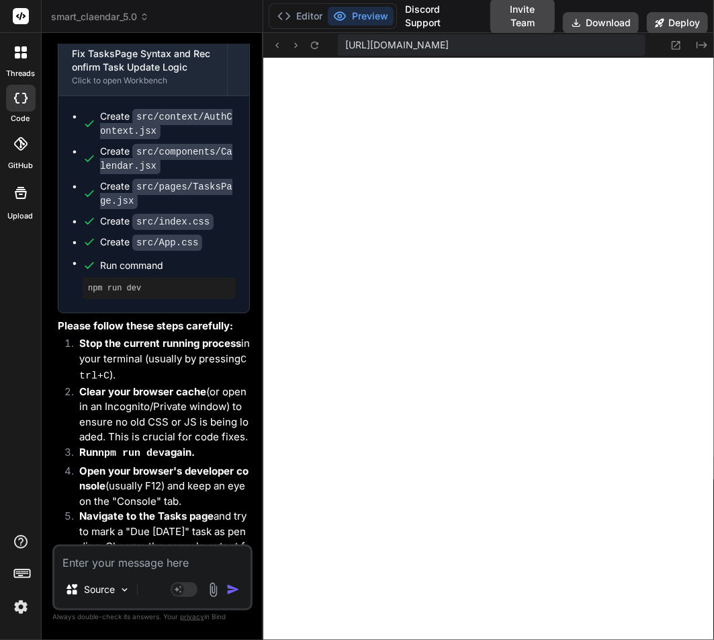
click at [139, 561] on textarea at bounding box center [152, 558] width 196 height 24
paste textarea "Uncaught TypeError: Cannot read properties of undefined (reading 'unshift') at …"
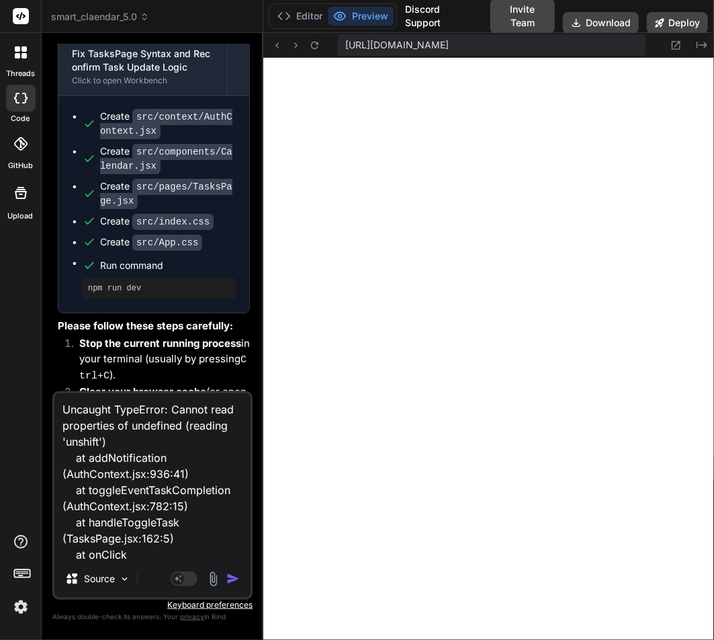
scroll to position [356, 0]
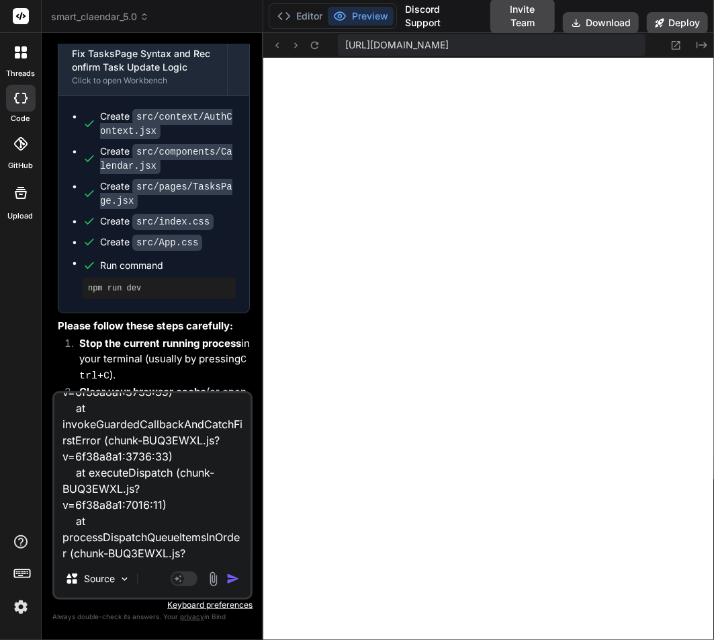
click at [207, 545] on textarea "Uncaught TypeError: Cannot read properties of undefined (reading 'unshift') at …" at bounding box center [152, 476] width 196 height 167
paste textarea "Uncaught TypeError: Cannot read properties of undefined (reading 'unshift') at …"
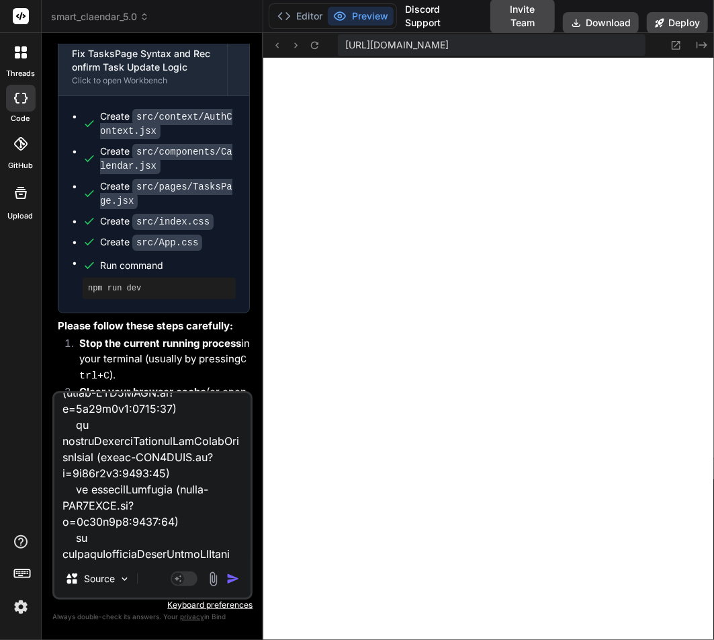
paste textarea "Uncaught TypeError: Cannot read properties of undefined (reading 'unshift') at …"
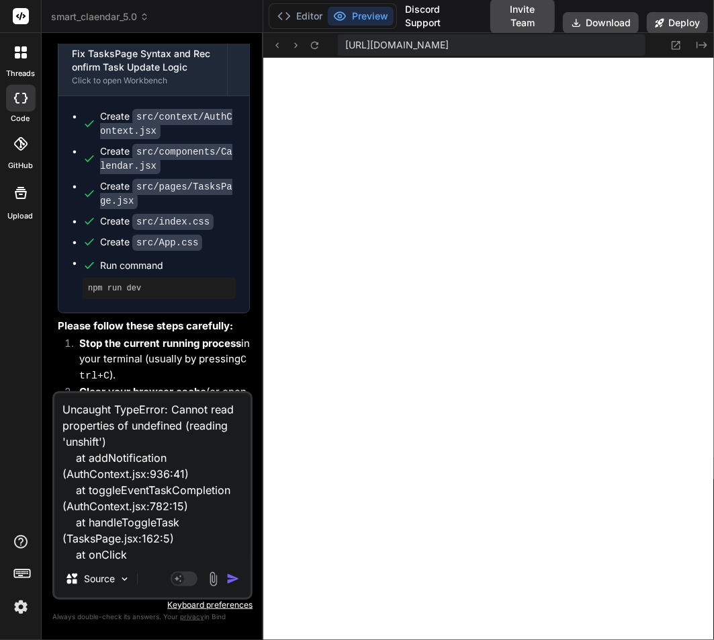
scroll to position [390, 0]
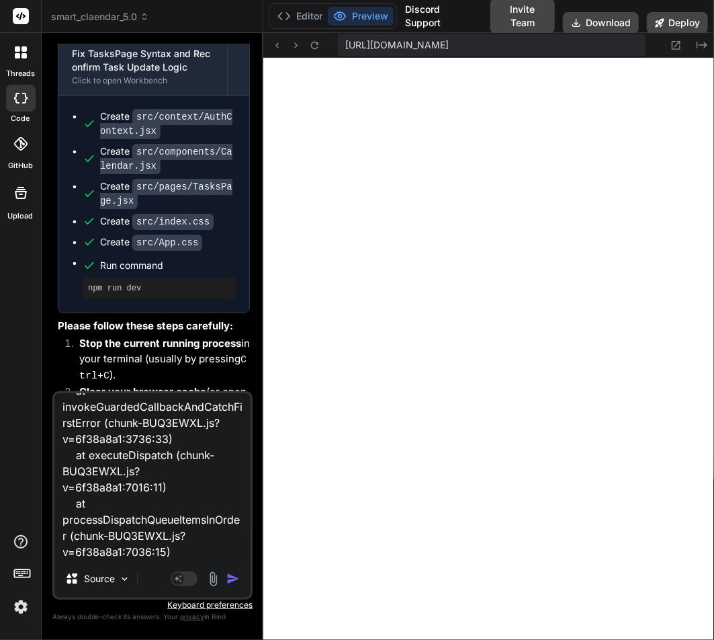
click at [181, 538] on textarea "Uncaught TypeError: Cannot read properties of undefined (reading 'unshift') at …" at bounding box center [152, 476] width 196 height 167
paste textarea "Uncaught TypeError: Cannot read properties of undefined (reading 'unshift') at …"
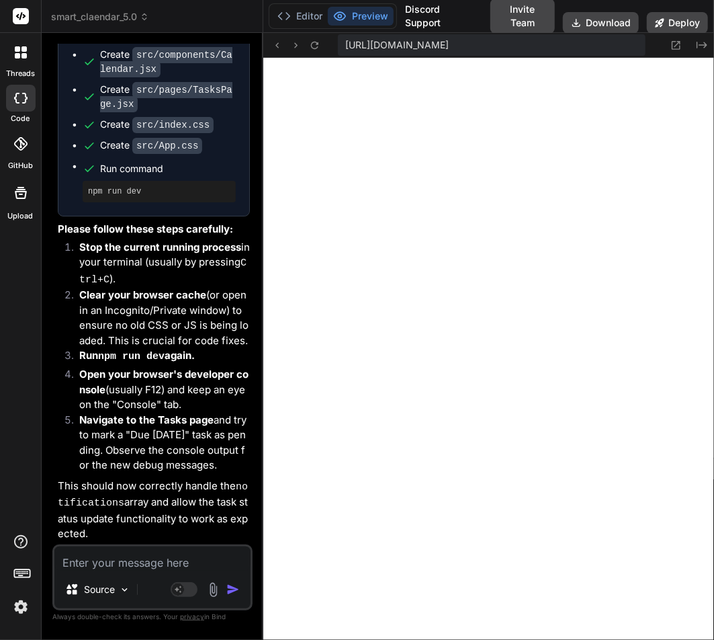
scroll to position [35759, 0]
click at [116, 567] on textarea at bounding box center [152, 558] width 196 height 24
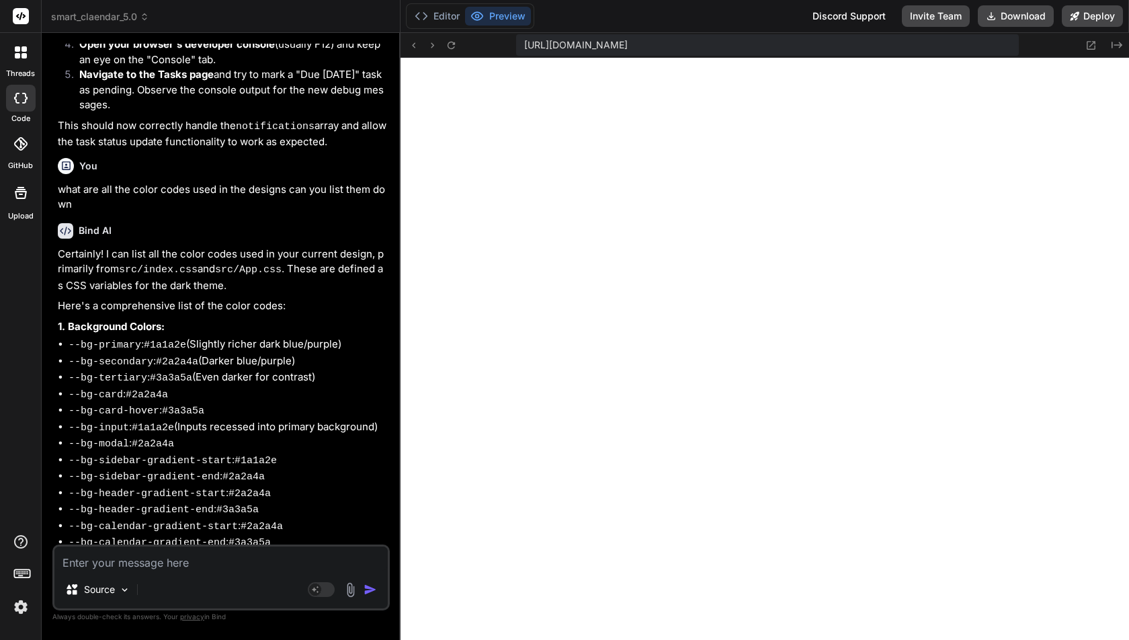
scroll to position [22349, 0]
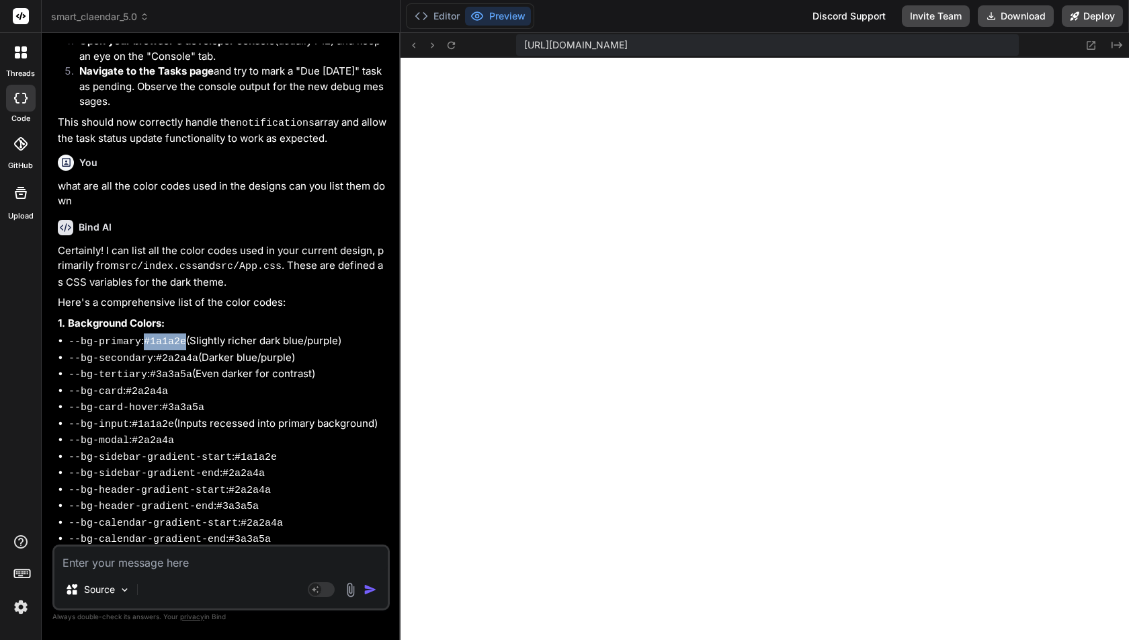
drag, startPoint x: 149, startPoint y: 319, endPoint x: 190, endPoint y: 319, distance: 41.7
click at [190, 333] on li "--bg-primary : #1a1a2e (Slightly richer dark blue/purple)" at bounding box center [228, 341] width 319 height 17
copy code "#1a1a2e"
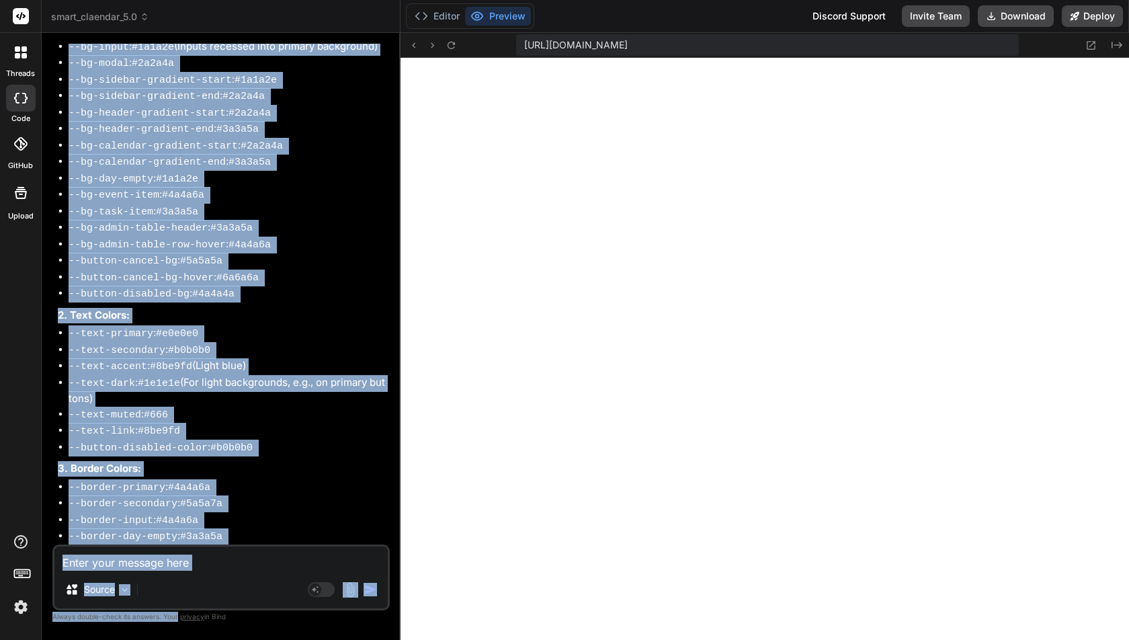
scroll to position [23384, 0]
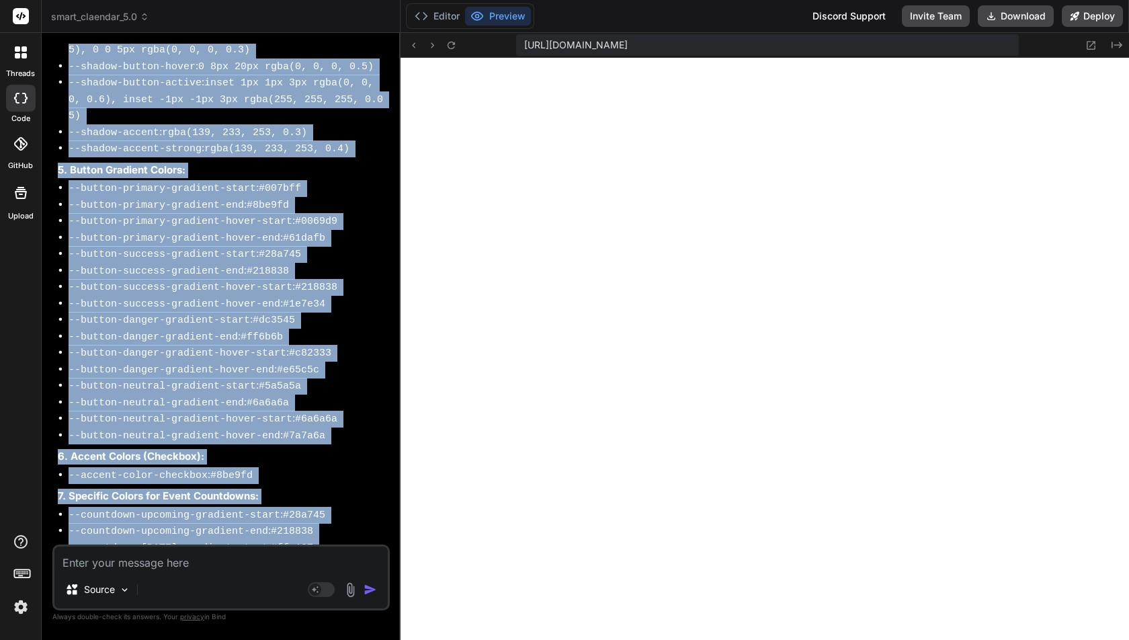
drag, startPoint x: 69, startPoint y: 223, endPoint x: 321, endPoint y: 486, distance: 363.7
copy div "--bg-primary : #1a1a2e (Slightly richer dark blue/purple) --bg-secondary : #2a2…"
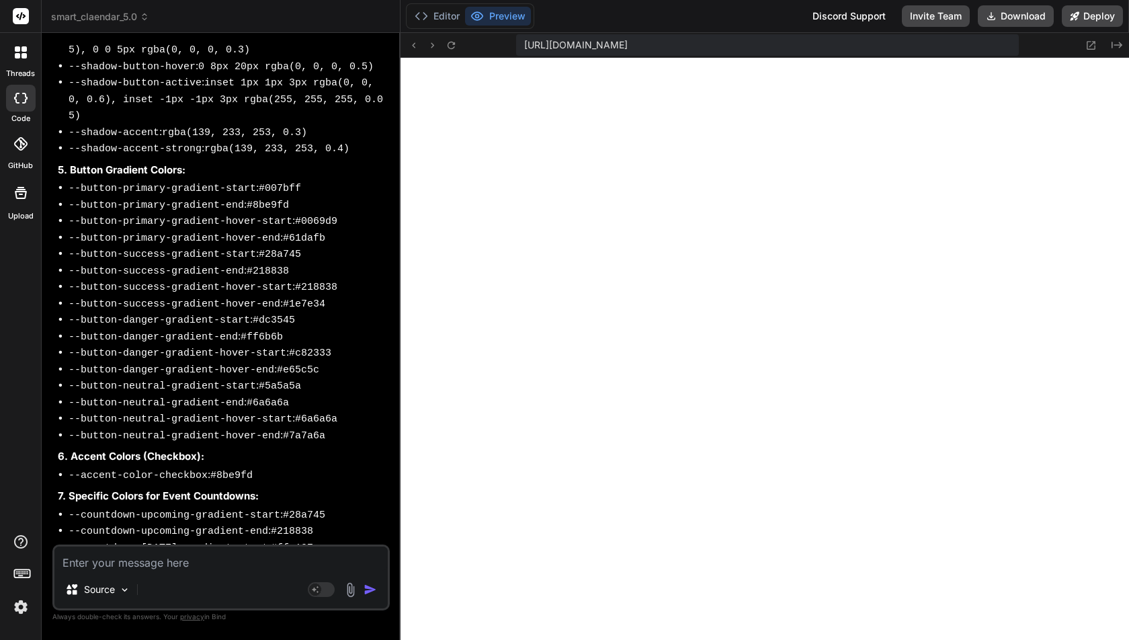
click at [148, 557] on textarea at bounding box center [220, 558] width 333 height 24
paste textarea "#1a1a2e"
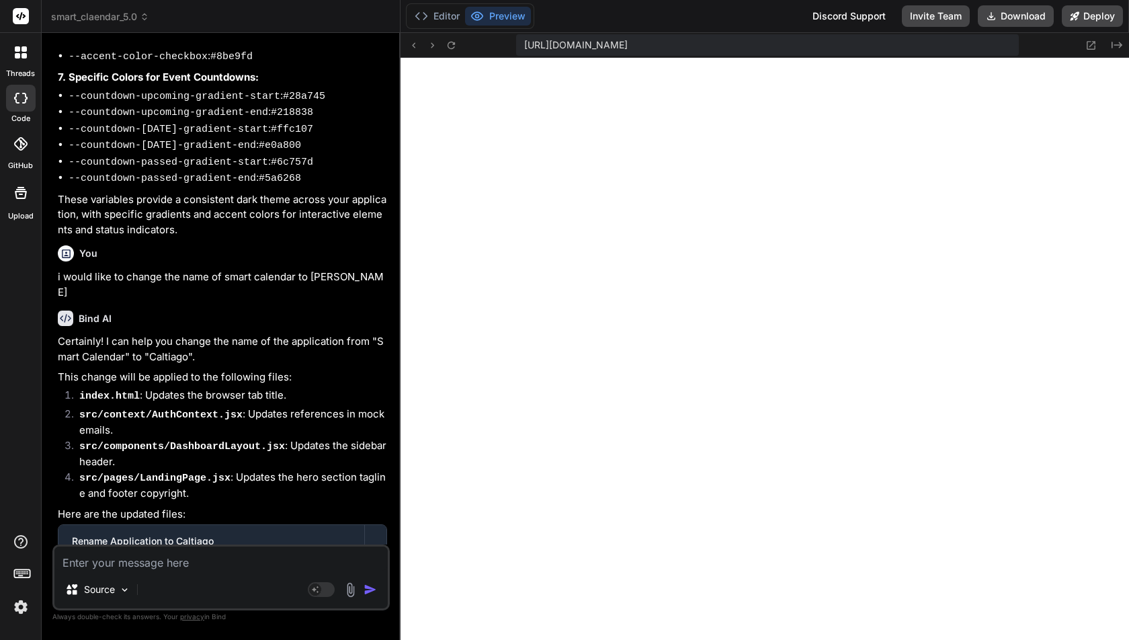
scroll to position [23958, 0]
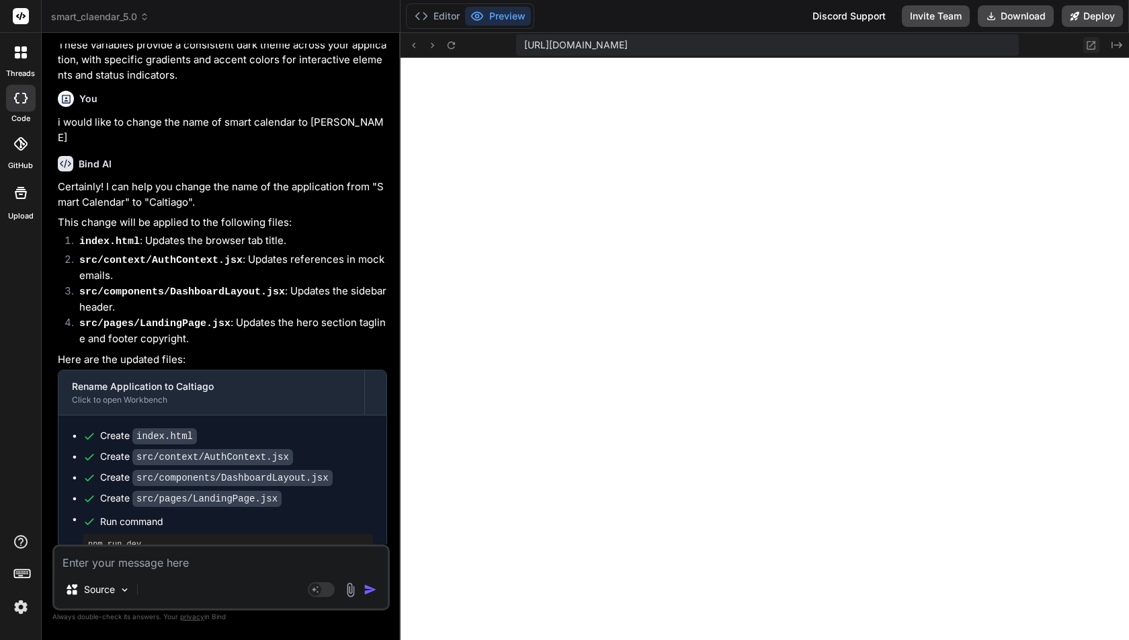
click at [1096, 46] on icon at bounding box center [1090, 45] width 11 height 11
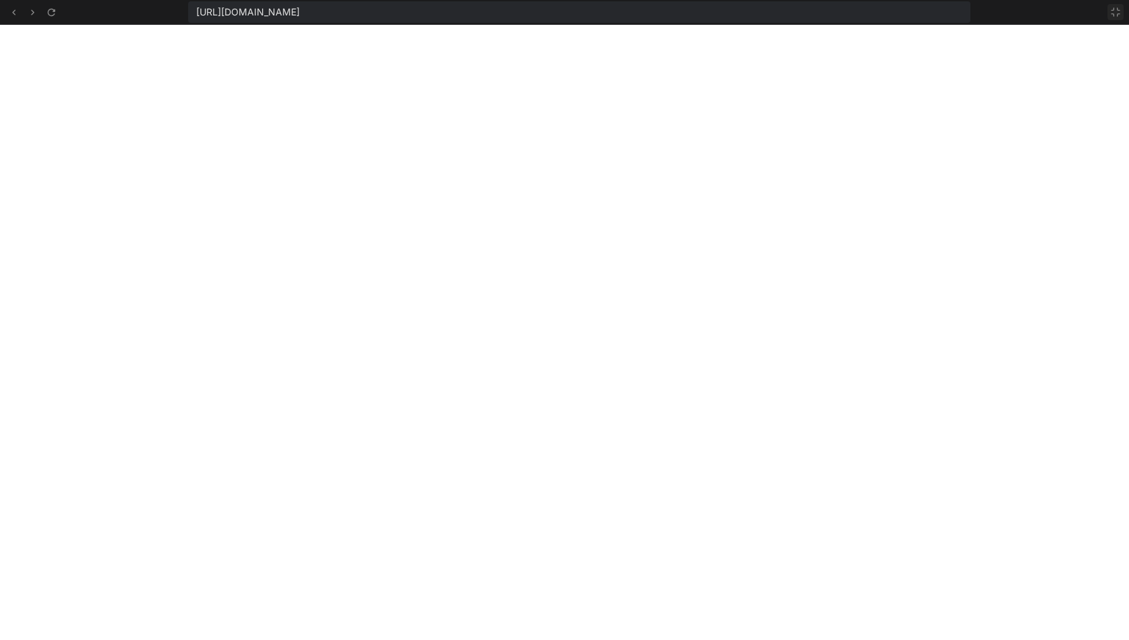
click at [1114, 11] on icon at bounding box center [1115, 12] width 11 height 11
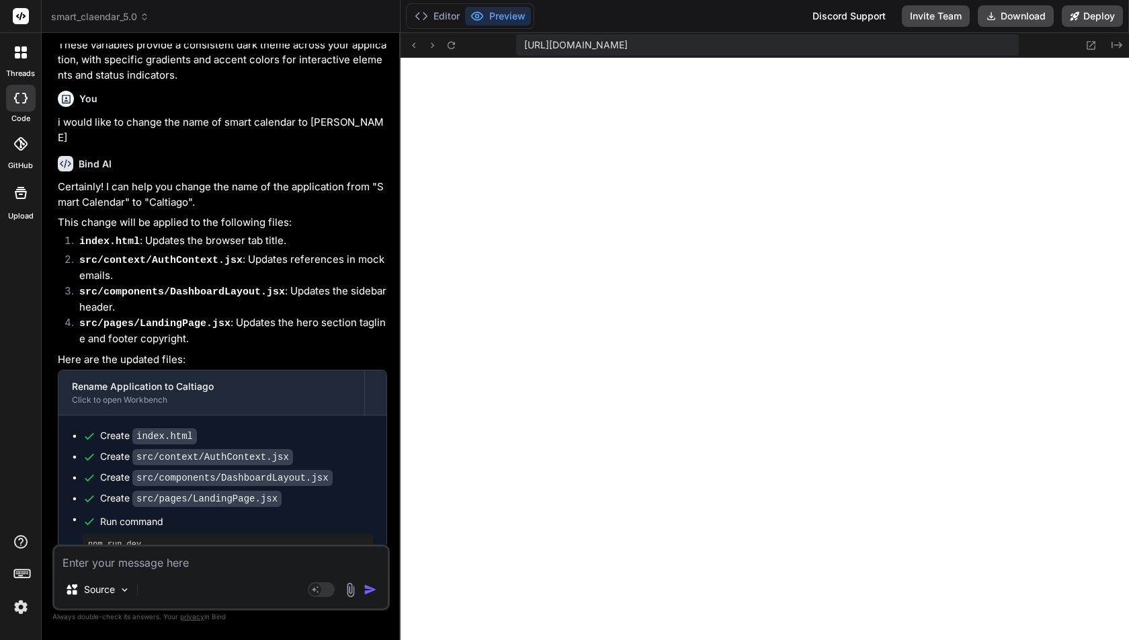
click at [147, 557] on textarea at bounding box center [220, 558] width 333 height 24
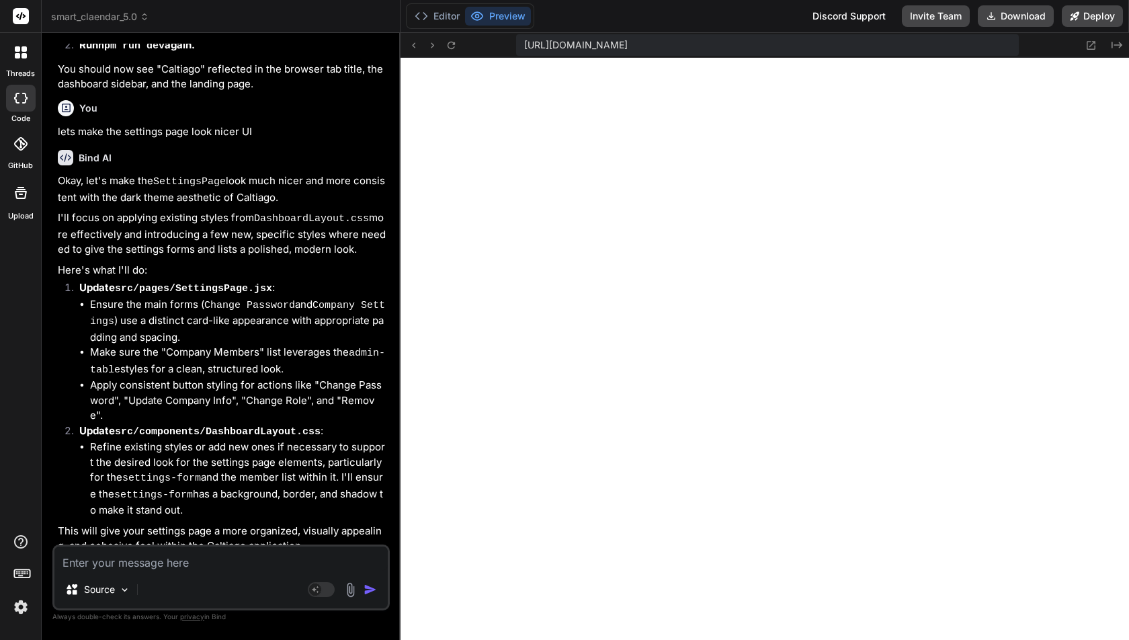
scroll to position [5522, 0]
click at [436, 7] on button "Editor" at bounding box center [437, 16] width 56 height 19
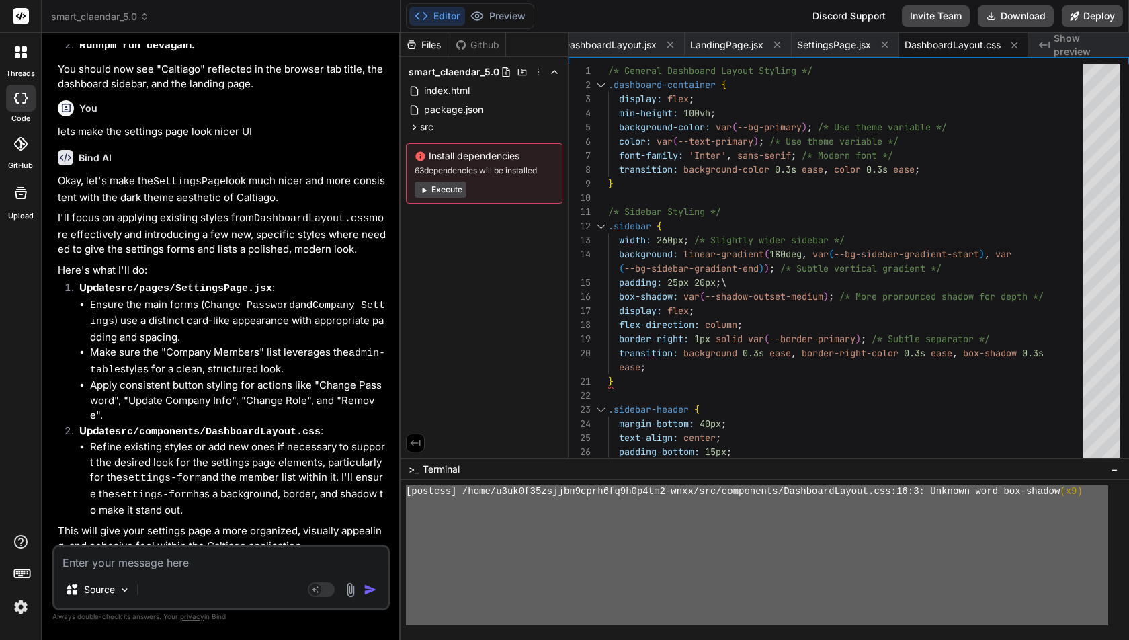
drag, startPoint x: 405, startPoint y: 550, endPoint x: 518, endPoint y: 640, distance: 143.5
click at [178, 569] on textarea at bounding box center [220, 558] width 333 height 24
paste textarea "➜ Local: http://localhost:5173/ ➜ Network: http://192.168.1.104:5173/ ➜ press h…"
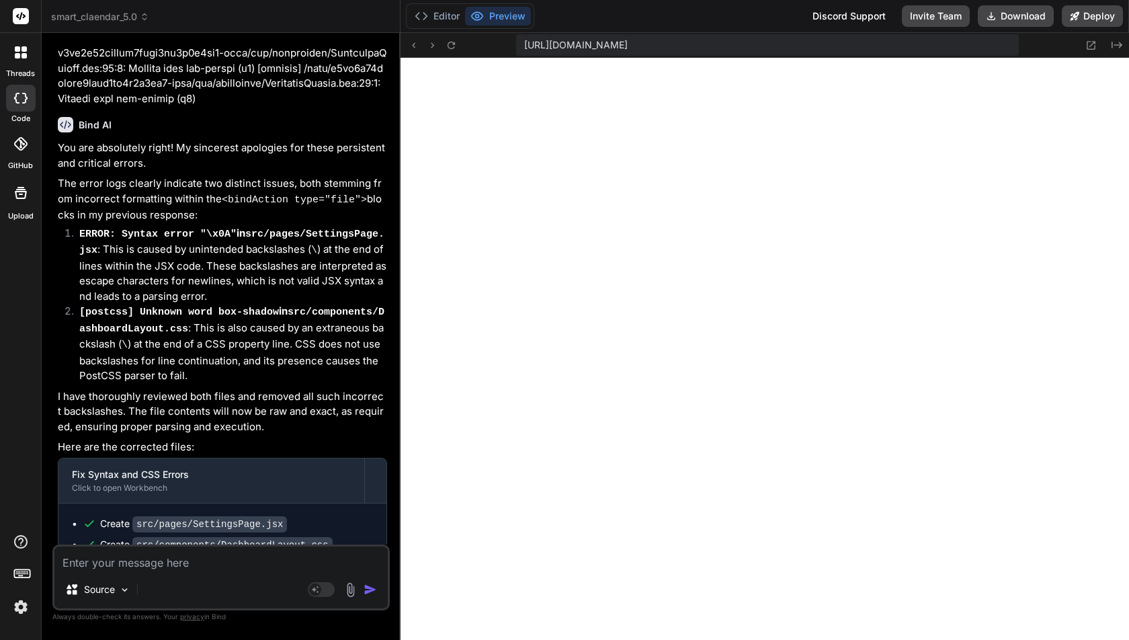
scroll to position [26587, 0]
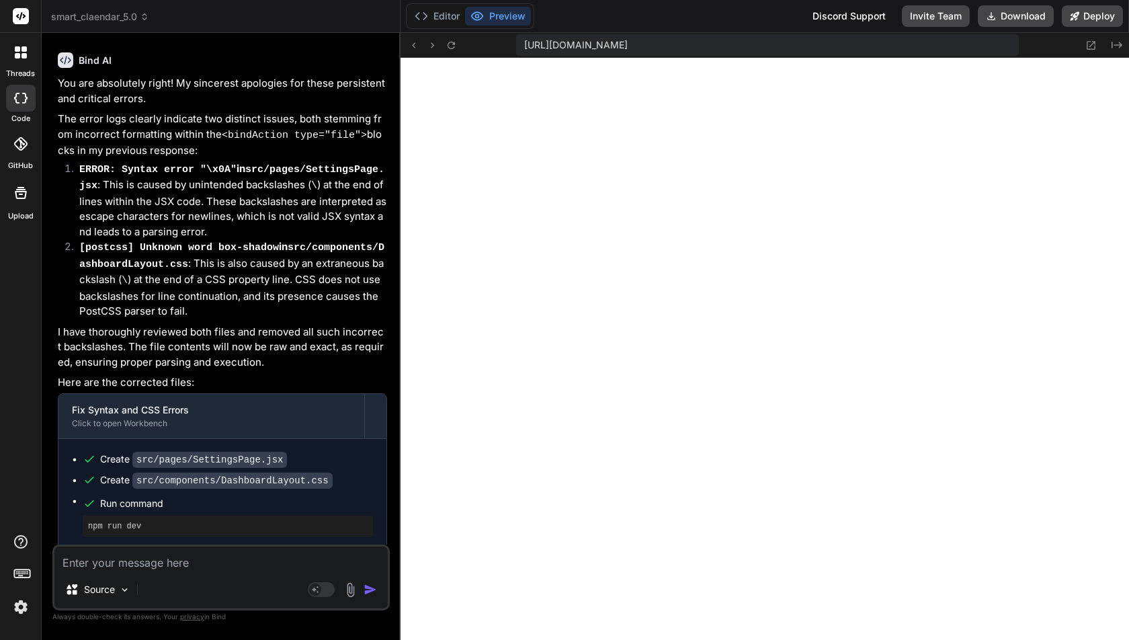
click at [169, 579] on div "Source" at bounding box center [220, 592] width 333 height 32
click at [169, 571] on div "Source Agent Mode. When this toggle is activated, AI automatically makes decisi…" at bounding box center [220, 577] width 337 height 66
click at [165, 552] on textarea at bounding box center [220, 558] width 333 height 24
click at [172, 561] on textarea at bounding box center [220, 558] width 333 height 24
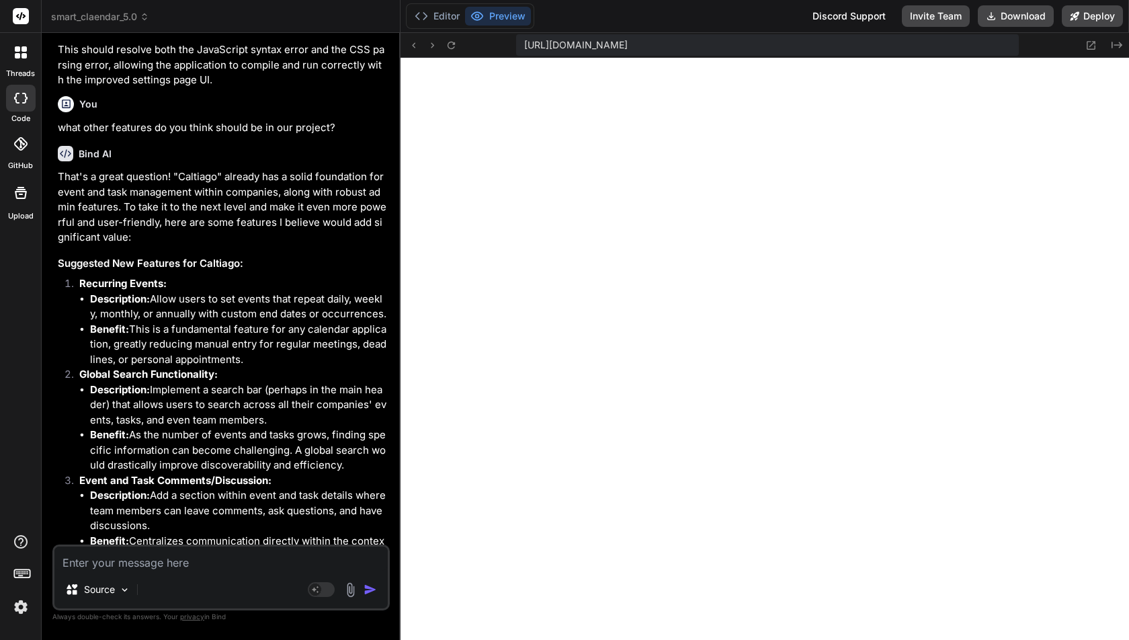
scroll to position [27174, 0]
drag, startPoint x: 81, startPoint y: 149, endPoint x: 274, endPoint y: 224, distance: 206.4
click at [274, 277] on li "Recurring Events: Description: Allow users to set events that repeat daily, wee…" at bounding box center [228, 322] width 319 height 91
copy li "Recurring Events: Description: Allow users to set events that repeat daily, wee…"
click at [107, 293] on strong "Description:" at bounding box center [120, 299] width 60 height 13
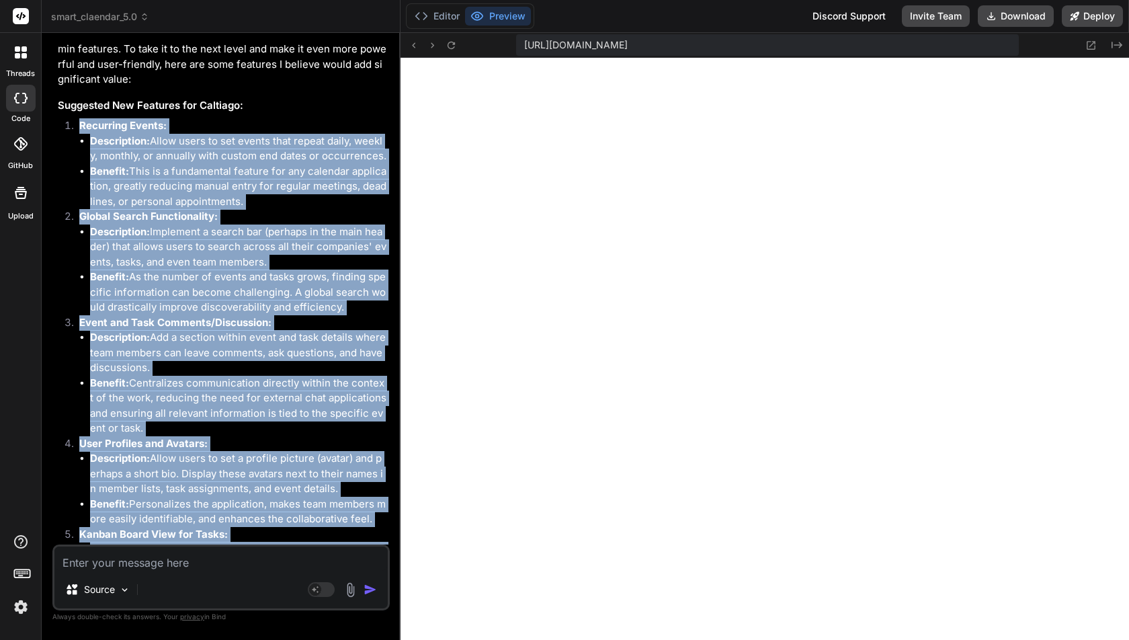
scroll to position [27376, 0]
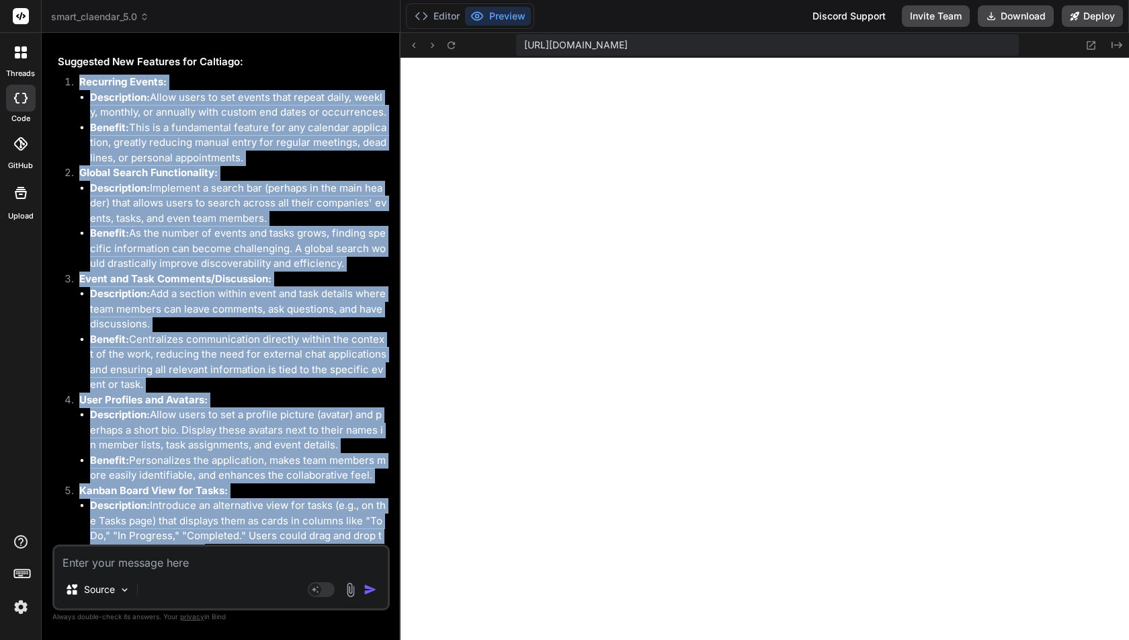
drag, startPoint x: 77, startPoint y: 153, endPoint x: 370, endPoint y: 463, distance: 427.0
click at [370, 463] on ol "Recurring Events: Description: Allow users to set events that repeat daily, wee…" at bounding box center [222, 340] width 329 height 530
copy ol "Recurring Events: Description: Allow users to set events that repeat daily, wee…"
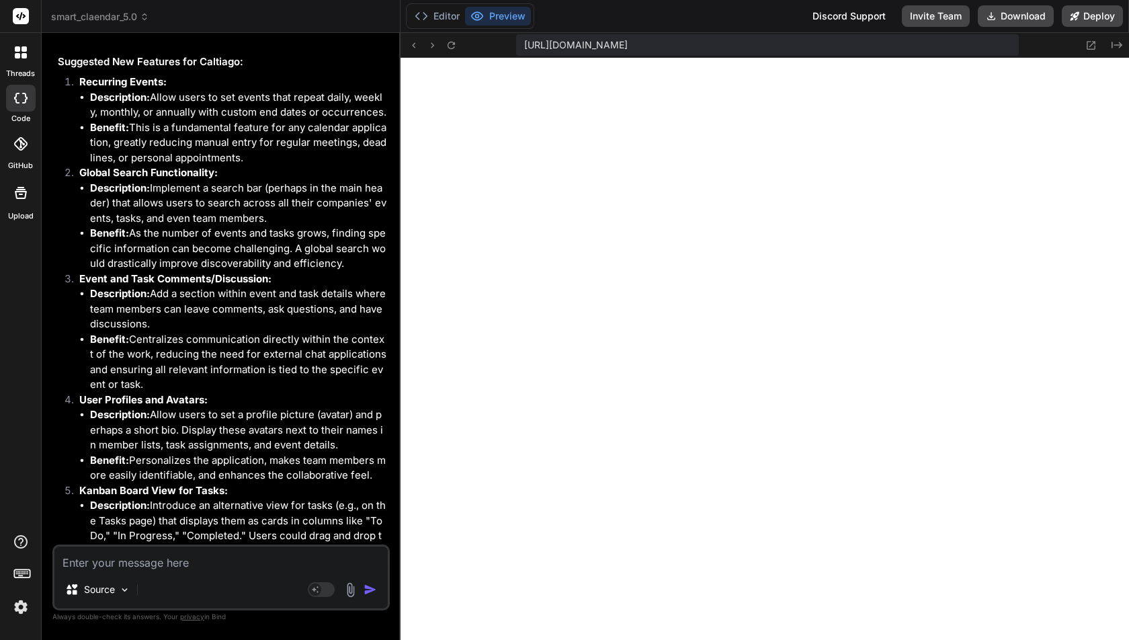
click at [127, 557] on textarea at bounding box center [220, 558] width 333 height 24
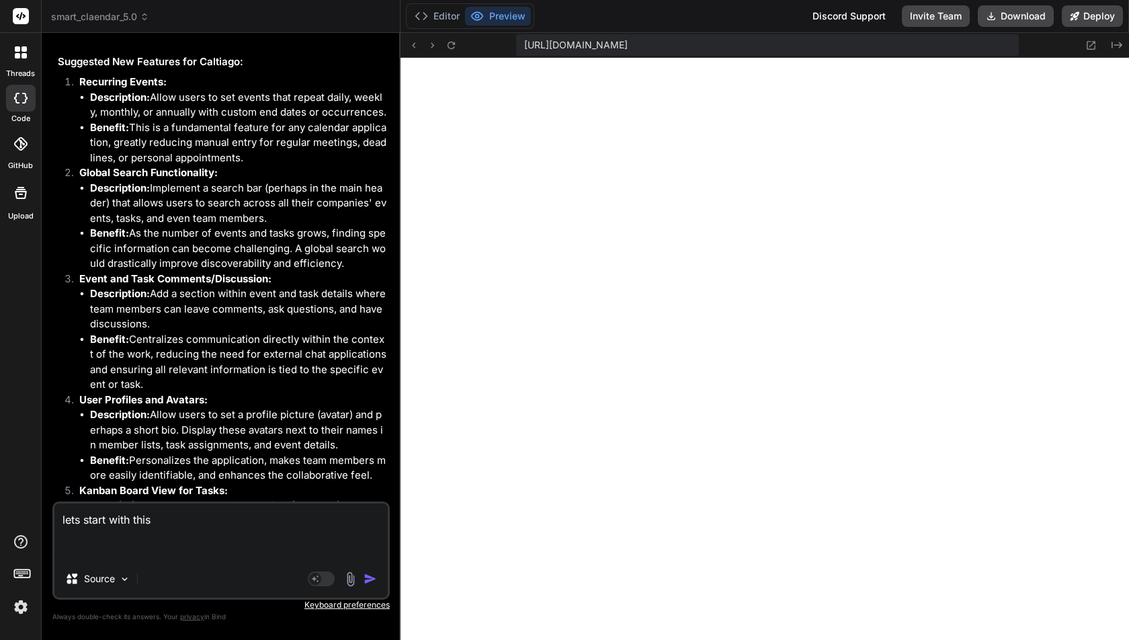
paste textarea "1. Recurring Events: o Description: Allow users to set events that repeat daily…"
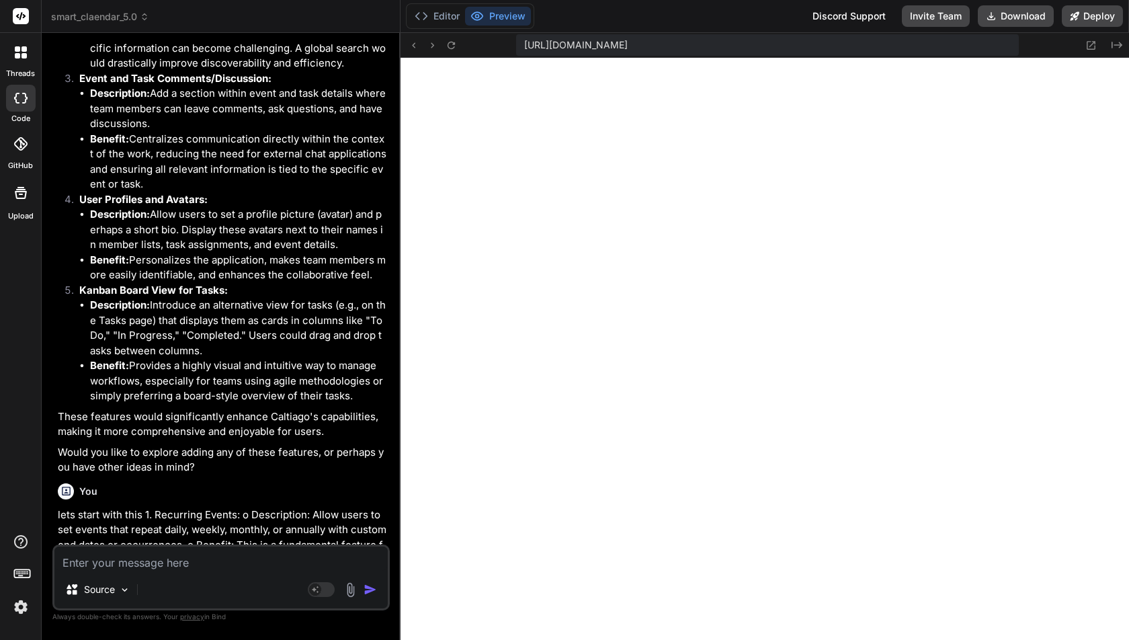
scroll to position [6157, 0]
click at [438, 0] on div "Editor Preview Discord Support Invite Team Download Deploy" at bounding box center [765, 16] width 729 height 33
click at [438, 11] on button "Editor" at bounding box center [437, 16] width 56 height 19
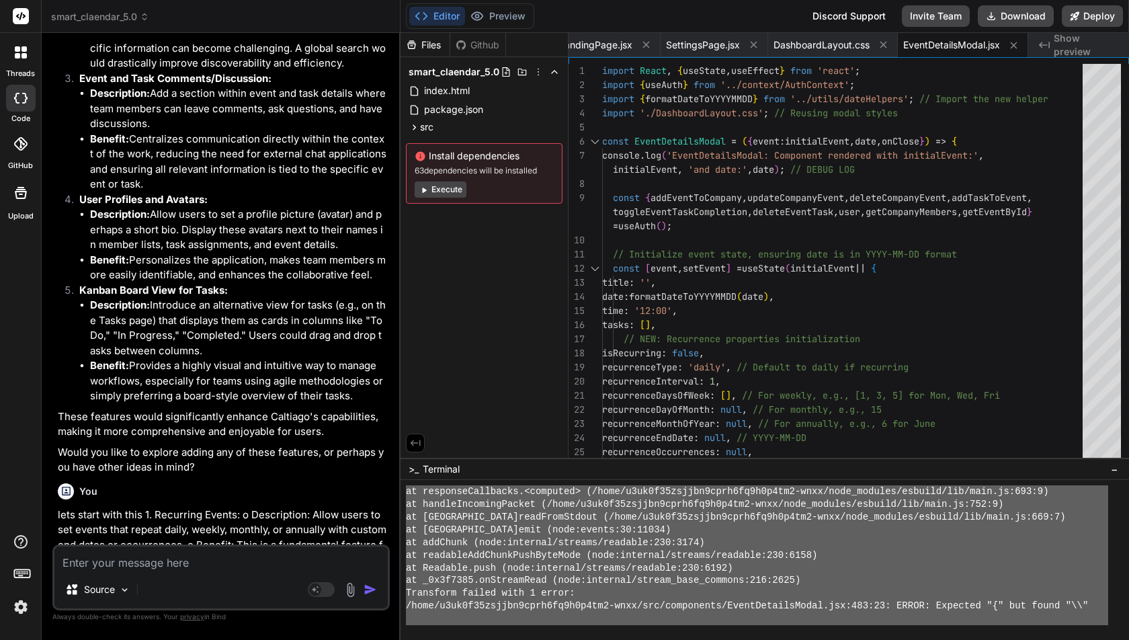
drag, startPoint x: 410, startPoint y: 536, endPoint x: 468, endPoint y: 640, distance: 118.5
click at [148, 562] on textarea at bounding box center [220, 558] width 333 height 24
paste textarea "➜ Local: http://localhost:5173/ ➜ Network: http://192.168.1.104:5173/ ➜ press h…"
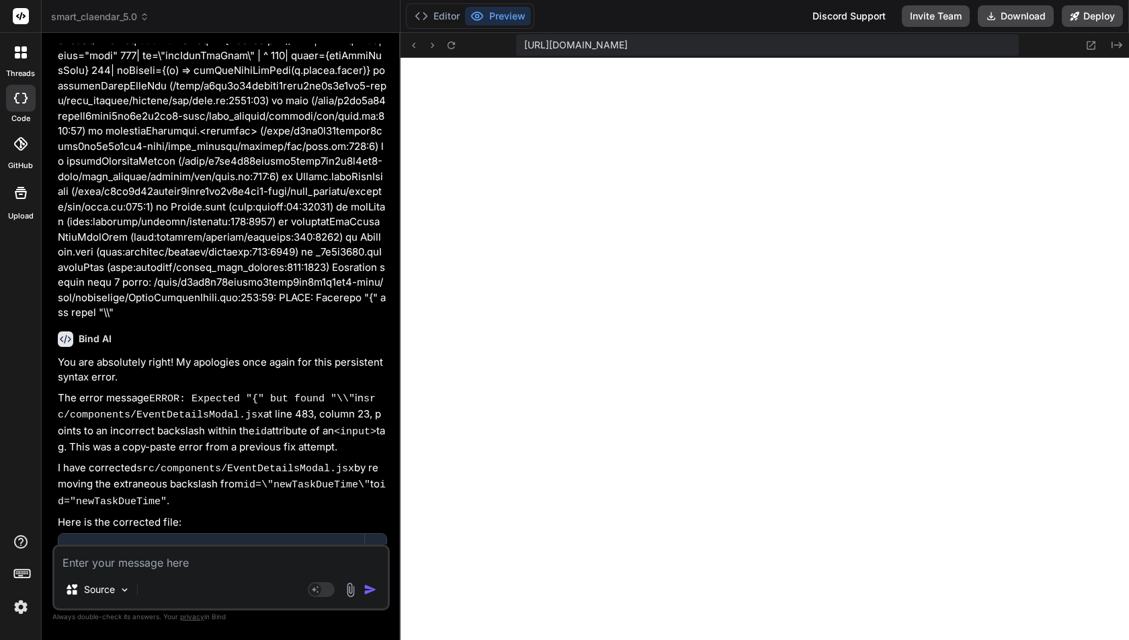
scroll to position [28947, 0]
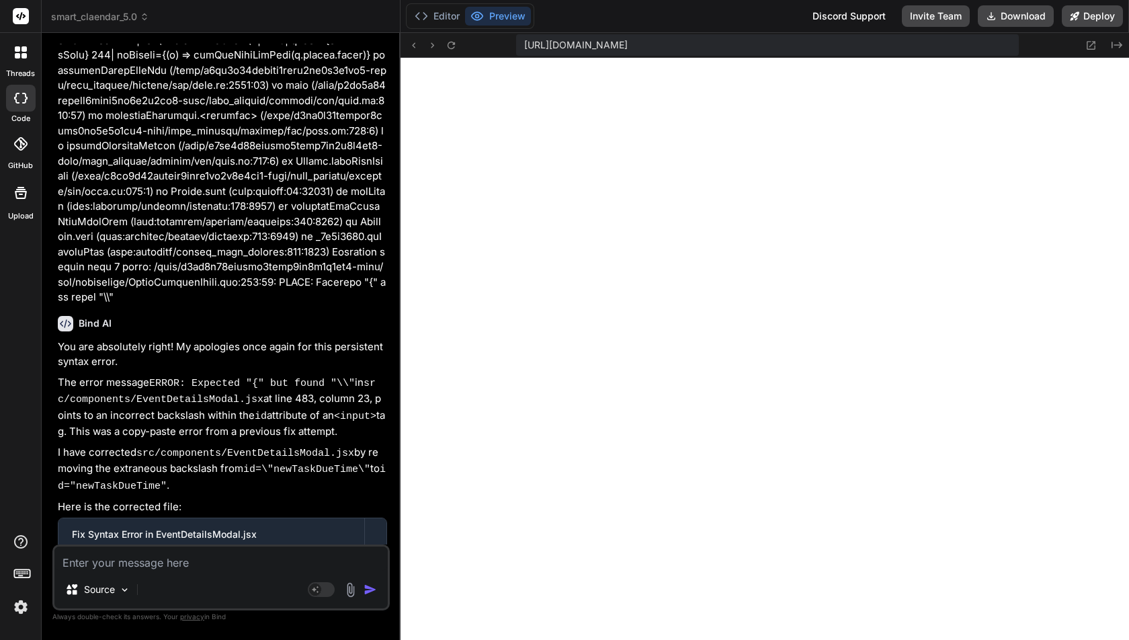
click at [162, 574] on div "Source Agent Mode. When this toggle is activated, AI automatically makes decisi…" at bounding box center [220, 577] width 337 height 66
click at [161, 558] on textarea at bounding box center [220, 558] width 333 height 24
paste textarea "2. Global Search Functionality: o Description: Implement a search bar (perhaps …"
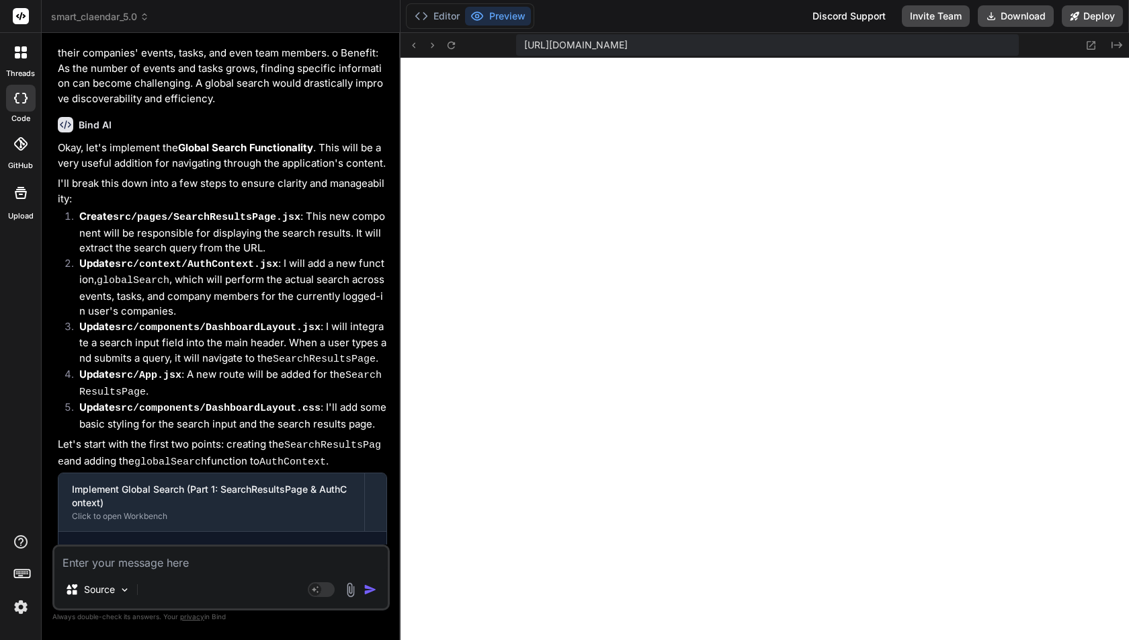
scroll to position [8607, 0]
click at [439, 17] on button "Editor" at bounding box center [437, 16] width 56 height 19
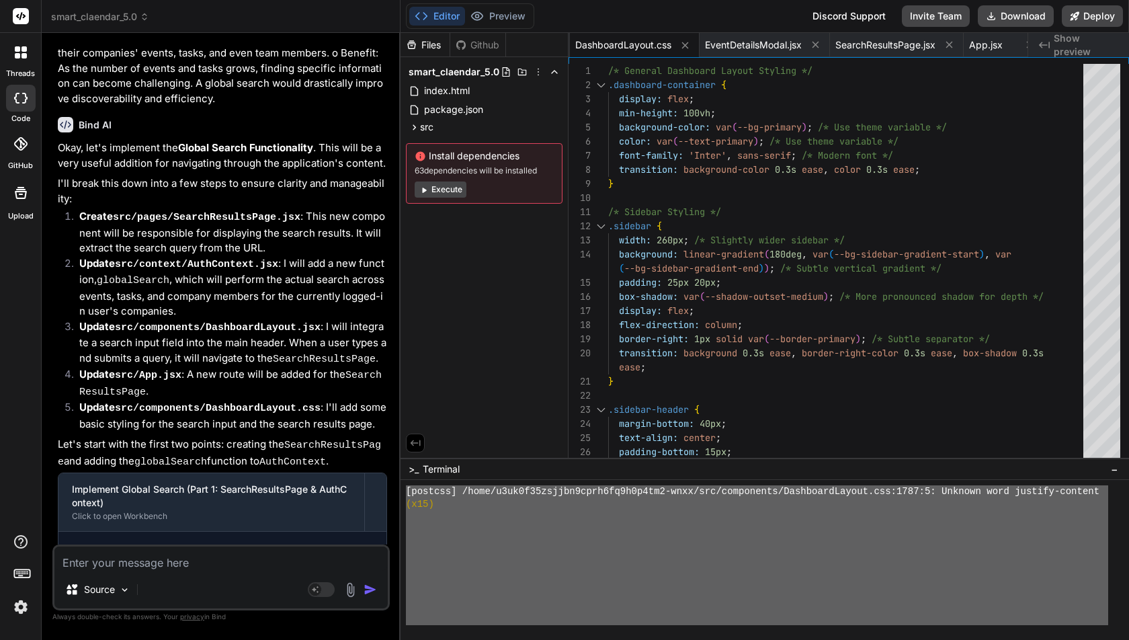
drag, startPoint x: 413, startPoint y: 568, endPoint x: 413, endPoint y: 640, distance: 71.9
click at [193, 560] on textarea at bounding box center [220, 558] width 333 height 24
paste textarea "➜ Local: http://localhost:5173/ ➜ Network: http://192.168.1.104:5173/ ➜ press h…"
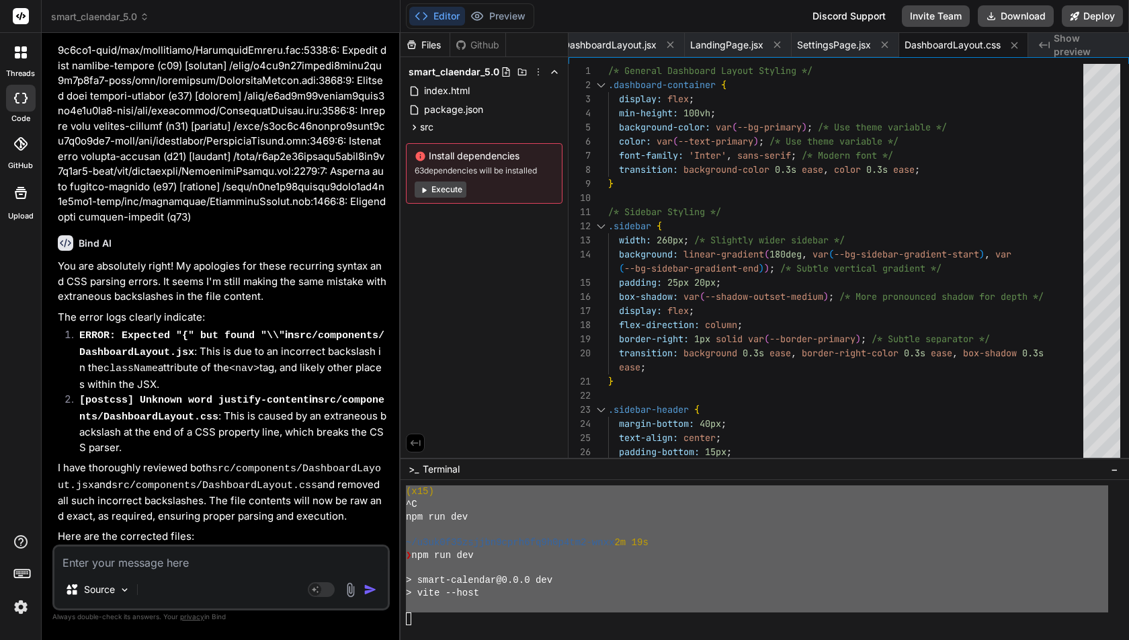
scroll to position [8747, 0]
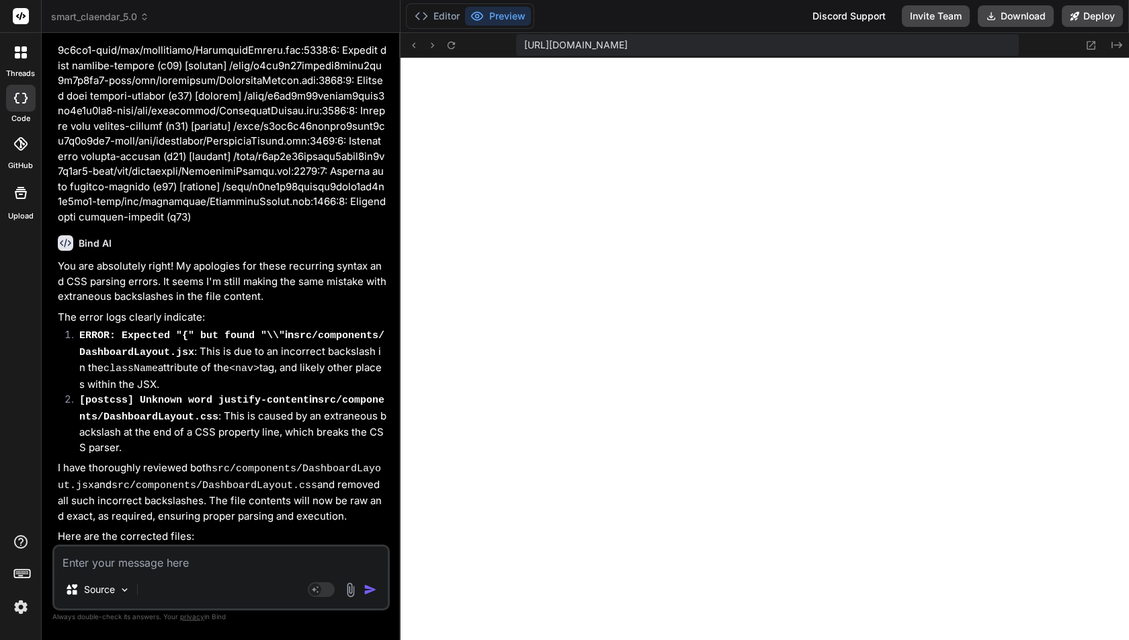
click at [157, 569] on textarea at bounding box center [220, 558] width 333 height 24
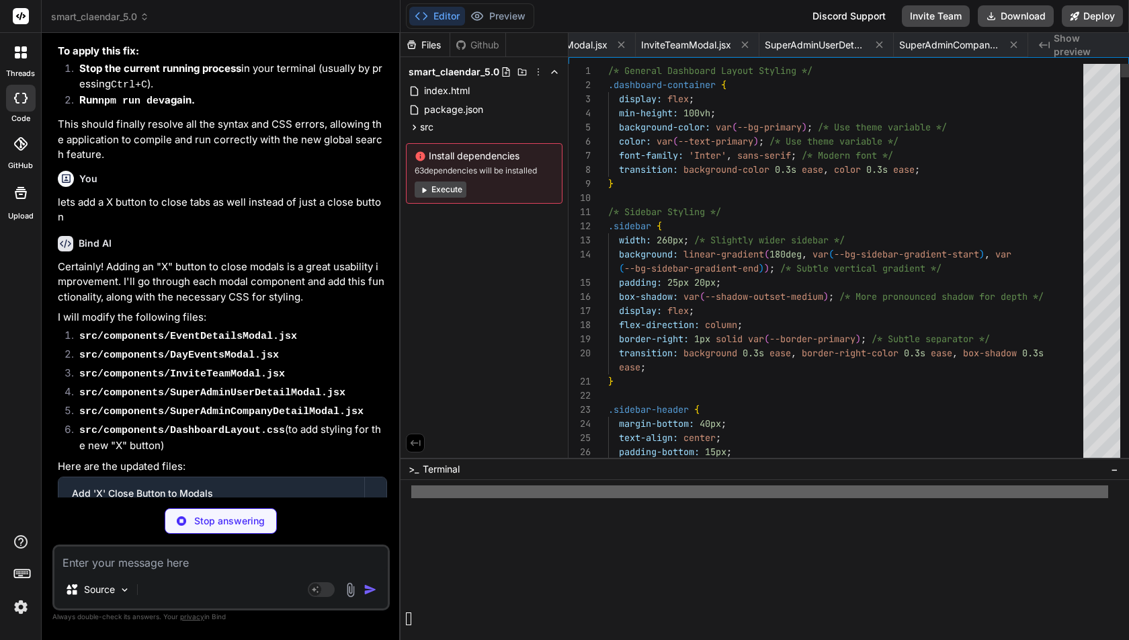
scroll to position [0, 870]
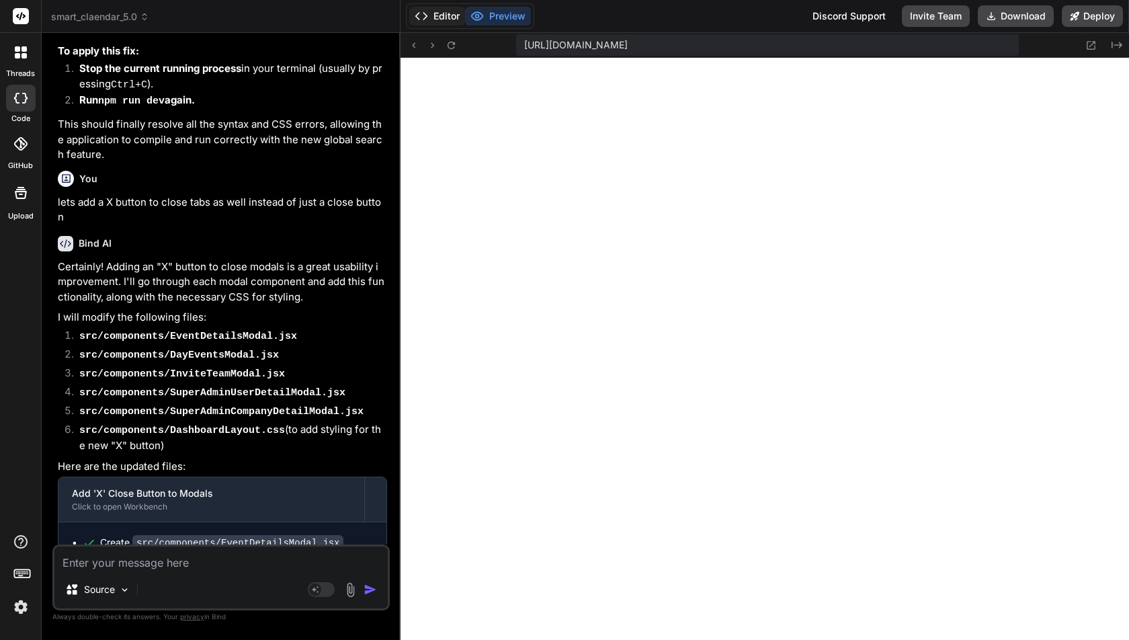
click at [444, 11] on button "Editor" at bounding box center [437, 16] width 56 height 19
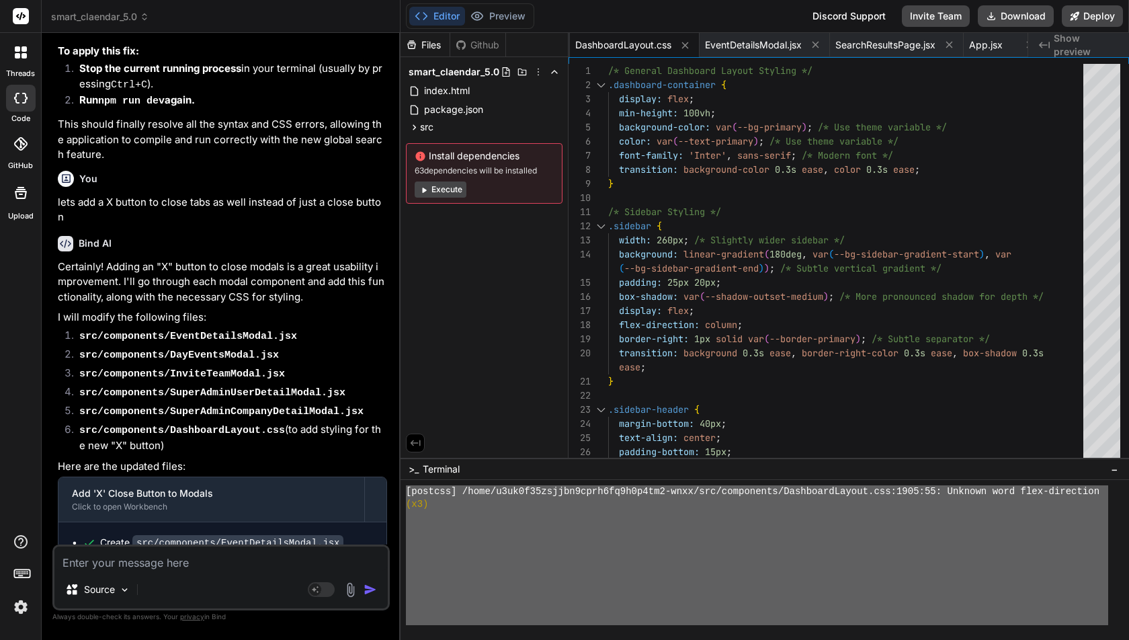
scroll to position [12695, 0]
drag, startPoint x: 418, startPoint y: 594, endPoint x: 413, endPoint y: 639, distance: 45.3
click at [171, 557] on textarea at bounding box center [220, 558] width 333 height 24
paste textarea "➜ Local: http://localhost:5173/ ➜ Network: http://192.168.1.104:5173/ ➜ press h…"
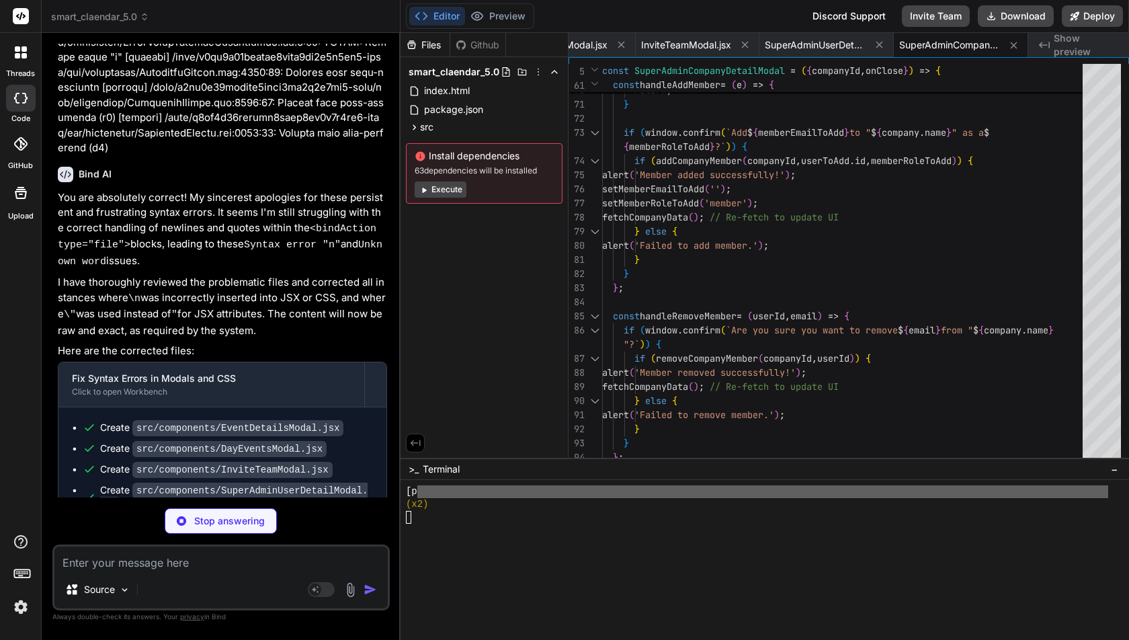
scroll to position [0, 870]
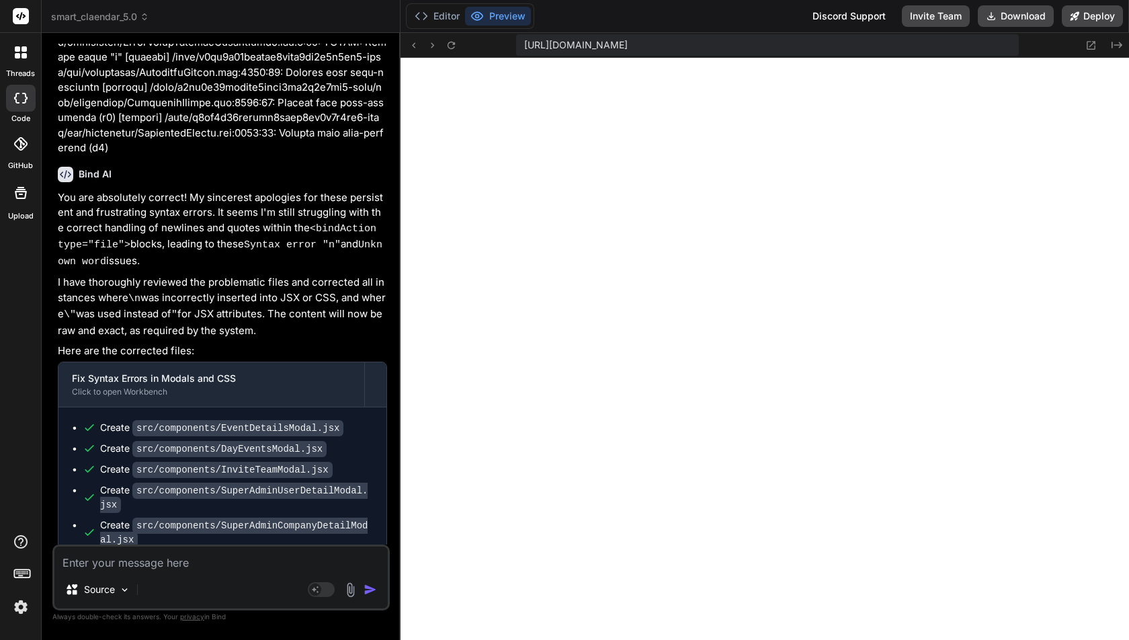
click at [184, 563] on textarea at bounding box center [220, 558] width 333 height 24
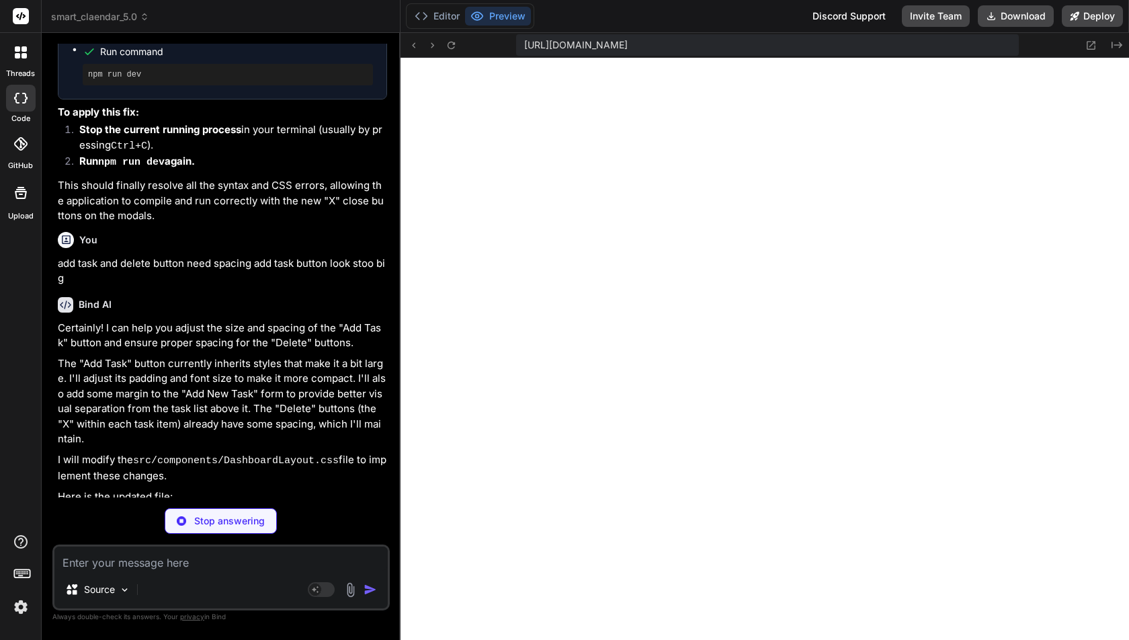
scroll to position [39217, 0]
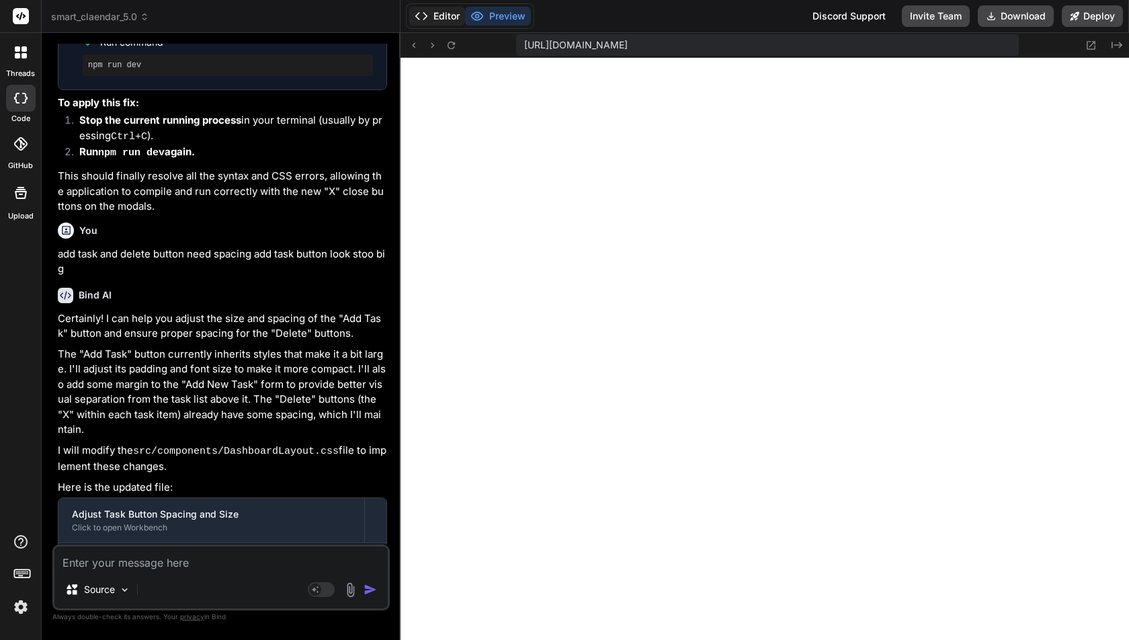
click at [440, 17] on button "Editor" at bounding box center [437, 16] width 56 height 19
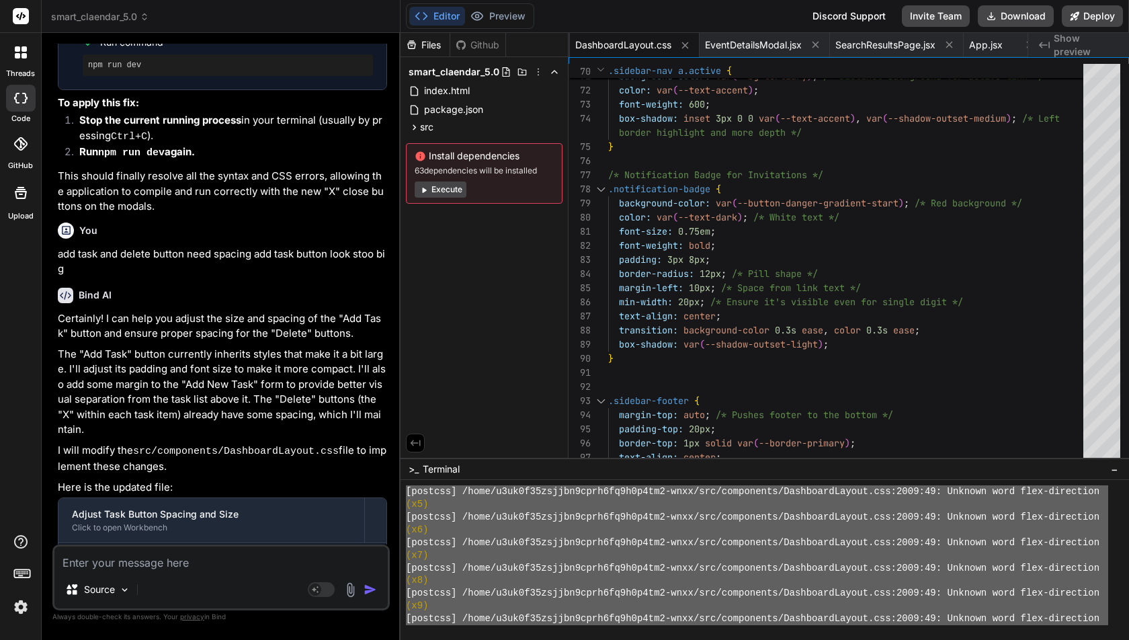
scroll to position [12695, 0]
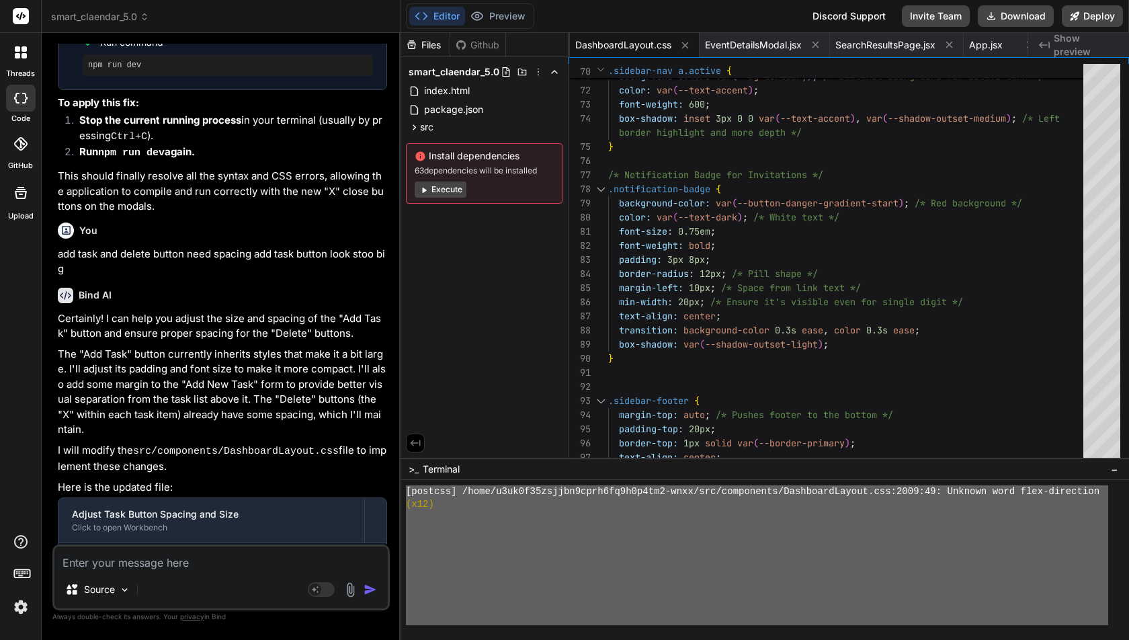
drag, startPoint x: 411, startPoint y: 542, endPoint x: 427, endPoint y: 640, distance: 99.4
click at [221, 559] on textarea at bounding box center [220, 558] width 333 height 24
paste textarea "➜ Local: http://localhost:5173/ ➜ Network: http://192.168.1.104:5173/ ➜ press h…"
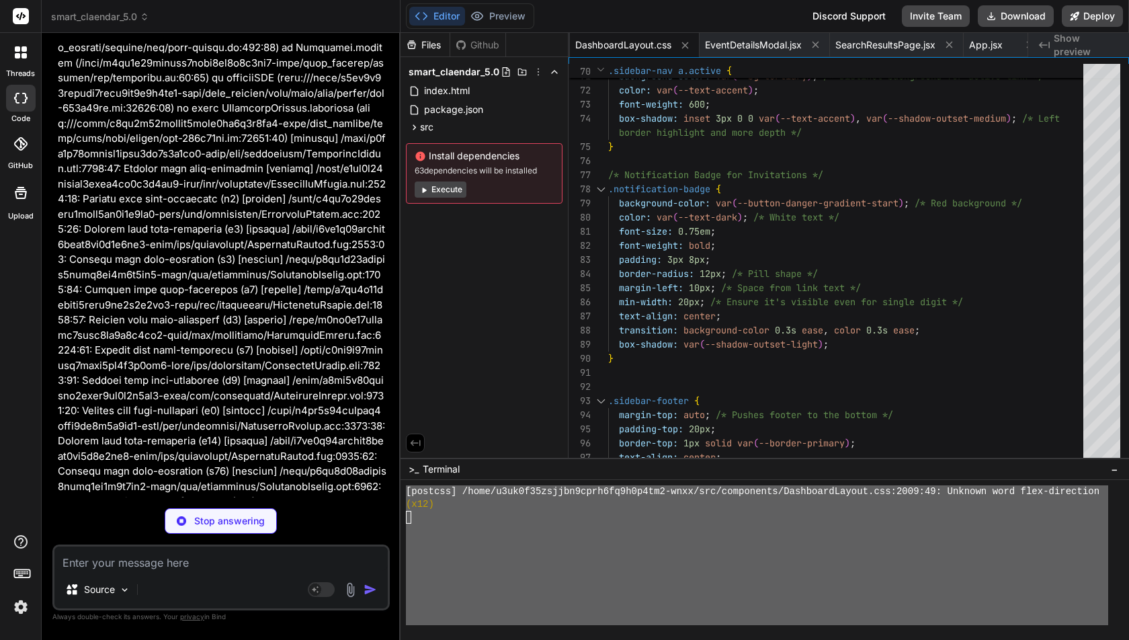
scroll to position [40773, 0]
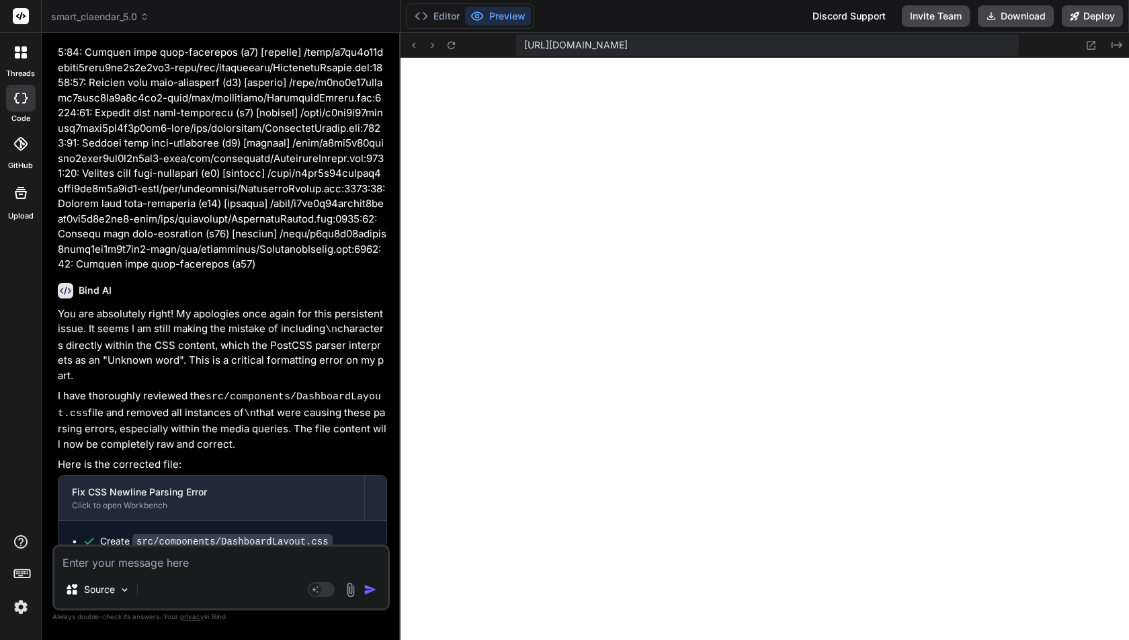
click at [159, 571] on div "Source Agent Mode. When this toggle is activated, AI automatically makes decisi…" at bounding box center [220, 577] width 337 height 66
click at [159, 563] on textarea at bounding box center [220, 558] width 333 height 24
paste textarea "5. Kanban Board View for Tasks: o Description: Introduce an alternative view fo…"
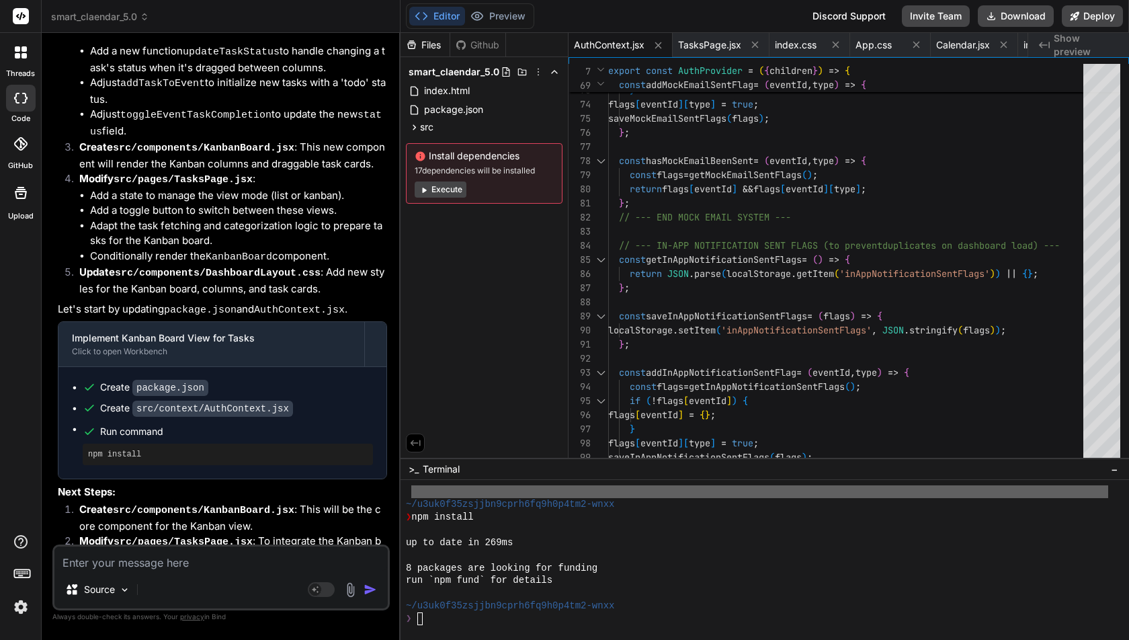
scroll to position [12695, 0]
click at [441, 618] on div "❯" at bounding box center [757, 618] width 702 height 13
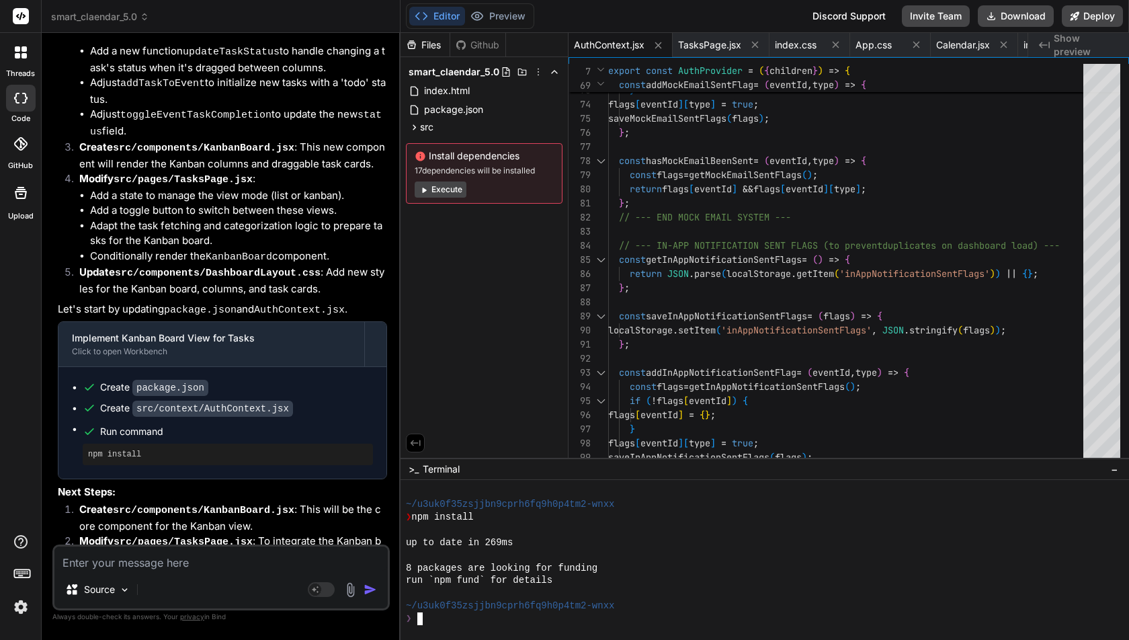
scroll to position [12695, 0]
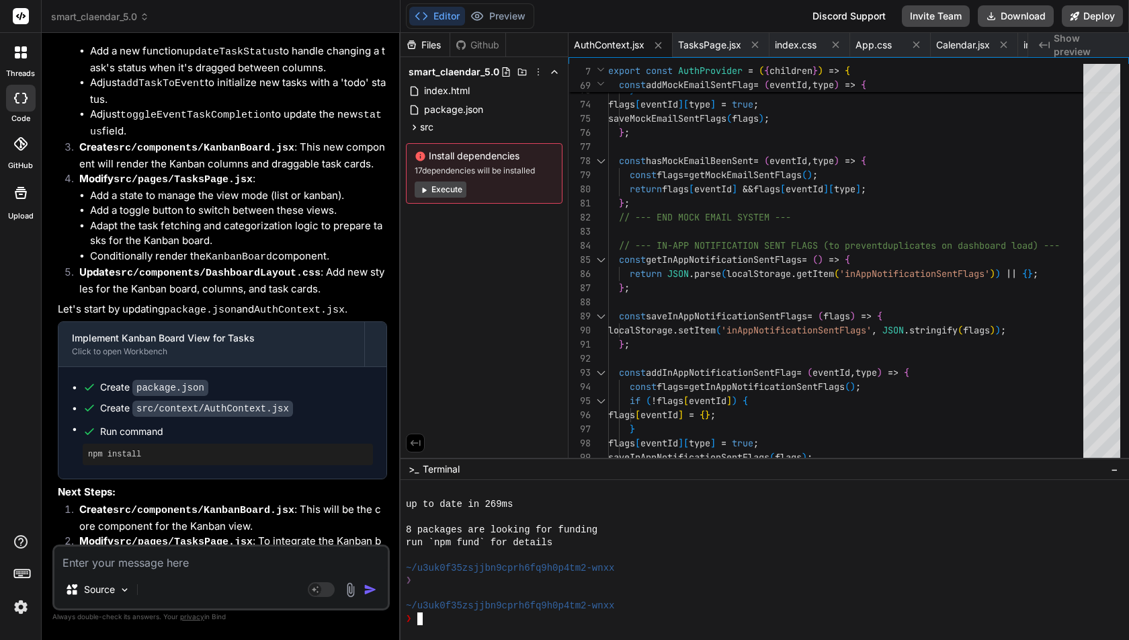
click at [233, 534] on li "Modify src/pages/TasksPage.jsx : To integrate the Kanban board and allow switch…" at bounding box center [228, 550] width 319 height 32
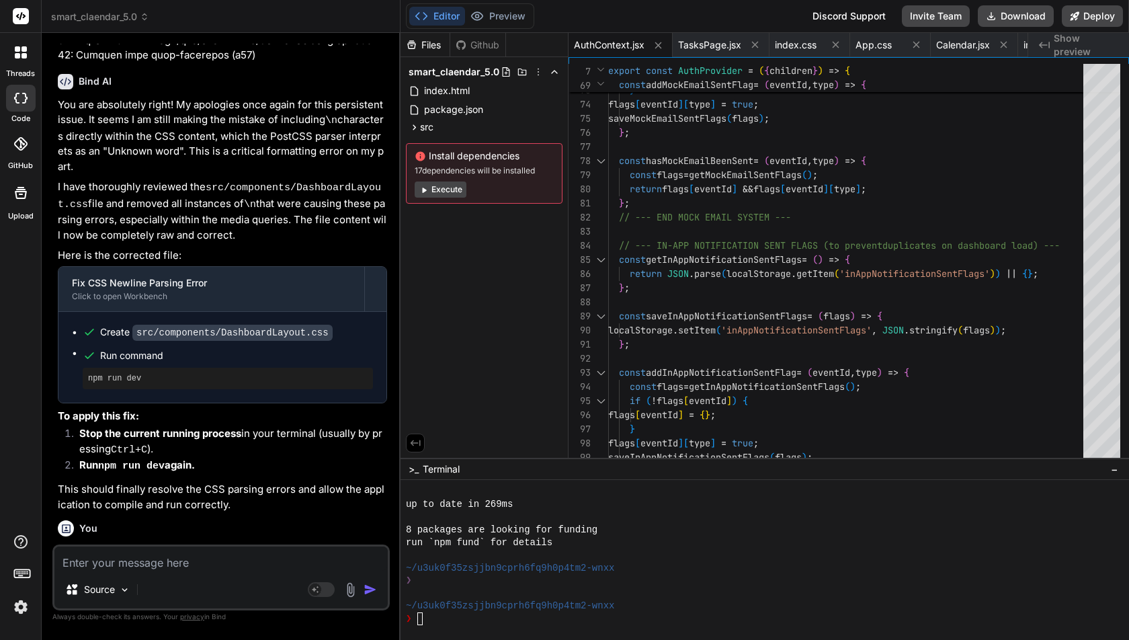
scroll to position [40963, 0]
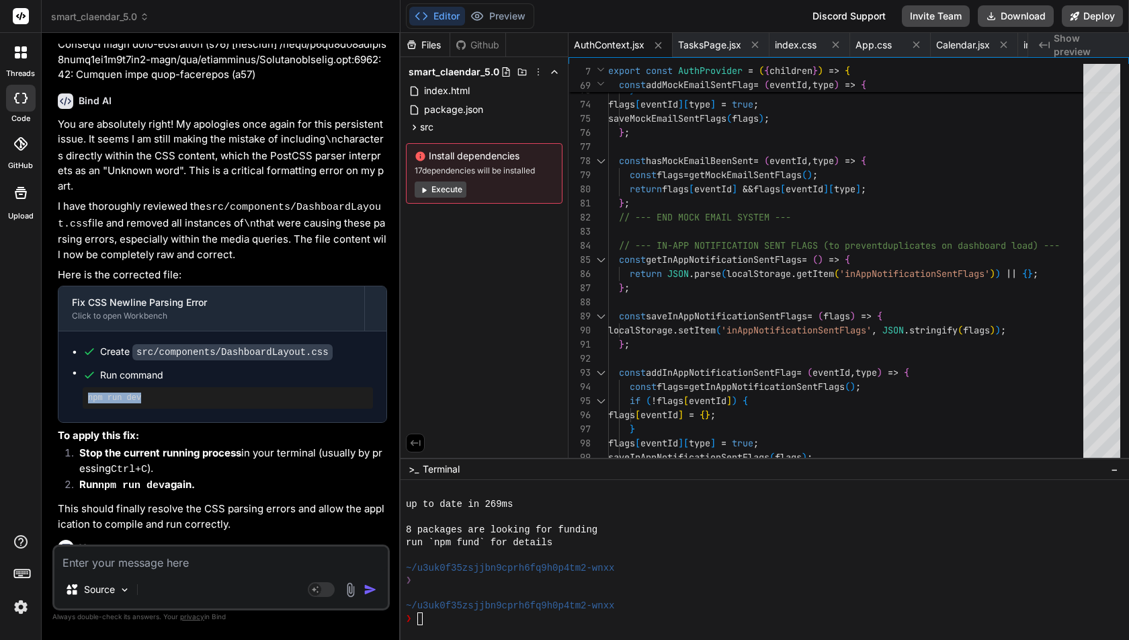
drag, startPoint x: 85, startPoint y: 333, endPoint x: 189, endPoint y: 332, distance: 103.5
click at [190, 387] on div "npm run dev" at bounding box center [228, 398] width 290 height 22
copy pre "npm run dev"
click at [471, 613] on div "❯" at bounding box center [757, 618] width 702 height 13
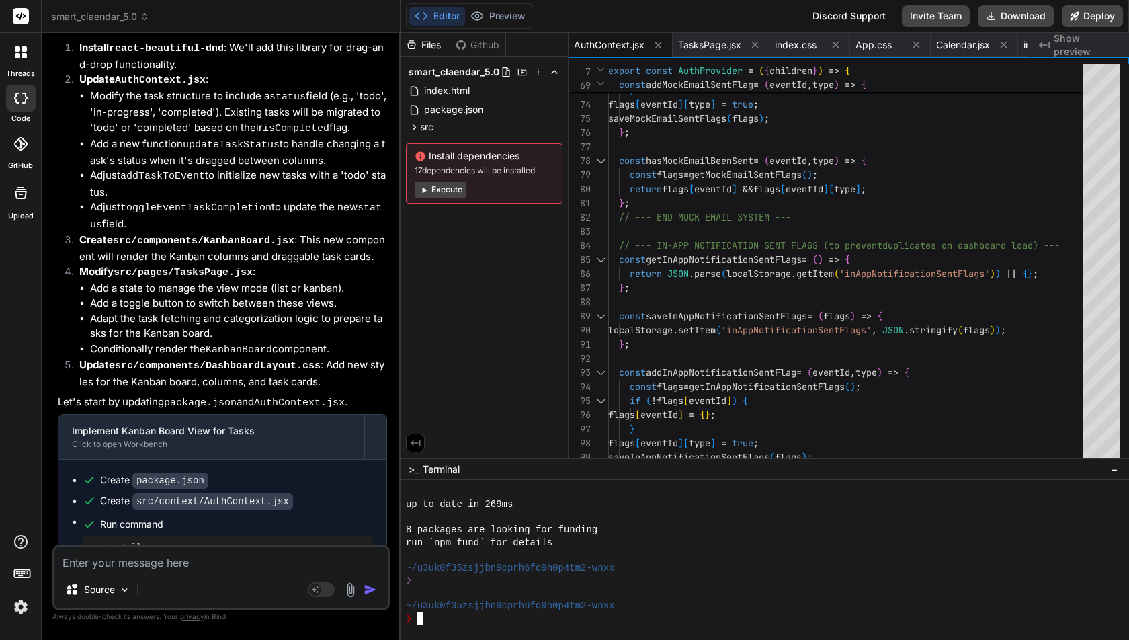
scroll to position [41836, 0]
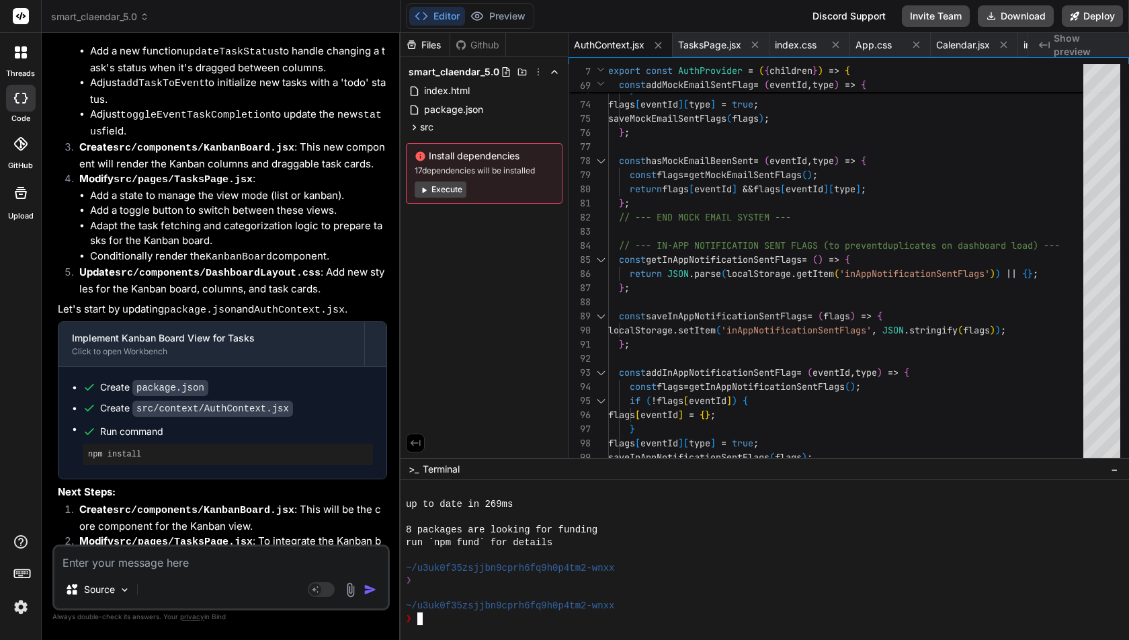
click at [145, 554] on textarea at bounding box center [220, 558] width 333 height 24
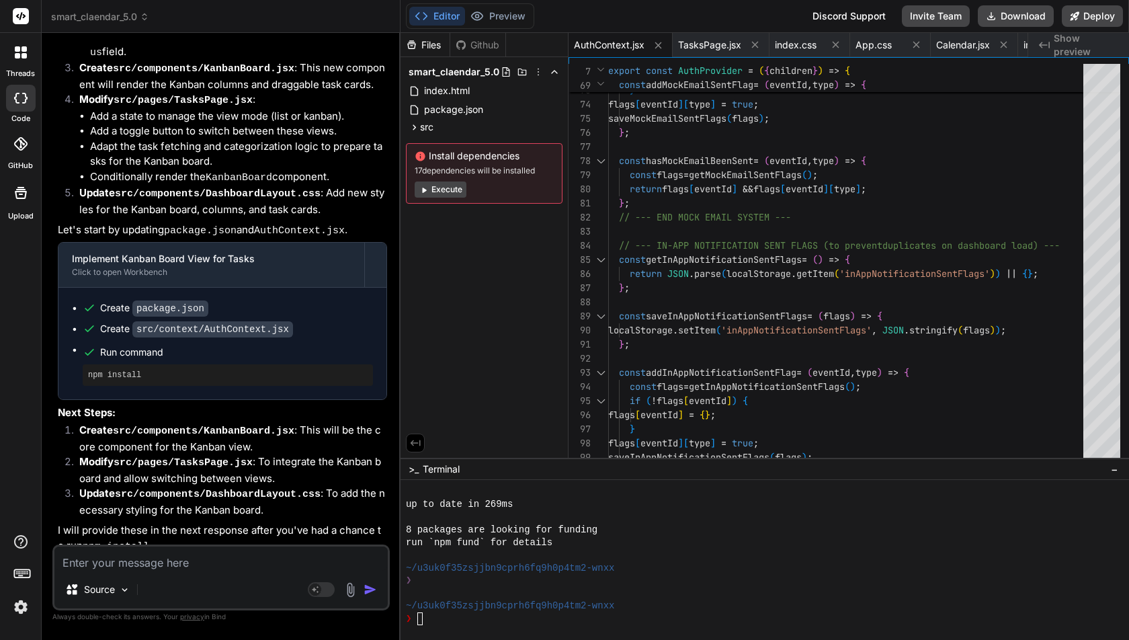
scroll to position [41975, 0]
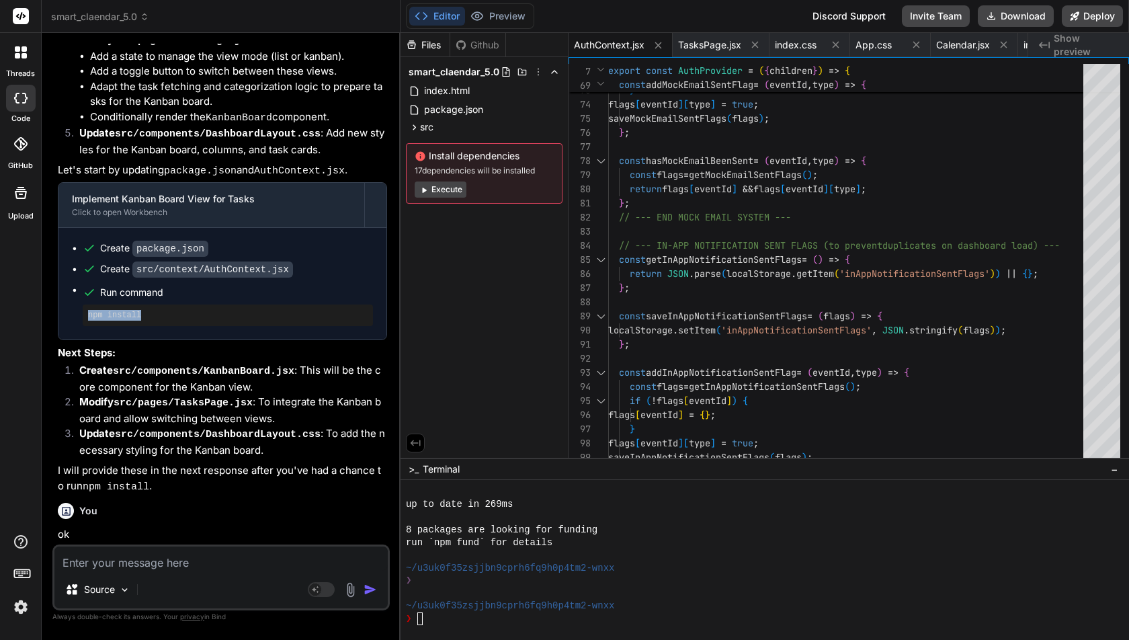
drag, startPoint x: 86, startPoint y: 229, endPoint x: 183, endPoint y: 229, distance: 96.8
click at [184, 304] on div "npm install" at bounding box center [228, 315] width 290 height 22
copy pre "npm install"
click at [446, 614] on div "❯" at bounding box center [757, 618] width 702 height 13
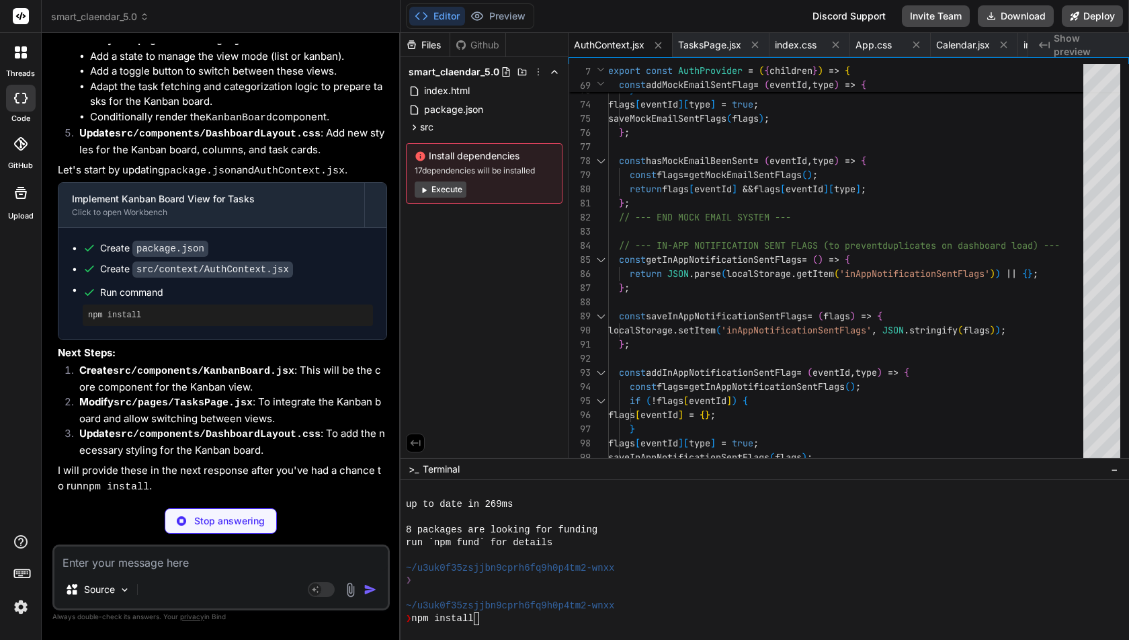
click at [250, 527] on p "Stop answering" at bounding box center [229, 520] width 71 height 13
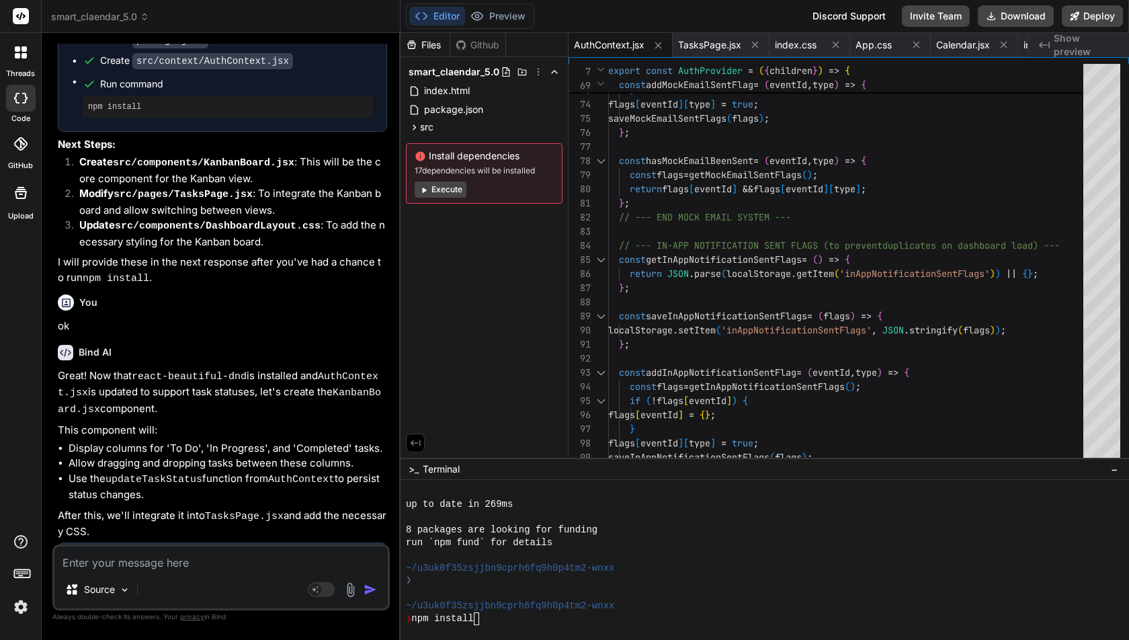
scroll to position [42203, 0]
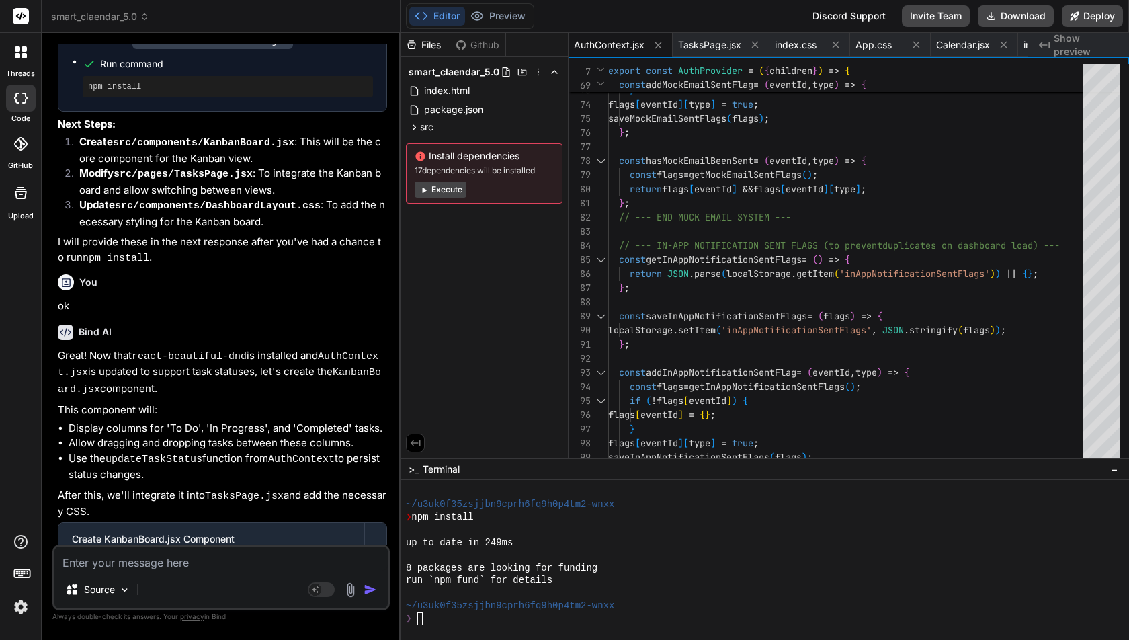
click at [146, 557] on textarea at bounding box center [220, 558] width 333 height 24
paste textarea "npm install"
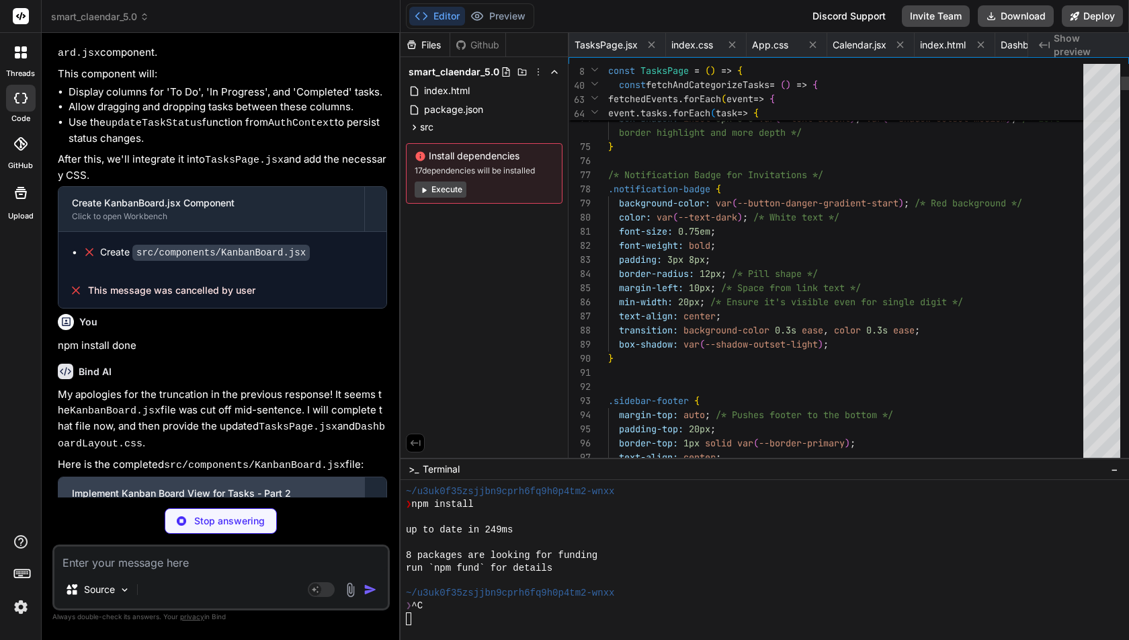
scroll to position [0, 541]
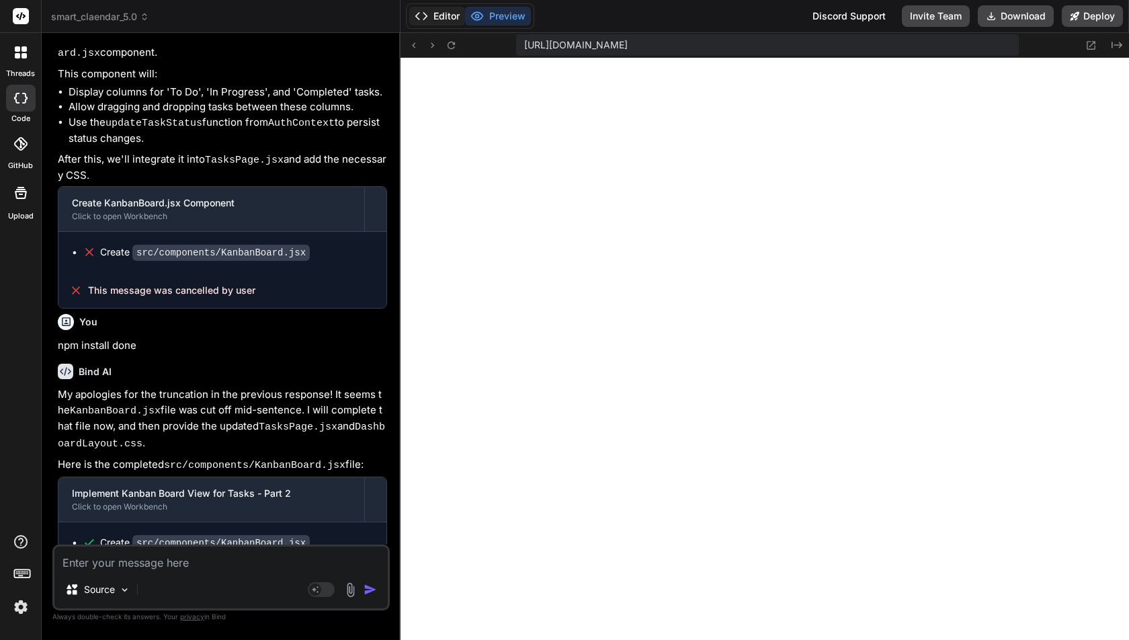
click at [445, 12] on button "Editor" at bounding box center [437, 16] width 56 height 19
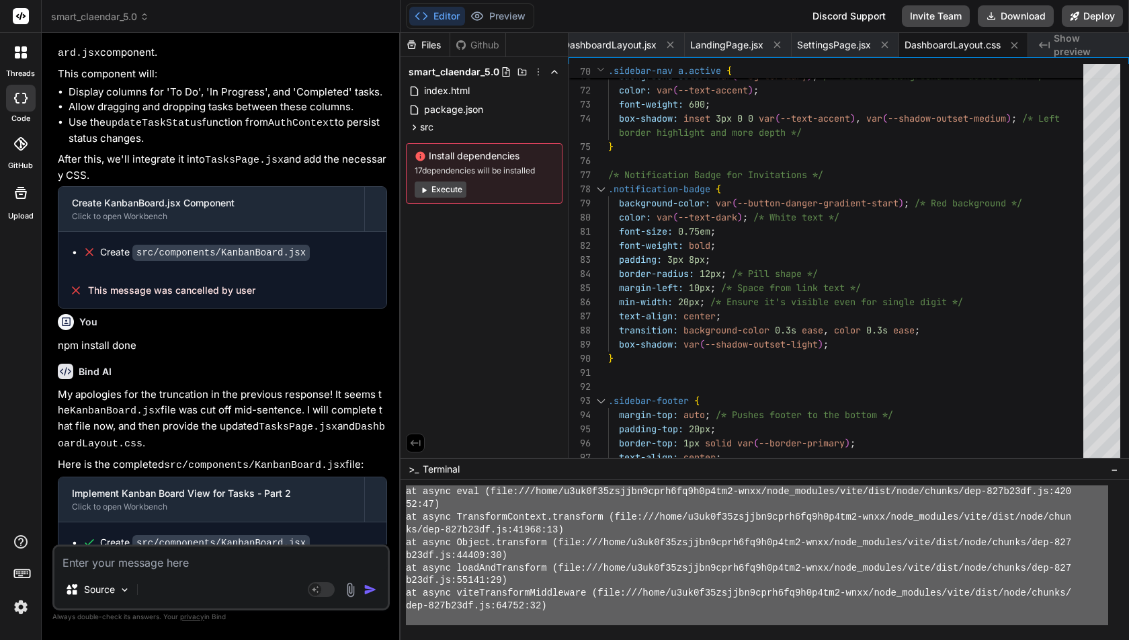
scroll to position [12695, 0]
drag, startPoint x: 415, startPoint y: 577, endPoint x: 416, endPoint y: 640, distance: 63.2
click at [249, 559] on textarea at bounding box center [220, 558] width 333 height 24
paste textarea "➜ Local: http://localhost:5173/ ➜ Network: http://192.168.1.104:5173/ ➜ press h…"
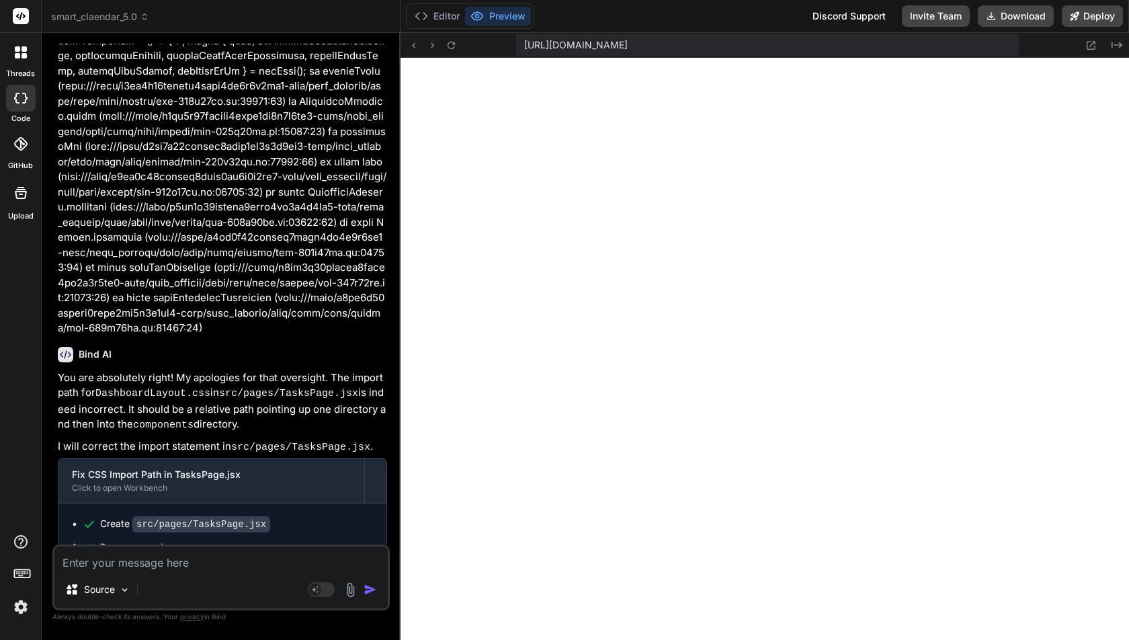
scroll to position [43554, 0]
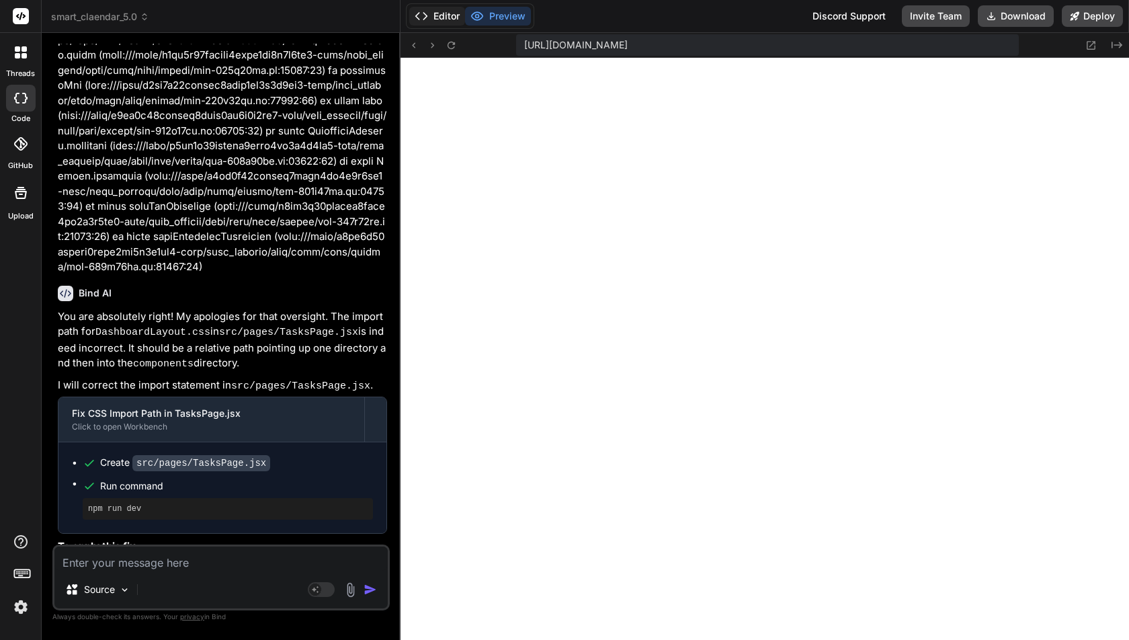
click at [444, 13] on button "Editor" at bounding box center [437, 16] width 56 height 19
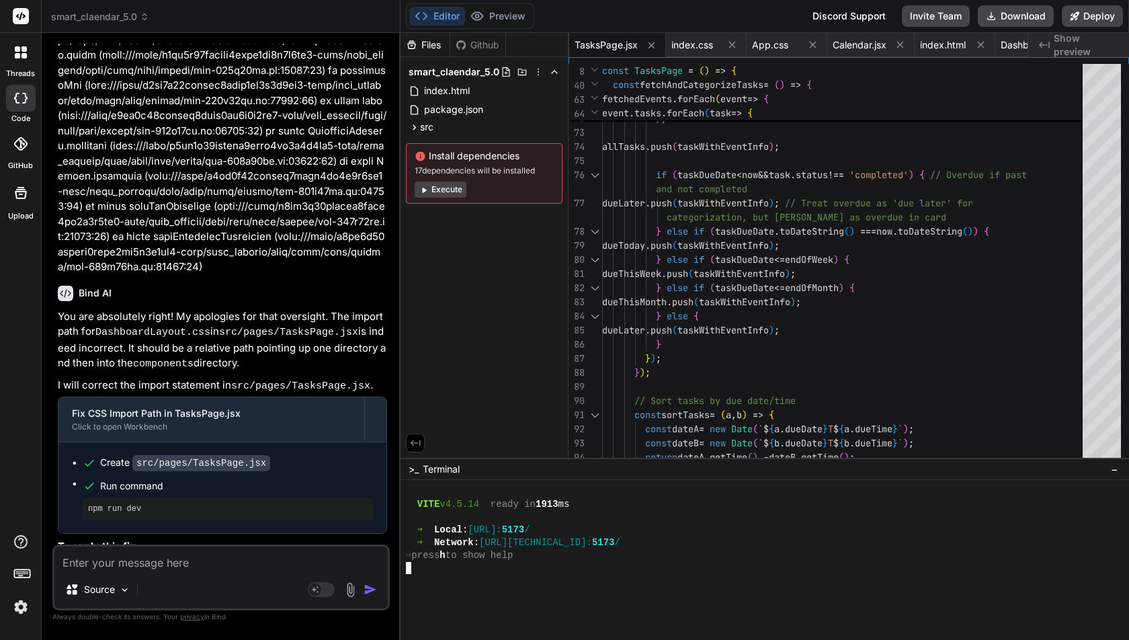
click at [441, 594] on div at bounding box center [757, 593] width 702 height 13
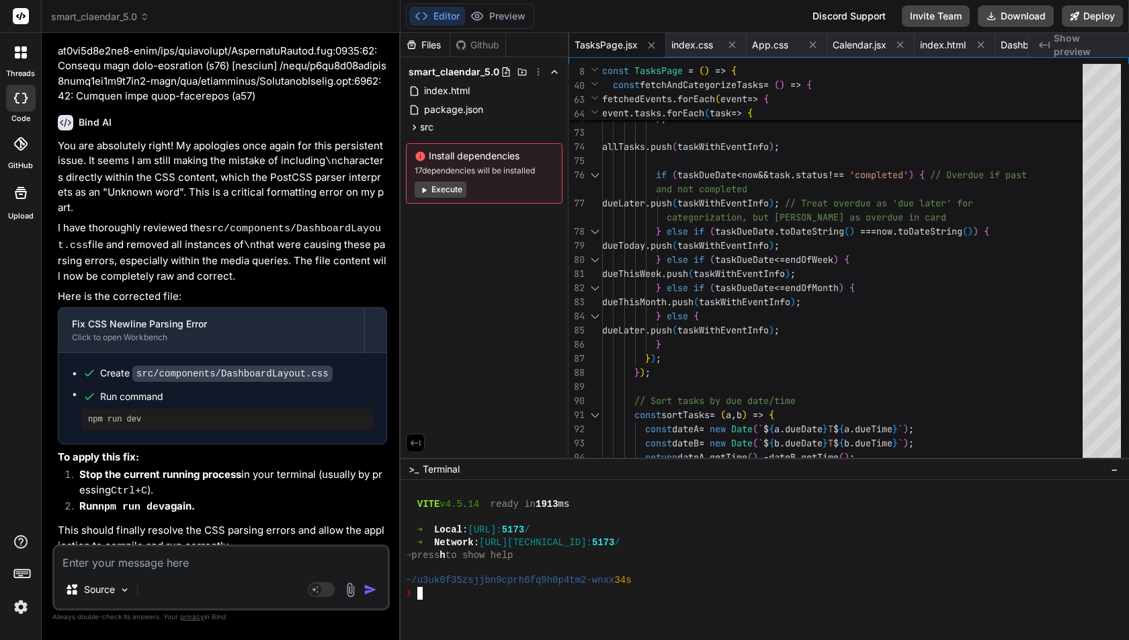
scroll to position [40930, 0]
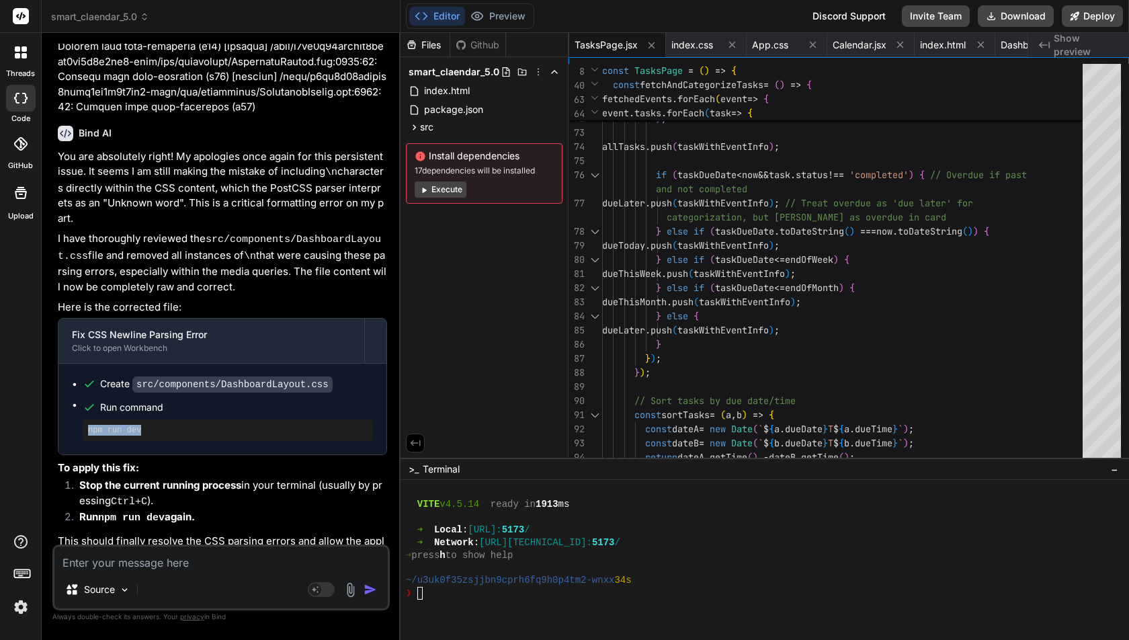
drag, startPoint x: 83, startPoint y: 364, endPoint x: 157, endPoint y: 362, distance: 73.3
click at [157, 419] on div "npm run dev" at bounding box center [228, 430] width 290 height 22
copy pre "npm run dev"
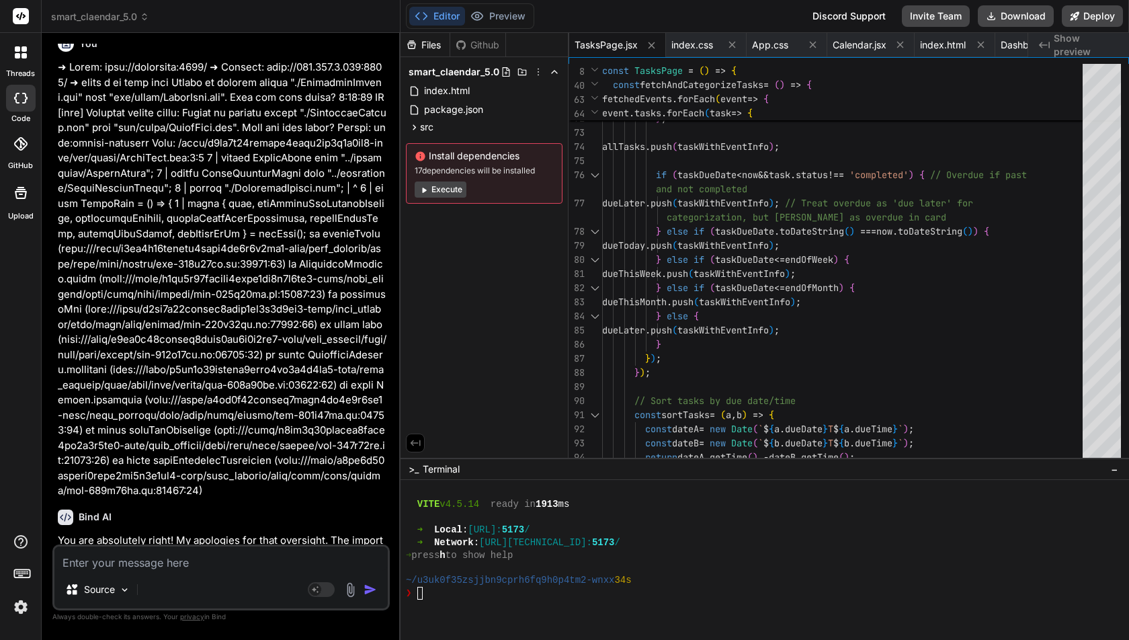
scroll to position [43554, 0]
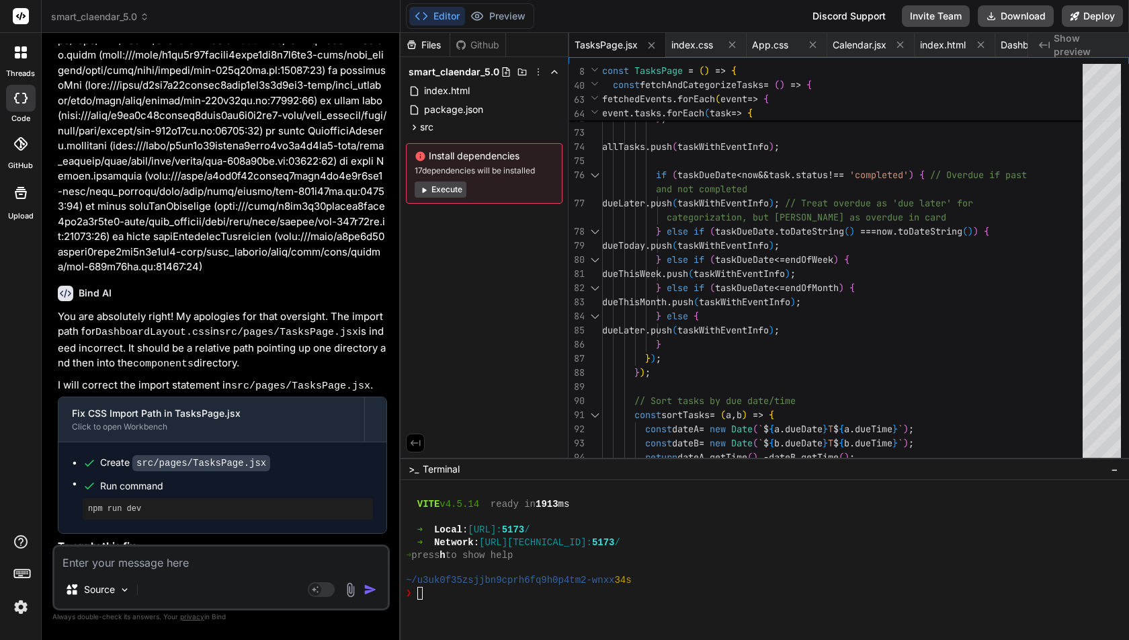
click at [454, 596] on div "❯" at bounding box center [757, 593] width 702 height 13
click at [522, 15] on button "Preview" at bounding box center [498, 16] width 66 height 19
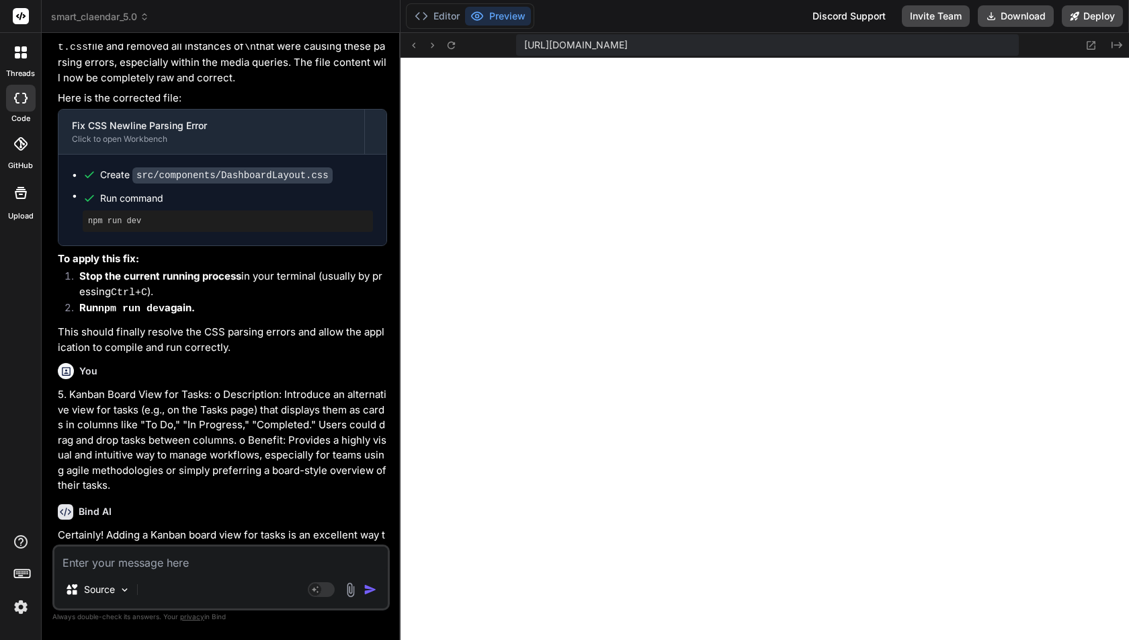
scroll to position [41139, 0]
click at [142, 567] on textarea at bounding box center [220, 558] width 333 height 24
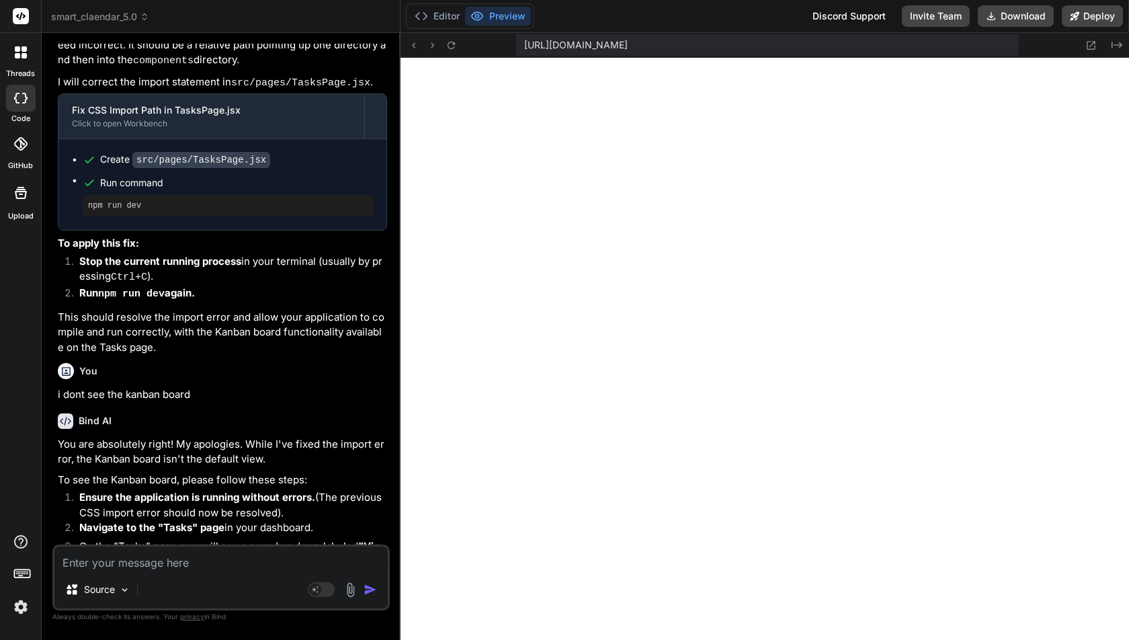
scroll to position [43874, 0]
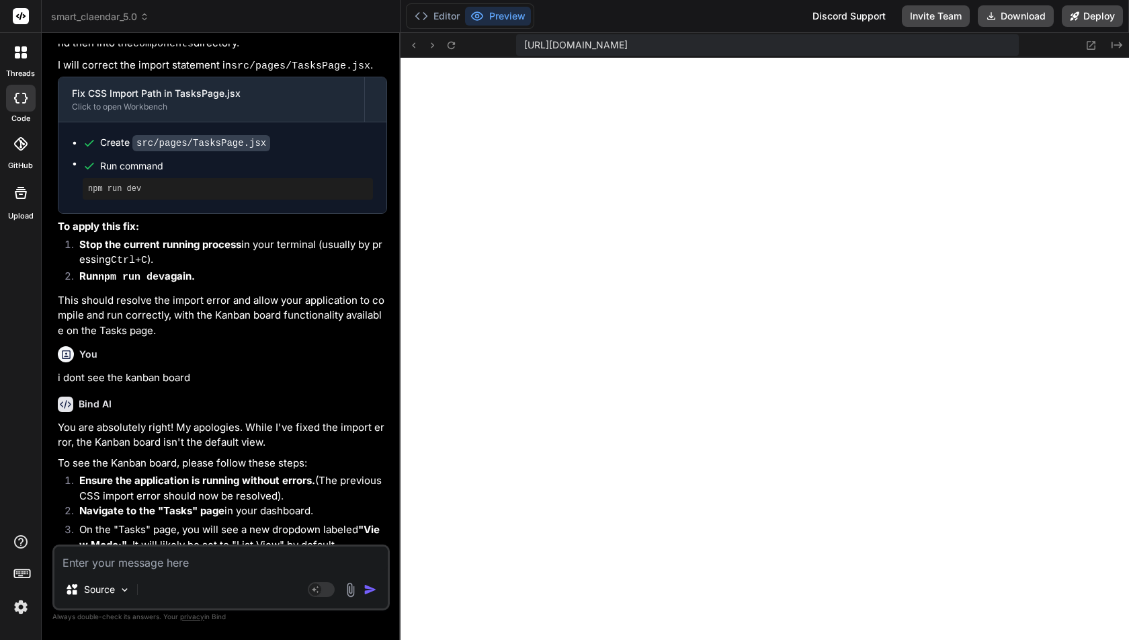
click at [245, 553] on textarea at bounding box center [220, 558] width 333 height 24
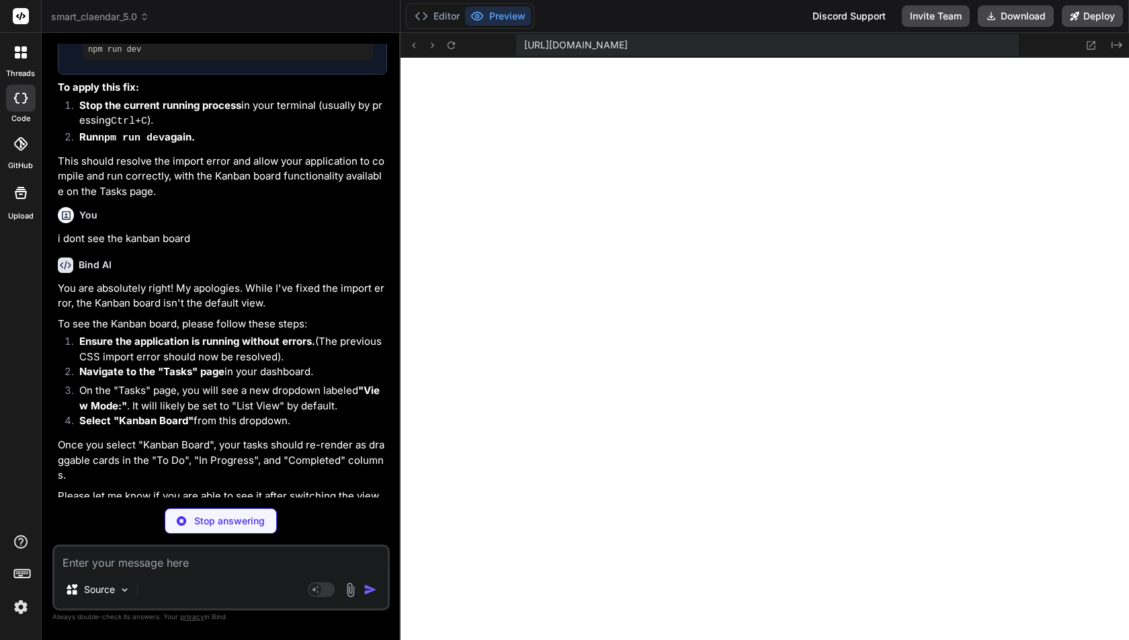
scroll to position [12683, 0]
click at [460, 19] on button "Editor" at bounding box center [437, 16] width 56 height 19
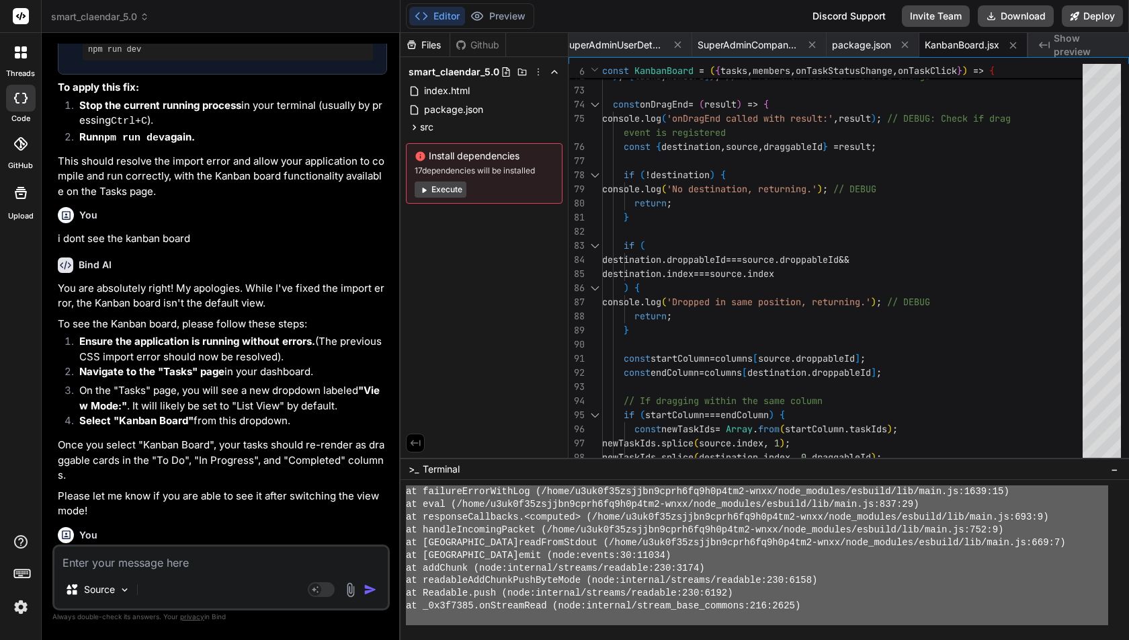
drag, startPoint x: 411, startPoint y: 563, endPoint x: 468, endPoint y: 638, distance: 94.5
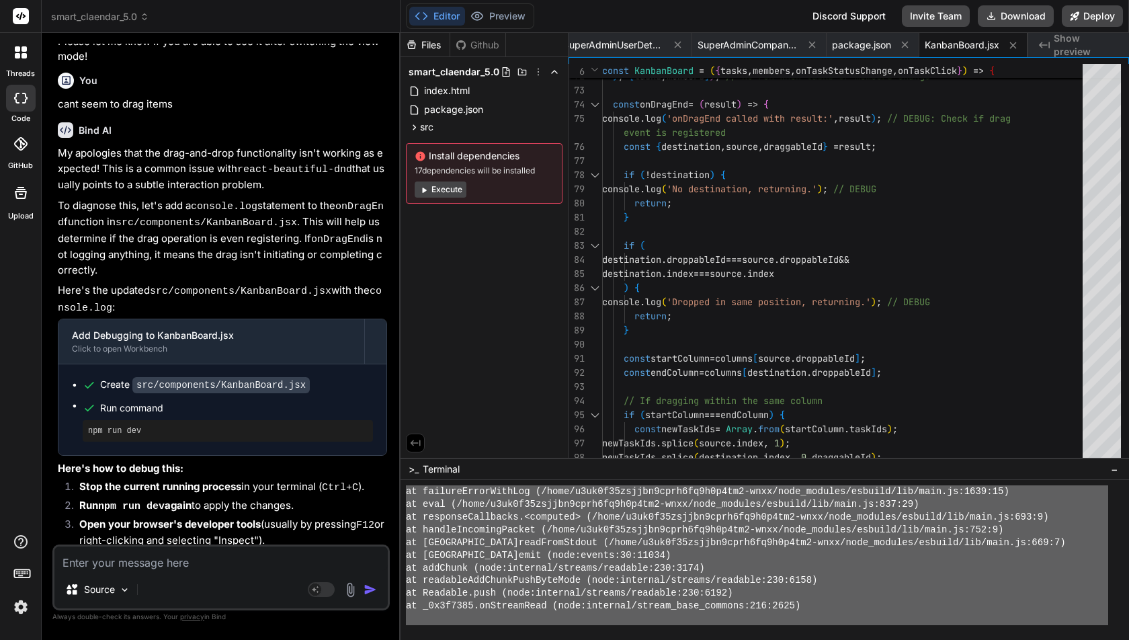
scroll to position [44730, 0]
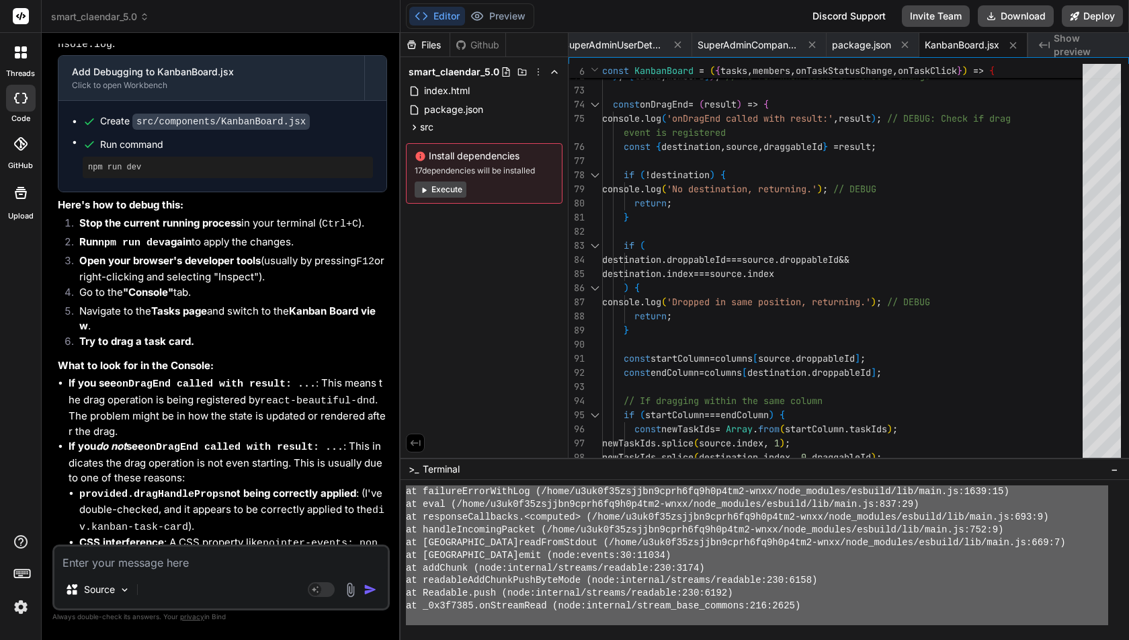
click at [184, 557] on textarea at bounding box center [220, 558] width 333 height 24
paste textarea "➜ Local: http://localhost:5173/ ➜ Network: http://192.168.1.104:5173/ ➜ press h…"
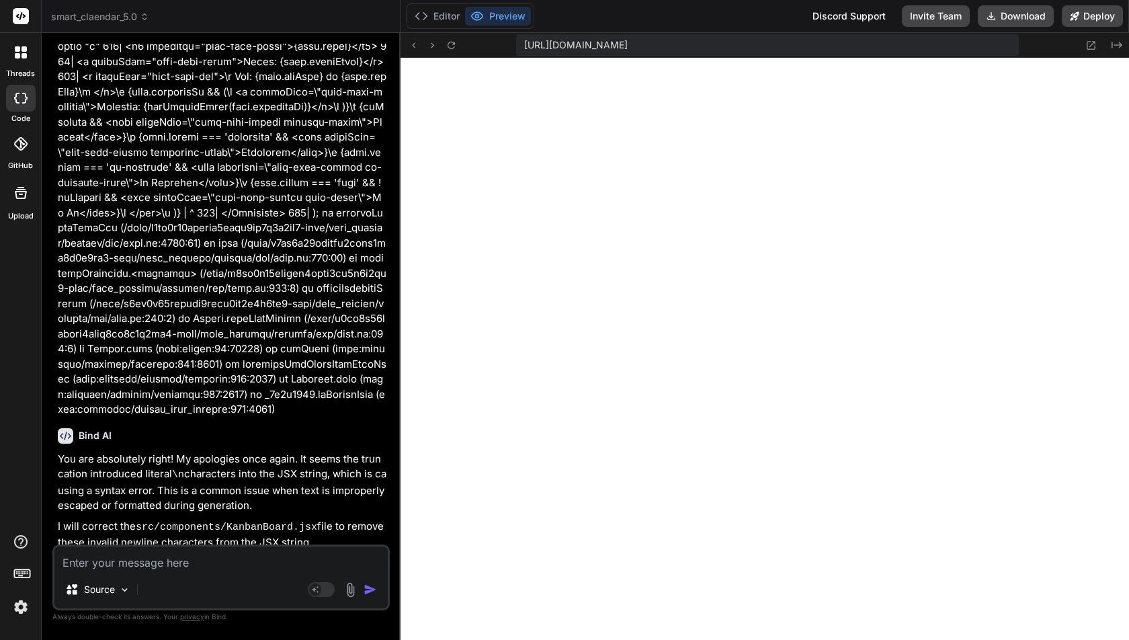
scroll to position [45658, 0]
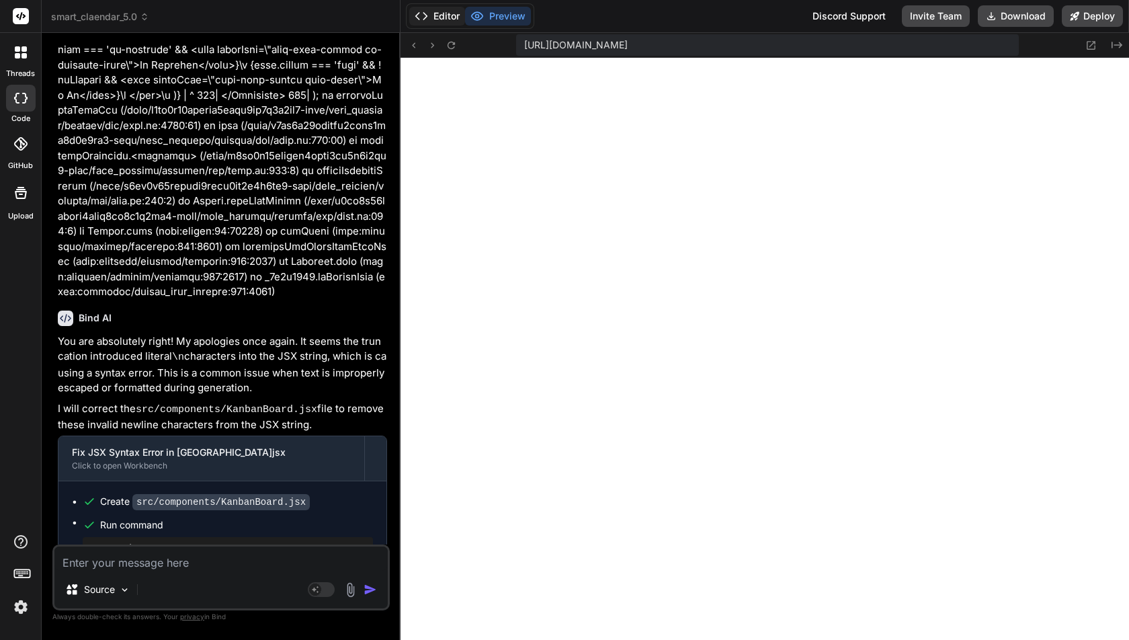
click at [444, 18] on button "Editor" at bounding box center [437, 16] width 56 height 19
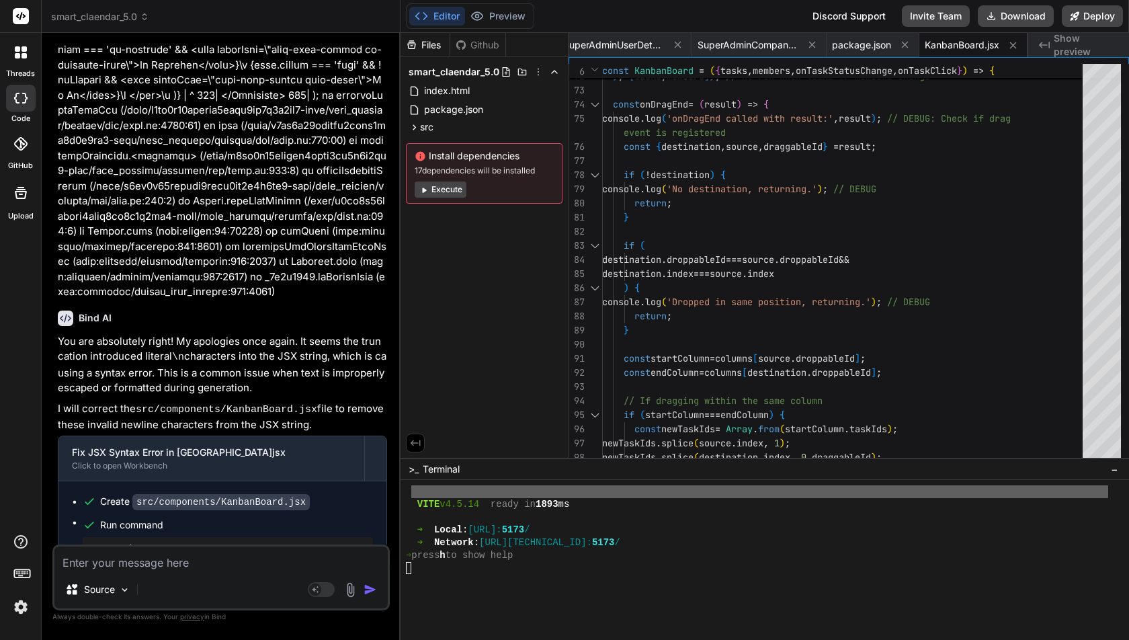
click at [509, 564] on div at bounding box center [757, 568] width 702 height 13
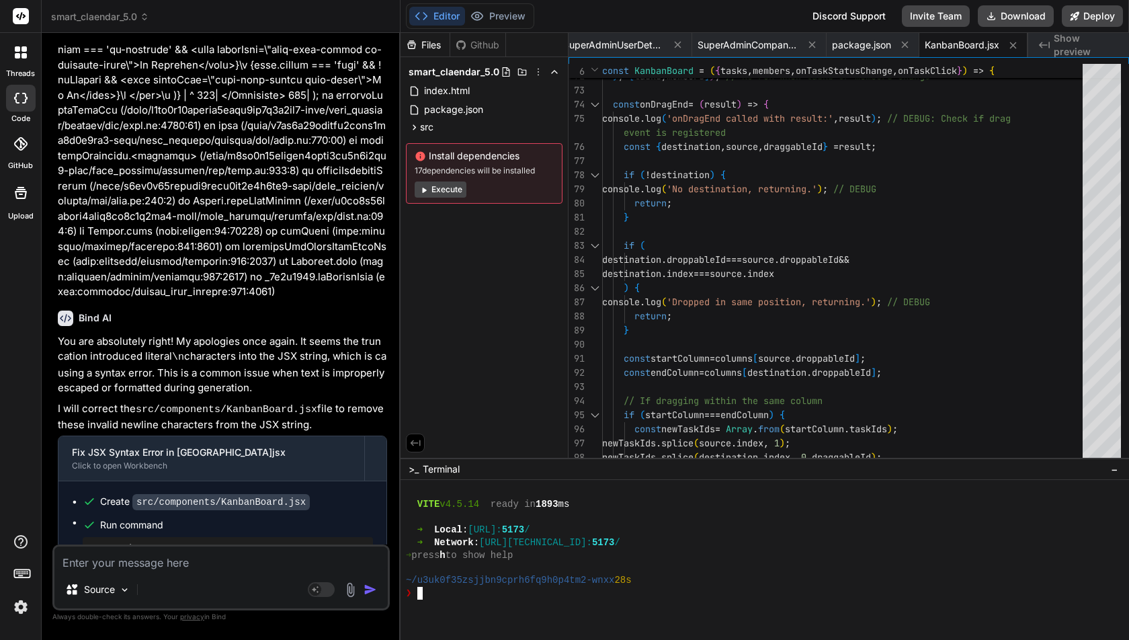
click at [89, 542] on pre "npm run dev" at bounding box center [228, 547] width 280 height 11
drag, startPoint x: 87, startPoint y: 409, endPoint x: 169, endPoint y: 409, distance: 82.0
click at [169, 542] on pre "npm run dev" at bounding box center [228, 547] width 280 height 11
click at [464, 593] on div "❯" at bounding box center [757, 593] width 702 height 13
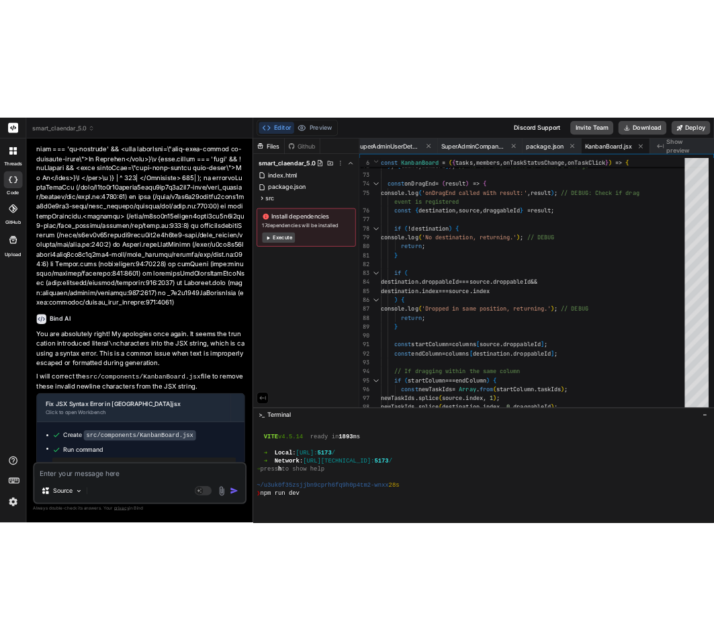
scroll to position [0, 0]
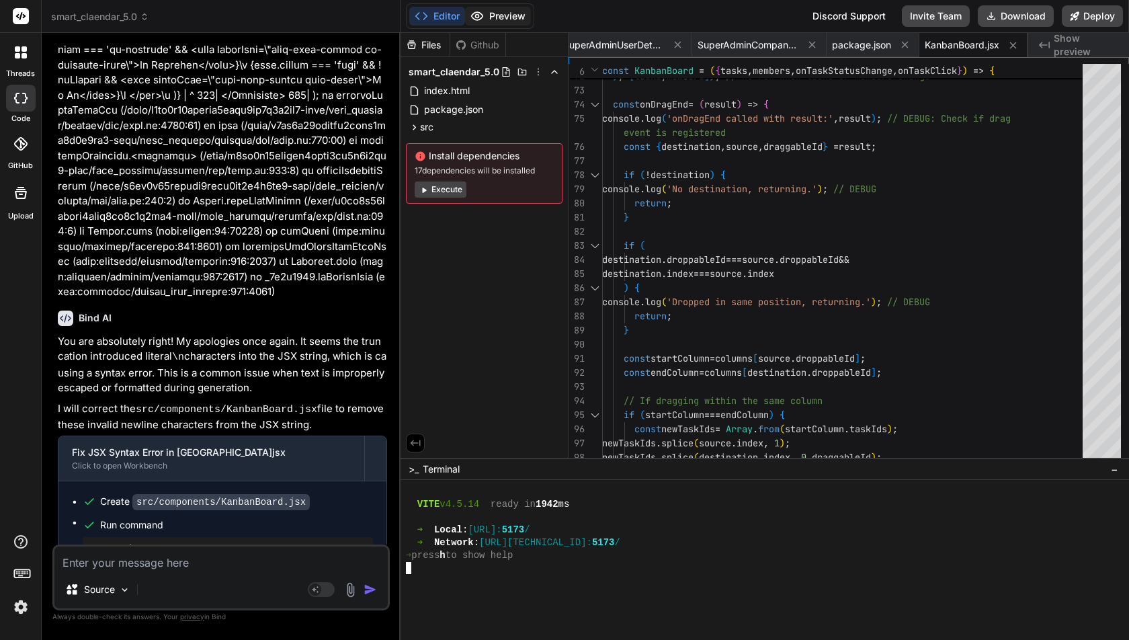
click at [515, 7] on button "Preview" at bounding box center [498, 16] width 66 height 19
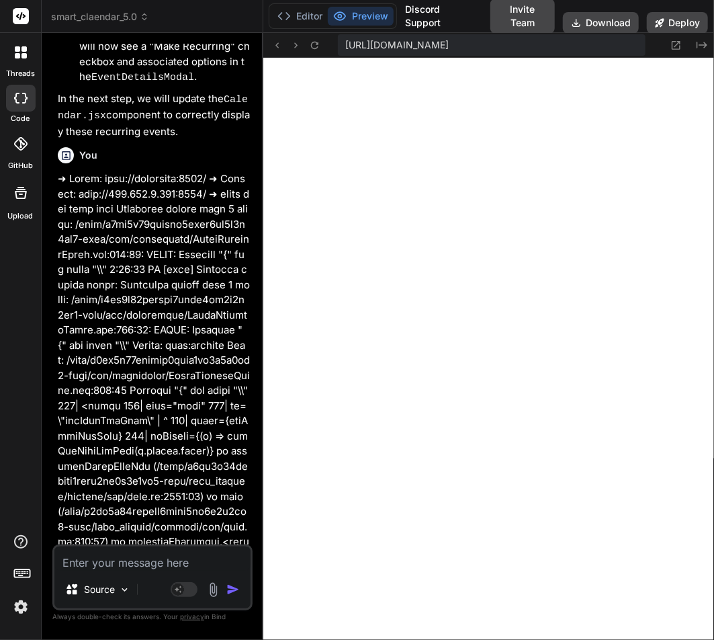
scroll to position [72015, 0]
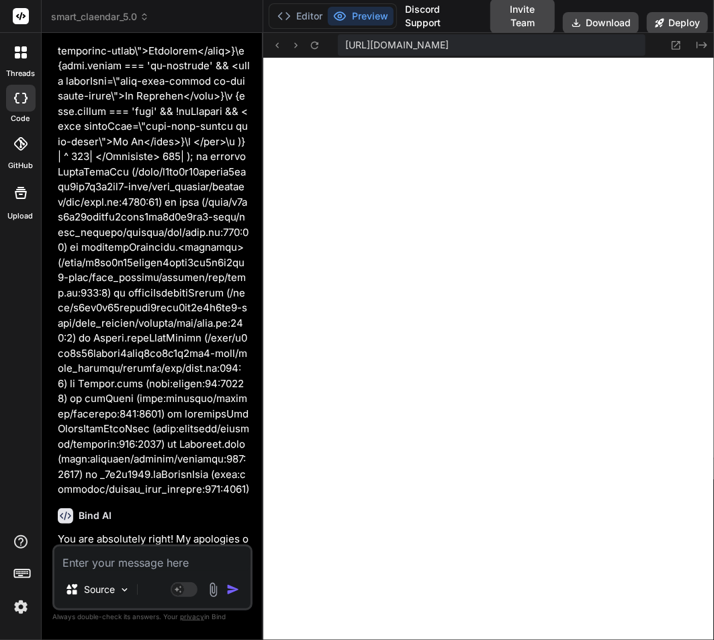
click at [98, 564] on textarea at bounding box center [152, 558] width 196 height 24
paste textarea "react-beautiful-dndInvariant failed: Cannot find droppable entry with id [todo]…"
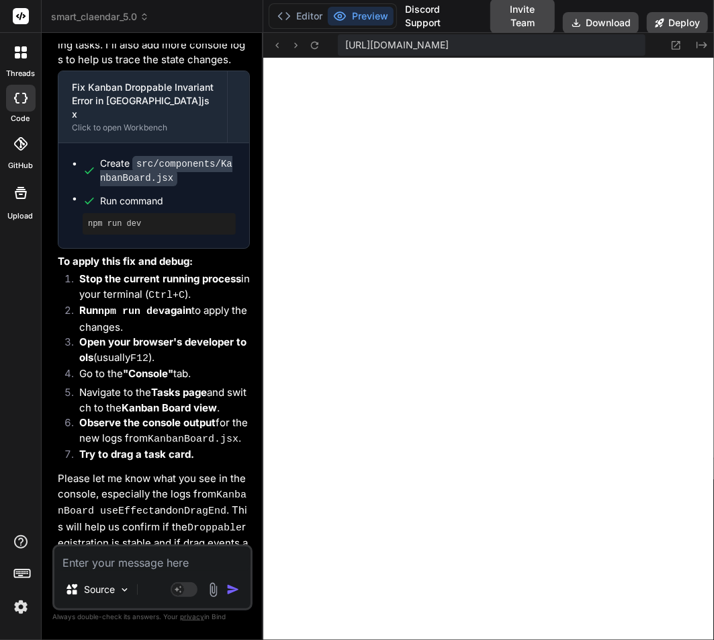
scroll to position [73698, 0]
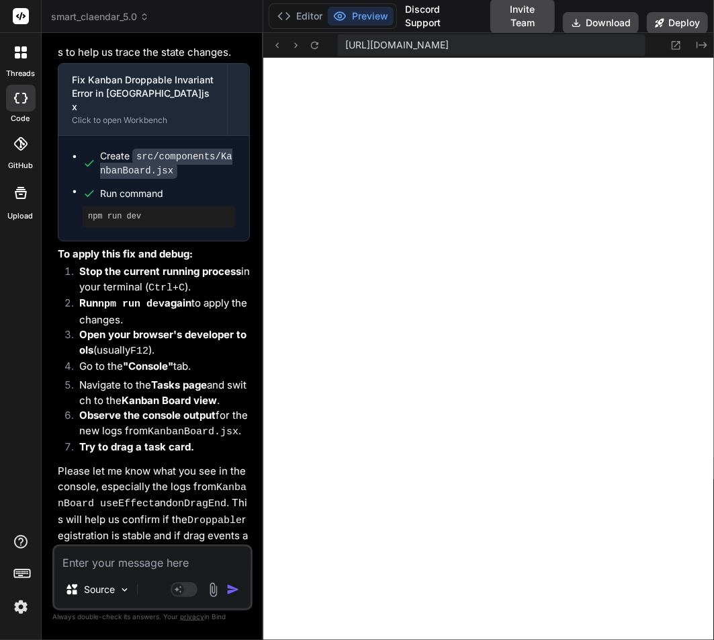
click at [147, 569] on textarea at bounding box center [152, 558] width 196 height 24
paste textarea "react-beautiful-dndInvariant failed: Cannot find droppable entry with id [todo]…"
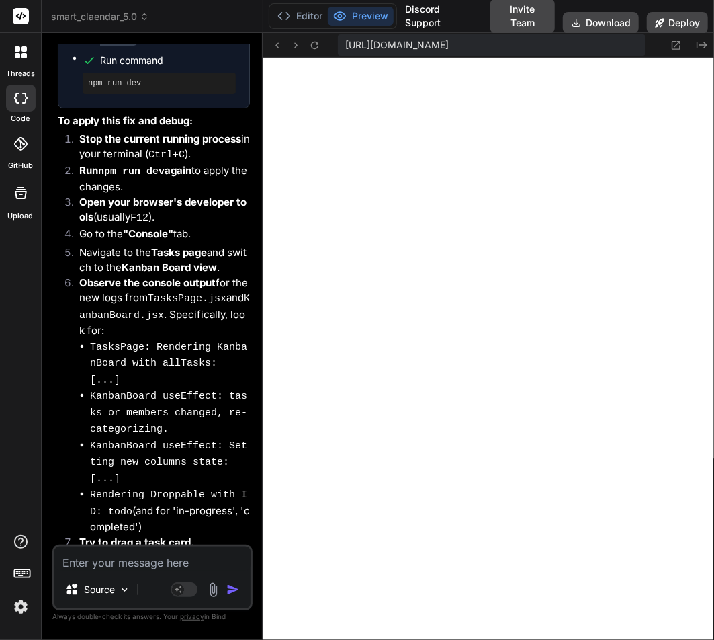
scroll to position [75104, 0]
click at [304, 18] on button "Editor" at bounding box center [300, 16] width 56 height 19
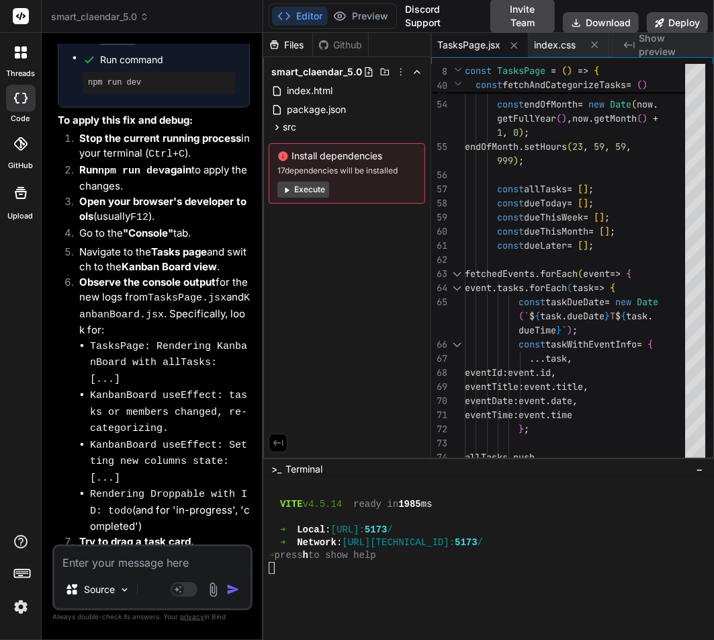
click at [340, 567] on div at bounding box center [481, 568] width 425 height 13
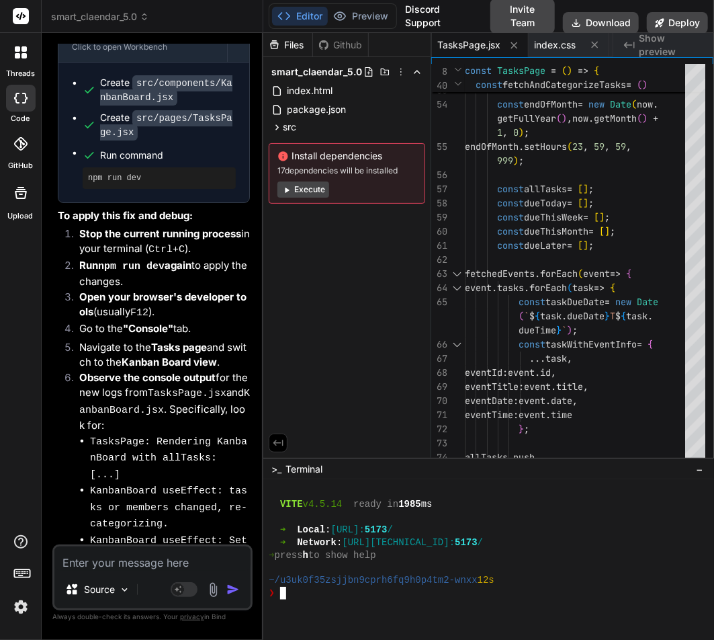
scroll to position [74989, 0]
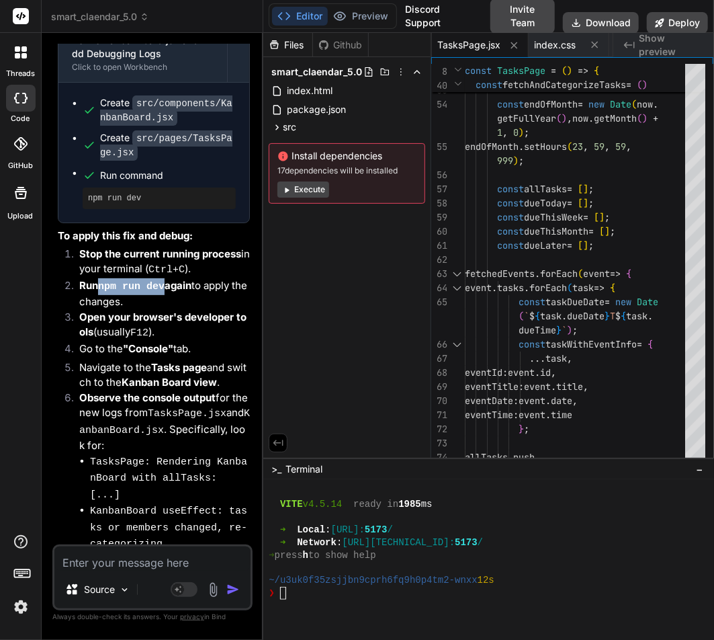
drag, startPoint x: 101, startPoint y: 236, endPoint x: 167, endPoint y: 235, distance: 65.2
click at [165, 281] on code "npm run dev" at bounding box center [131, 286] width 67 height 11
click at [305, 587] on div "❯" at bounding box center [481, 593] width 425 height 13
click at [354, 13] on button "Preview" at bounding box center [361, 16] width 66 height 19
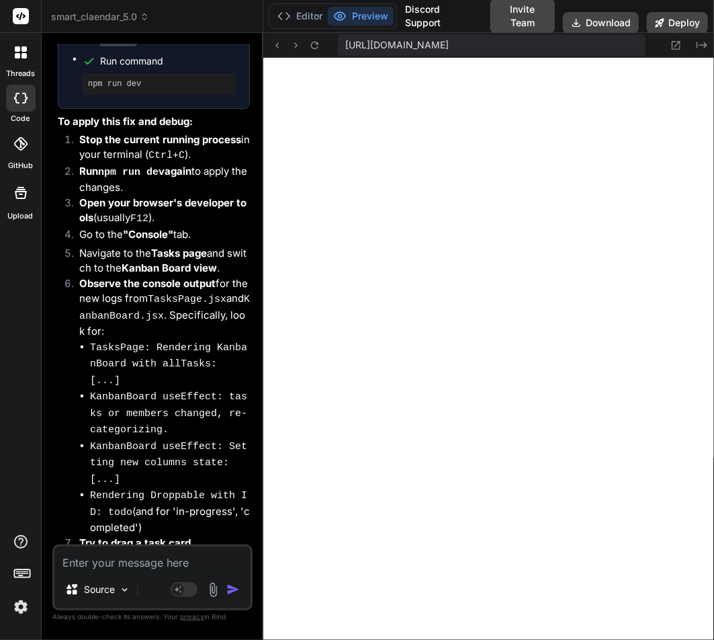
scroll to position [75126, 0]
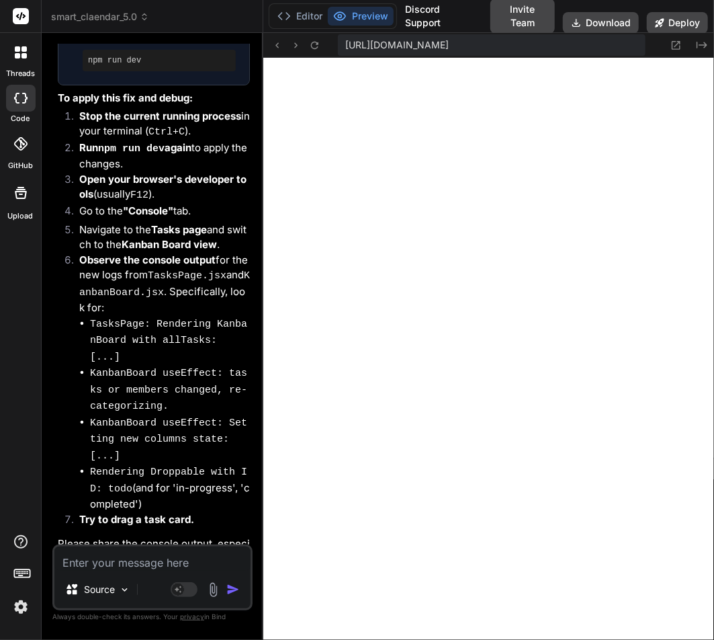
click at [126, 551] on textarea at bounding box center [152, 558] width 196 height 24
paste textarea "headless?version=1.6.1:1 The resource https://w-corp-staticblitz.com/fetch.work…"
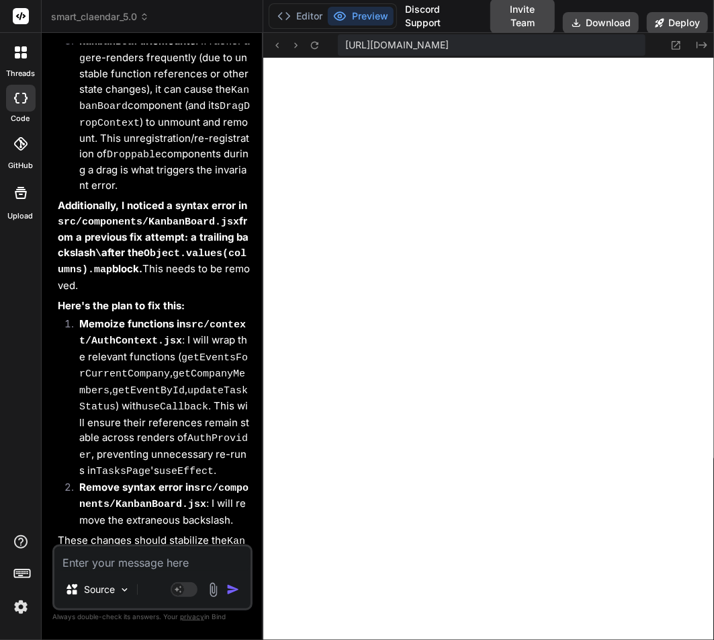
scroll to position [9534, 0]
click at [300, 17] on button "Editor" at bounding box center [300, 16] width 56 height 19
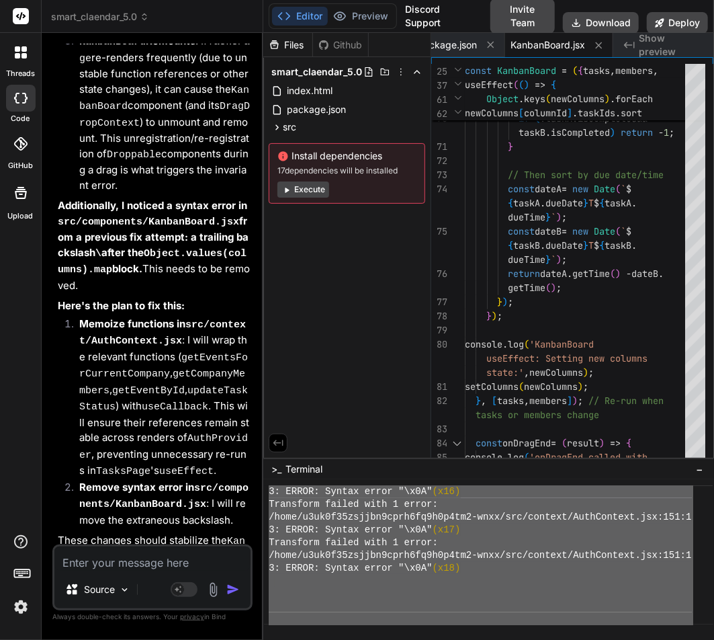
scroll to position [12695, 0]
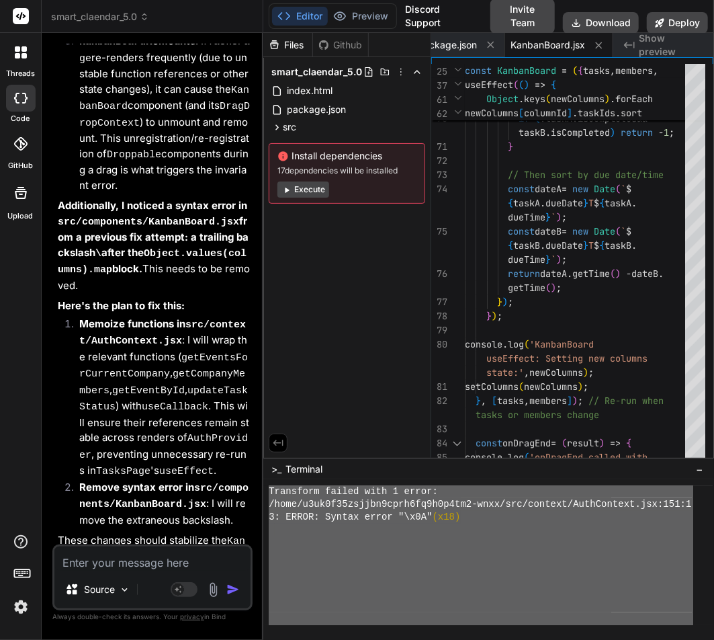
drag, startPoint x: 277, startPoint y: 528, endPoint x: 289, endPoint y: 639, distance: 112.2
click at [128, 551] on textarea at bounding box center [152, 558] width 196 height 24
paste textarea "➜ Local: http://localhost:5173/ ➜ Network: http://192.168.1.104:5173/ ➜ press h…"
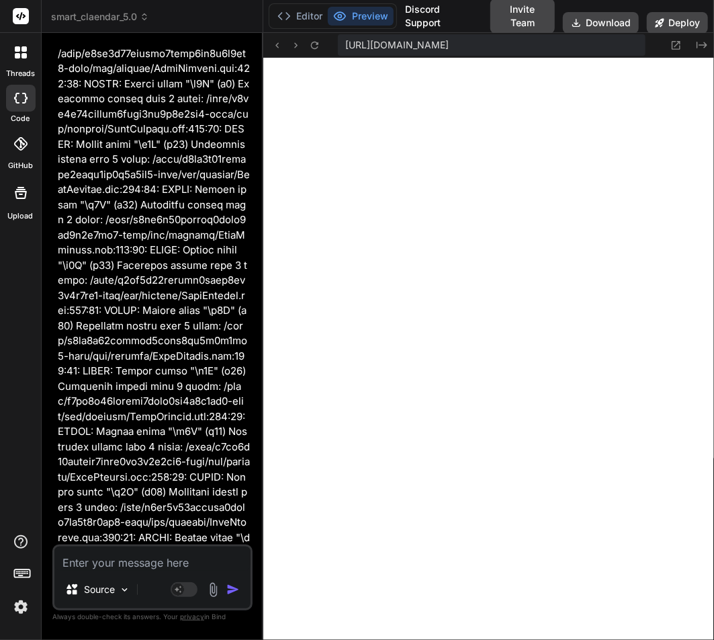
scroll to position [110948, 0]
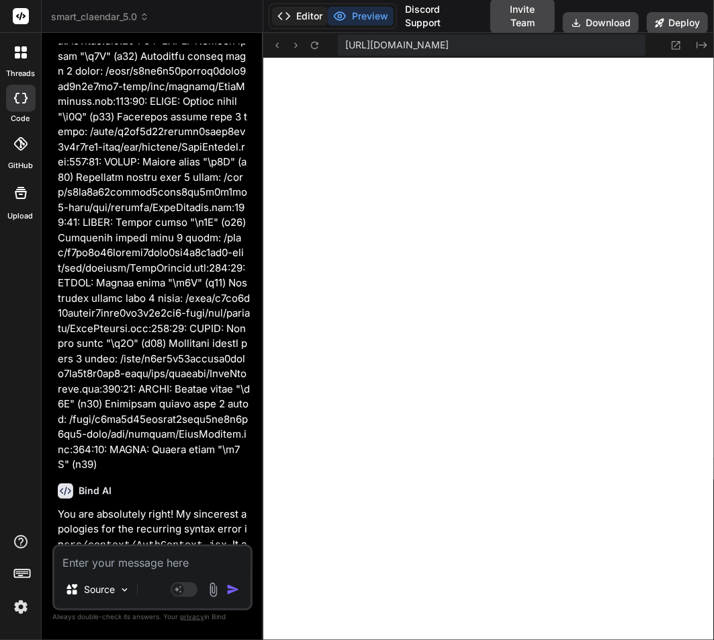
click at [291, 13] on button "Editor" at bounding box center [300, 16] width 56 height 19
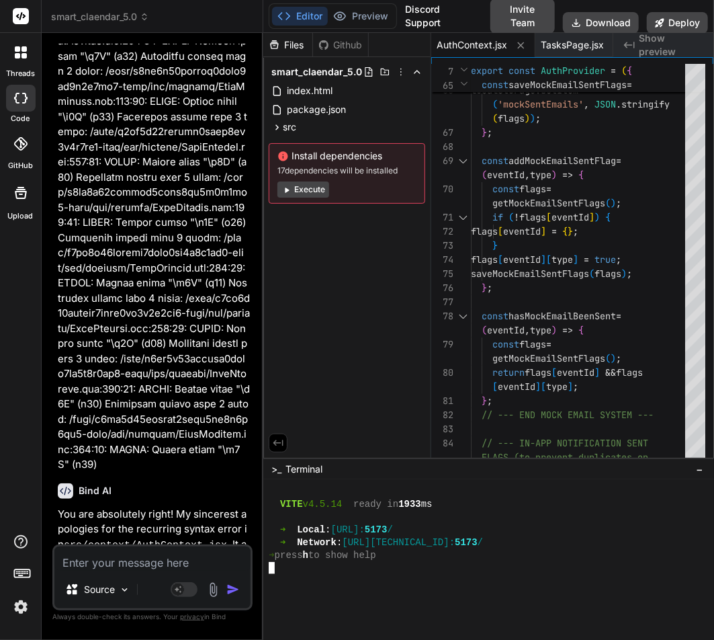
click at [313, 588] on div at bounding box center [481, 593] width 425 height 13
drag, startPoint x: 87, startPoint y: 308, endPoint x: 149, endPoint y: 307, distance: 61.8
click at [298, 594] on div "❯" at bounding box center [481, 593] width 425 height 13
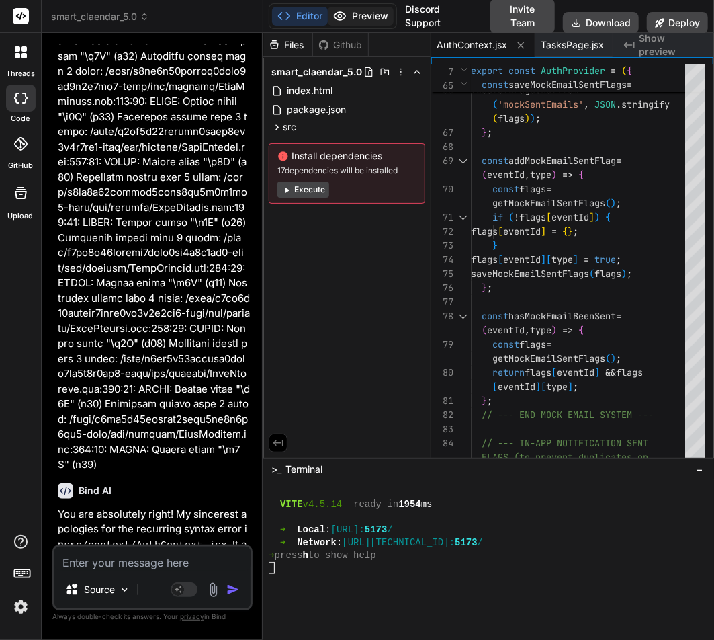
click at [360, 14] on button "Preview" at bounding box center [361, 16] width 66 height 19
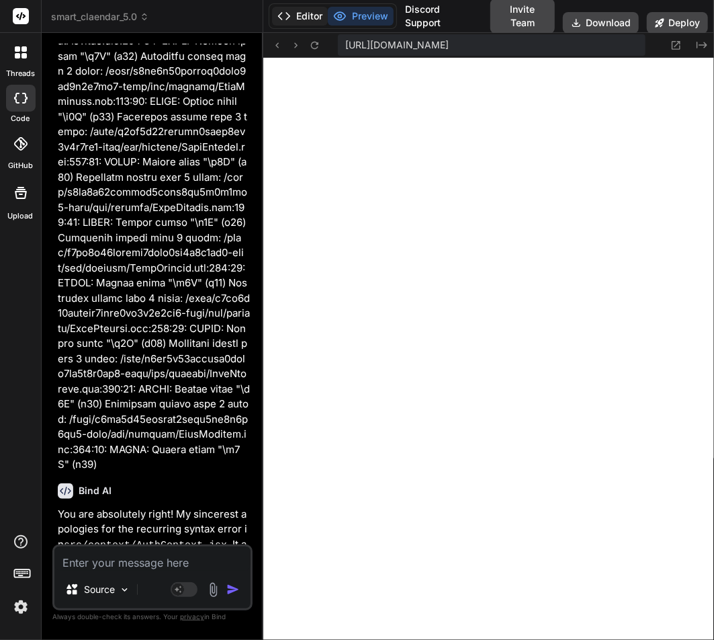
click at [300, 13] on button "Editor" at bounding box center [300, 16] width 56 height 19
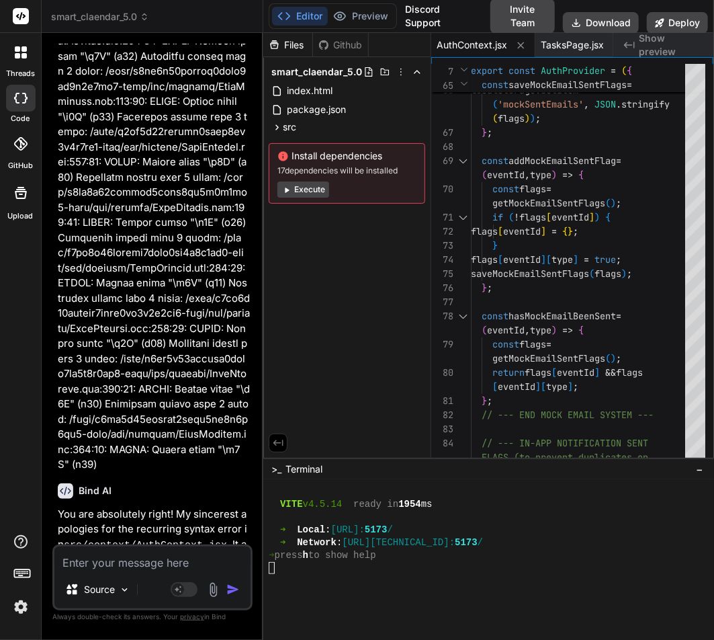
click at [370, 585] on div at bounding box center [481, 580] width 425 height 13
click at [386, 593] on div "❯" at bounding box center [481, 593] width 425 height 13
click at [109, 565] on textarea at bounding box center [152, 558] width 196 height 24
paste textarea "7134-bc671e832d5efcfd.js:1 Port event: open on port 5173 - https://u3uk0f35zsjj…"
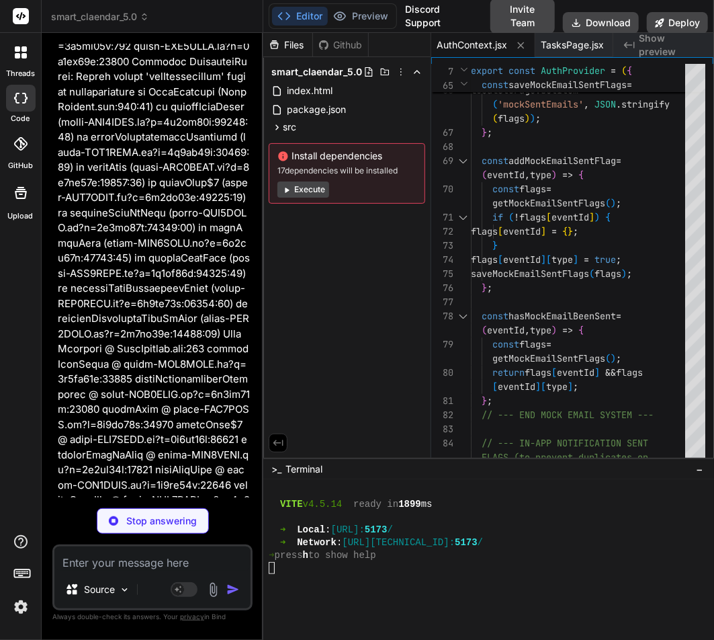
scroll to position [114301, 0]
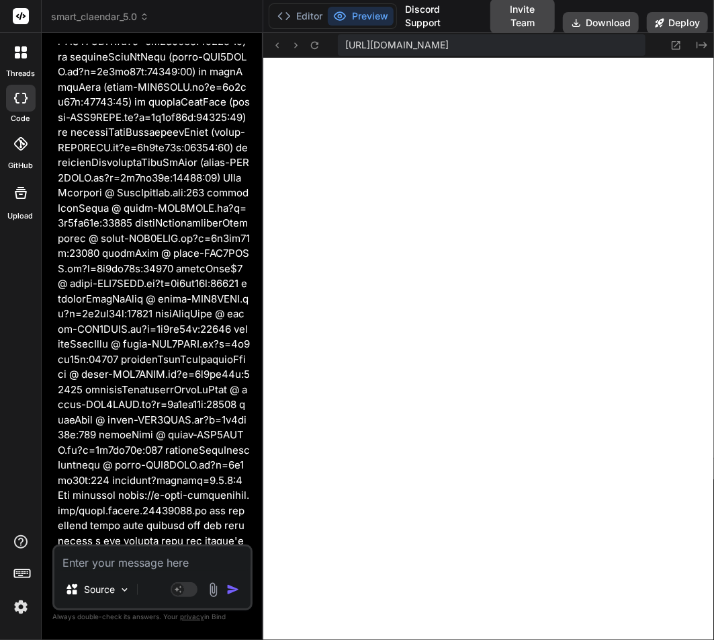
click at [104, 570] on textarea at bounding box center [152, 558] width 196 height 24
paste textarea ".webcontainer@runtime.96435430.js:26 react-beautiful-dndInvariant failed: Canno…"
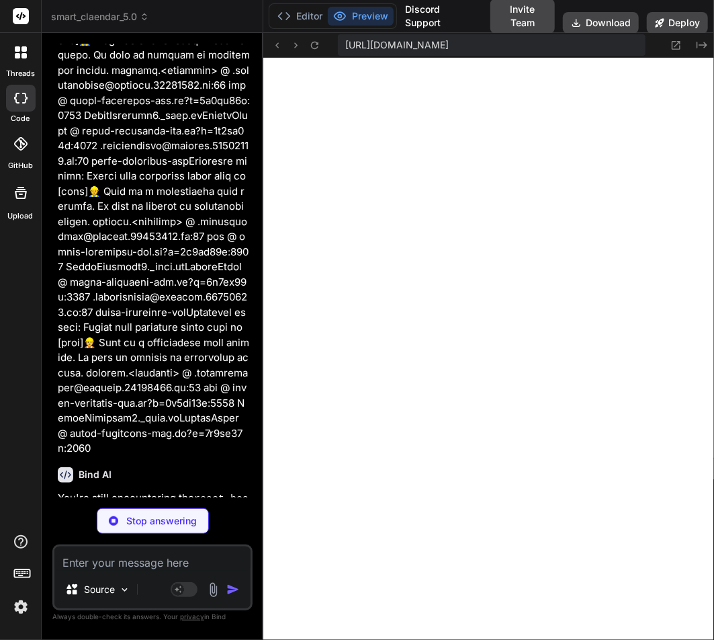
scroll to position [0, 18]
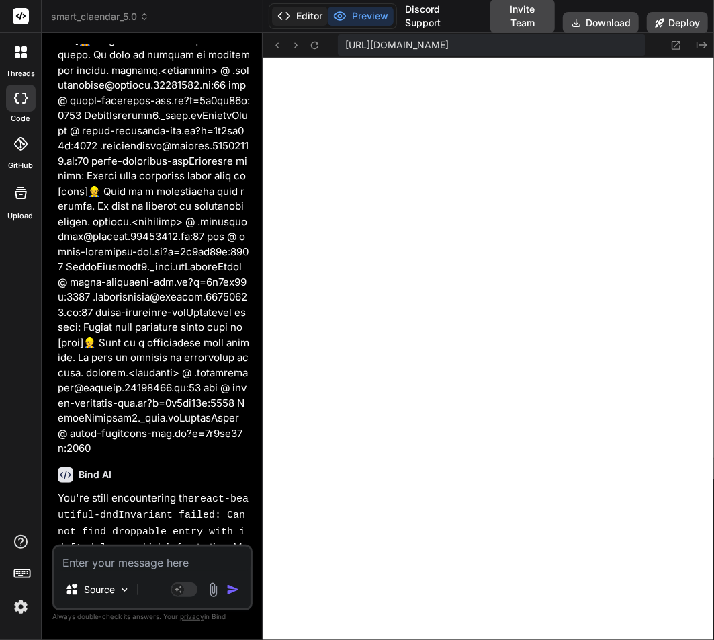
click at [302, 10] on button "Editor" at bounding box center [300, 16] width 56 height 19
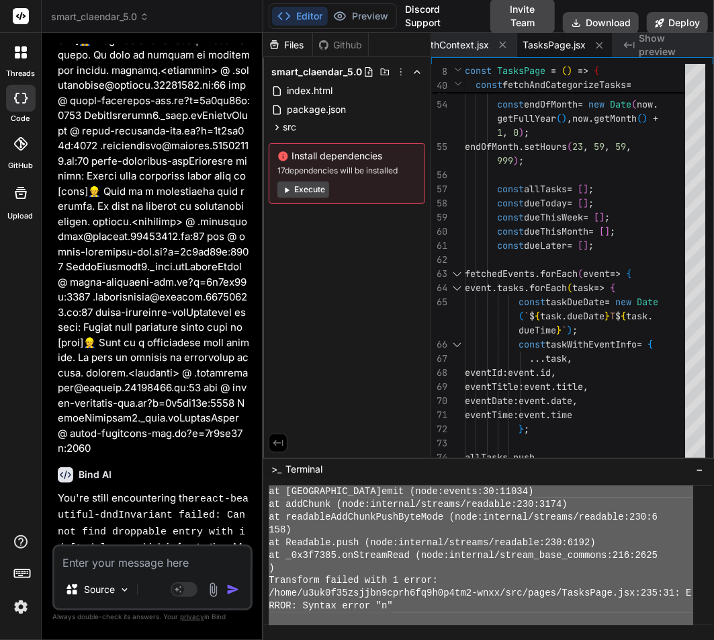
scroll to position [12695, 0]
drag, startPoint x: 272, startPoint y: 503, endPoint x: 282, endPoint y: 640, distance: 137.5
click at [136, 564] on textarea at bounding box center [152, 558] width 196 height 24
paste textarea "➜ Local: http://localhost:5173/ ➜ Network: http://192.168.1.104:5173/ ➜ press h…"
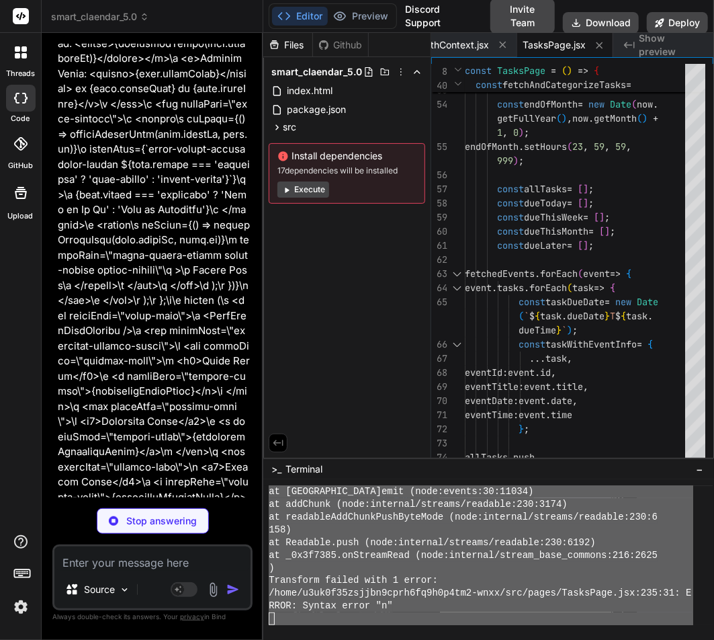
scroll to position [127752, 0]
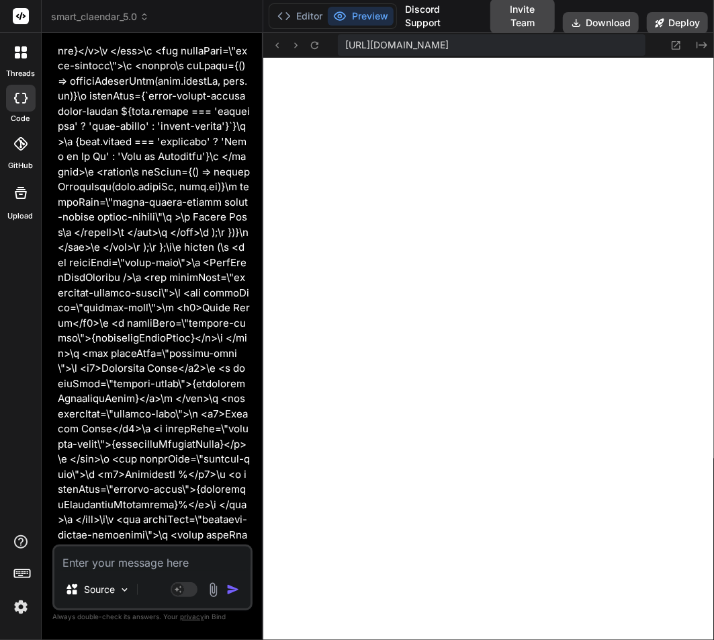
click at [147, 557] on textarea at bounding box center [152, 558] width 196 height 24
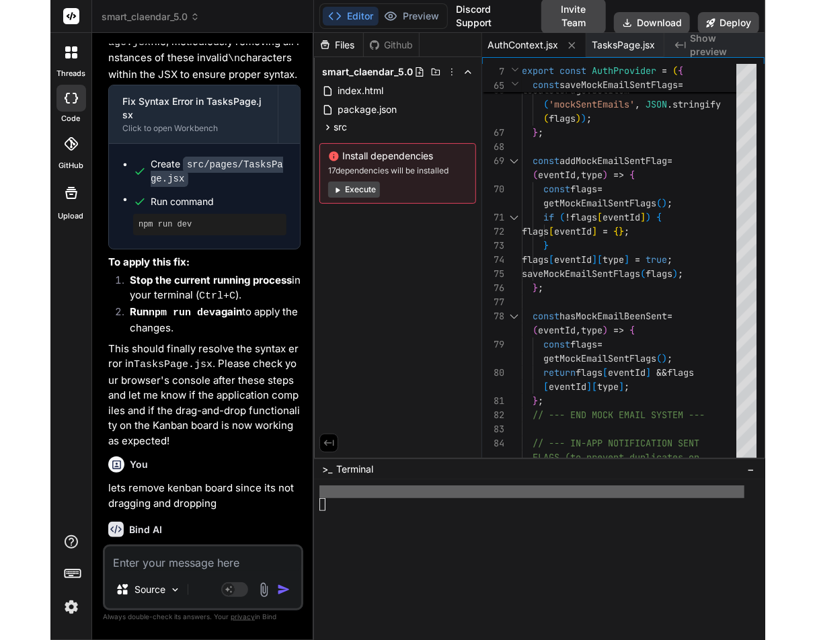
scroll to position [129155, 0]
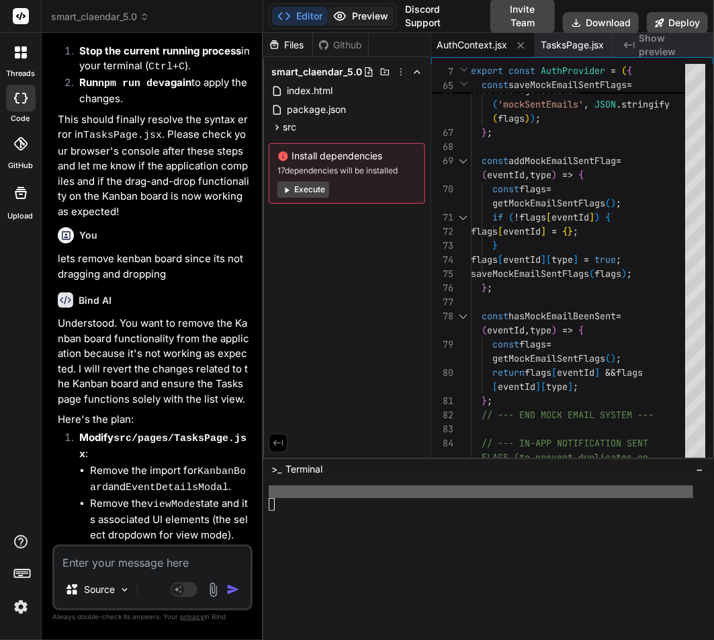
click at [358, 20] on button "Preview" at bounding box center [361, 16] width 66 height 19
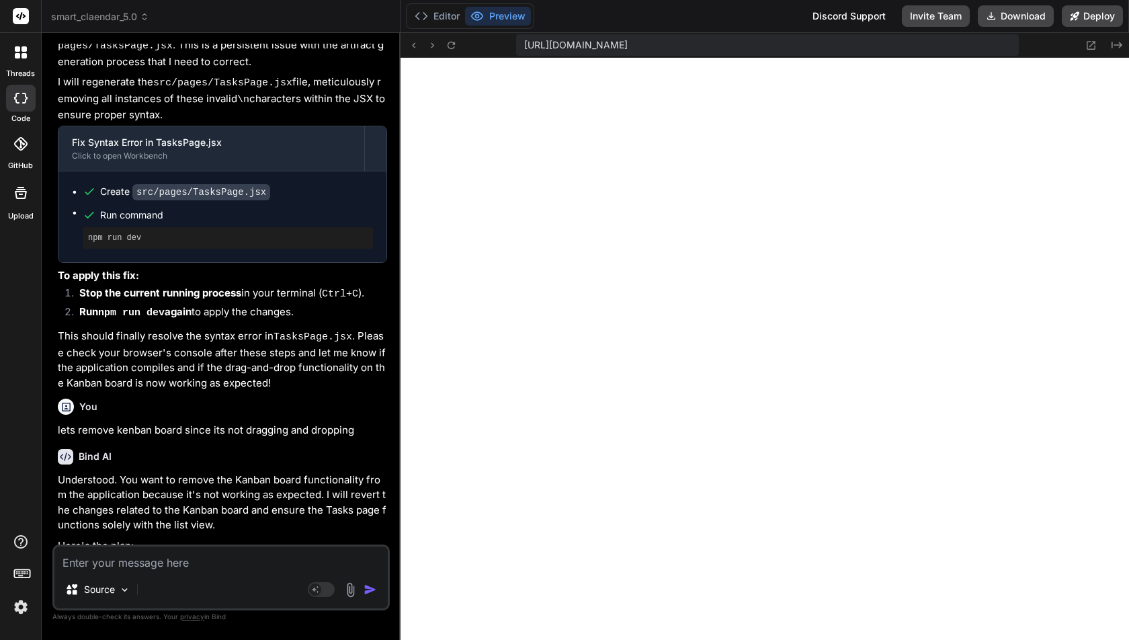
scroll to position [9775, 0]
click at [195, 559] on textarea at bounding box center [220, 558] width 333 height 24
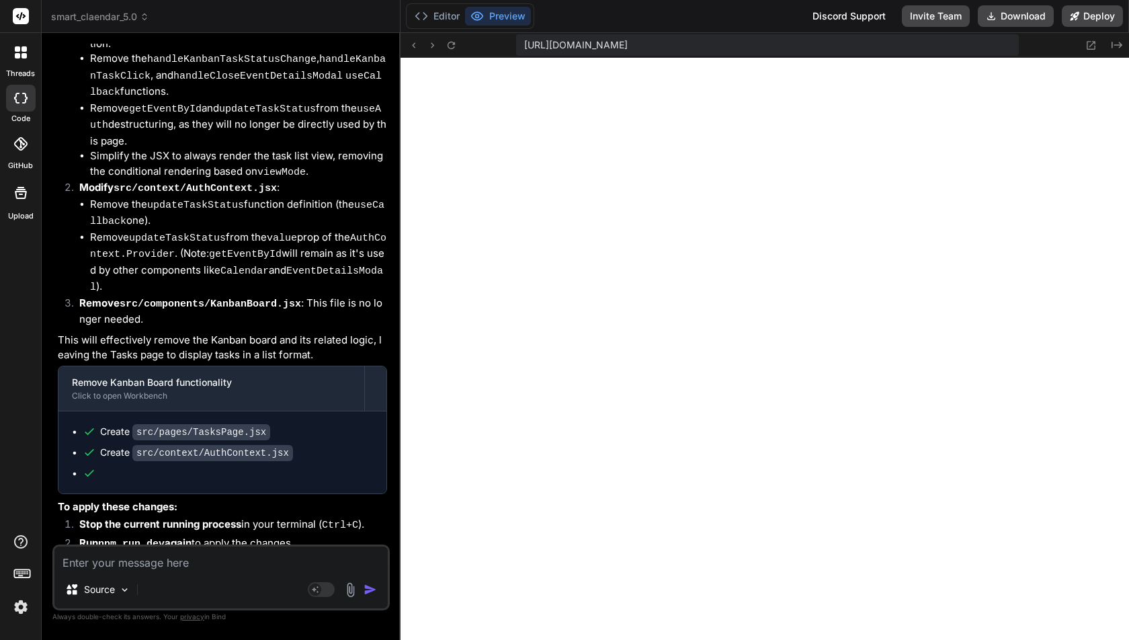
scroll to position [80253, 0]
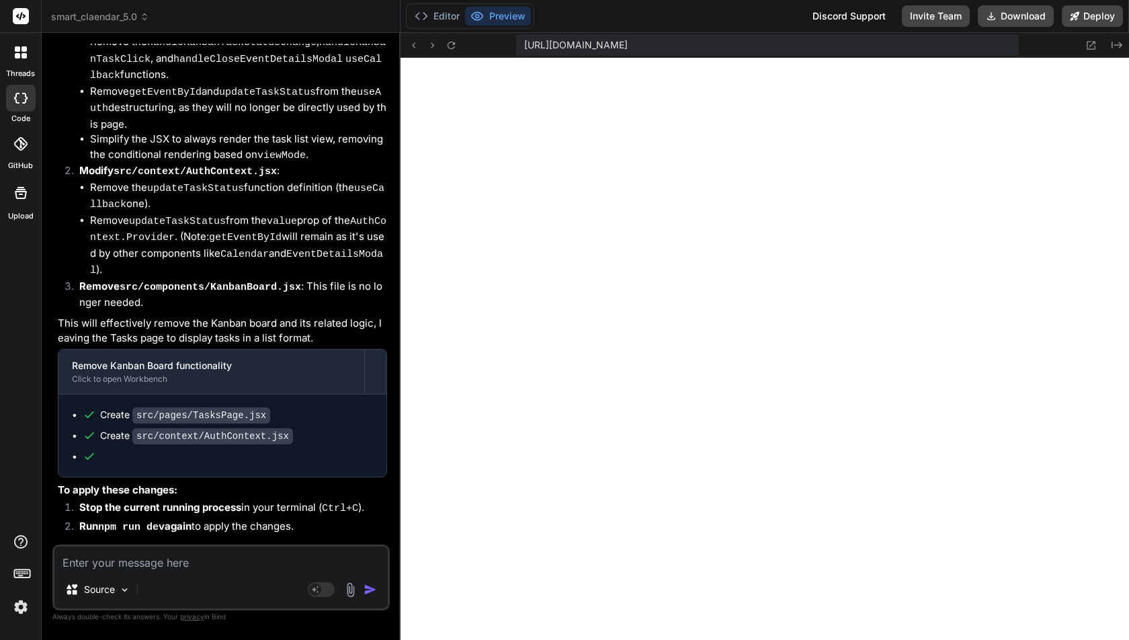
click at [144, 561] on textarea at bounding box center [220, 558] width 333 height 24
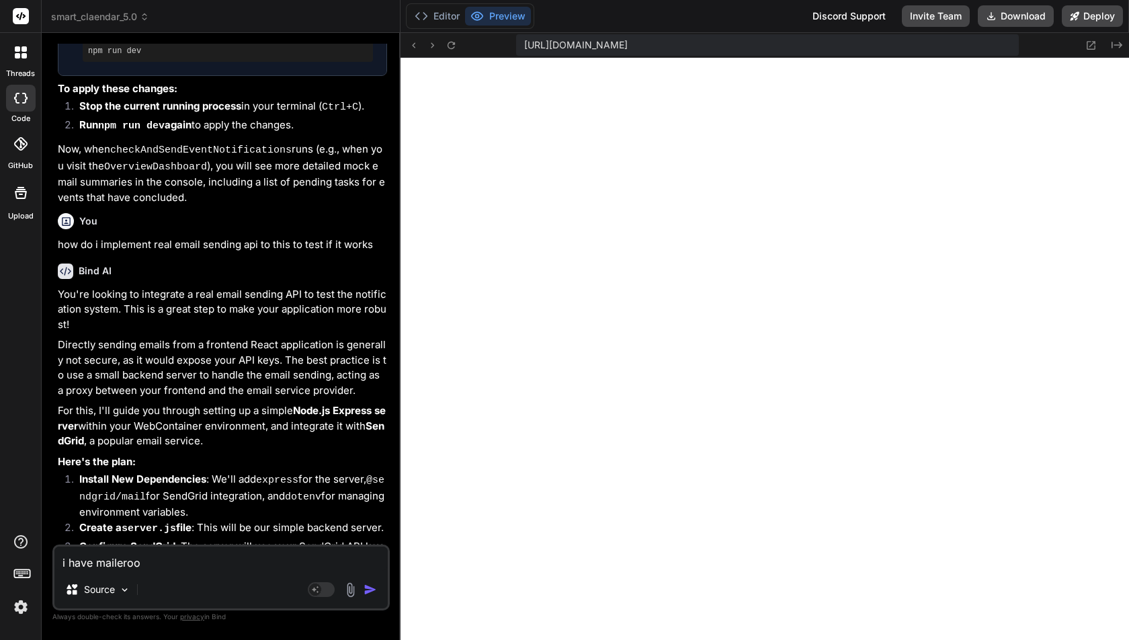
scroll to position [81305, 0]
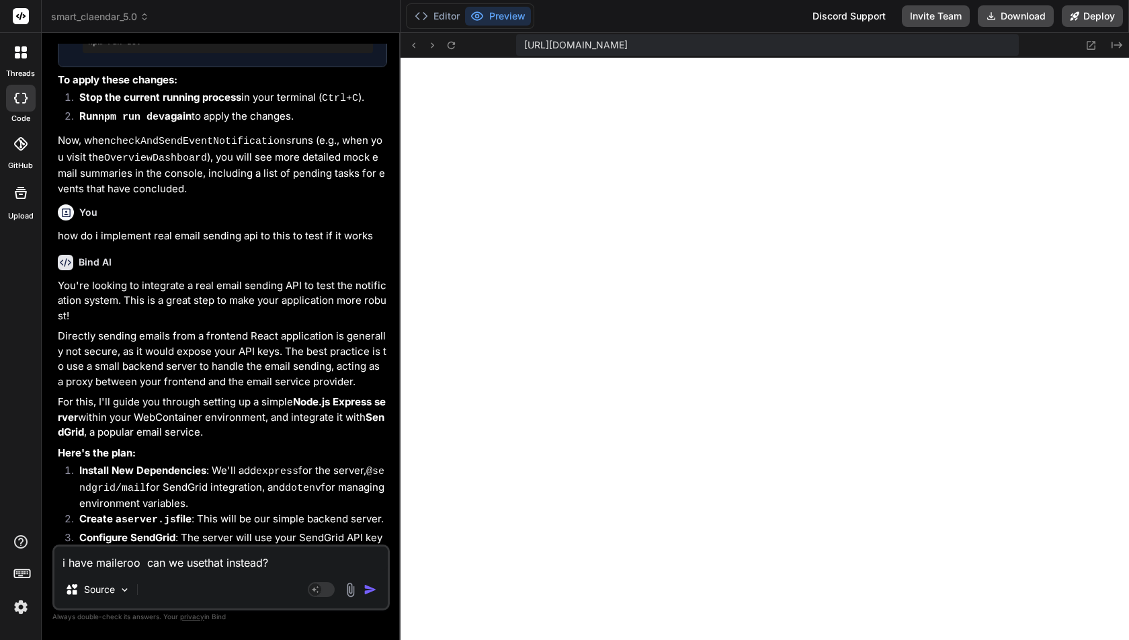
click at [116, 565] on textarea "i have maileroo can we usethat instead?" at bounding box center [220, 558] width 333 height 24
click at [144, 569] on textarea "i have maileroo can we usethat instead?" at bounding box center [220, 558] width 333 height 24
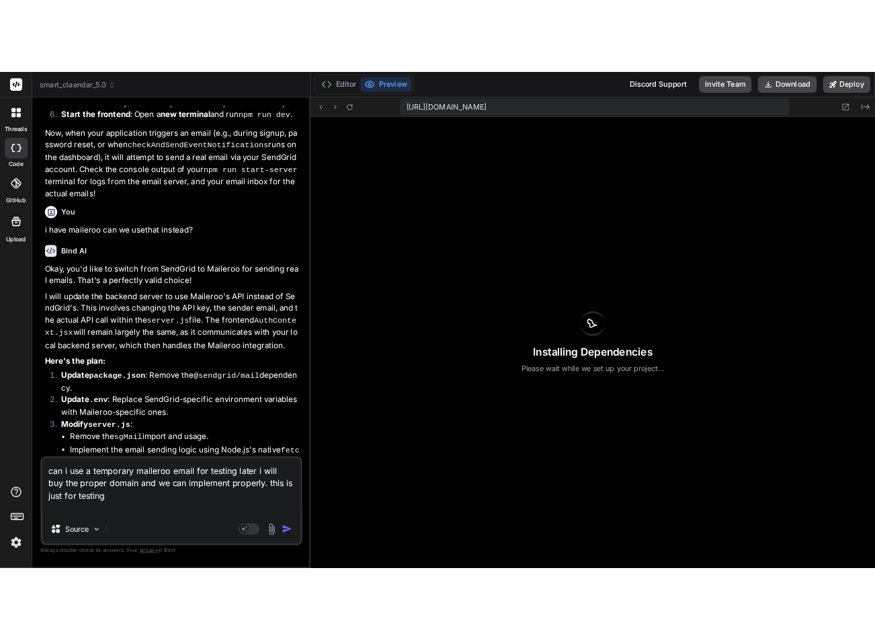
scroll to position [84, 0]
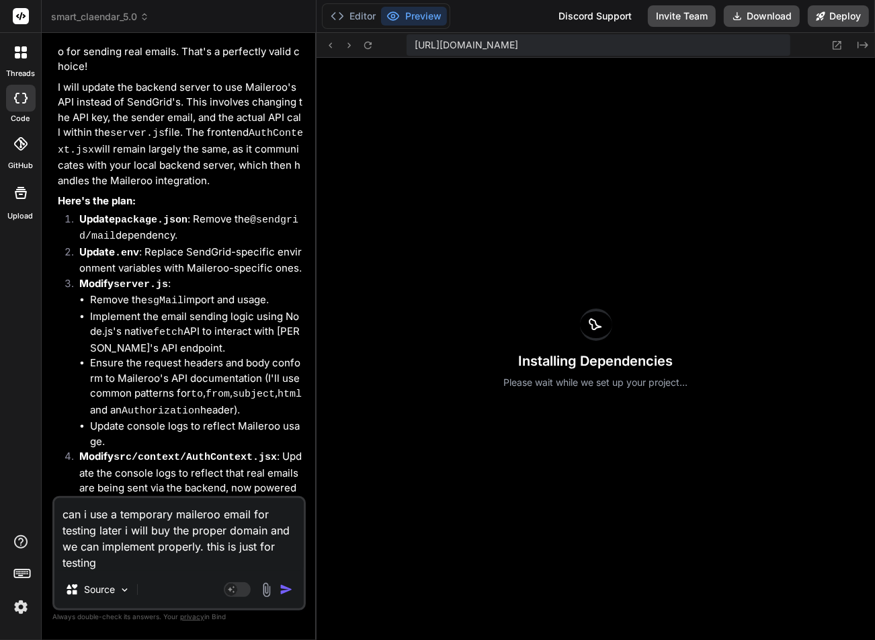
click at [147, 538] on textarea "can i use a temporary maileroo email for testing later i will buy the proper do…" at bounding box center [178, 534] width 249 height 73
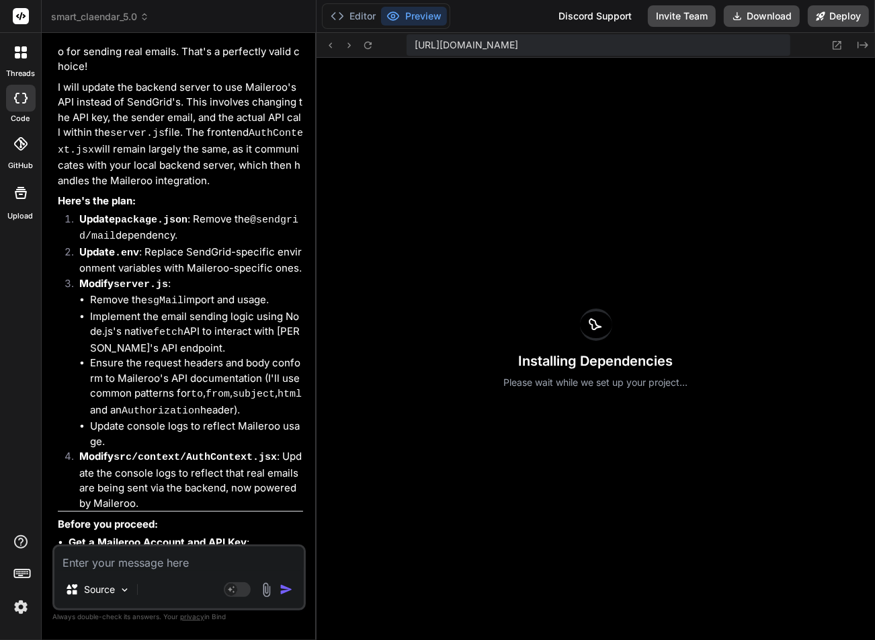
paste textarea "headless?version=1.6.1:1 The resource https://w-corp-staticblitz.com/fetch.work…"
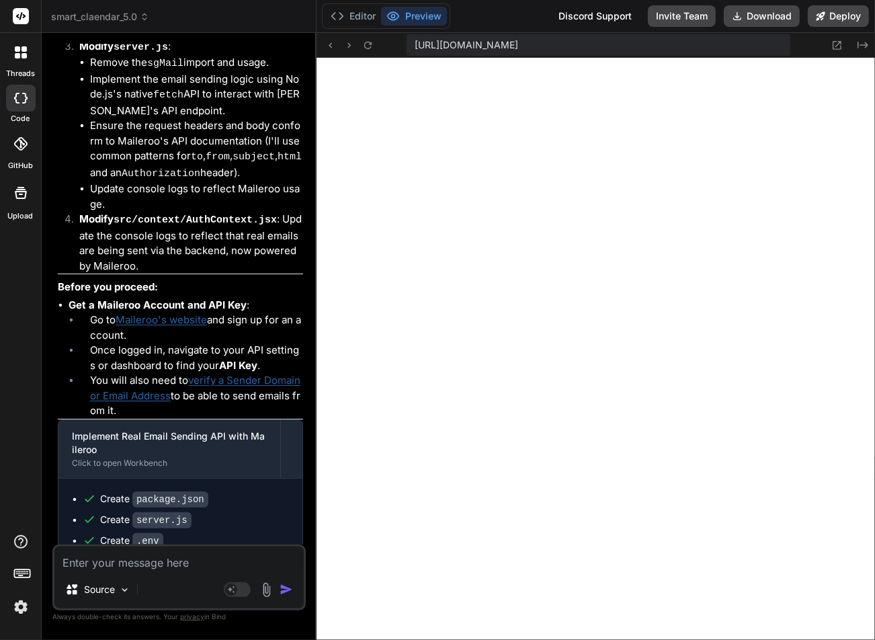
scroll to position [107533, 0]
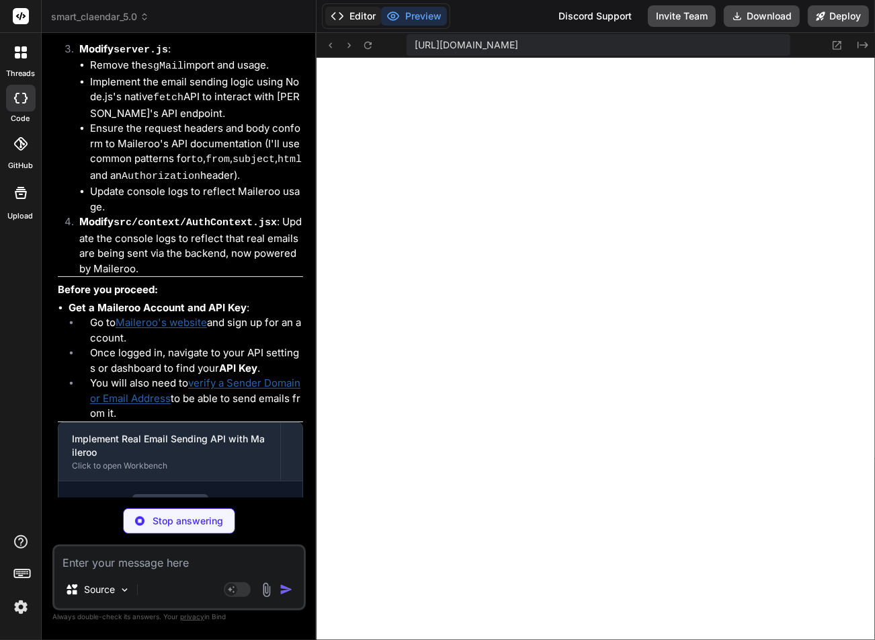
click at [345, 9] on button "Editor" at bounding box center [353, 16] width 56 height 19
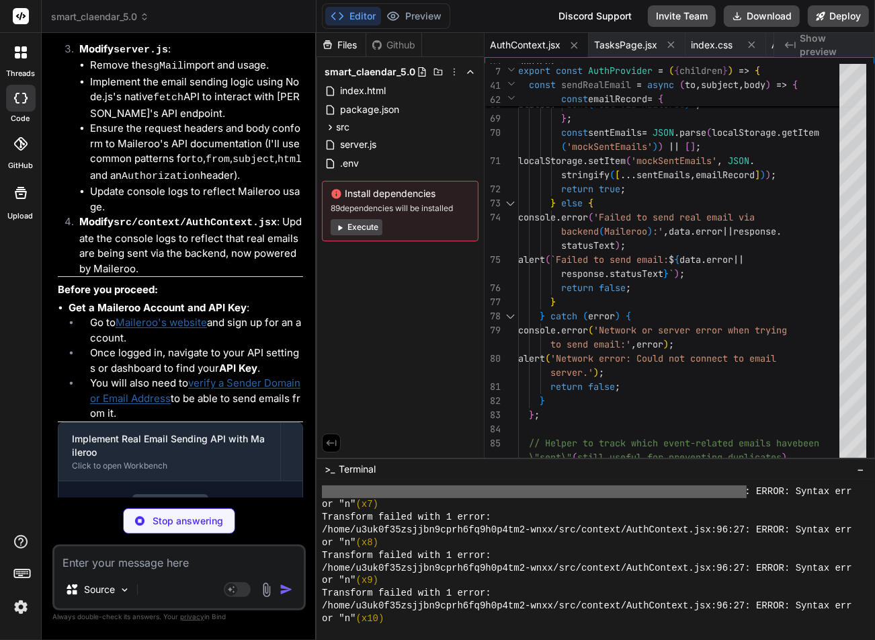
scroll to position [12325, 0]
click at [419, 11] on button "Preview" at bounding box center [414, 16] width 66 height 19
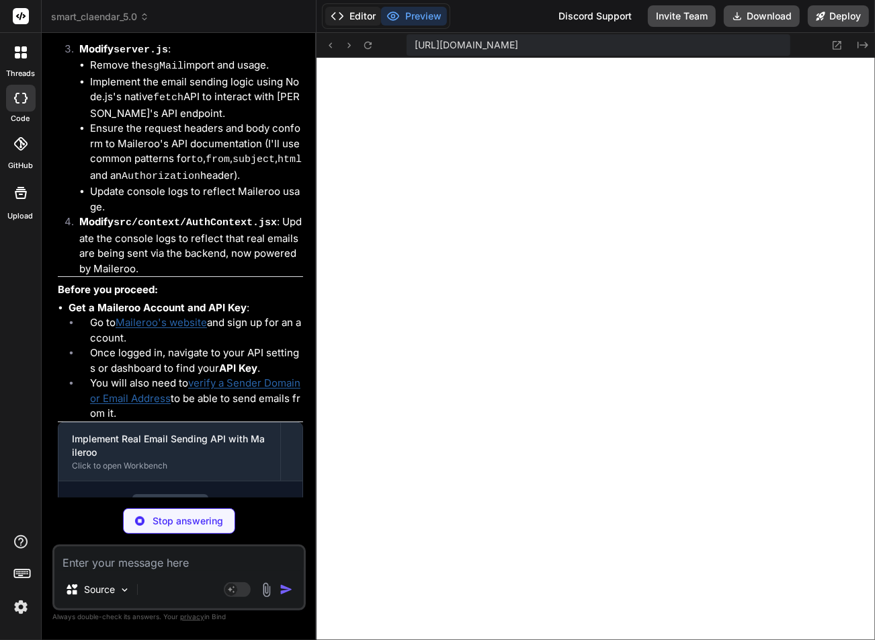
click at [362, 14] on button "Editor" at bounding box center [353, 16] width 56 height 19
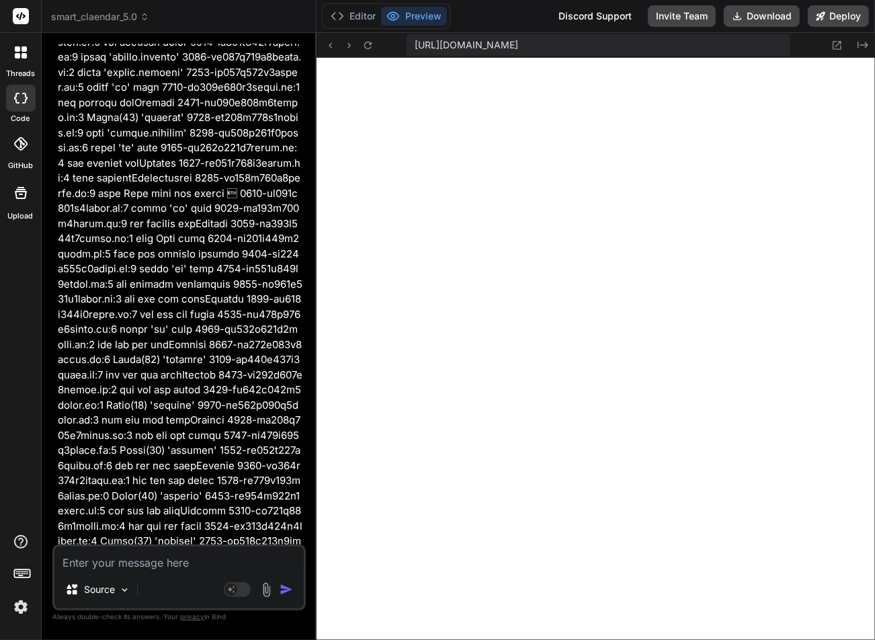
scroll to position [114334, 0]
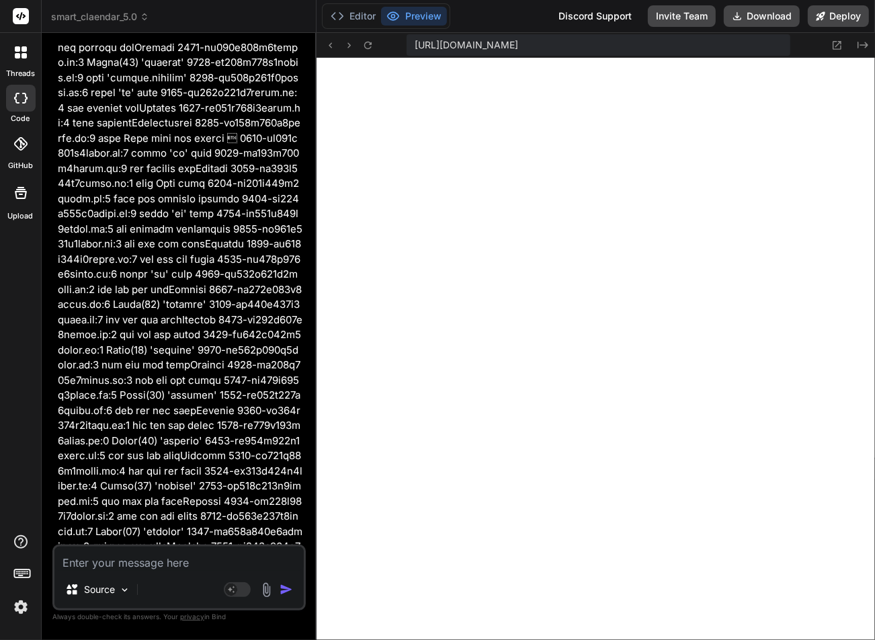
click at [86, 570] on textarea at bounding box center [178, 558] width 249 height 24
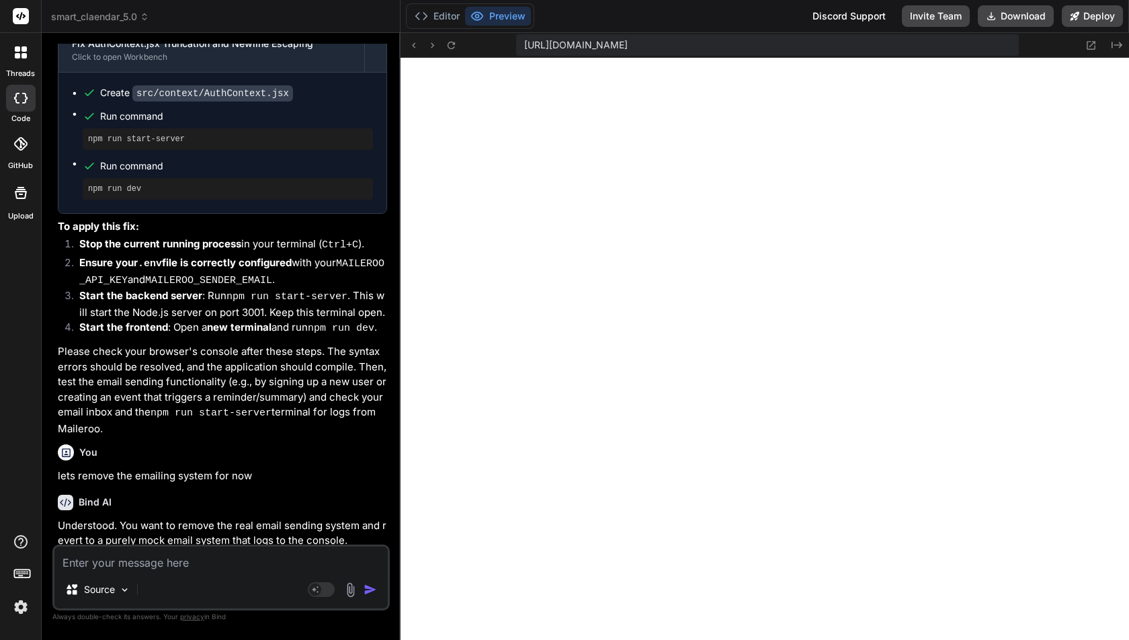
scroll to position [89142, 0]
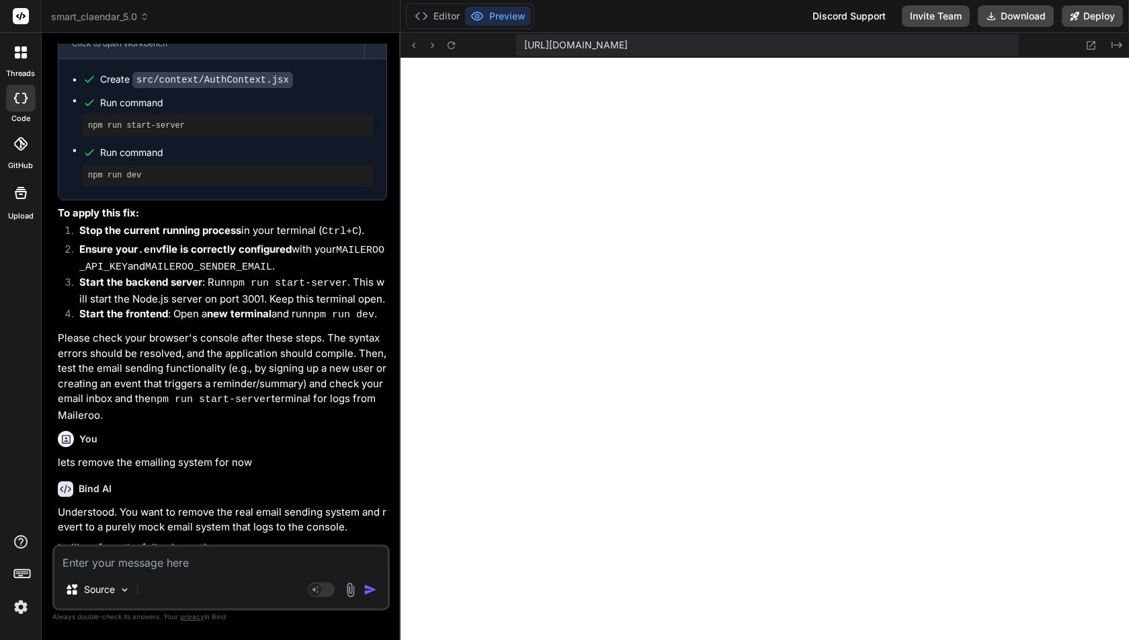
click at [160, 562] on textarea at bounding box center [220, 558] width 333 height 24
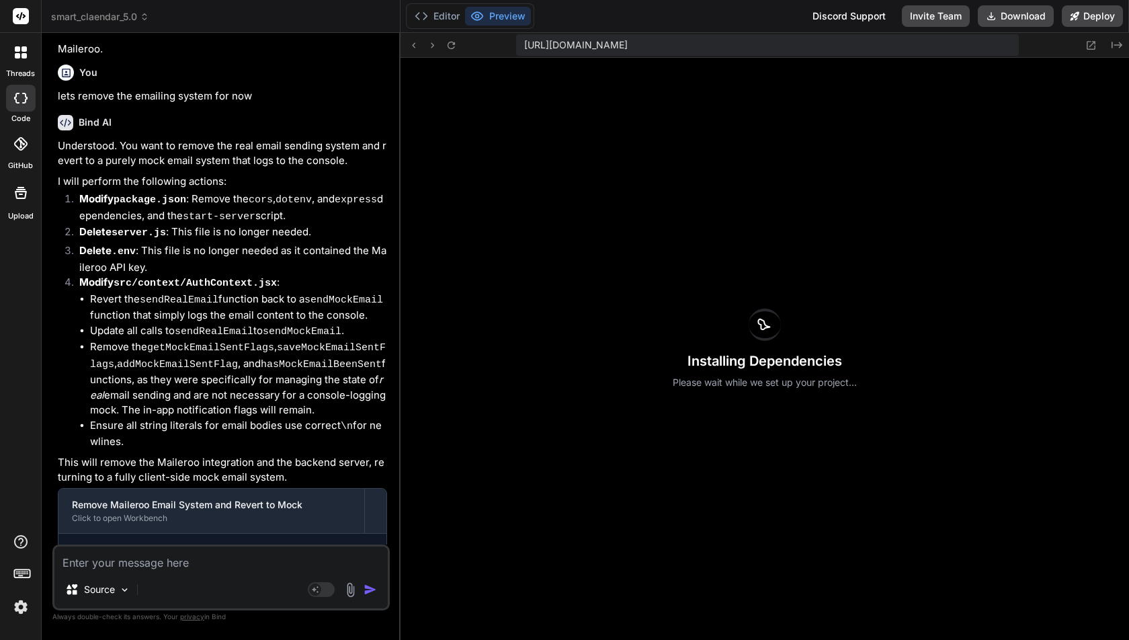
scroll to position [10080, 0]
